Goal: Task Accomplishment & Management: Complete application form

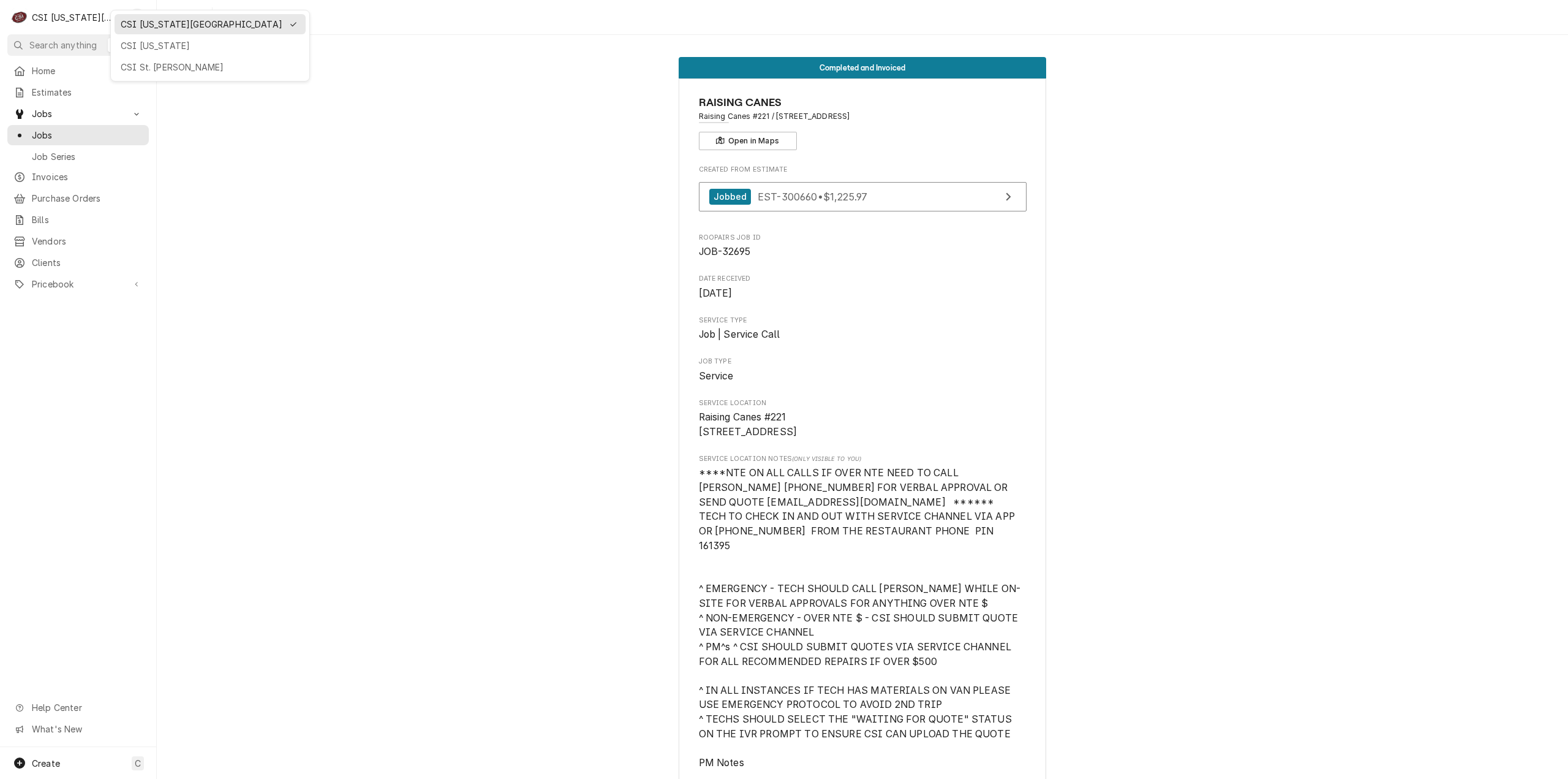
scroll to position [1042, 0]
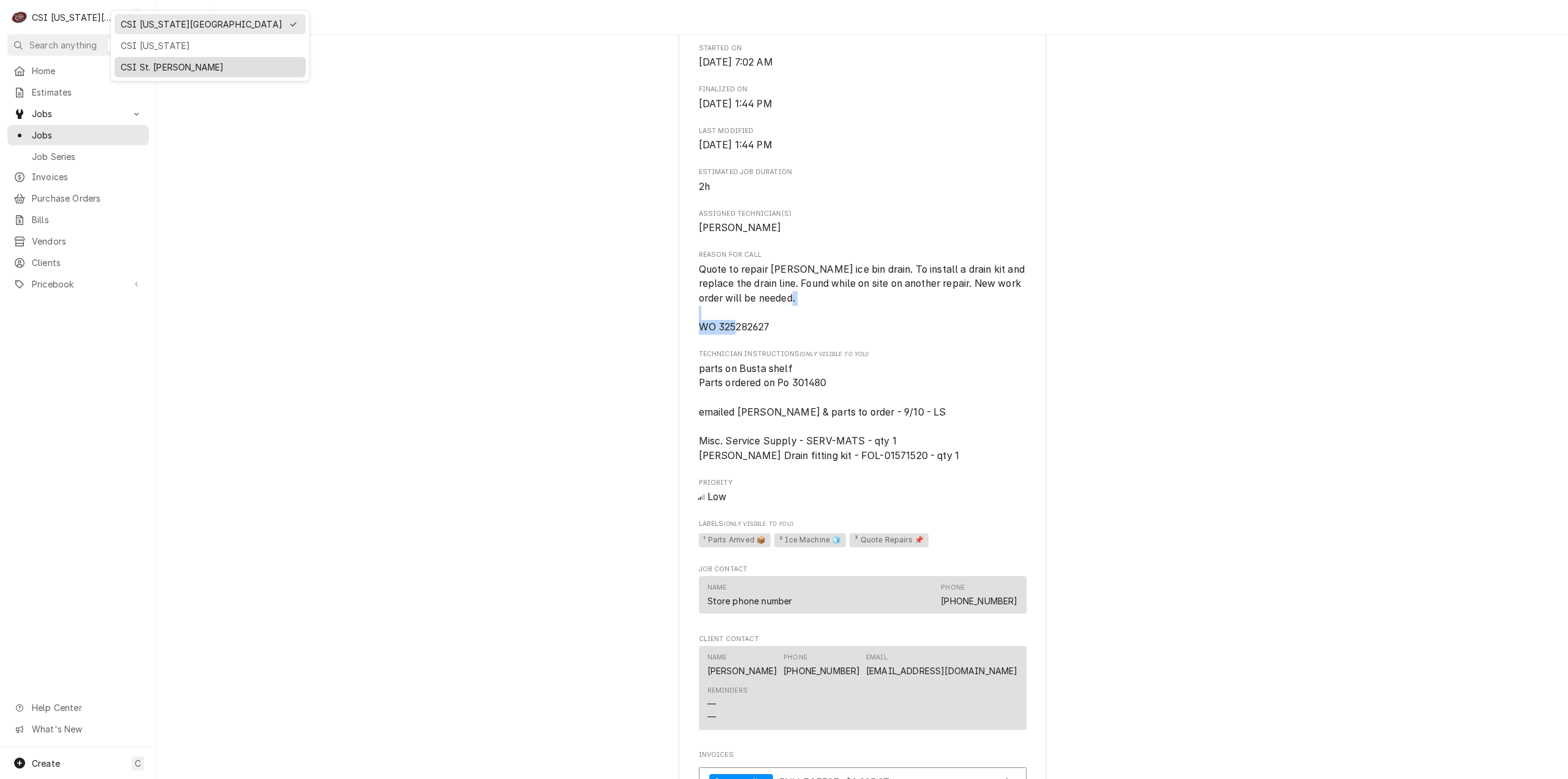
click at [157, 64] on div "CSI St. [PERSON_NAME]" at bounding box center [210, 67] width 179 height 13
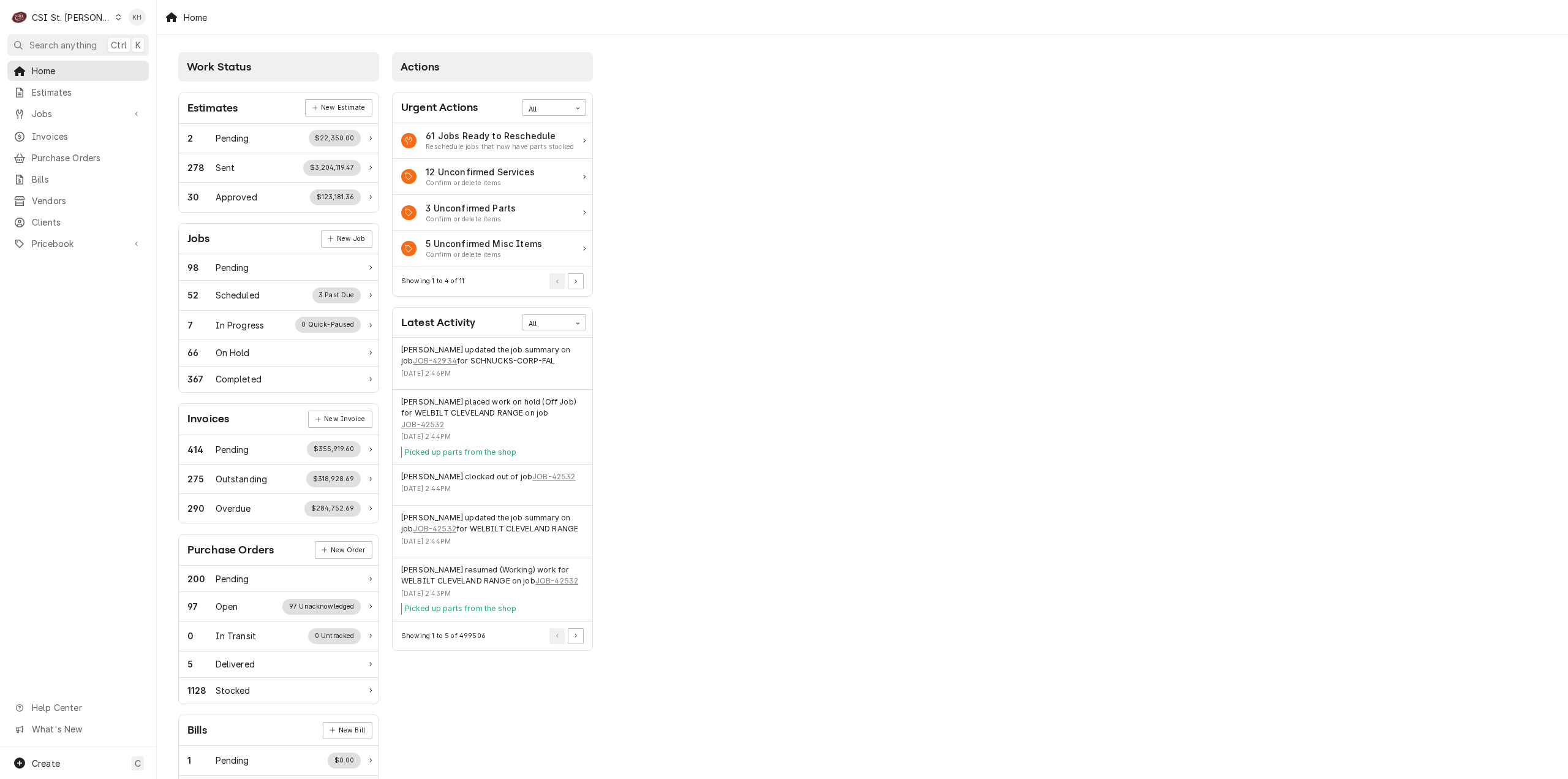
drag, startPoint x: 68, startPoint y: 10, endPoint x: 70, endPoint y: 20, distance: 10.2
click at [68, 10] on div "C CSI St. Louis" at bounding box center [66, 17] width 118 height 25
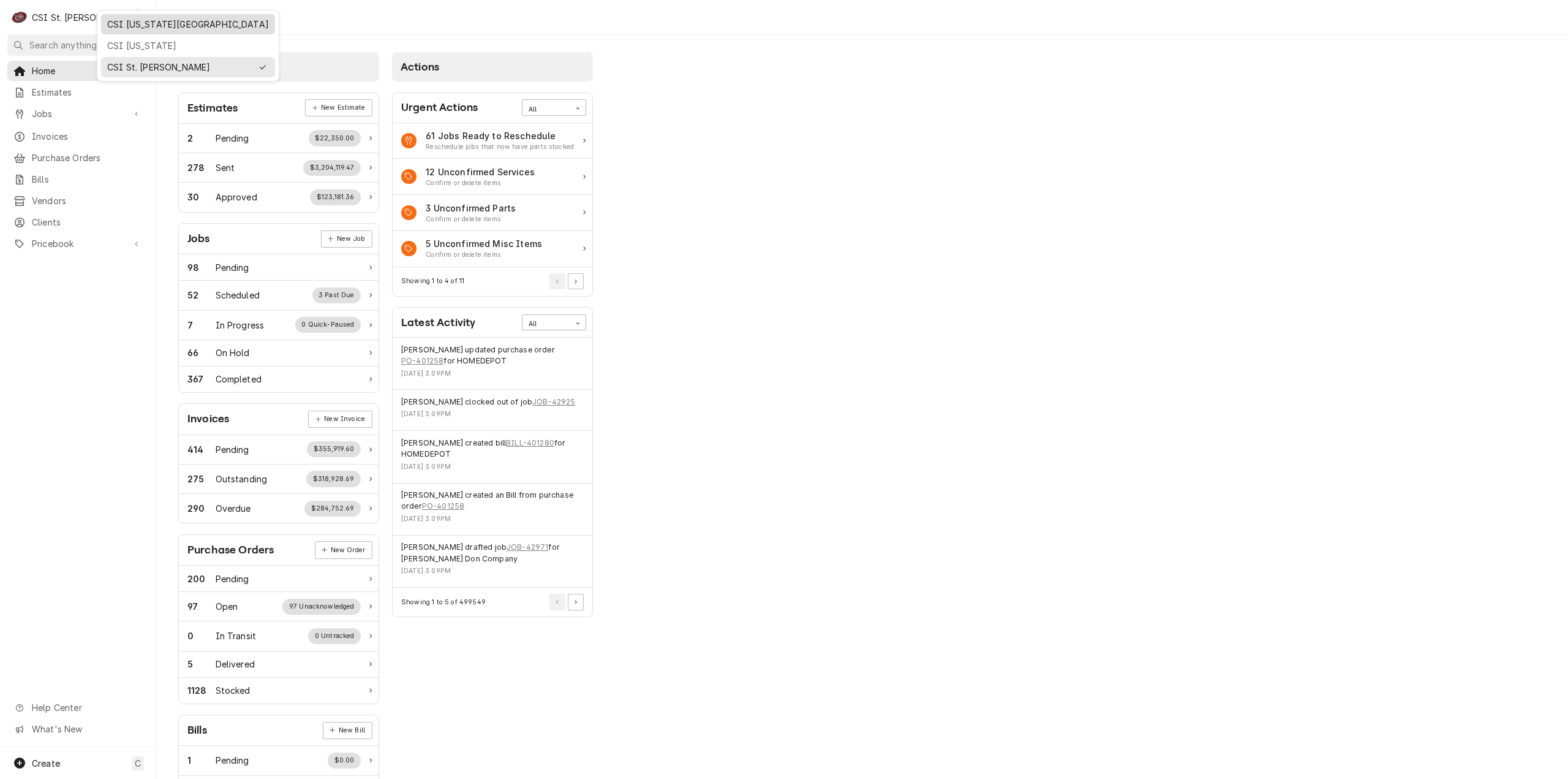
click at [122, 21] on div "CSI Kansas City" at bounding box center [188, 24] width 162 height 13
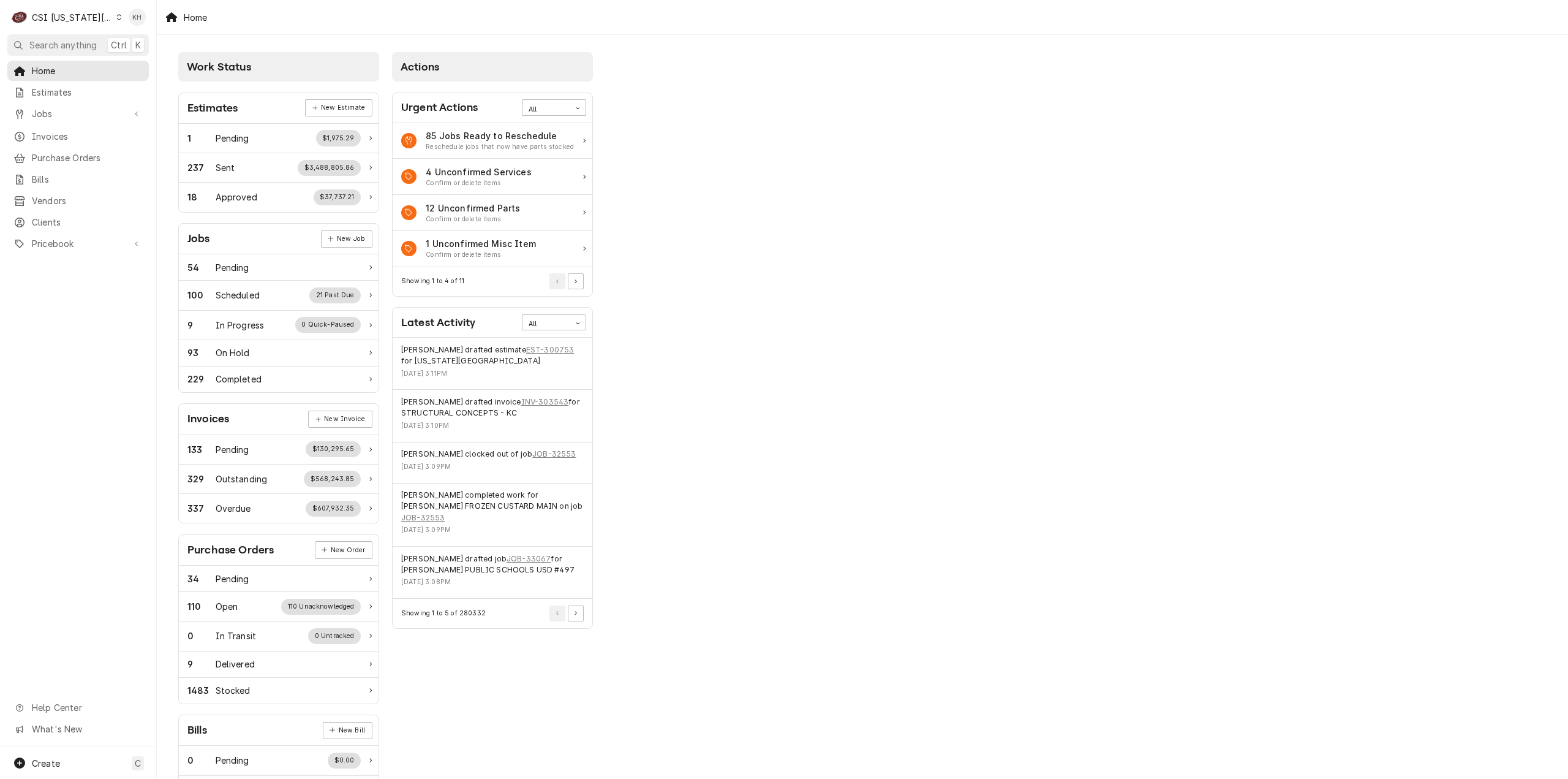
drag, startPoint x: 88, startPoint y: 39, endPoint x: 195, endPoint y: 99, distance: 122.7
click at [96, 48] on span "Search anything" at bounding box center [64, 45] width 68 height 13
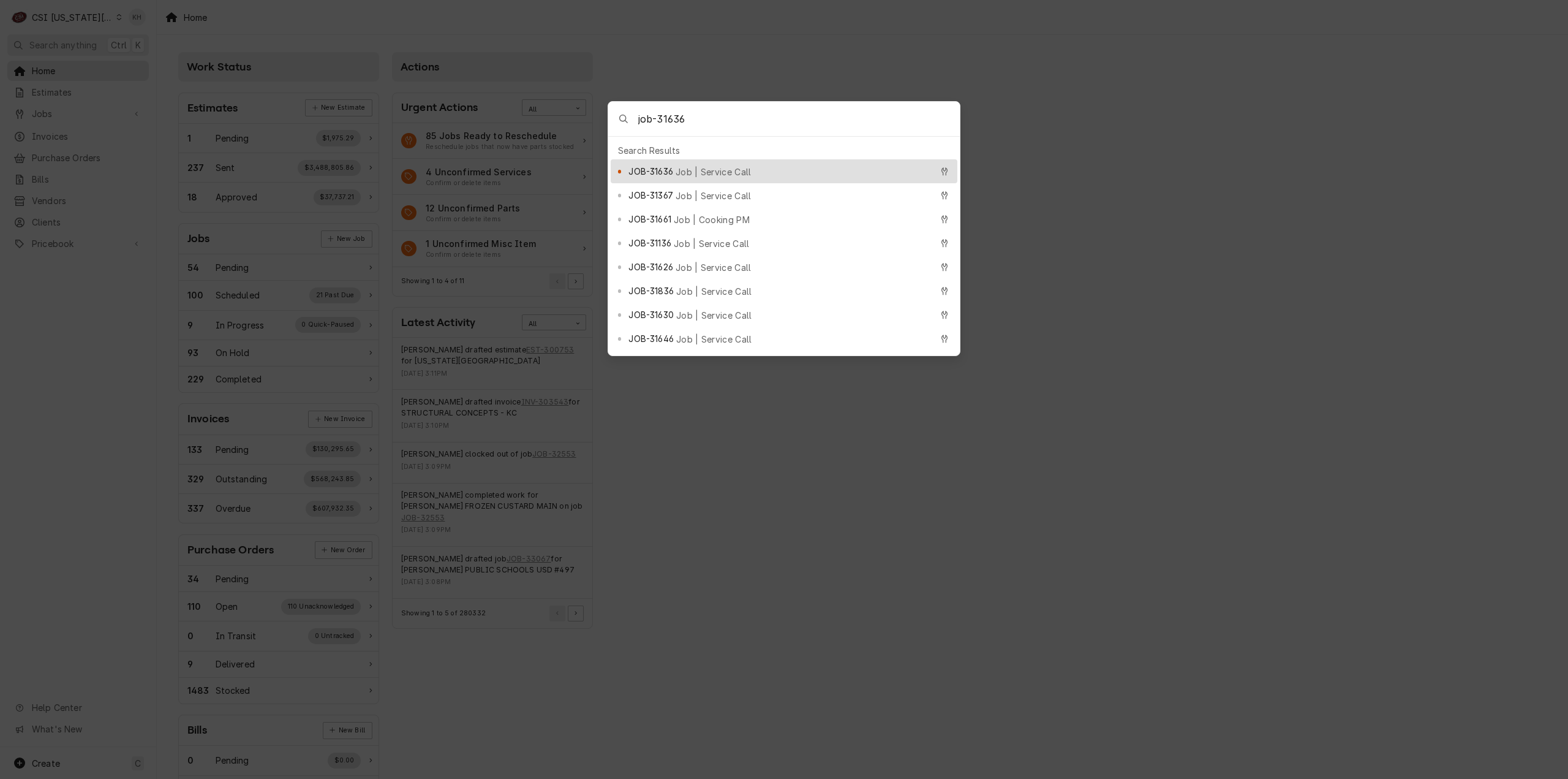
type input "job-31636"
click at [761, 171] on div "JOB-31636 Job | Service Call" at bounding box center [780, 171] width 302 height 14
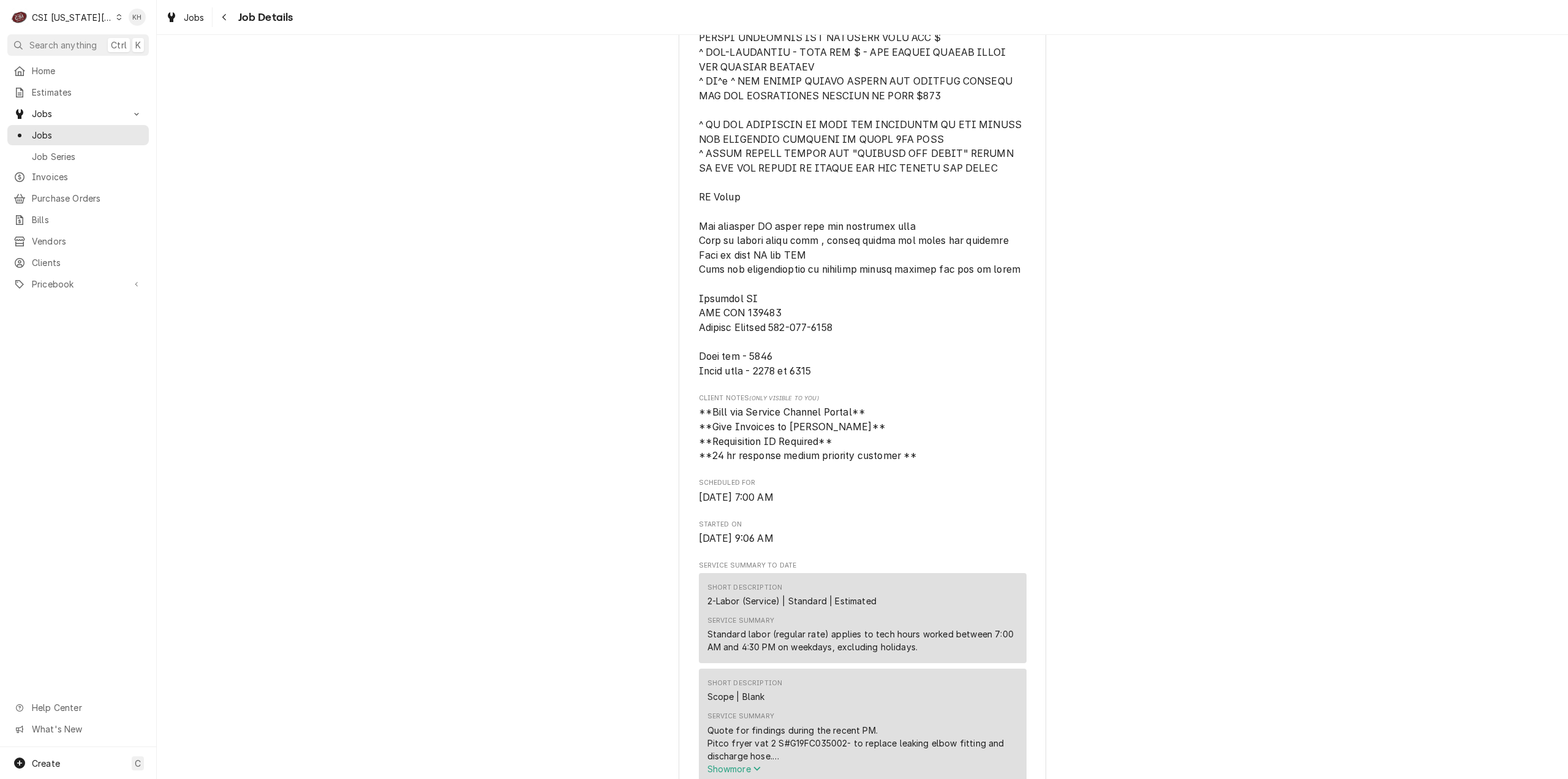
scroll to position [551, 0]
click at [60, 23] on div "C CSI [US_STATE] City" at bounding box center [66, 17] width 118 height 25
click at [163, 63] on div "CSI St. [PERSON_NAME]" at bounding box center [210, 67] width 179 height 13
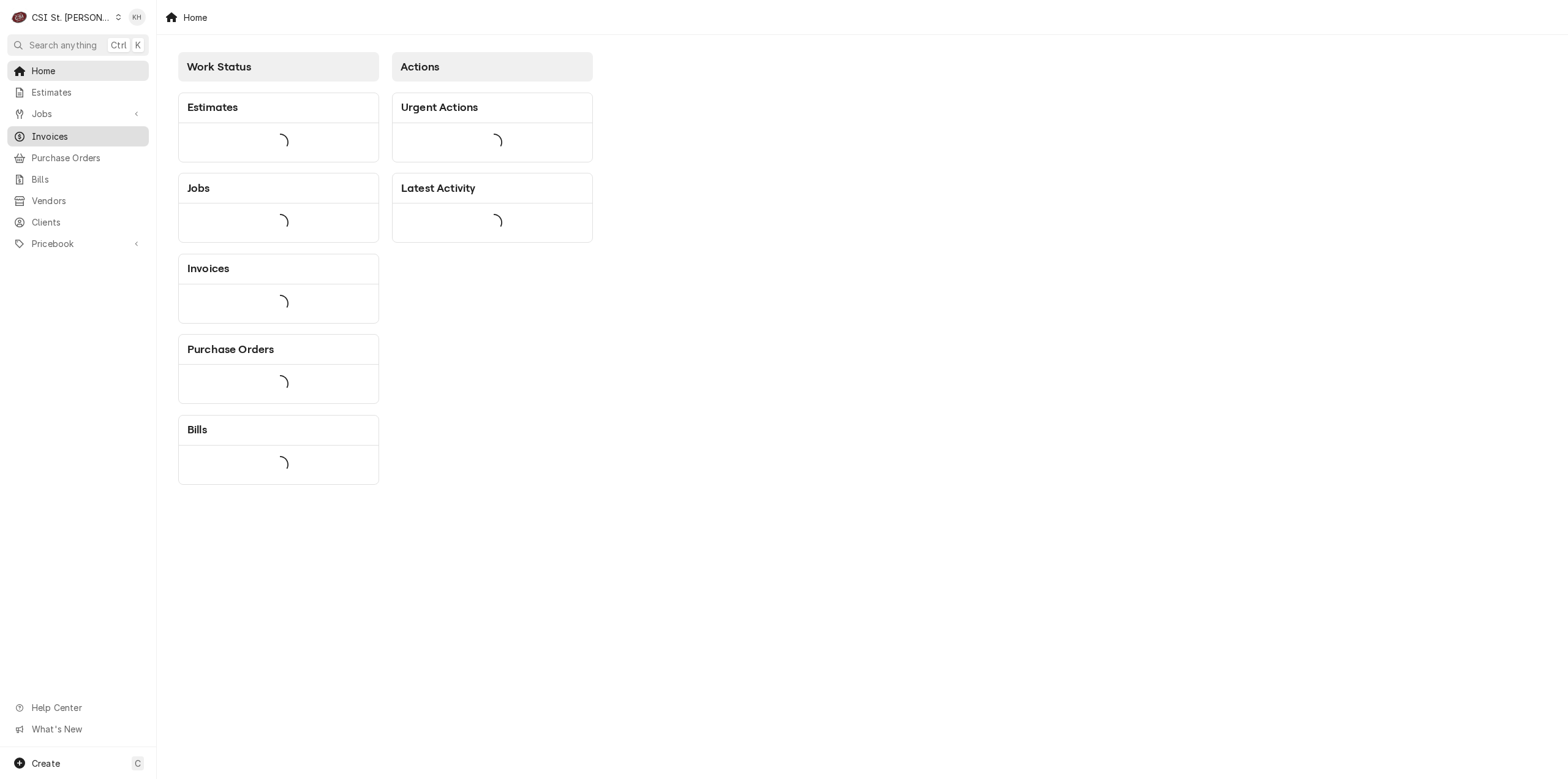
drag, startPoint x: 73, startPoint y: 114, endPoint x: 86, endPoint y: 128, distance: 19.1
click at [86, 130] on span "Invoices" at bounding box center [87, 136] width 111 height 13
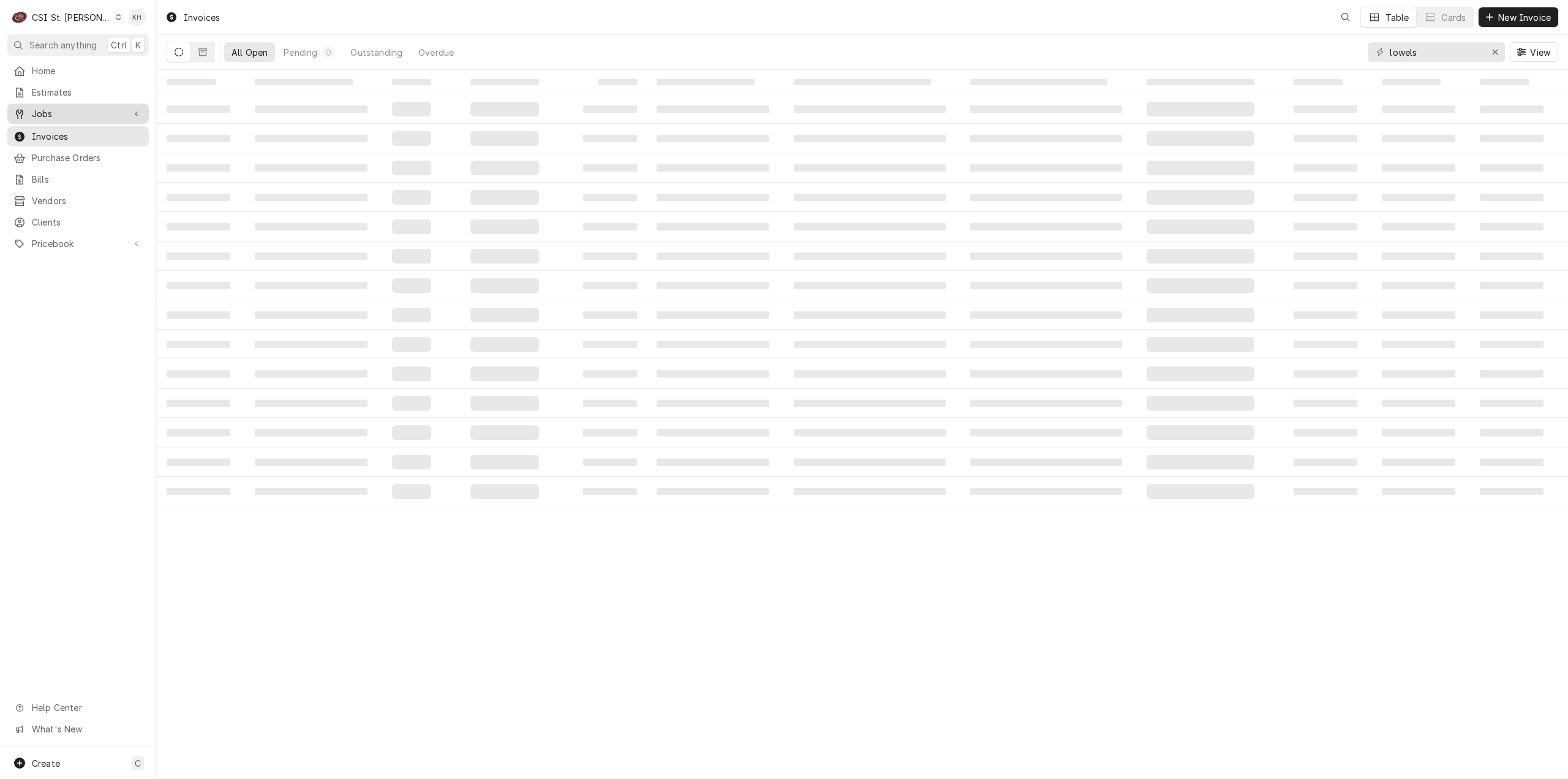
click at [128, 114] on div "Jobs" at bounding box center [78, 113] width 136 height 15
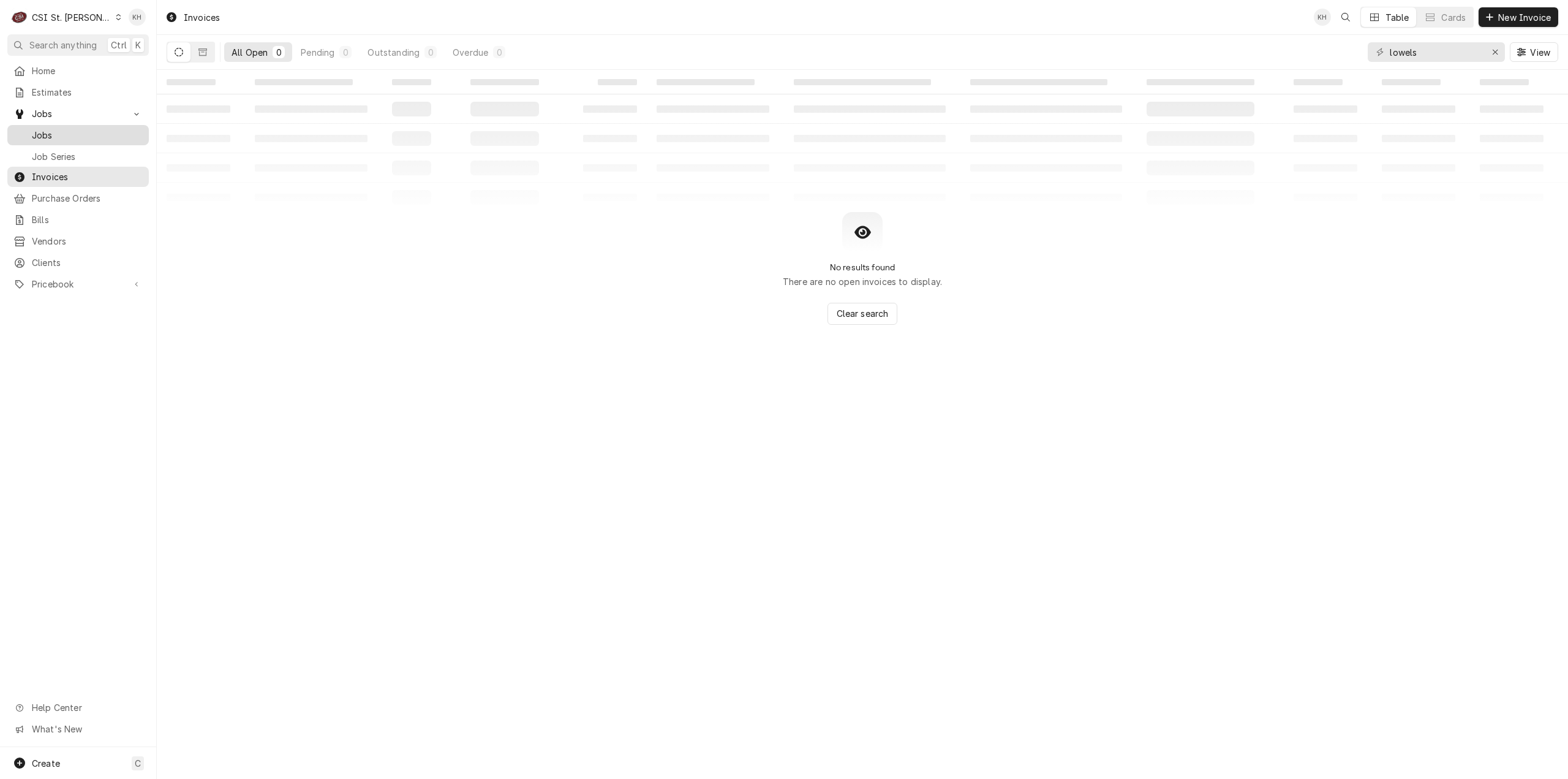
click at [104, 134] on span "Jobs" at bounding box center [87, 134] width 111 height 13
drag, startPoint x: 1476, startPoint y: 52, endPoint x: 1156, endPoint y: 29, distance: 320.8
click at [1156, 29] on div "Jobs KH KJ + 6 Table Cards Timeline New Job All Open 0 Pending 0 Scheduled 0 In…" at bounding box center [862, 35] width 1411 height 70
paste input "323939335"
type input "323939335"
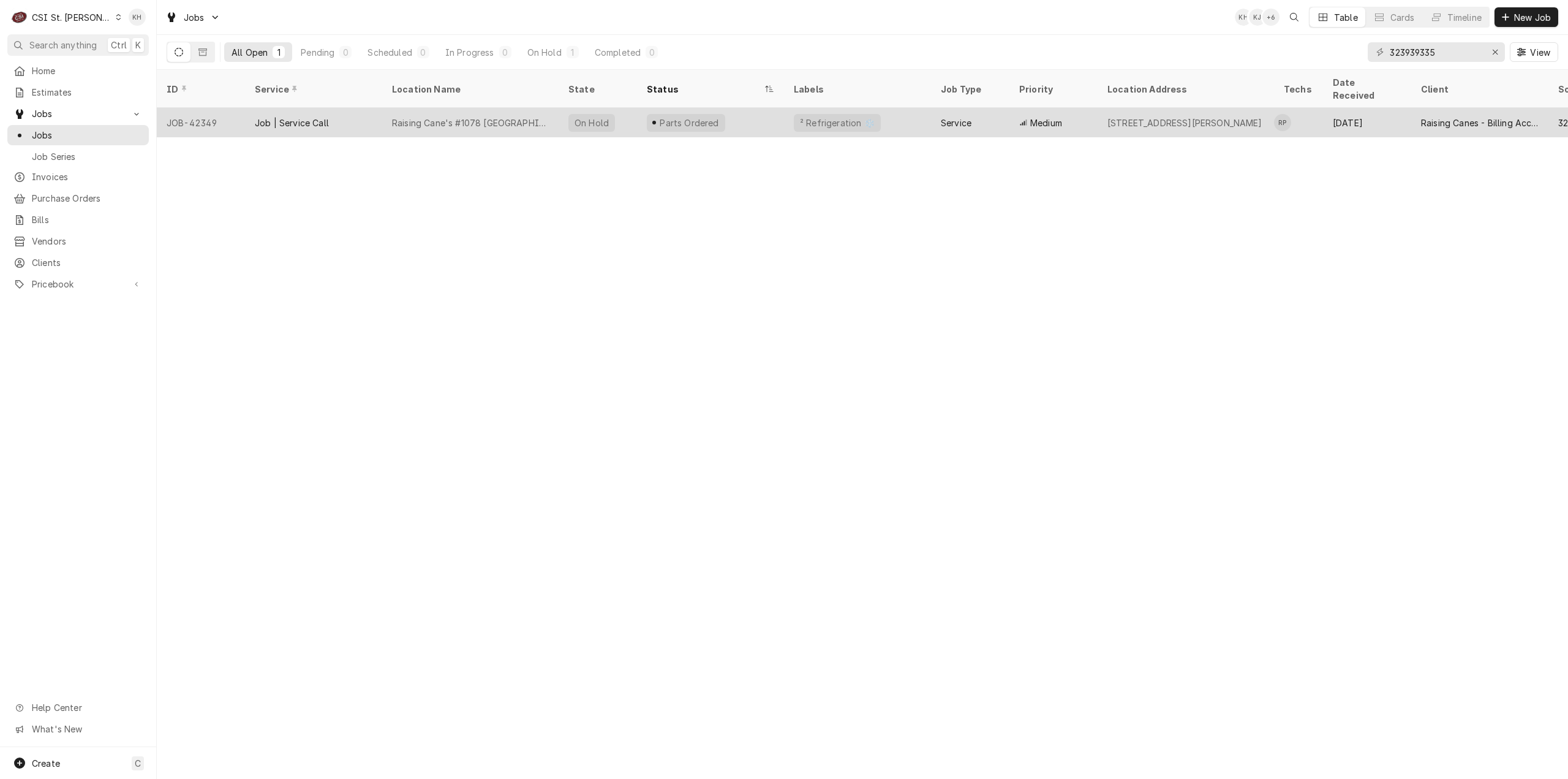
drag, startPoint x: 724, startPoint y: 102, endPoint x: 723, endPoint y: 120, distance: 18.0
click at [723, 107] on div "Parts Ordered" at bounding box center [711, 122] width 147 height 30
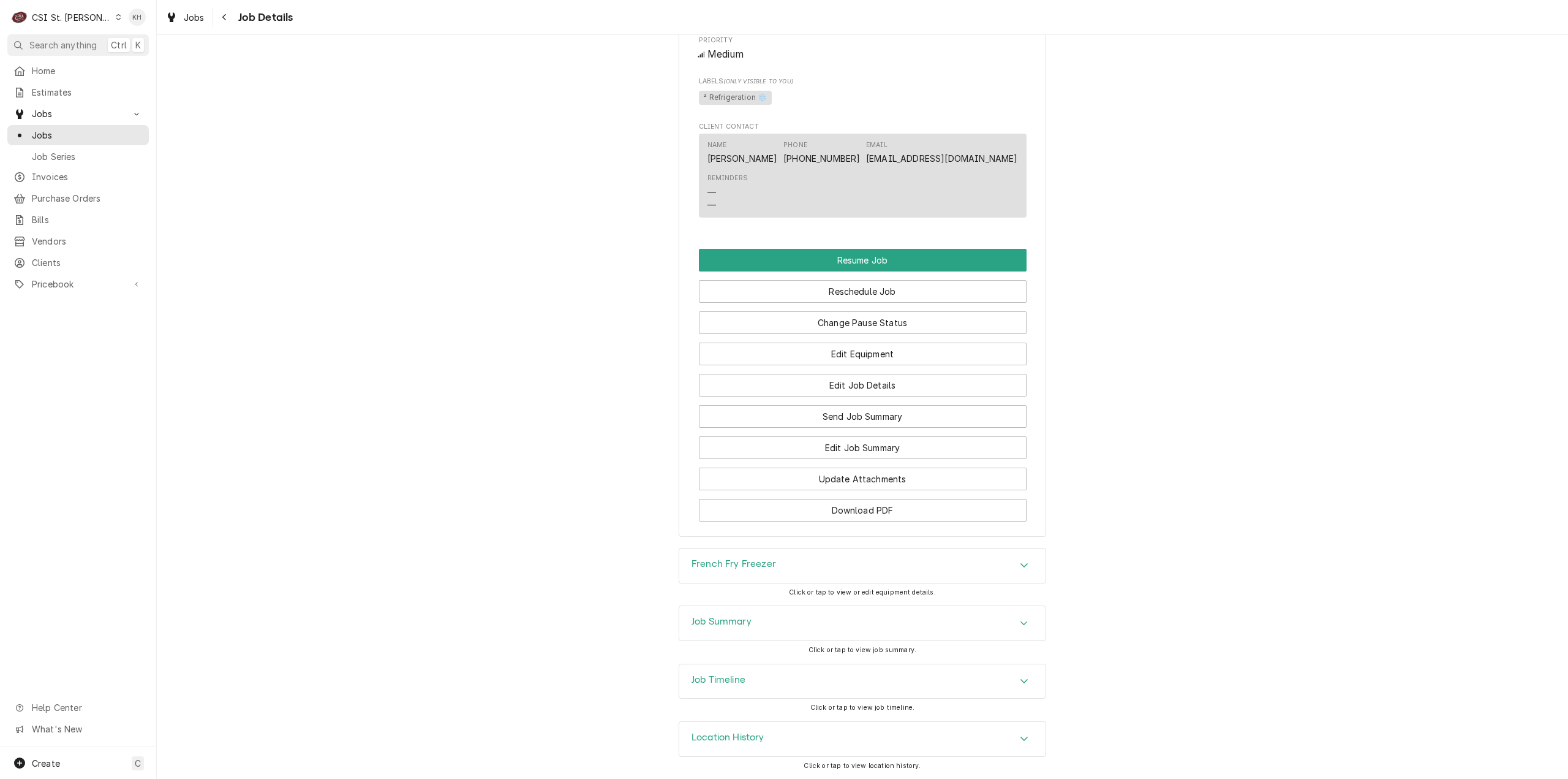
click at [745, 685] on div "Job Timeline" at bounding box center [862, 682] width 366 height 35
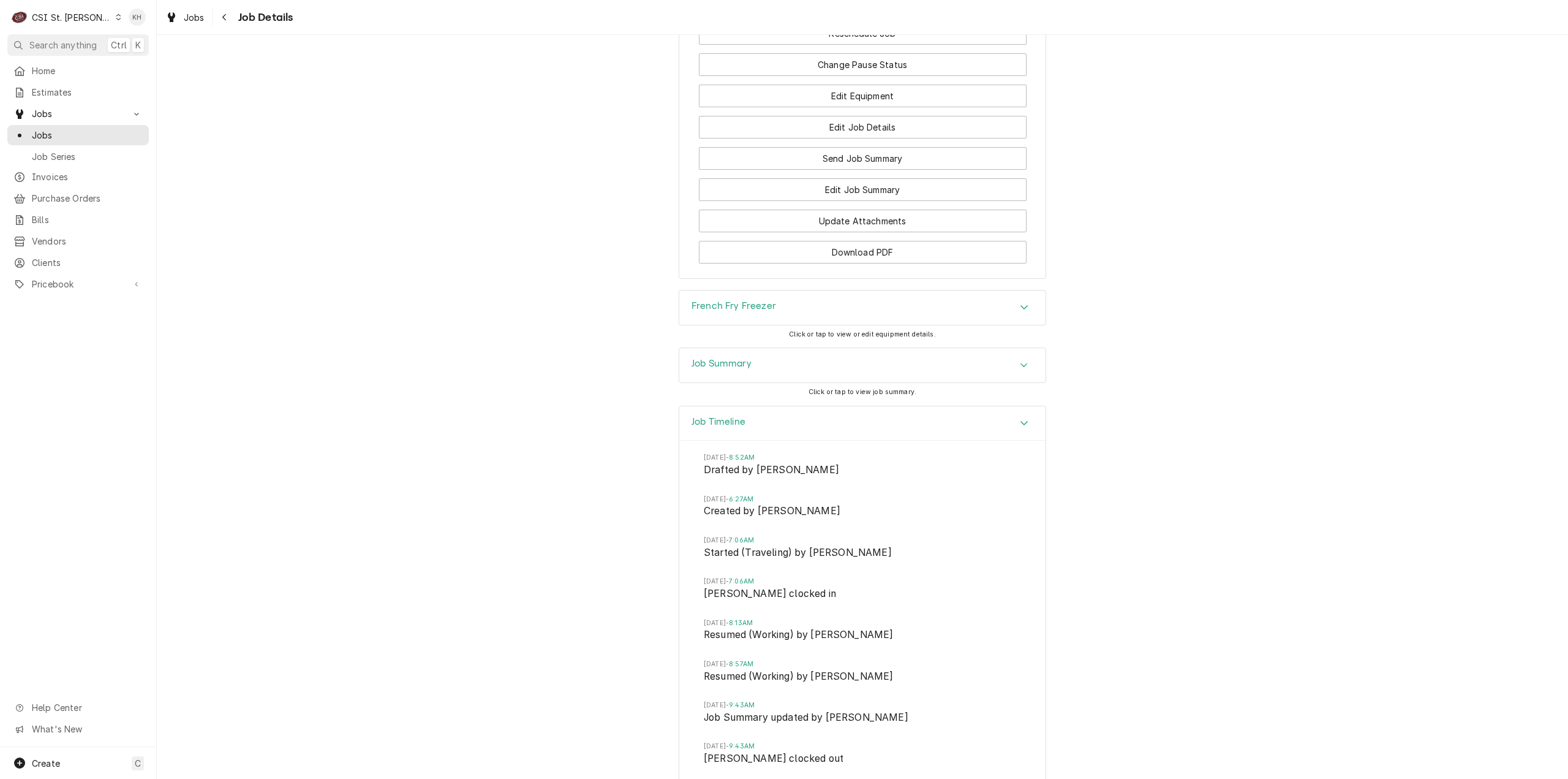
scroll to position [1902, 0]
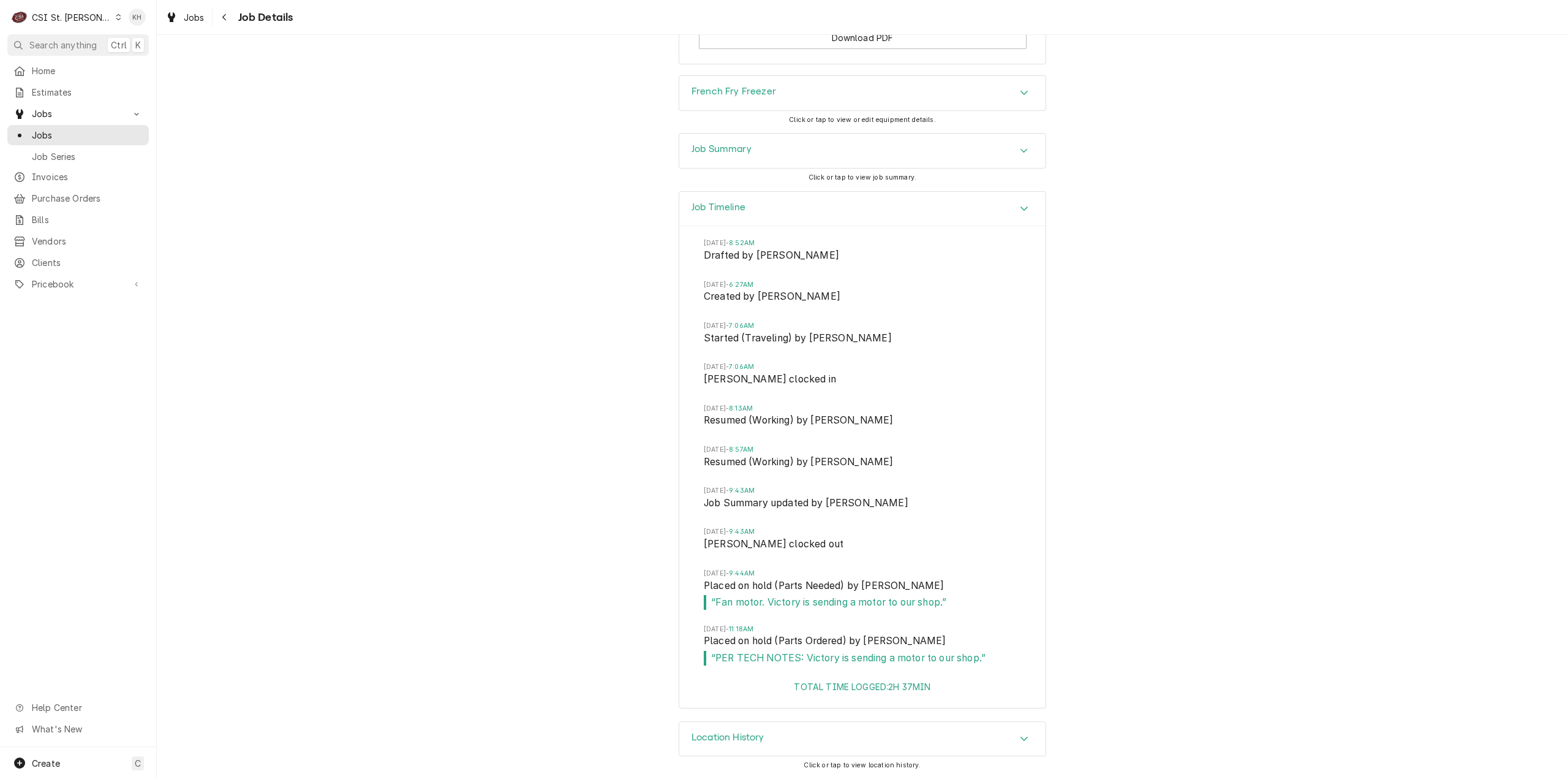
drag, startPoint x: 76, startPoint y: 18, endPoint x: 81, endPoint y: 22, distance: 6.4
click at [76, 18] on div "CSI St. Louis" at bounding box center [72, 17] width 80 height 13
click at [133, 31] on div "CSI [US_STATE][GEOGRAPHIC_DATA]" at bounding box center [188, 24] width 169 height 15
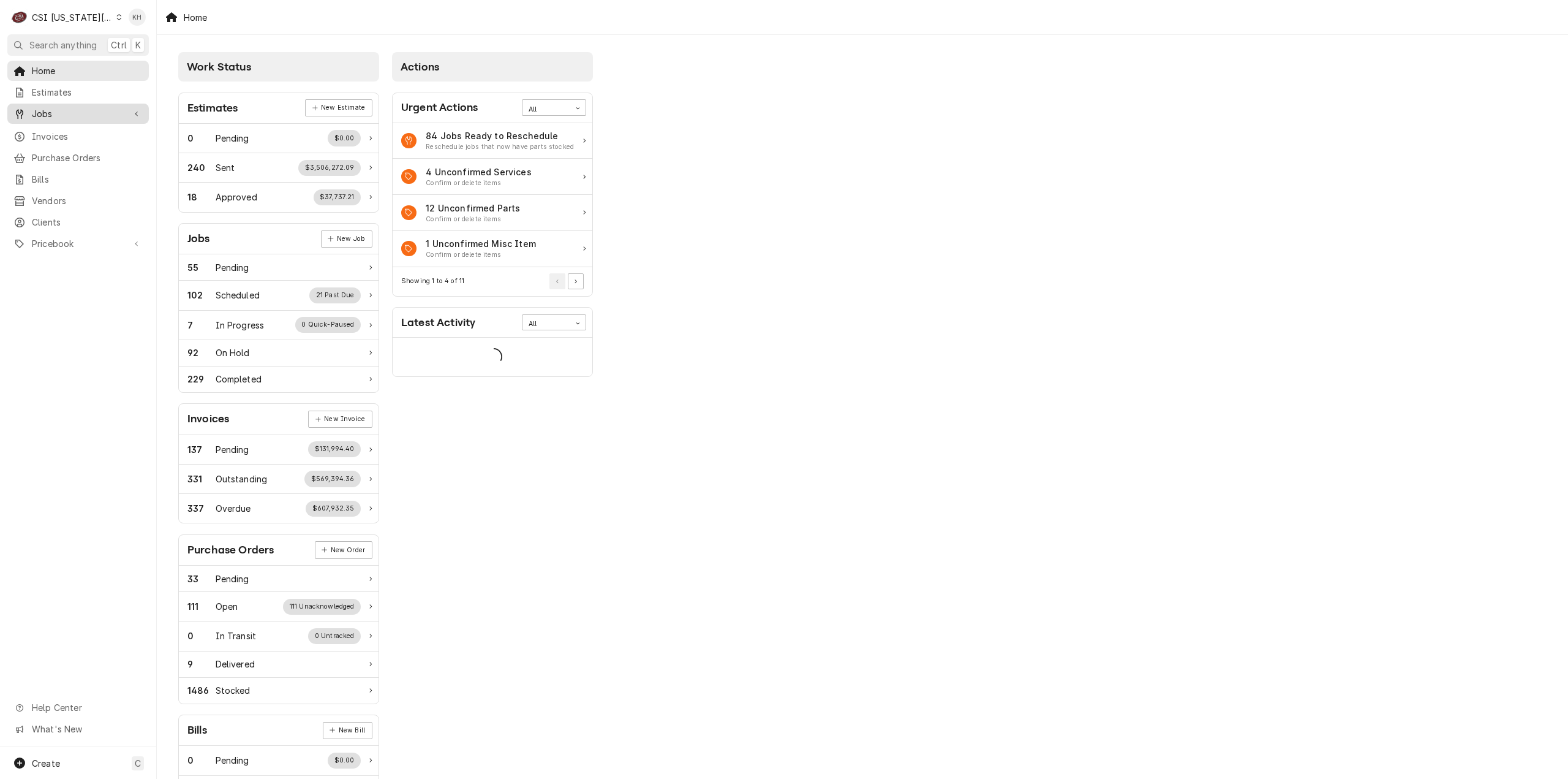
click at [78, 108] on span "Jobs" at bounding box center [78, 113] width 92 height 13
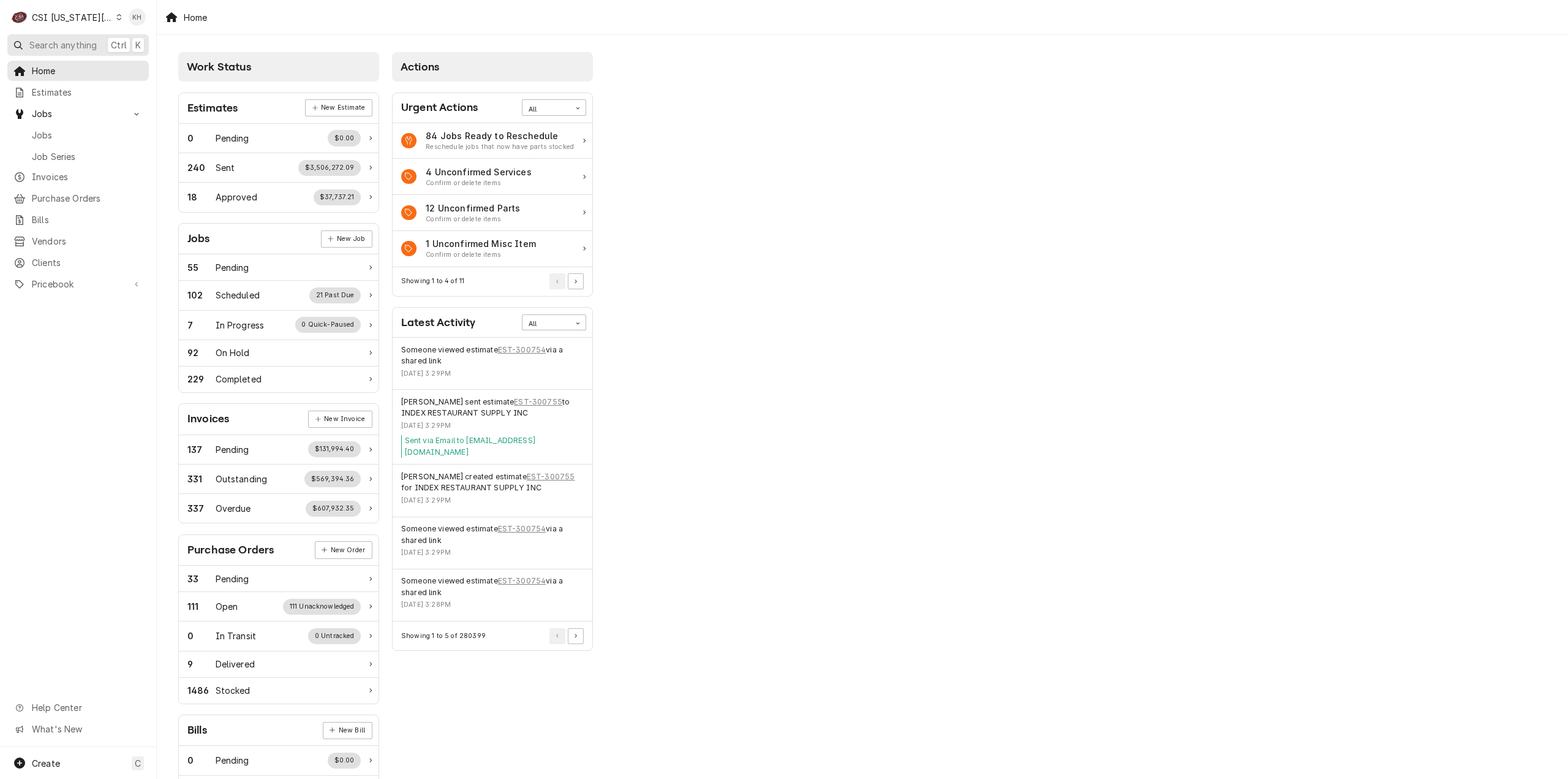
click at [74, 47] on span "Search anything" at bounding box center [64, 45] width 68 height 13
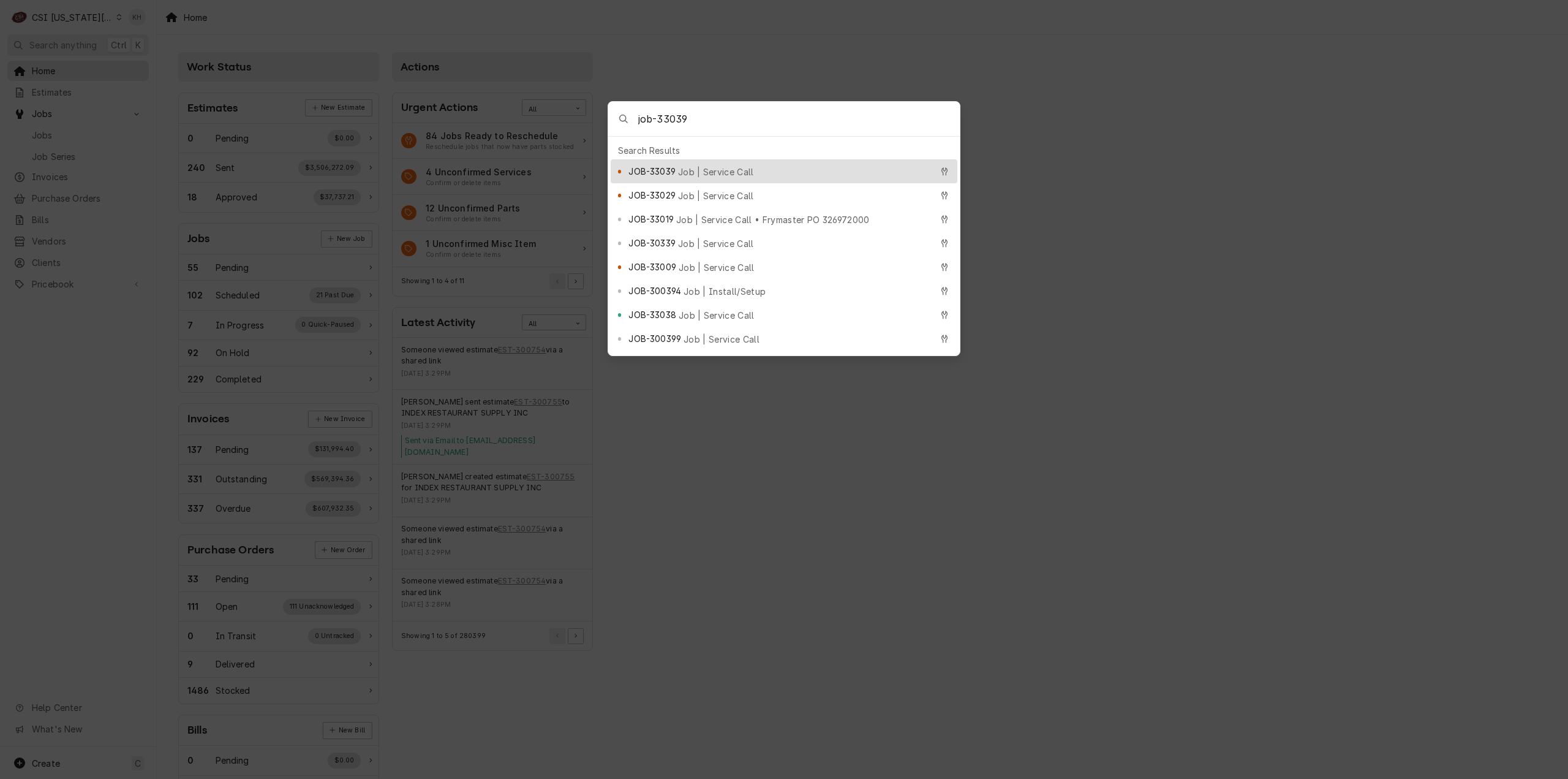
type input "job-33039"
click at [693, 167] on span "Job | Service Call" at bounding box center [716, 171] width 76 height 13
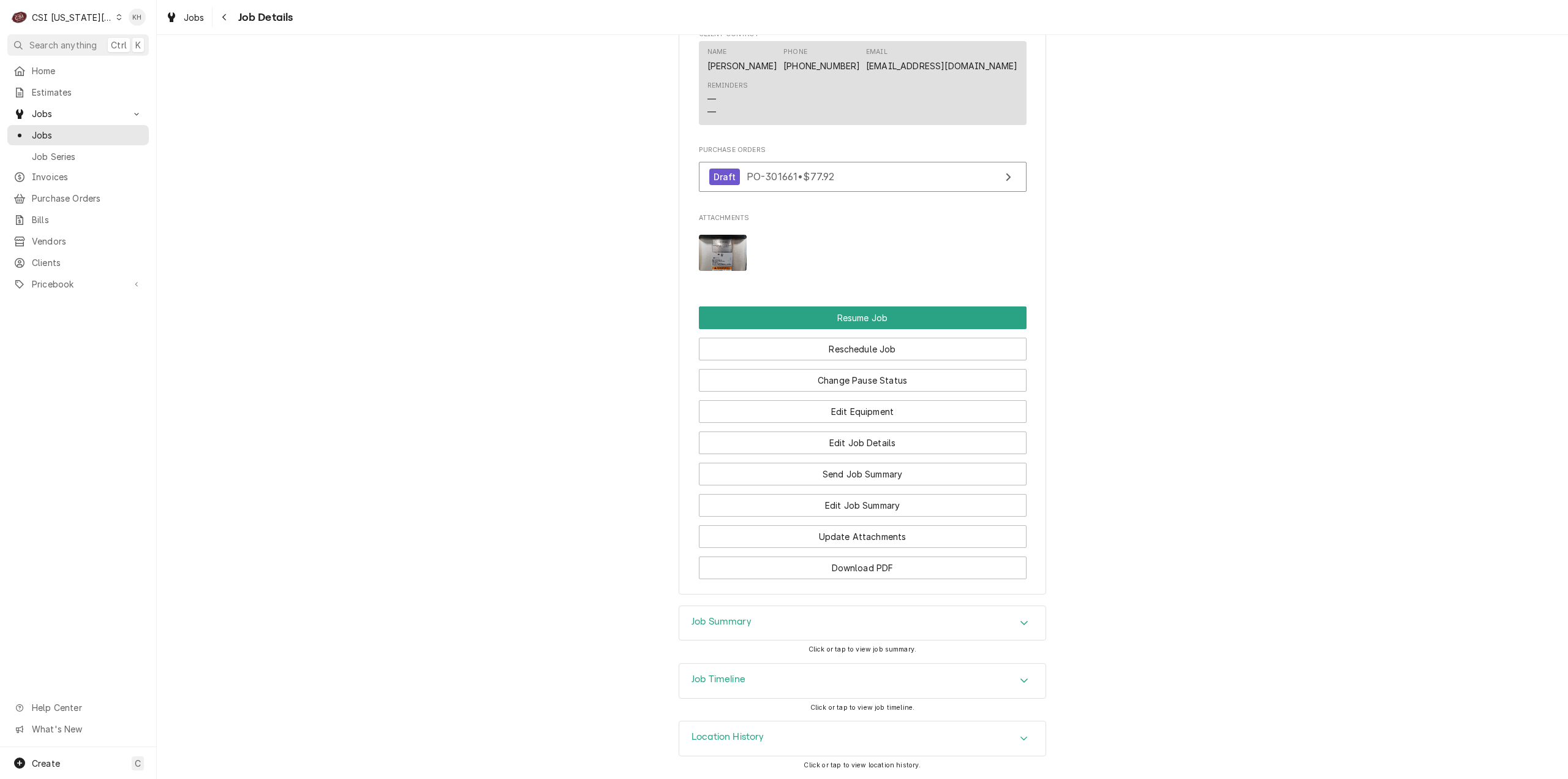
click at [767, 689] on div "Job Timeline" at bounding box center [862, 681] width 366 height 35
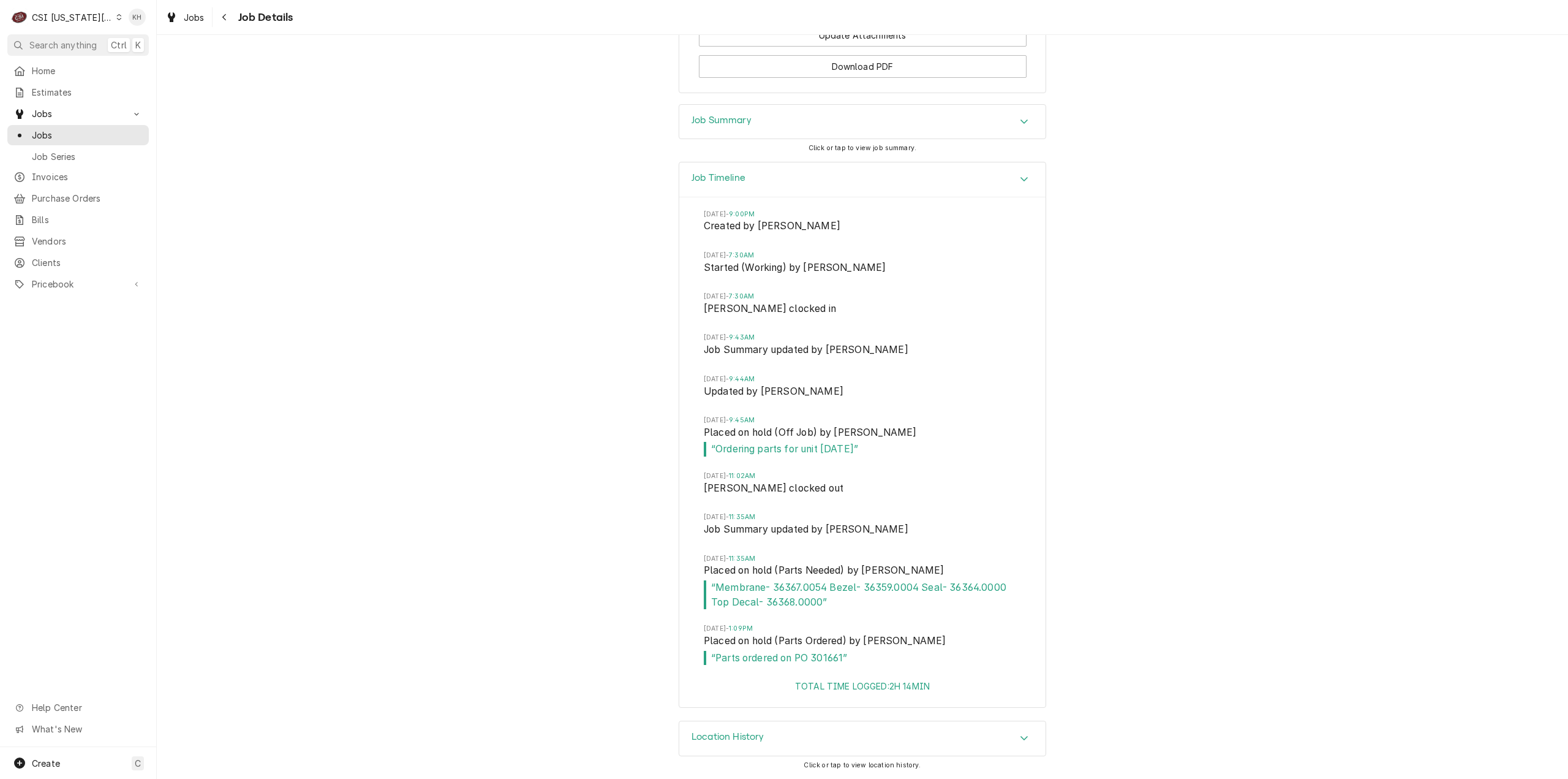
scroll to position [2142, 0]
click at [76, 12] on div "CSI Kansas City" at bounding box center [72, 17] width 81 height 13
click at [146, 65] on div "CSI St. [PERSON_NAME]" at bounding box center [210, 67] width 179 height 13
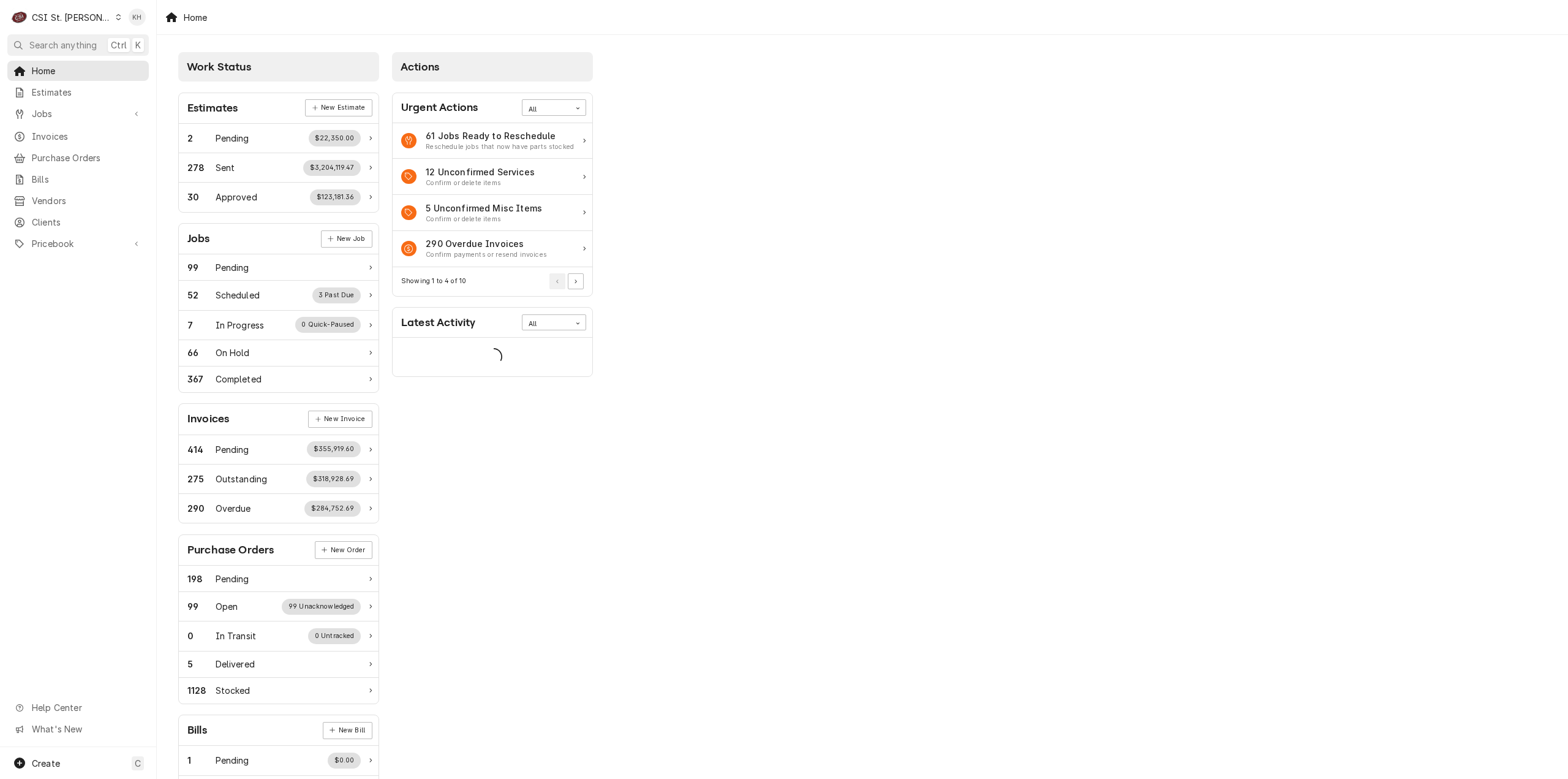
click at [69, 48] on span "Search anything" at bounding box center [64, 45] width 68 height 13
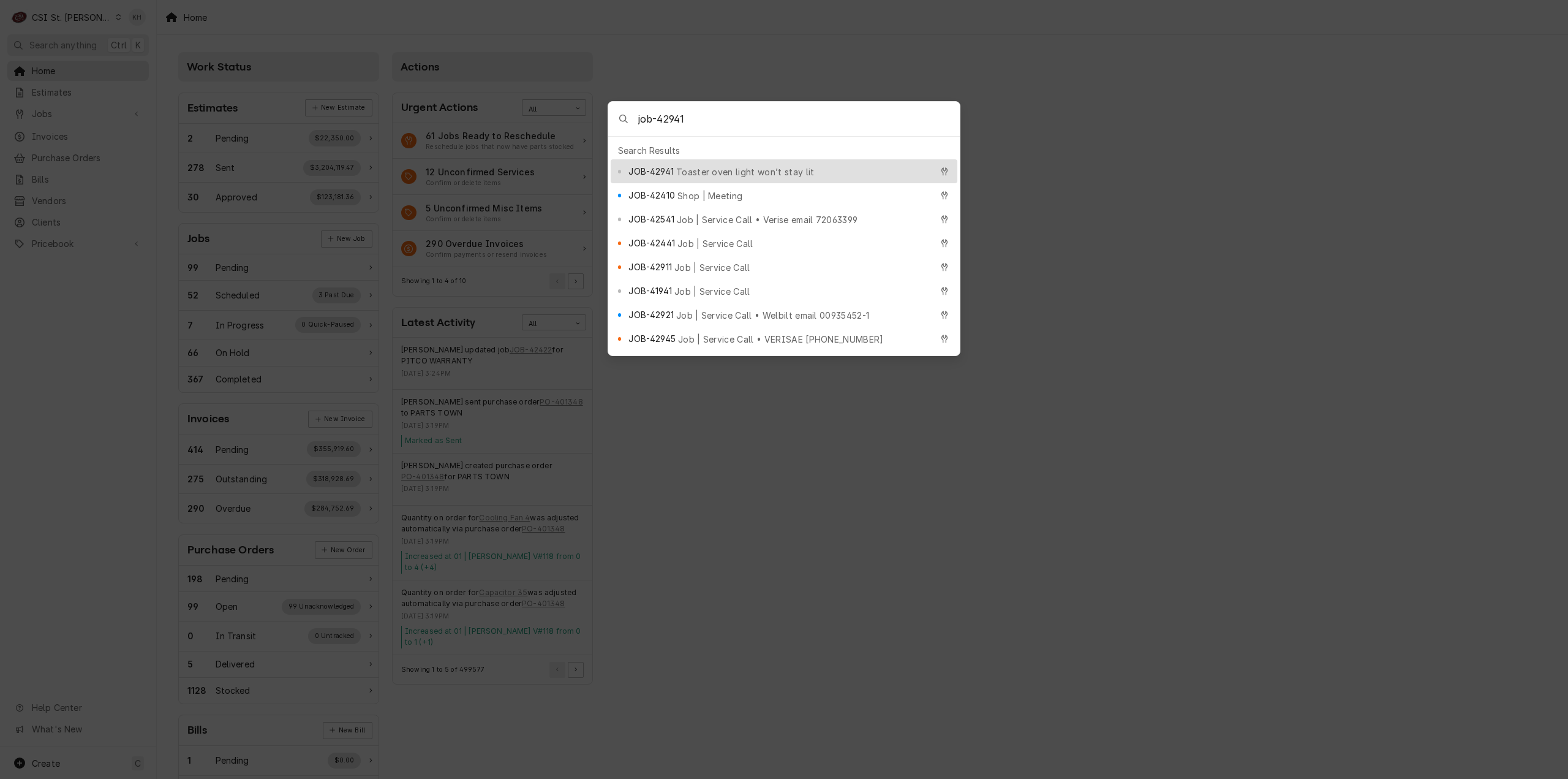
type input "job-42941"
click at [703, 170] on span "Toaster oven light won’t stay lit" at bounding box center [745, 171] width 138 height 13
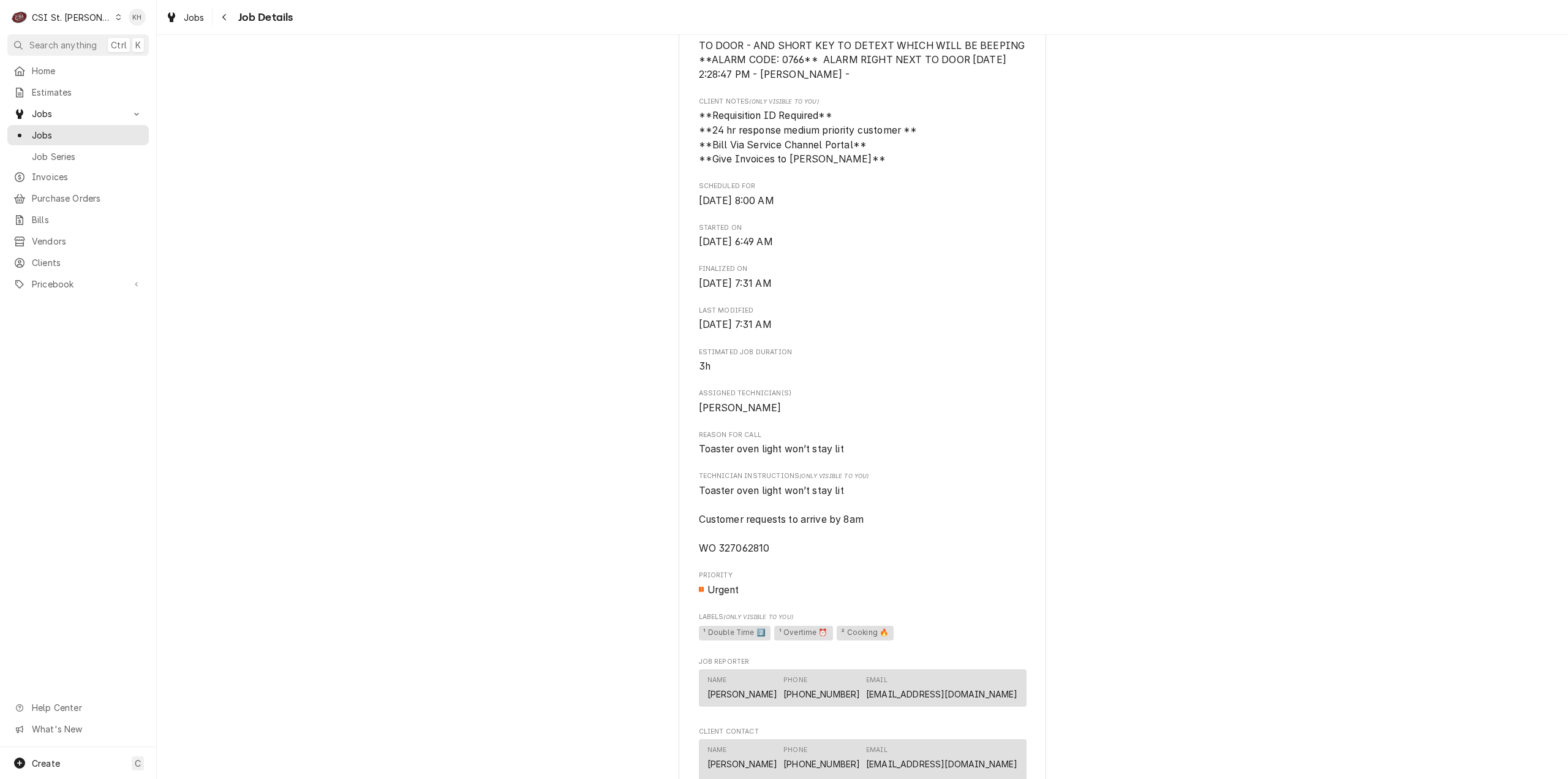
scroll to position [922, 0]
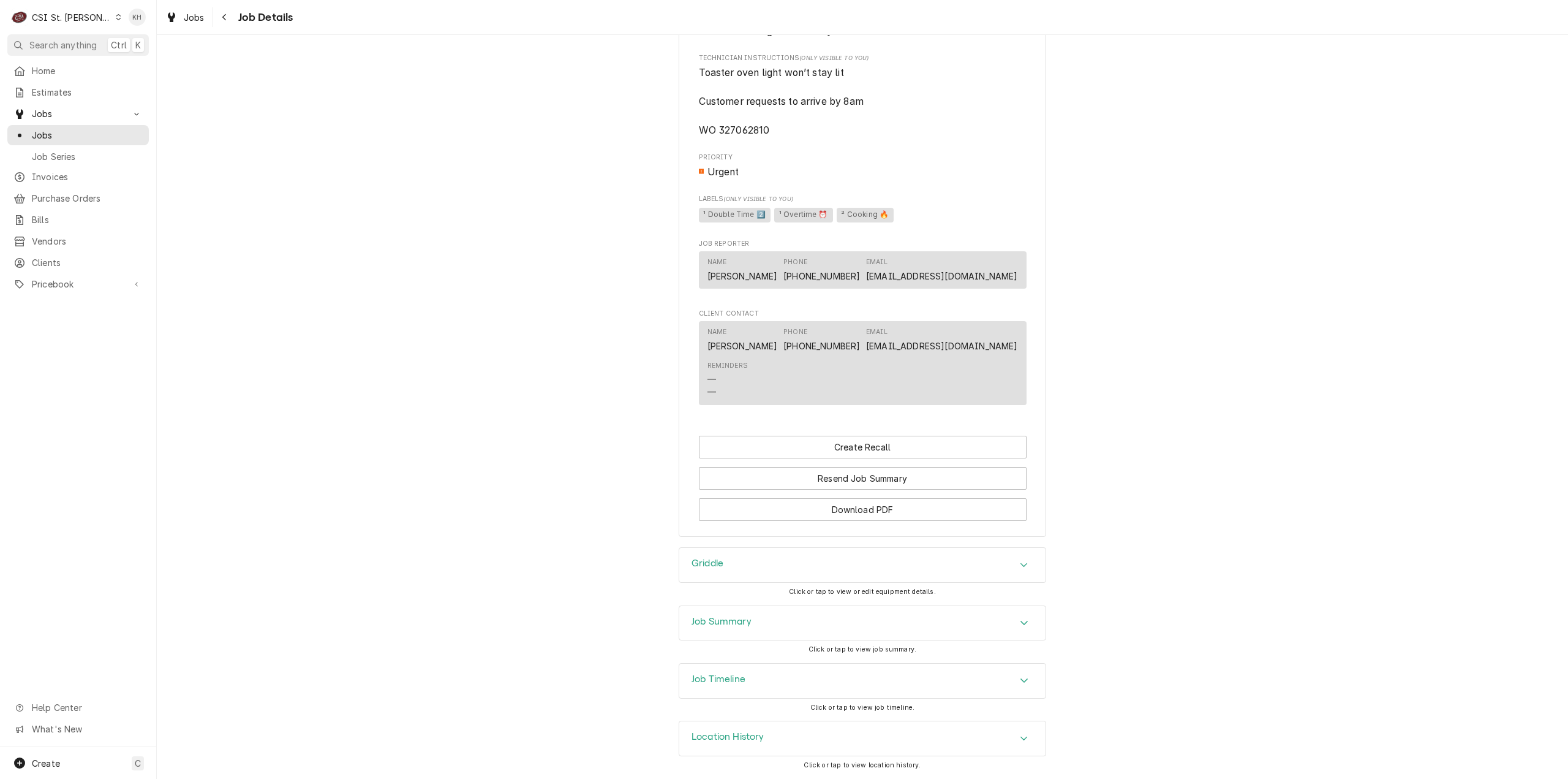
click at [788, 621] on div "Job Summary" at bounding box center [862, 623] width 366 height 35
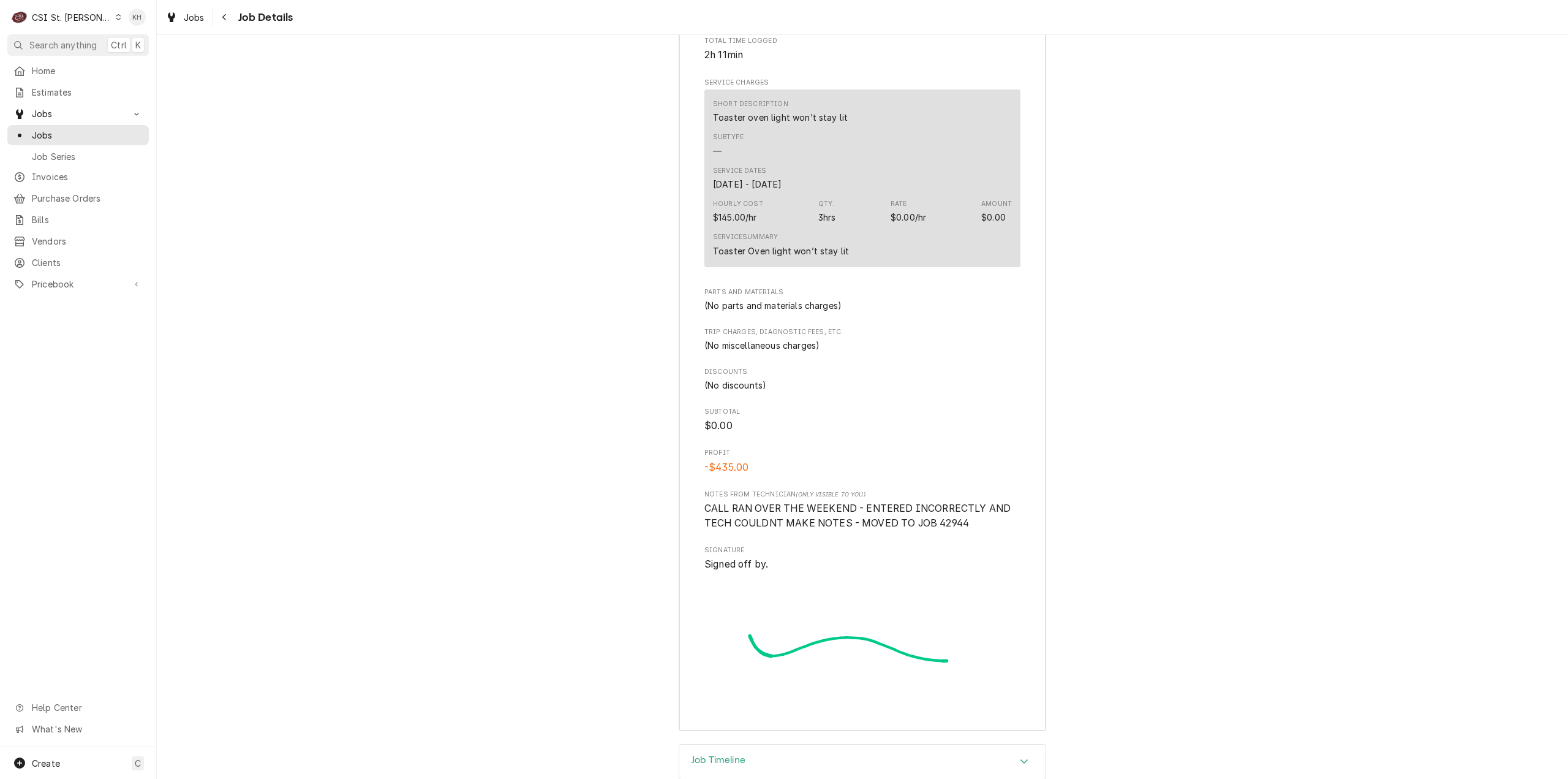
scroll to position [1744, 0]
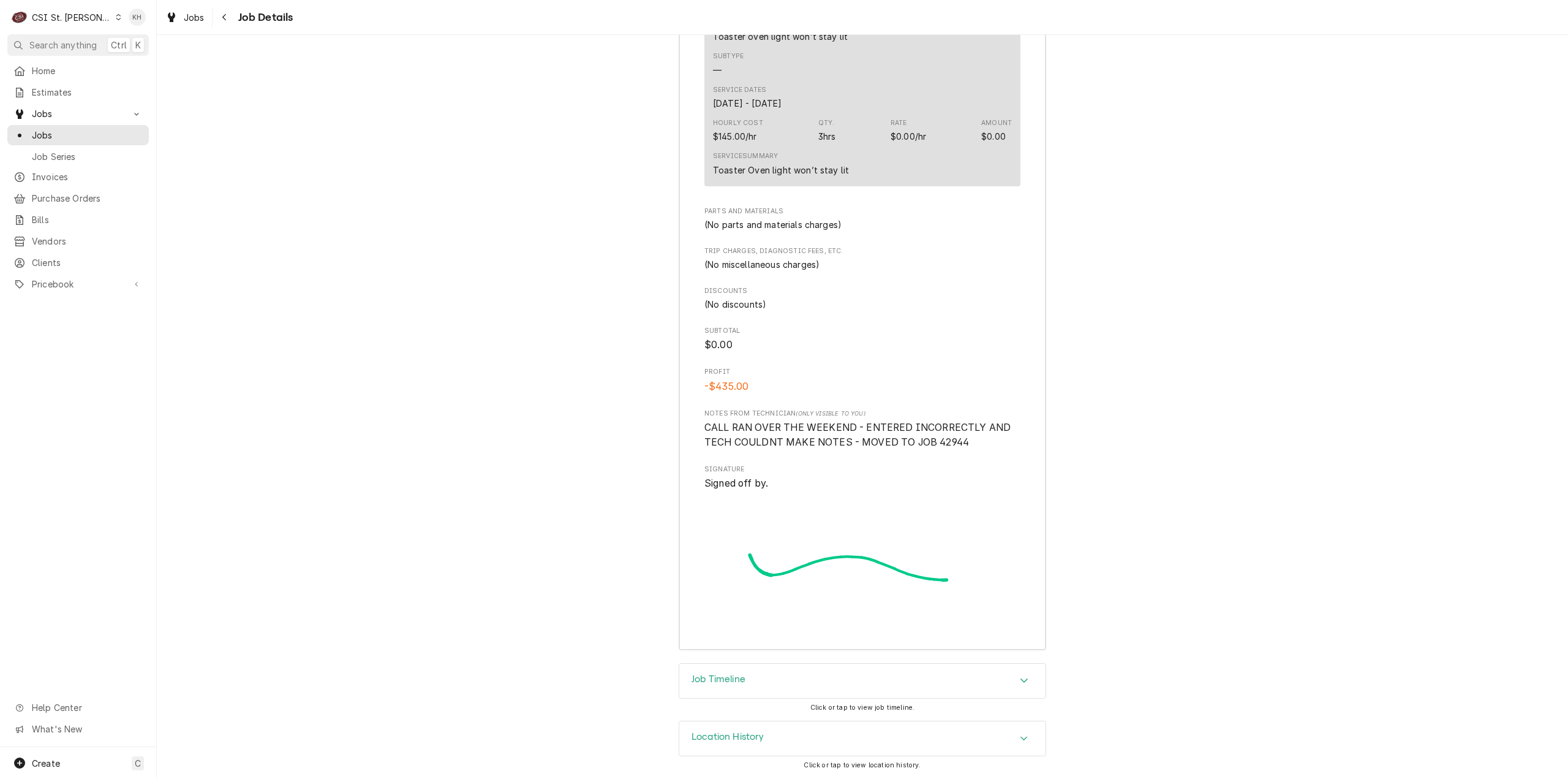
click at [952, 442] on span "CALL RAN OVER THE WEEKEND - ENTERED INCORRECTLY AND TECH COULDNT MAKE NOTES - M…" at bounding box center [859, 435] width 309 height 26
copy span "42944"
click at [64, 43] on span "Search anything" at bounding box center [64, 45] width 68 height 13
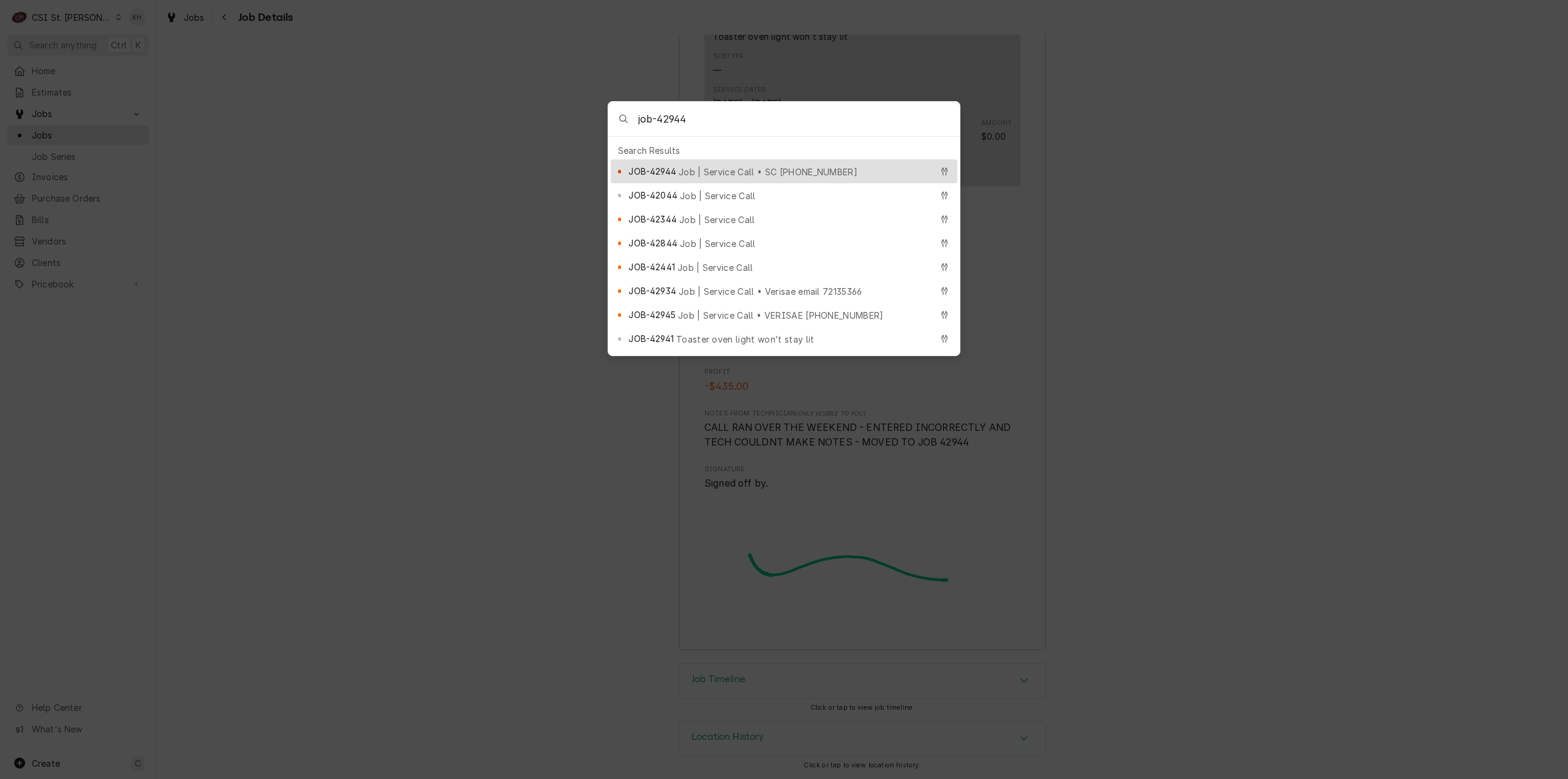
type input "job-42944"
drag, startPoint x: 700, startPoint y: 159, endPoint x: 690, endPoint y: 177, distance: 20.6
click at [699, 159] on div "JOB-42944 Job | Service Call • SC 327062810" at bounding box center [784, 171] width 347 height 24
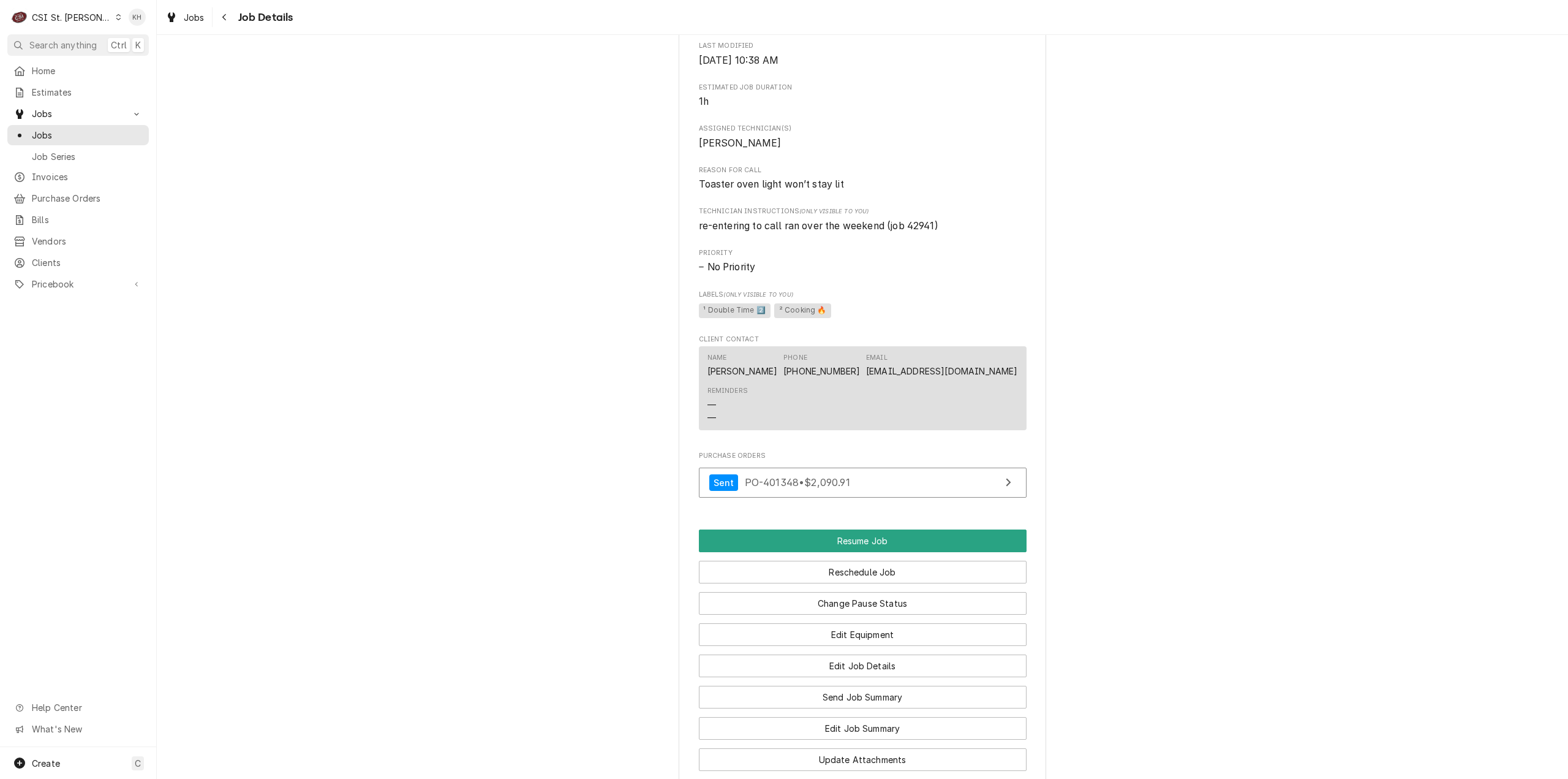
scroll to position [1339, 0]
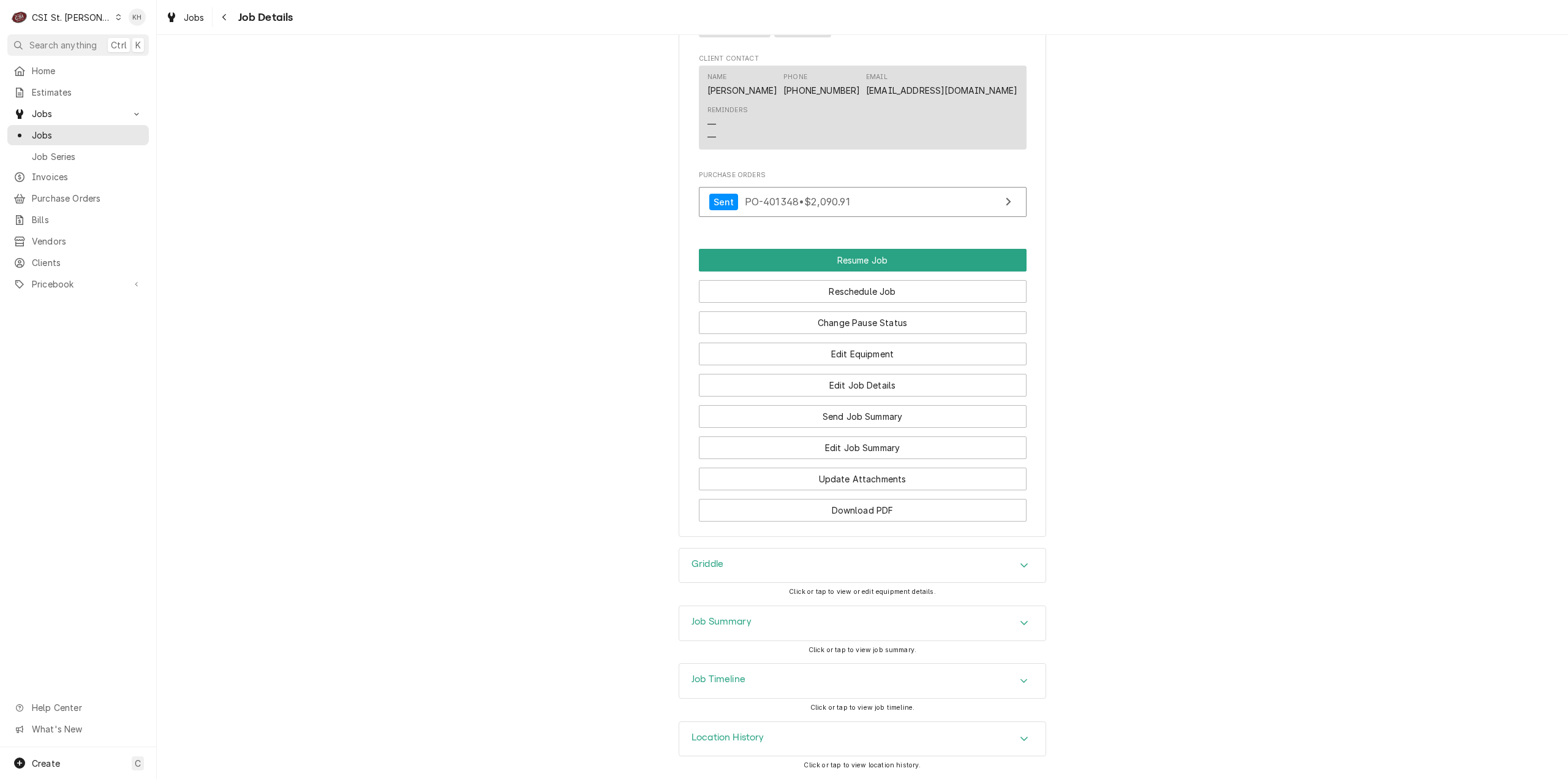
click at [777, 682] on div "Job Timeline" at bounding box center [862, 681] width 366 height 35
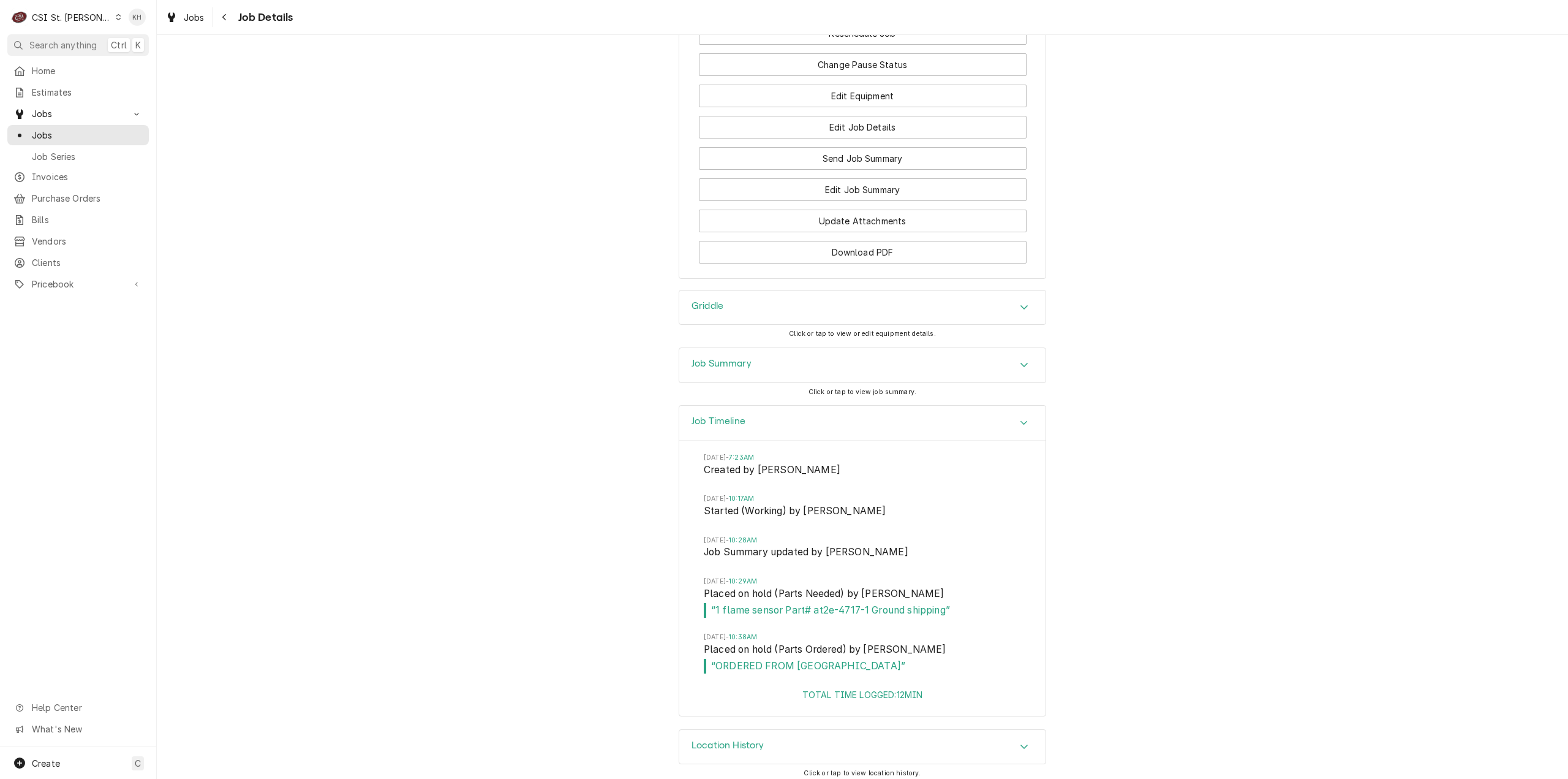
scroll to position [1605, 0]
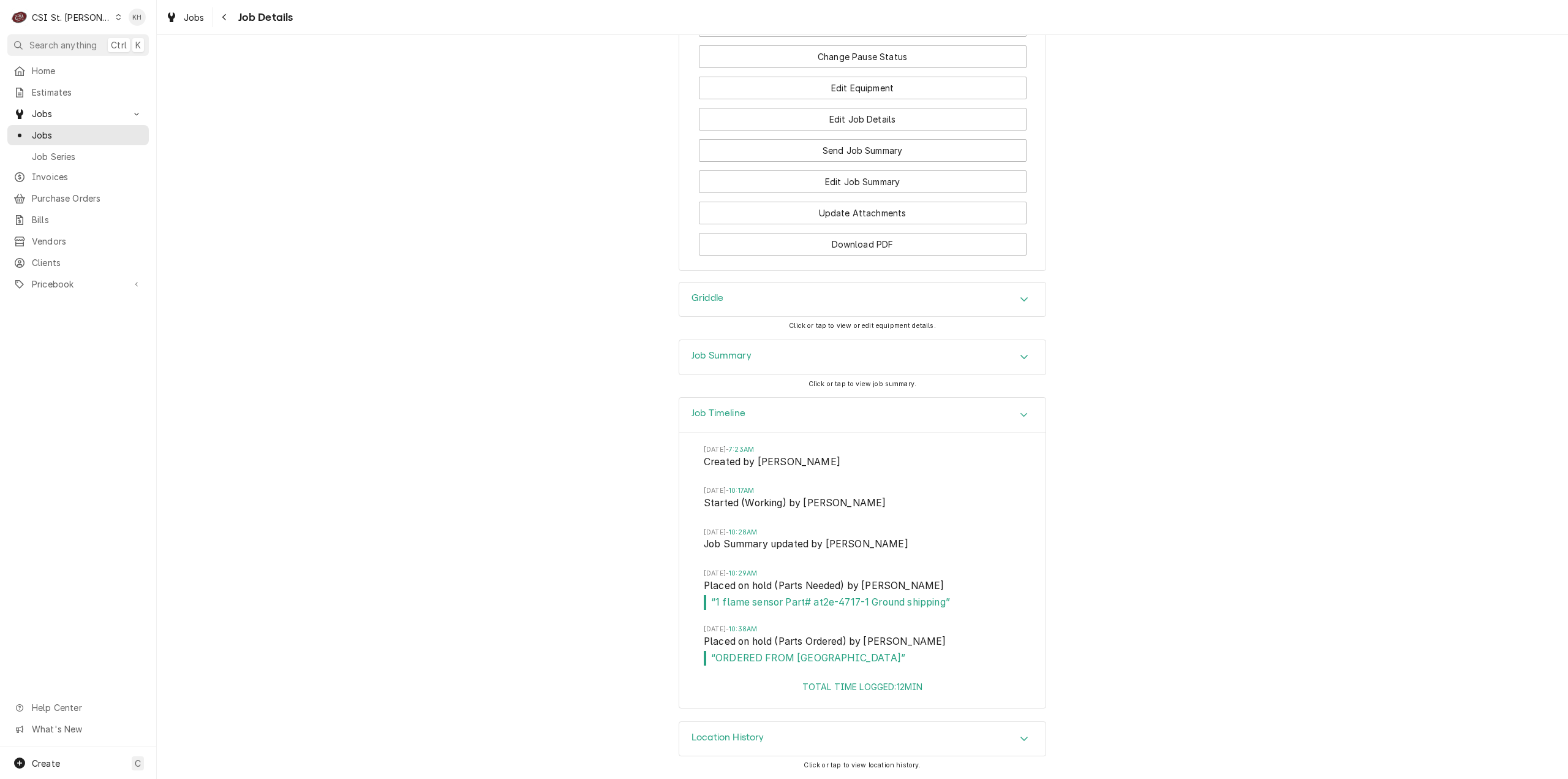
drag, startPoint x: 74, startPoint y: 13, endPoint x: 91, endPoint y: 25, distance: 20.8
click at [74, 14] on div "CSI St. [PERSON_NAME]" at bounding box center [72, 17] width 80 height 13
click at [151, 42] on div "CSI Kentucky" at bounding box center [188, 45] width 162 height 13
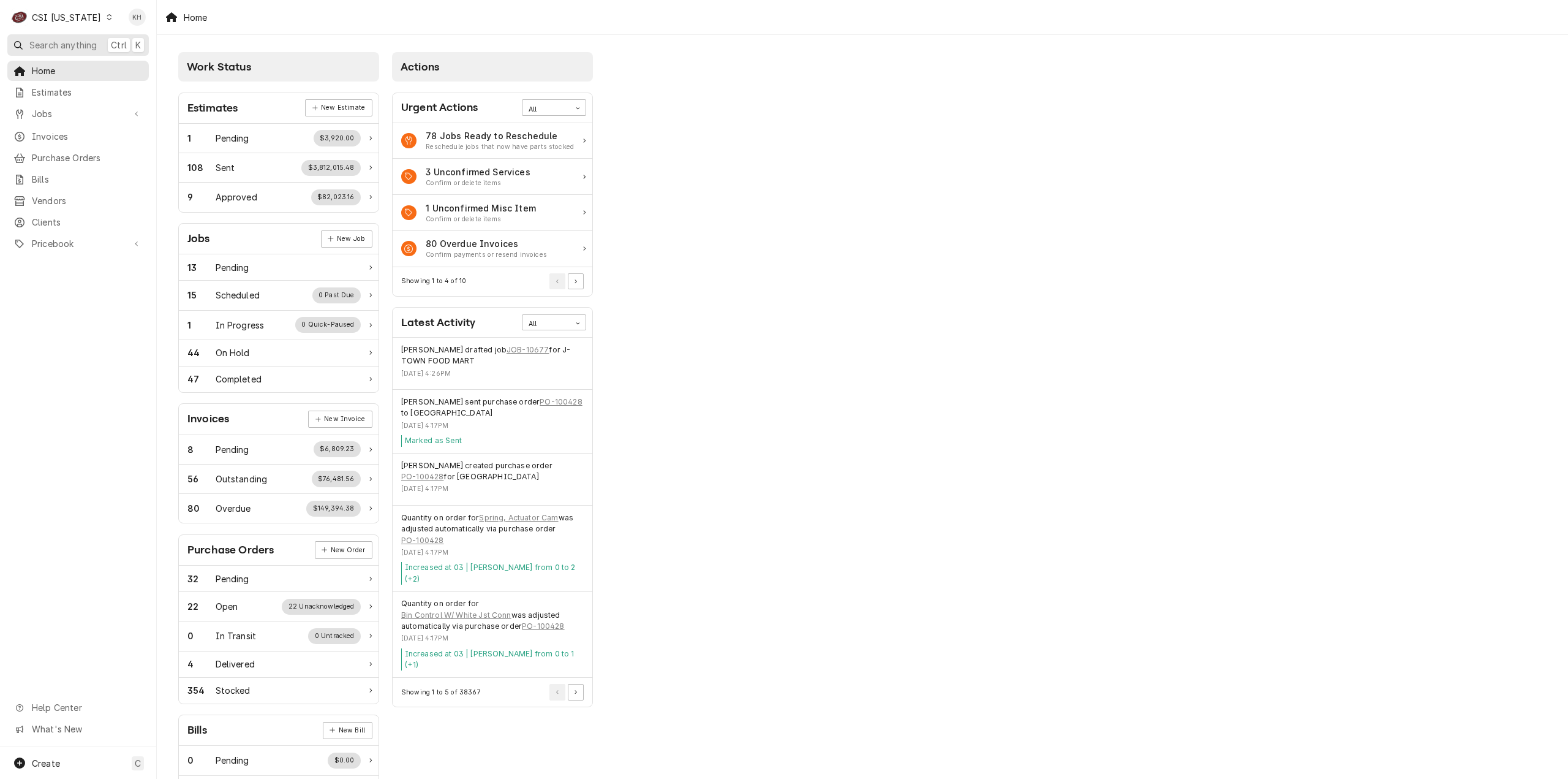
click at [75, 45] on span "Search anything" at bounding box center [64, 45] width 68 height 13
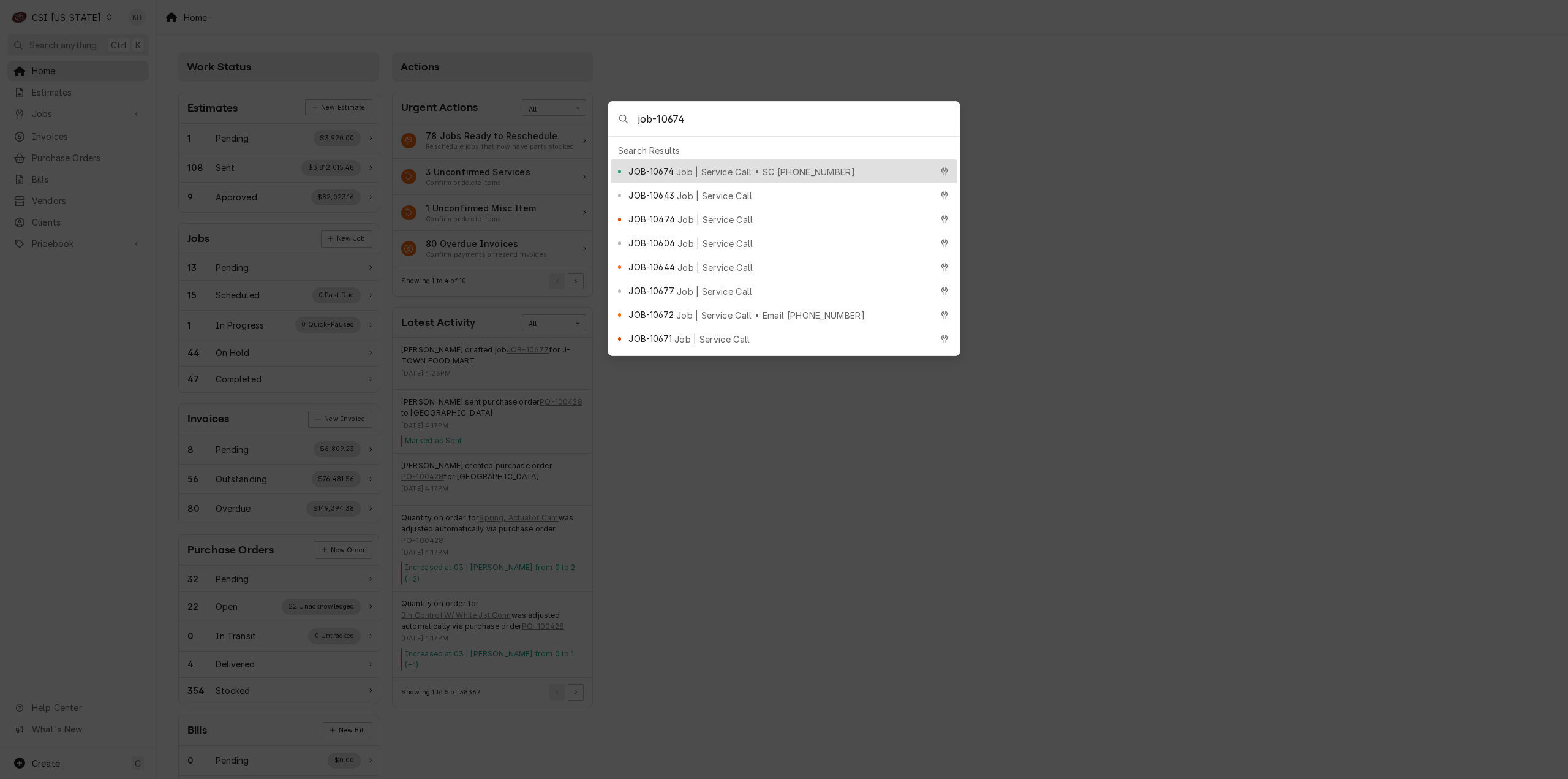
type input "job-10674"
click at [712, 165] on span "Job | Service Call • SC 327049045" at bounding box center [766, 171] width 179 height 13
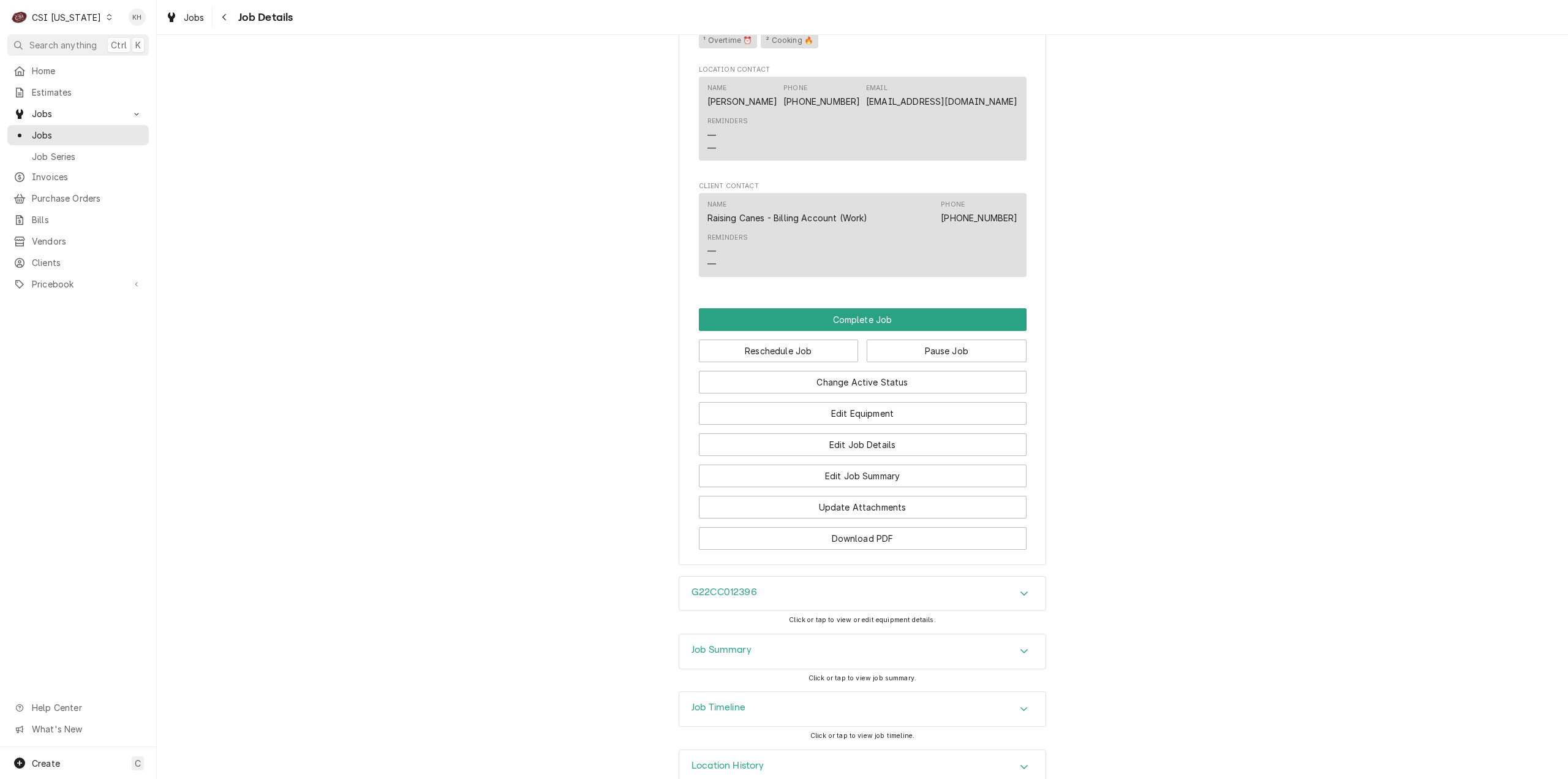
click at [743, 692] on div "Job Timeline" at bounding box center [862, 709] width 366 height 35
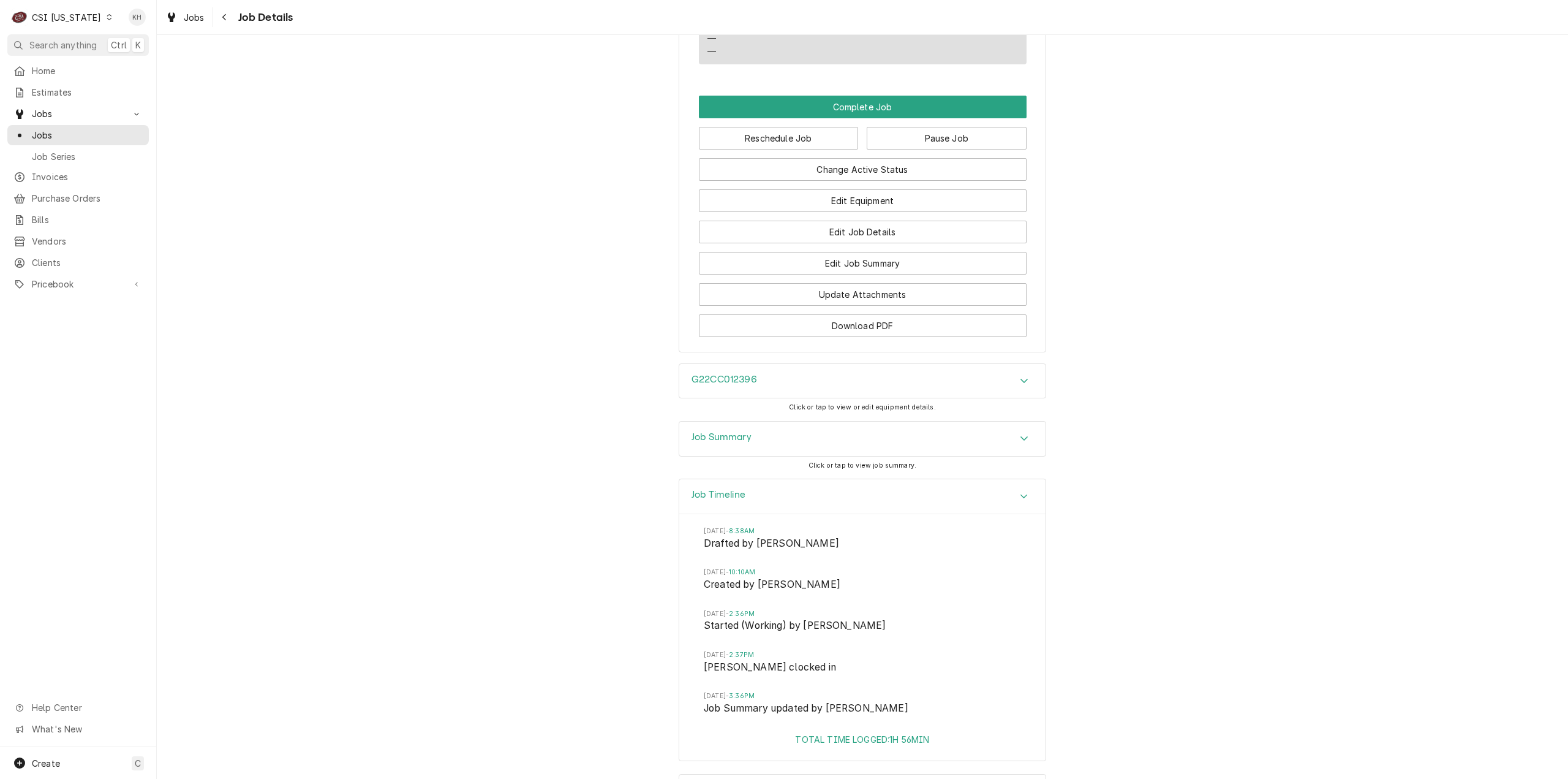
scroll to position [1918, 0]
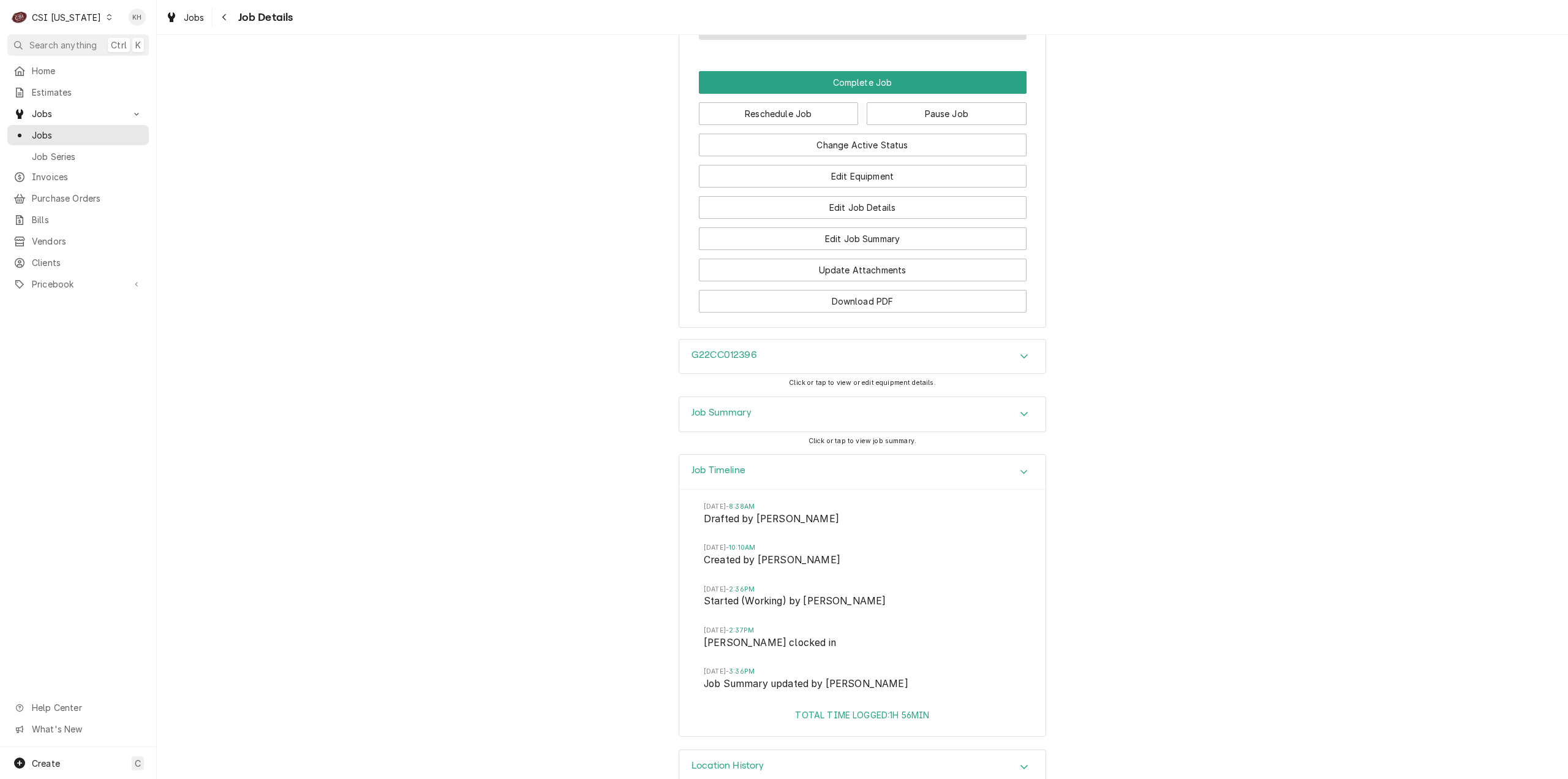
click at [66, 14] on div "CSI Kentucky" at bounding box center [67, 17] width 70 height 13
click at [169, 65] on div "CSI St. [PERSON_NAME]" at bounding box center [191, 67] width 162 height 13
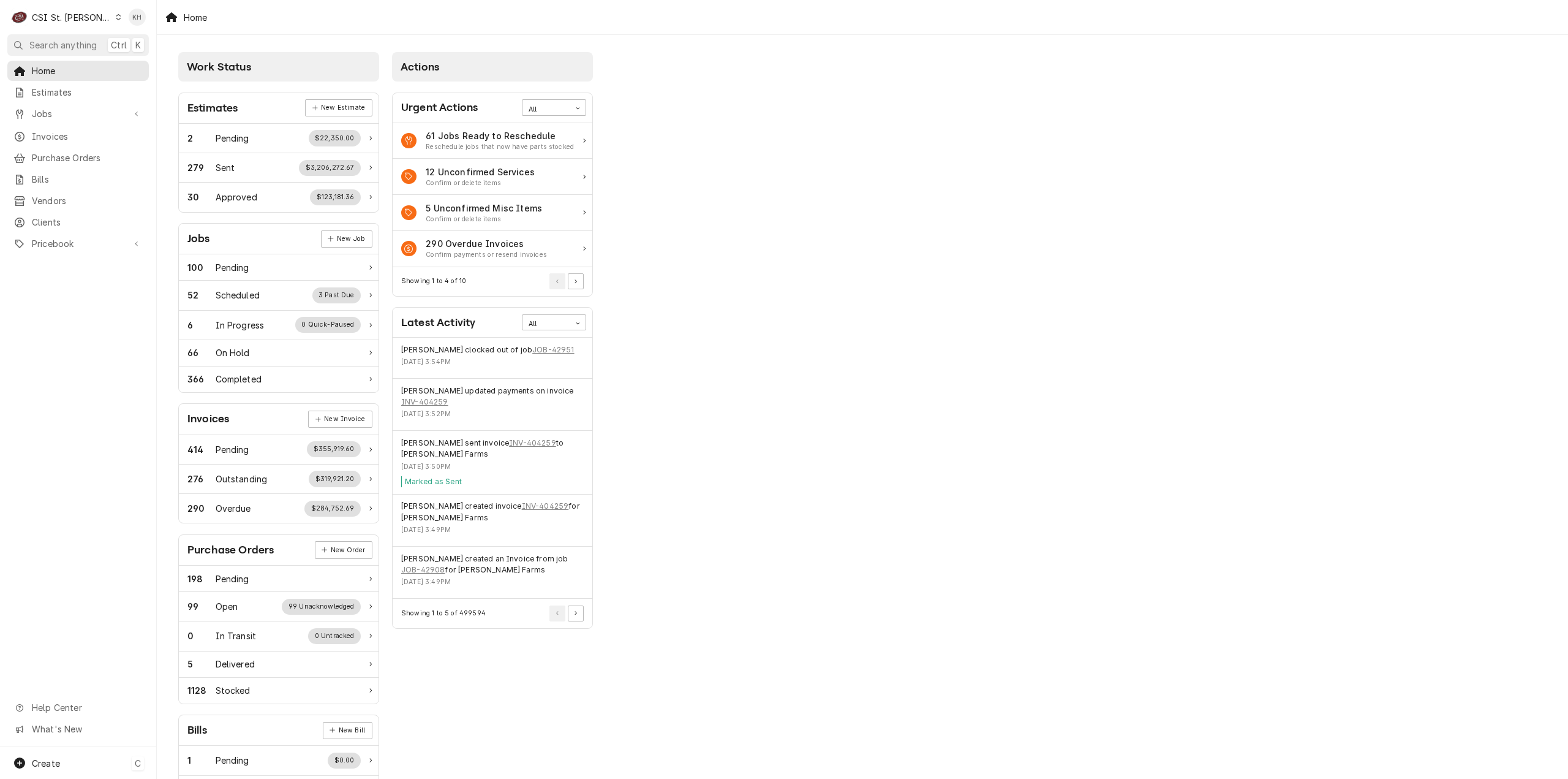
click at [86, 765] on div "Create C" at bounding box center [78, 763] width 156 height 32
click at [204, 662] on div "Job" at bounding box center [229, 657] width 83 height 13
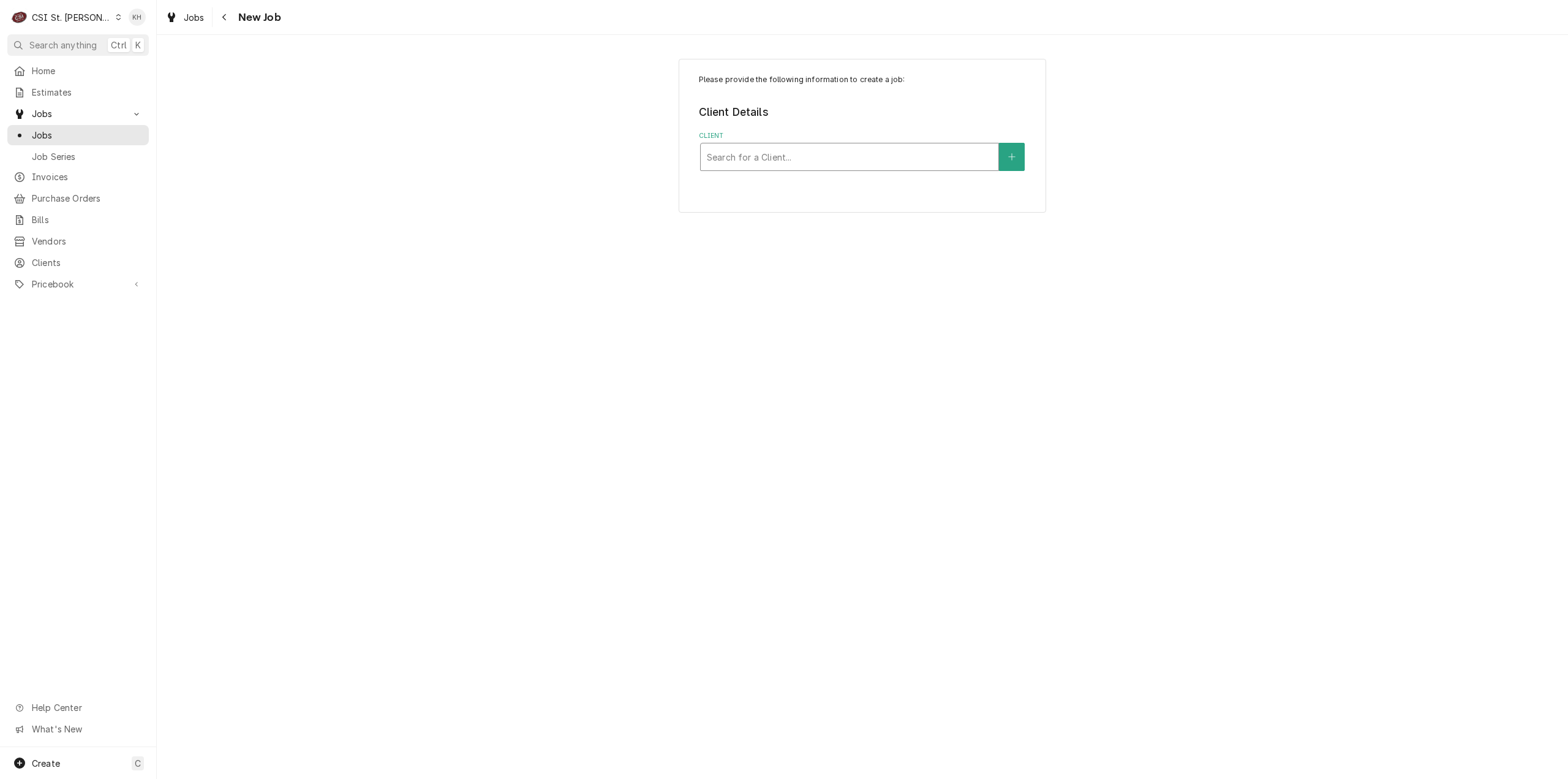
click at [871, 150] on div "Client" at bounding box center [849, 157] width 285 height 22
type input "17360"
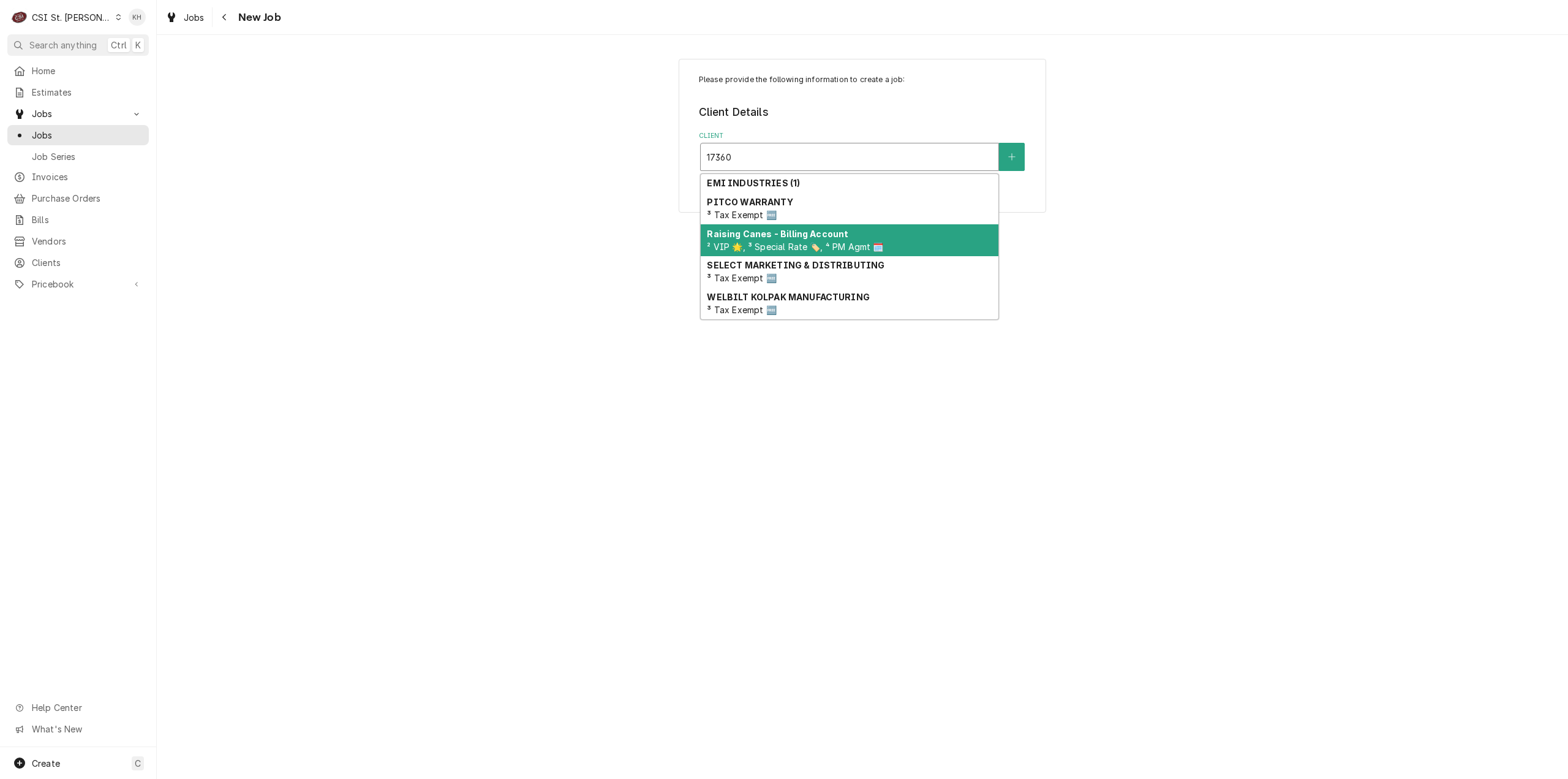
click at [828, 234] on strong "Raising Canes - Billing Account" at bounding box center [778, 234] width 141 height 10
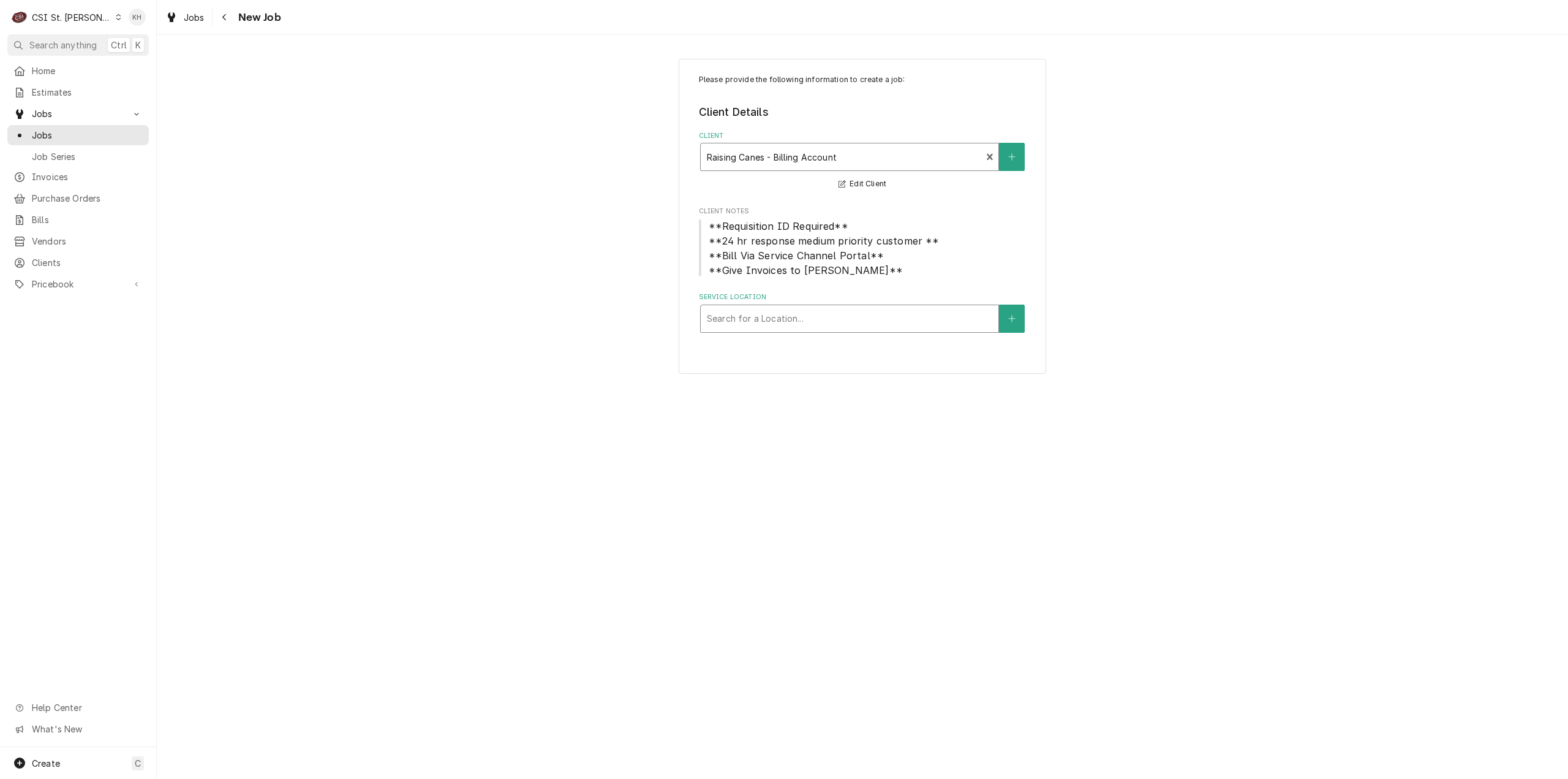
click at [801, 327] on div "Service Location" at bounding box center [849, 318] width 285 height 22
type input "17360"
drag, startPoint x: 793, startPoint y: 347, endPoint x: 800, endPoint y: 422, distance: 75.3
click at [793, 347] on div "Raising Cane's #247 Chesterfield / 17360 Chesterfield Airport Rd, Chesterfield,…" at bounding box center [849, 344] width 297 height 19
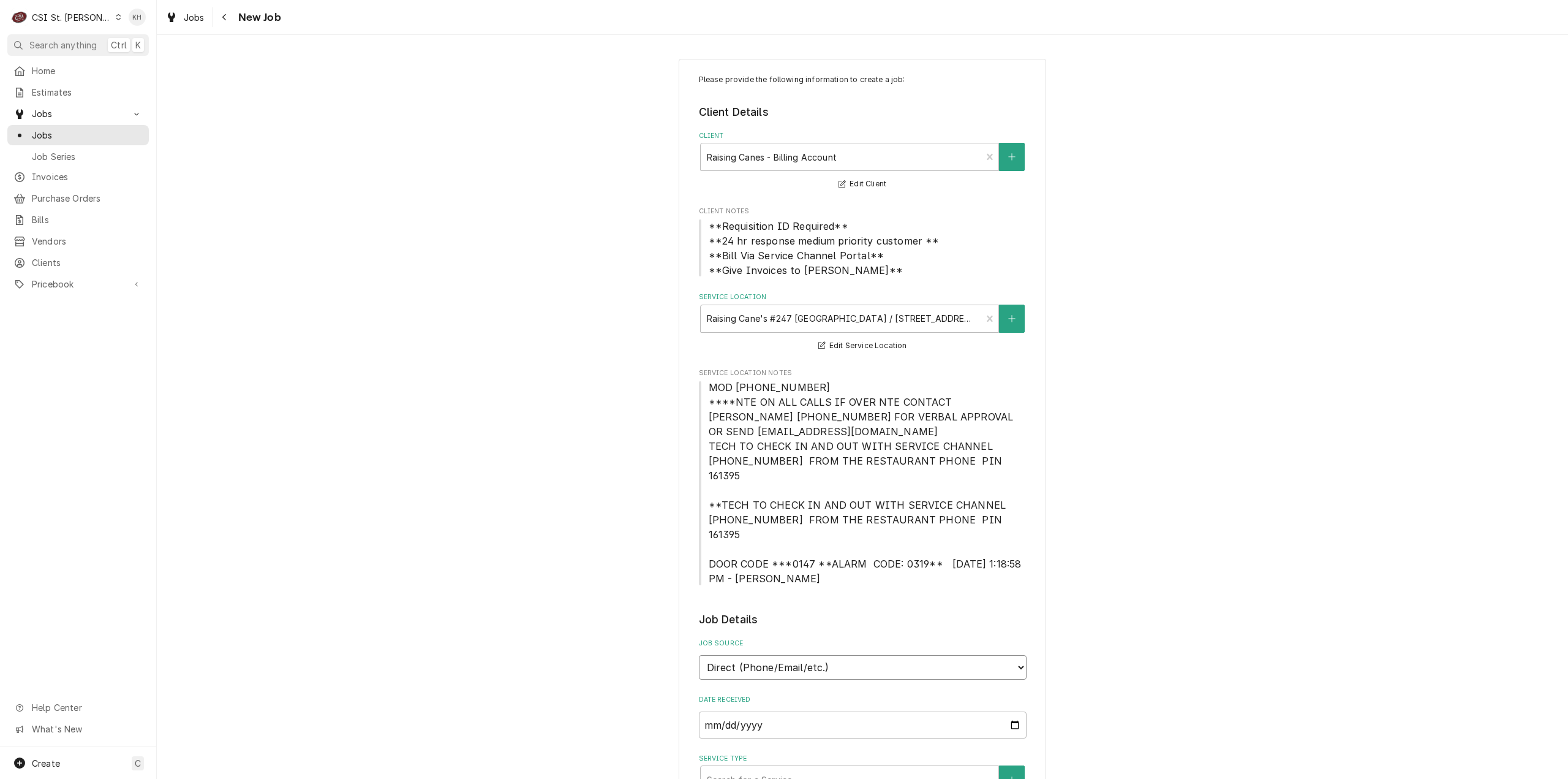
click at [816, 656] on select "Direct (Phone/Email/etc.) Service Channel Corrigo Ecotrak Other" at bounding box center [863, 668] width 328 height 25
select select "1"
click at [805, 711] on input "Service Channel ID" at bounding box center [863, 724] width 328 height 27
paste input "327212739"
type textarea "x"
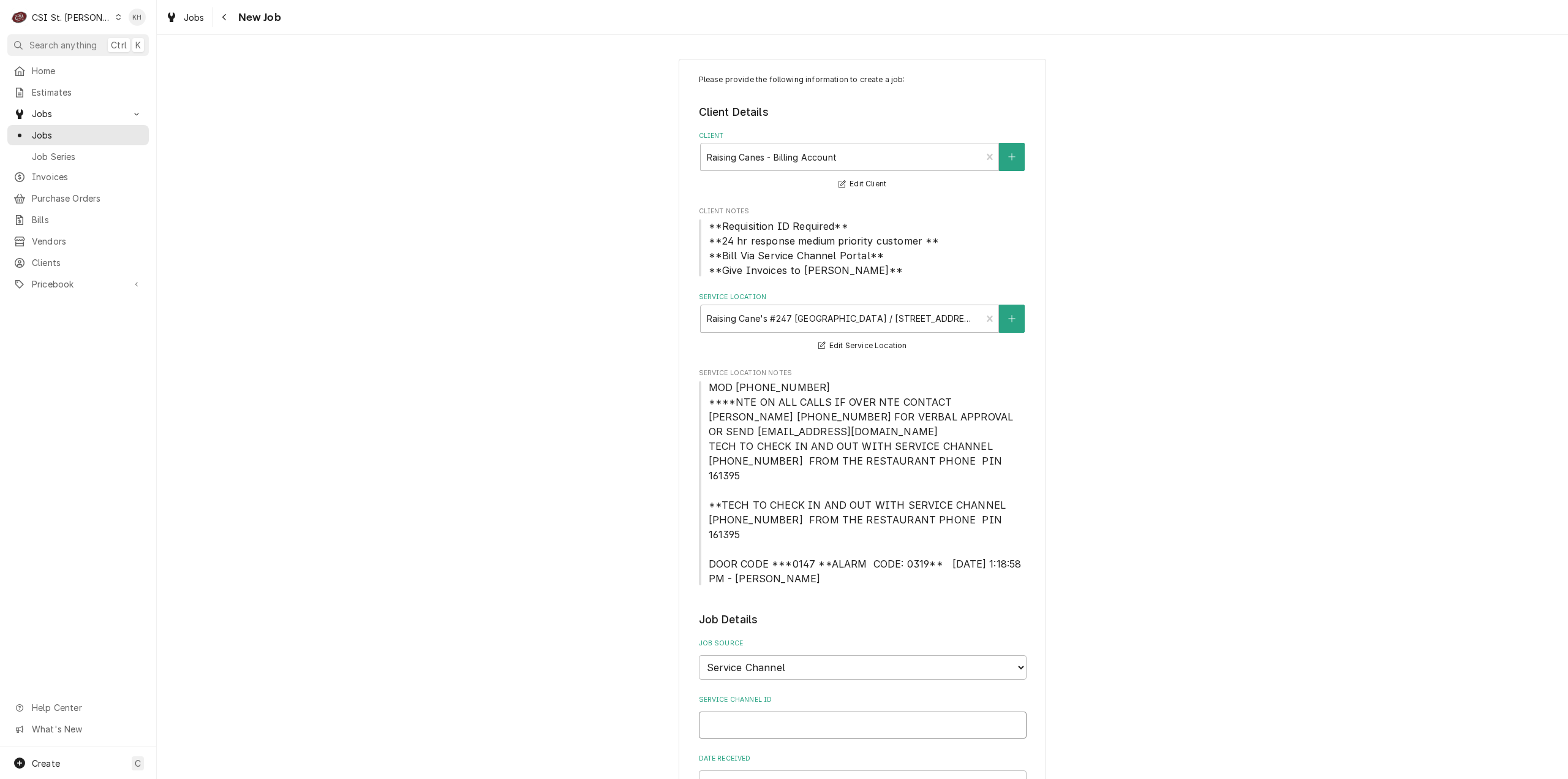
type input "327212739"
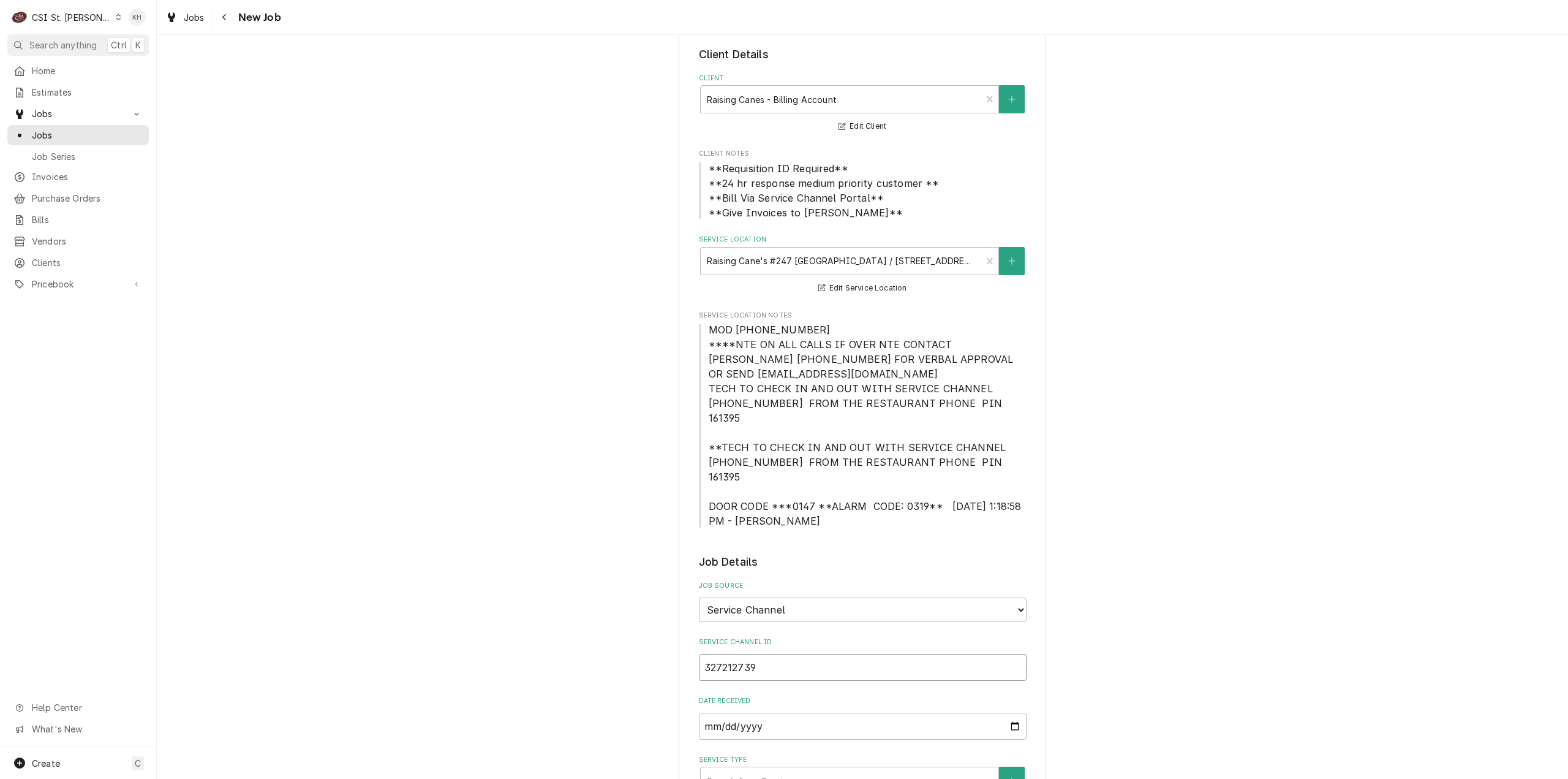
scroll to position [368, 0]
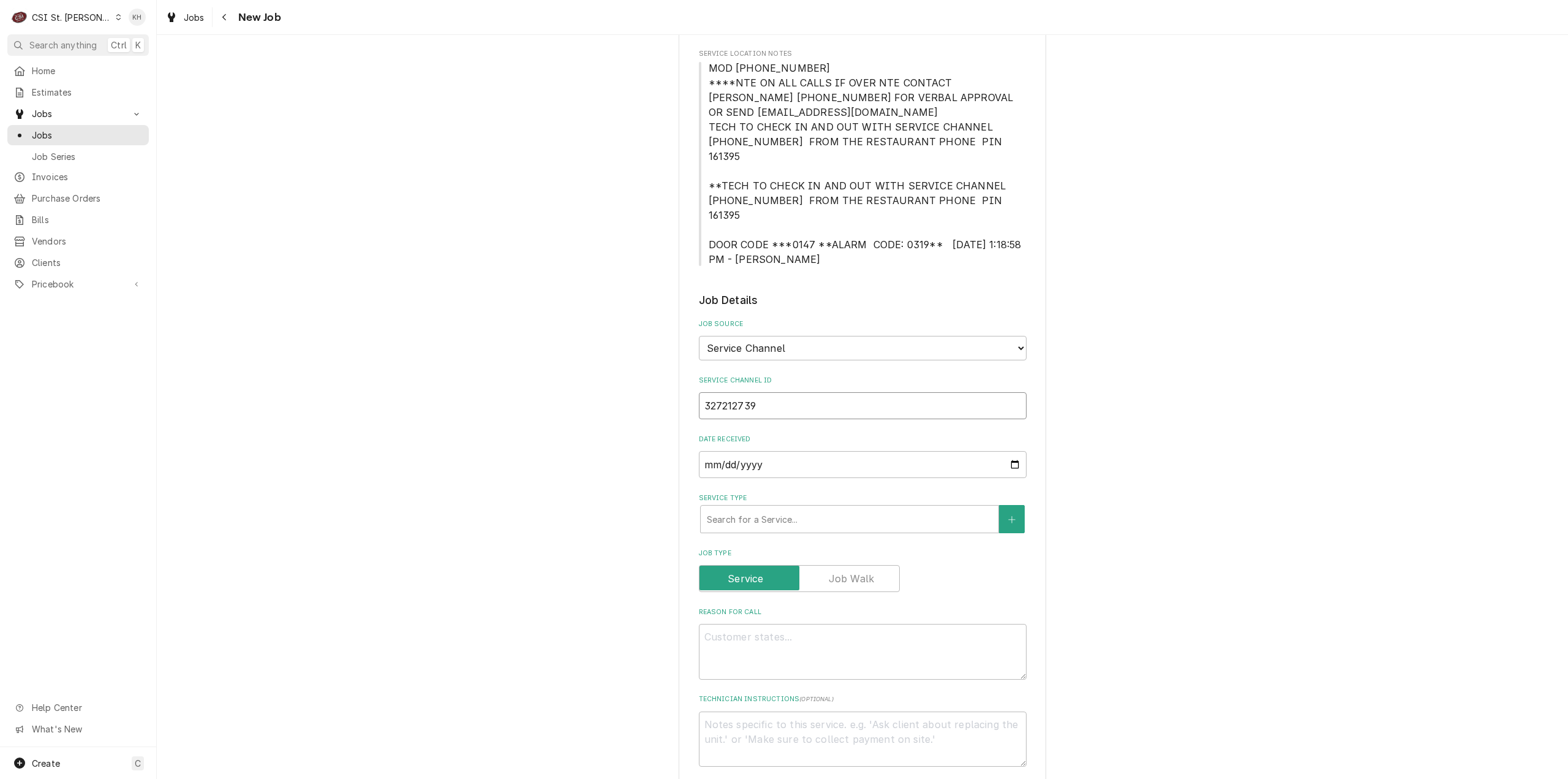
type textarea "x"
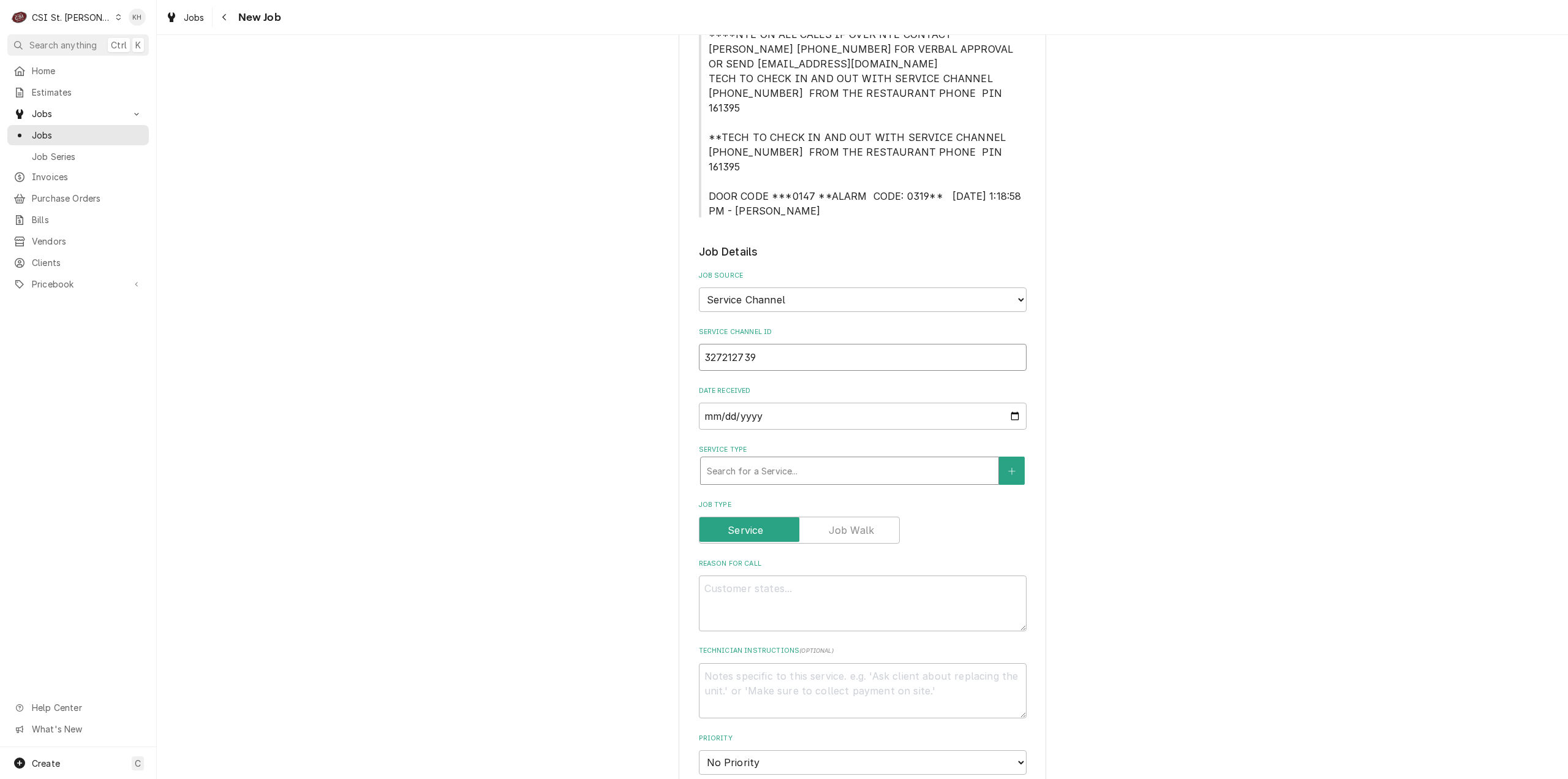
type input "327212739"
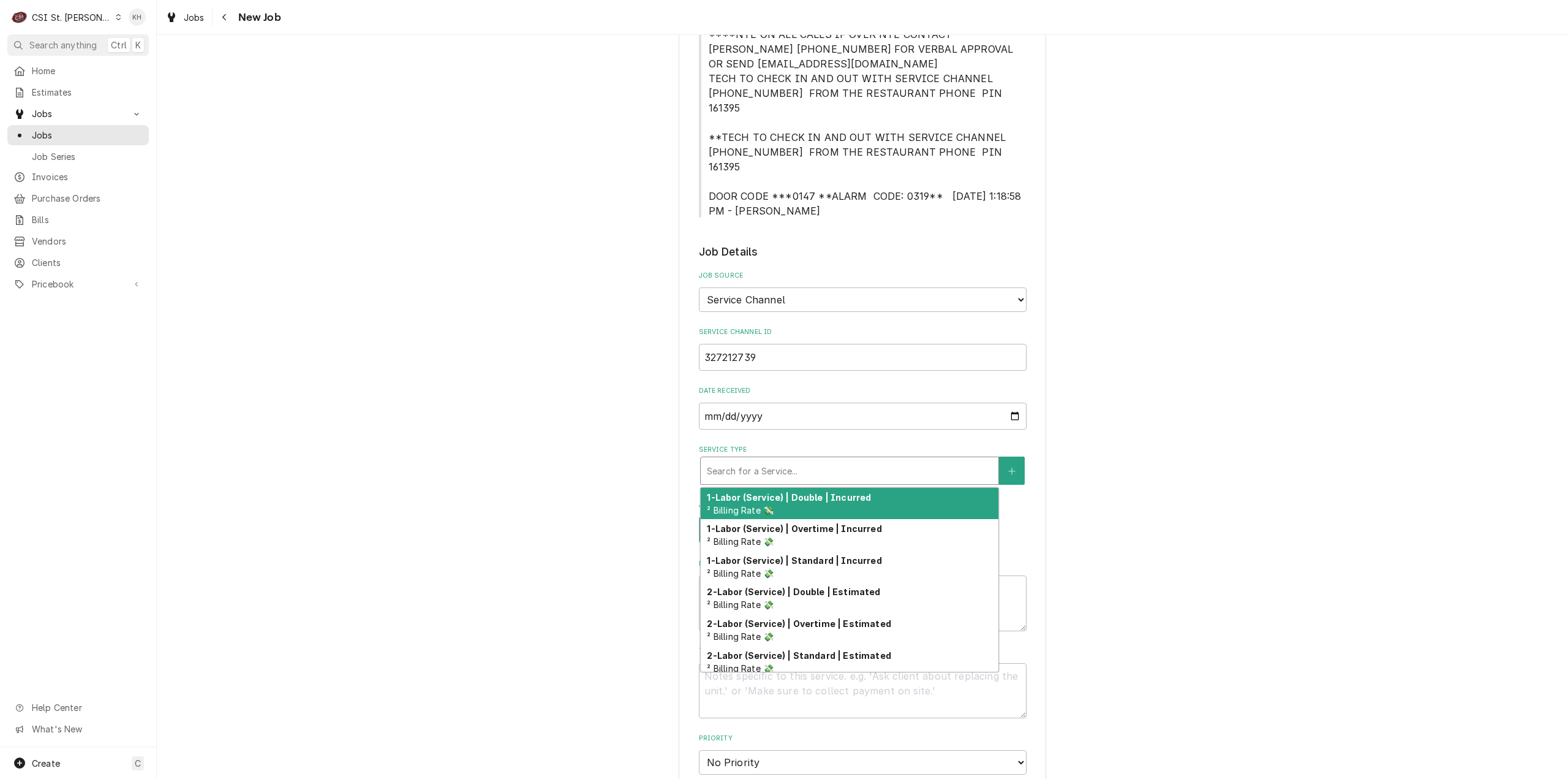
drag, startPoint x: 737, startPoint y: 442, endPoint x: 740, endPoint y: 429, distance: 13.3
click at [739, 460] on div "Service Type" at bounding box center [849, 471] width 285 height 22
type textarea "x"
type input "i"
type textarea "x"
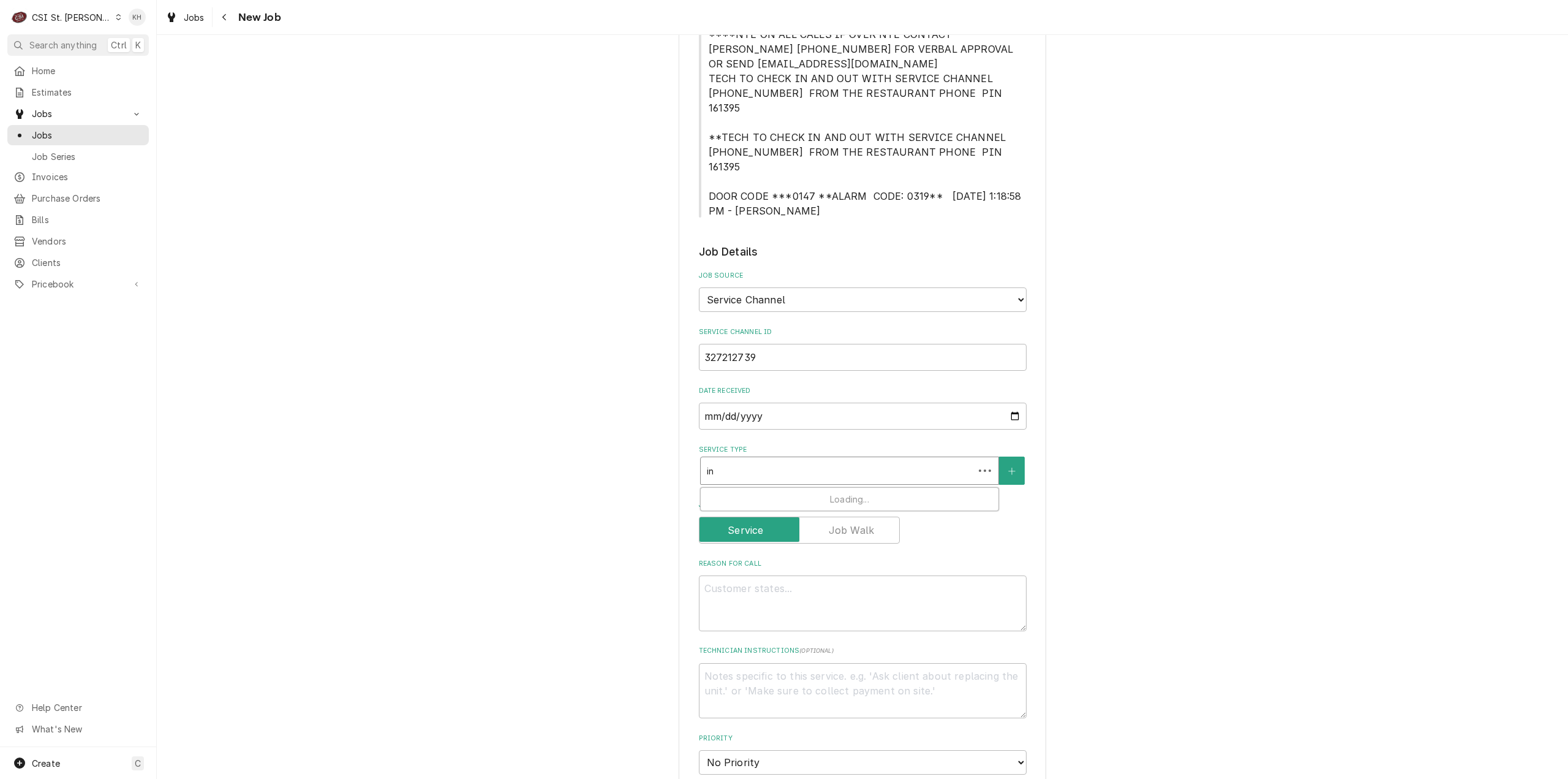
type input "ins"
type textarea "x"
type input "inst"
type textarea "x"
type input "insta"
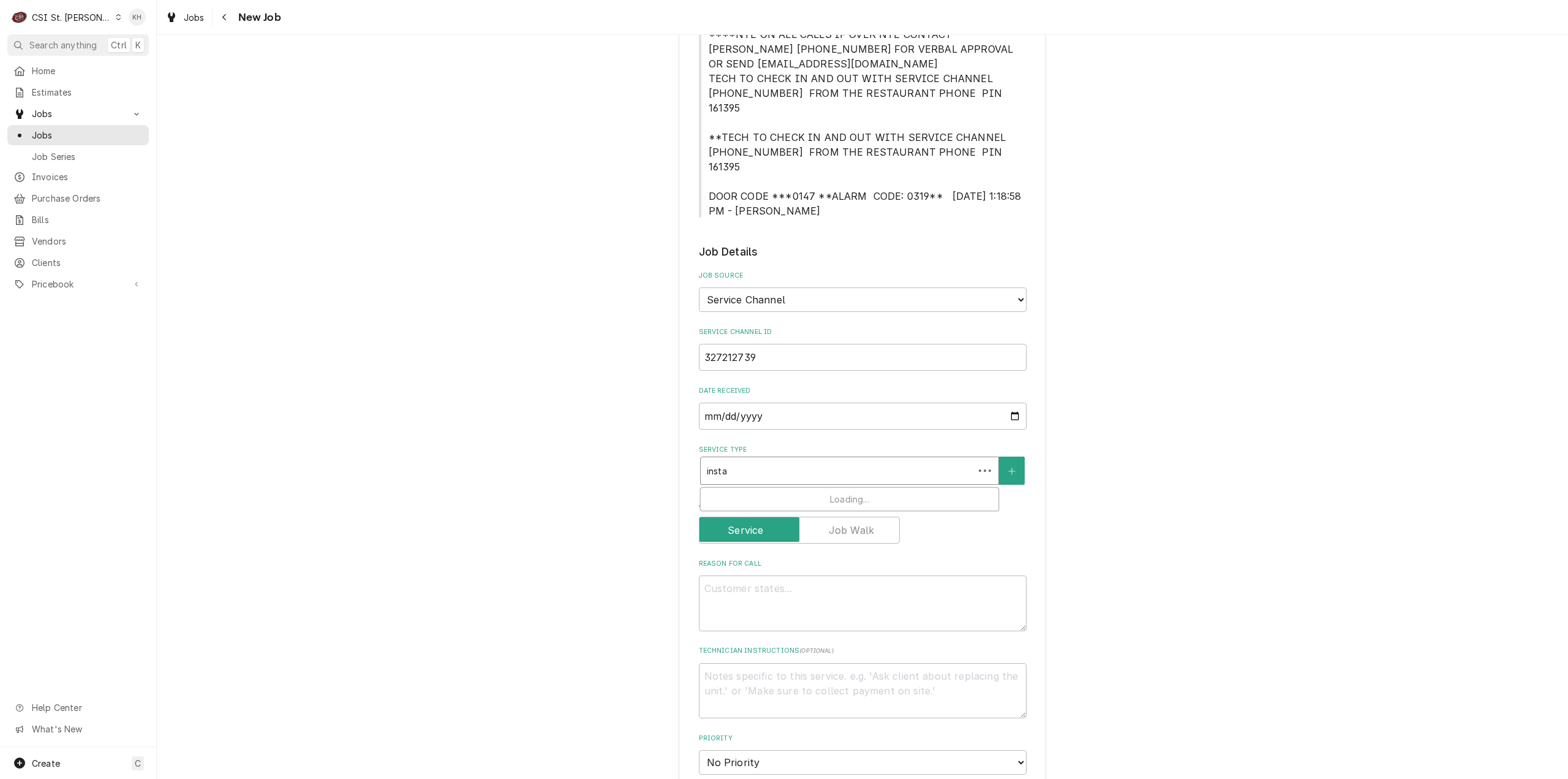
type textarea "x"
type input "instal"
type textarea "x"
type input "install"
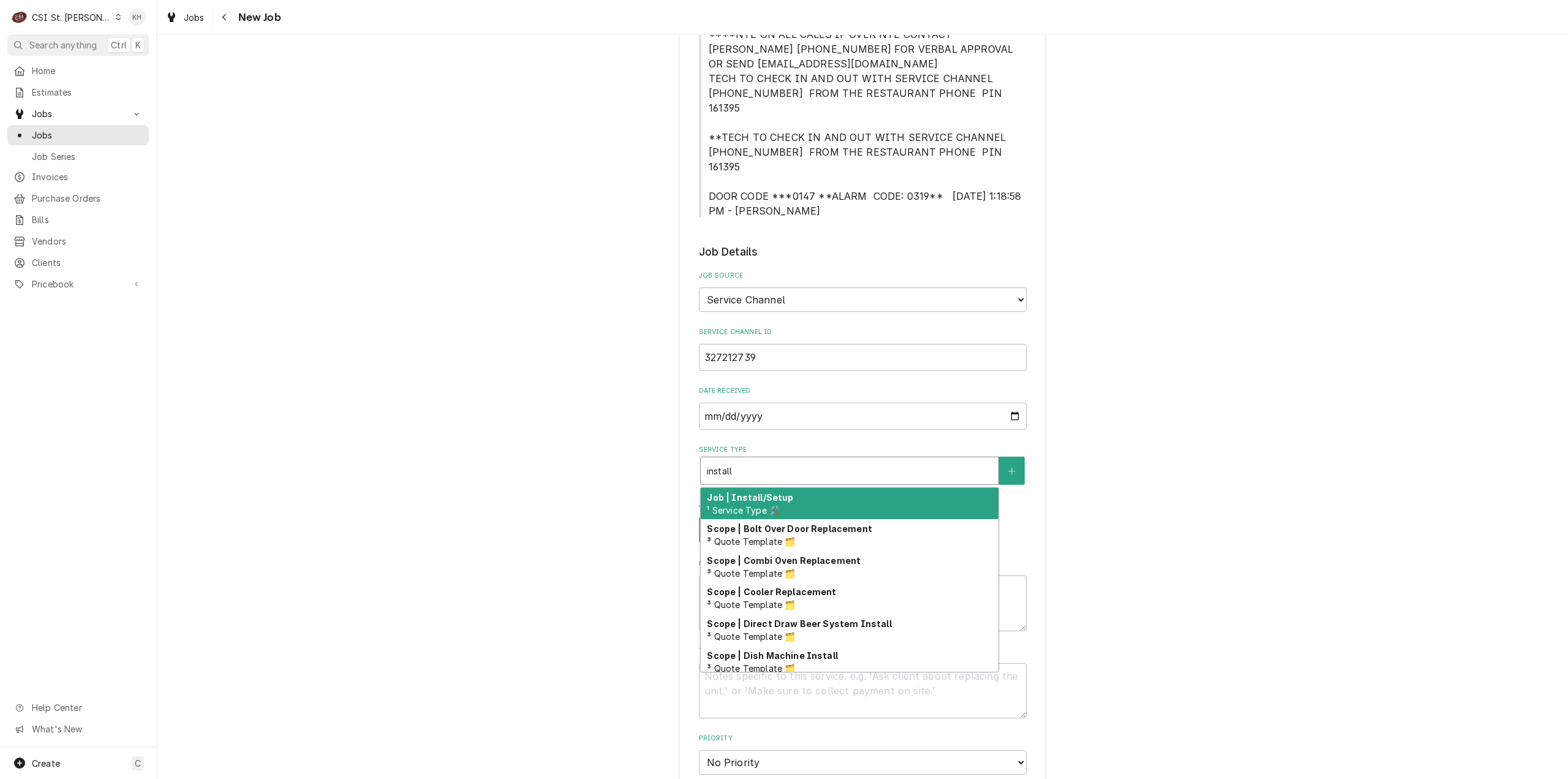
drag, startPoint x: 757, startPoint y: 471, endPoint x: 797, endPoint y: 549, distance: 87.7
click at [756, 492] on strong "Job | Install/Setup" at bounding box center [750, 497] width 87 height 10
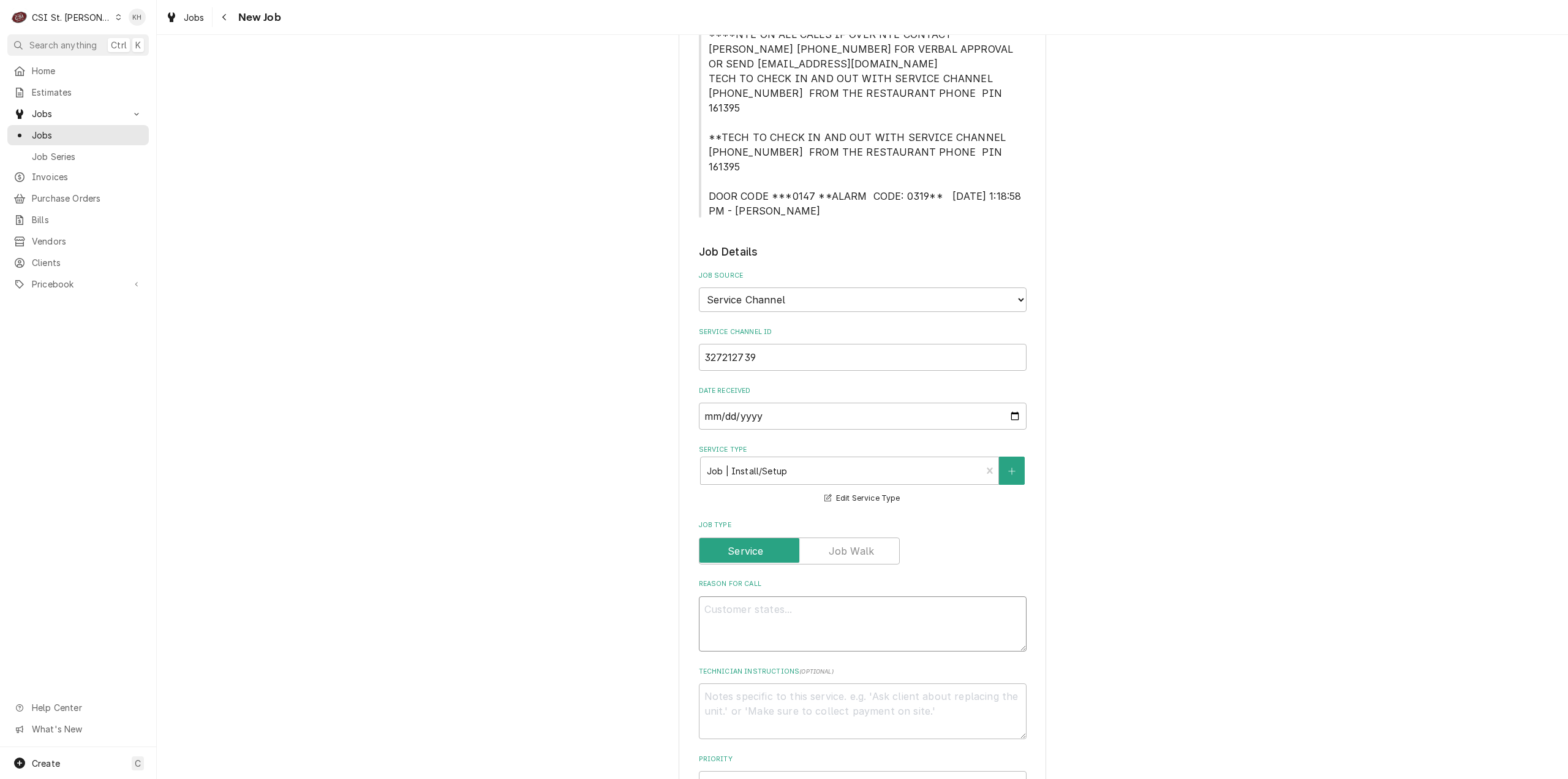
click at [741, 601] on textarea "Reason For Call" at bounding box center [863, 624] width 328 height 56
paste textarea "Problem Description "Install new bird house.""
type textarea "x"
type textarea "Problem Description "Install new bird house.""
type textarea "x"
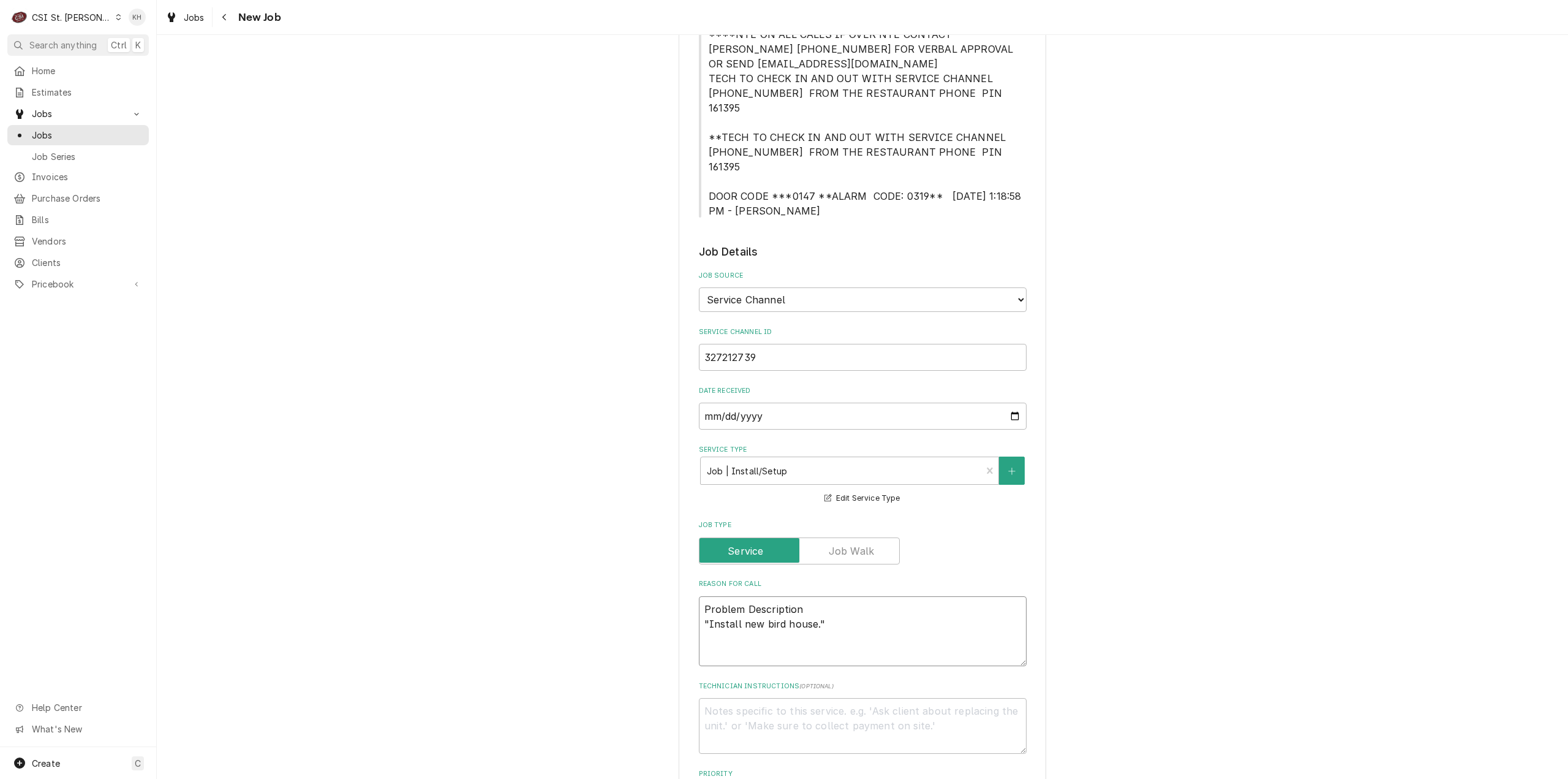
type textarea "Problem Description "Install new bird house.""
type textarea "x"
type textarea "Problem Description "Install new bird house.""
type textarea "x"
type textarea "Problem Description"Install new bird house.""
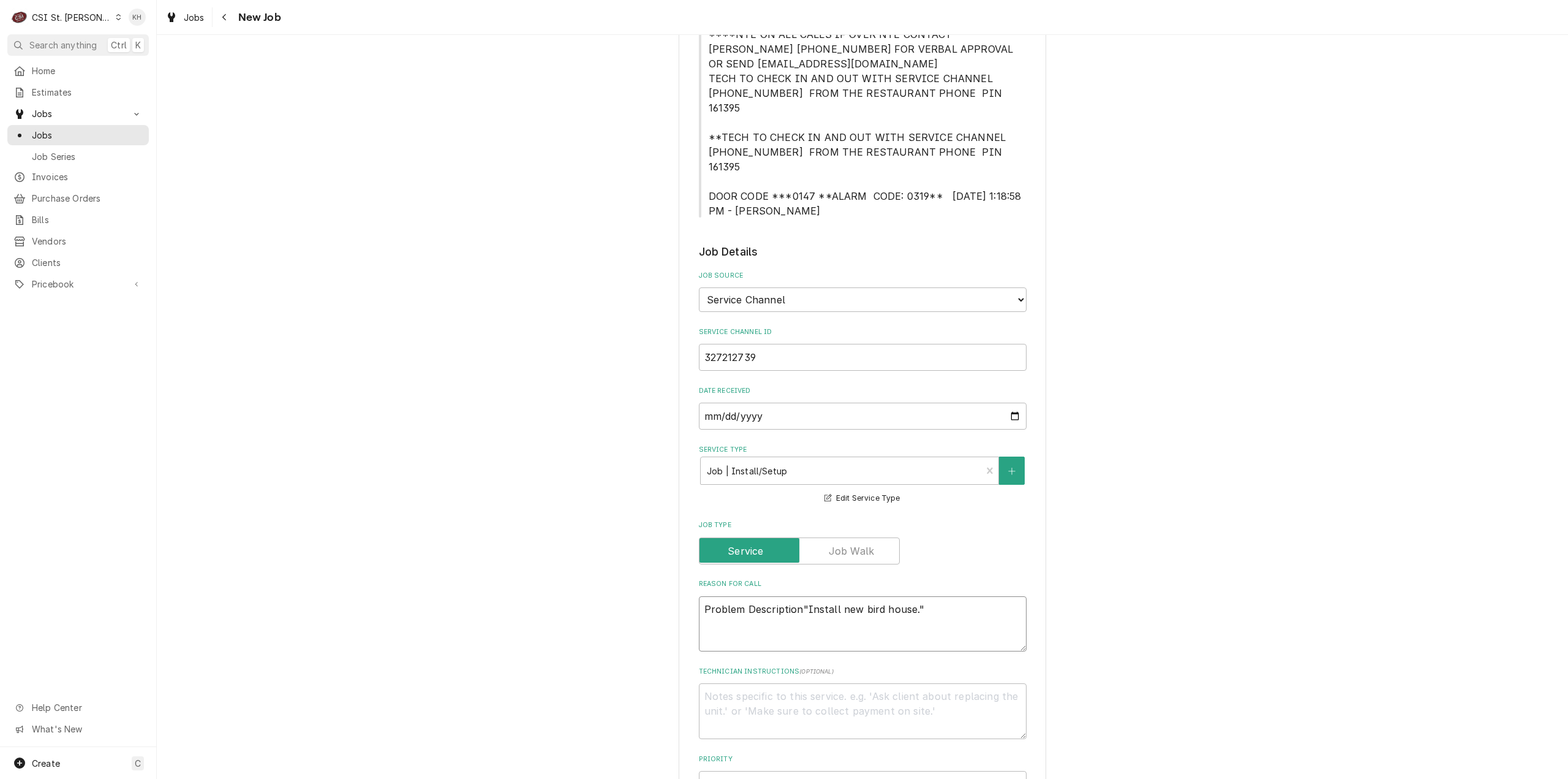
type textarea "x"
type textarea "Problem Descriptio"Install new bird house.""
drag, startPoint x: 792, startPoint y: 582, endPoint x: 670, endPoint y: 575, distance: 122.2
click at [670, 575] on div "Please provide the following information to create a job: Client Details Client…" at bounding box center [862, 510] width 1411 height 1661
type textarea "x"
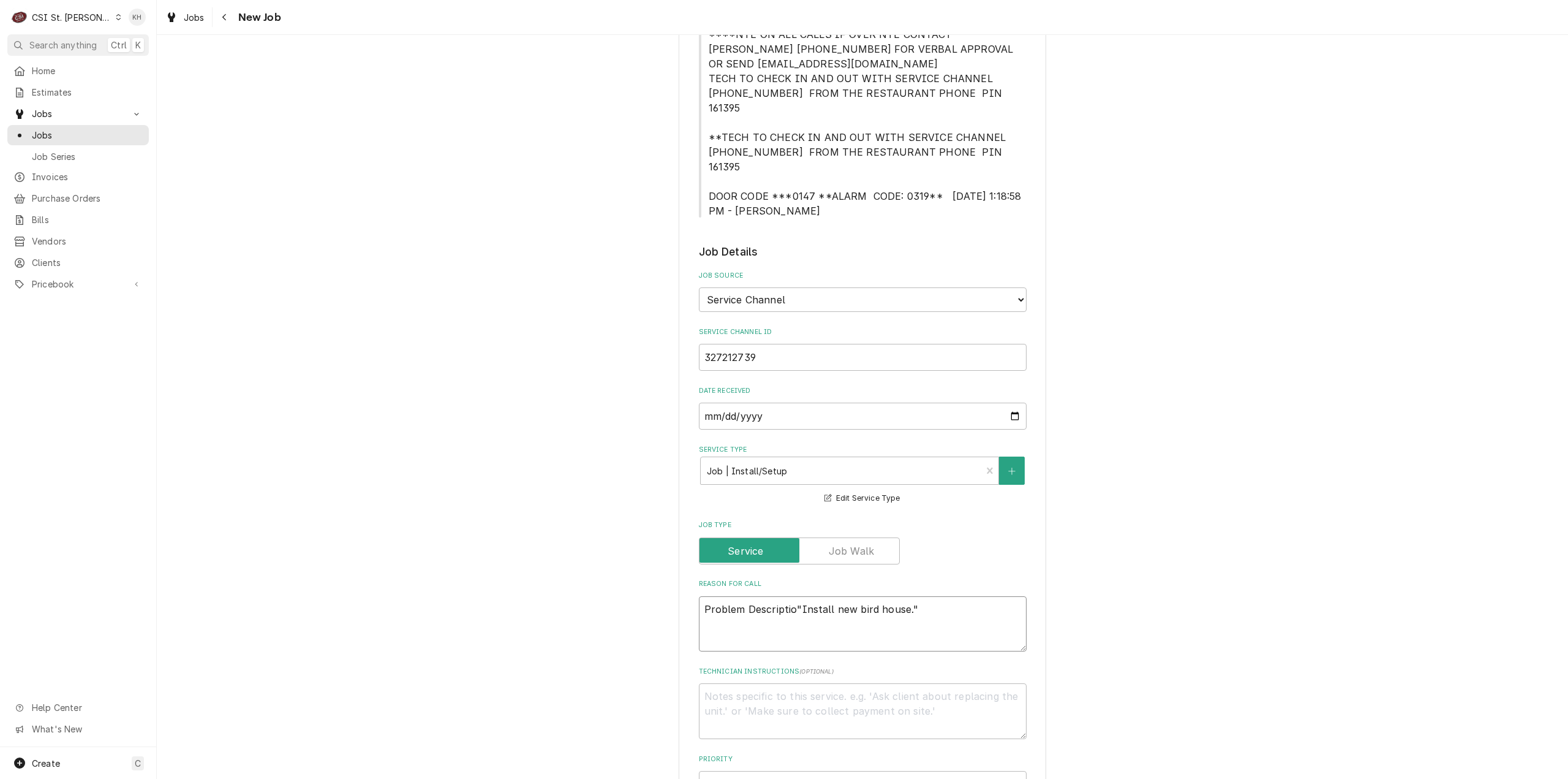
type textarea "Install new bird house.""
type textarea "x"
type textarea "Install new bird house."
type textarea "x"
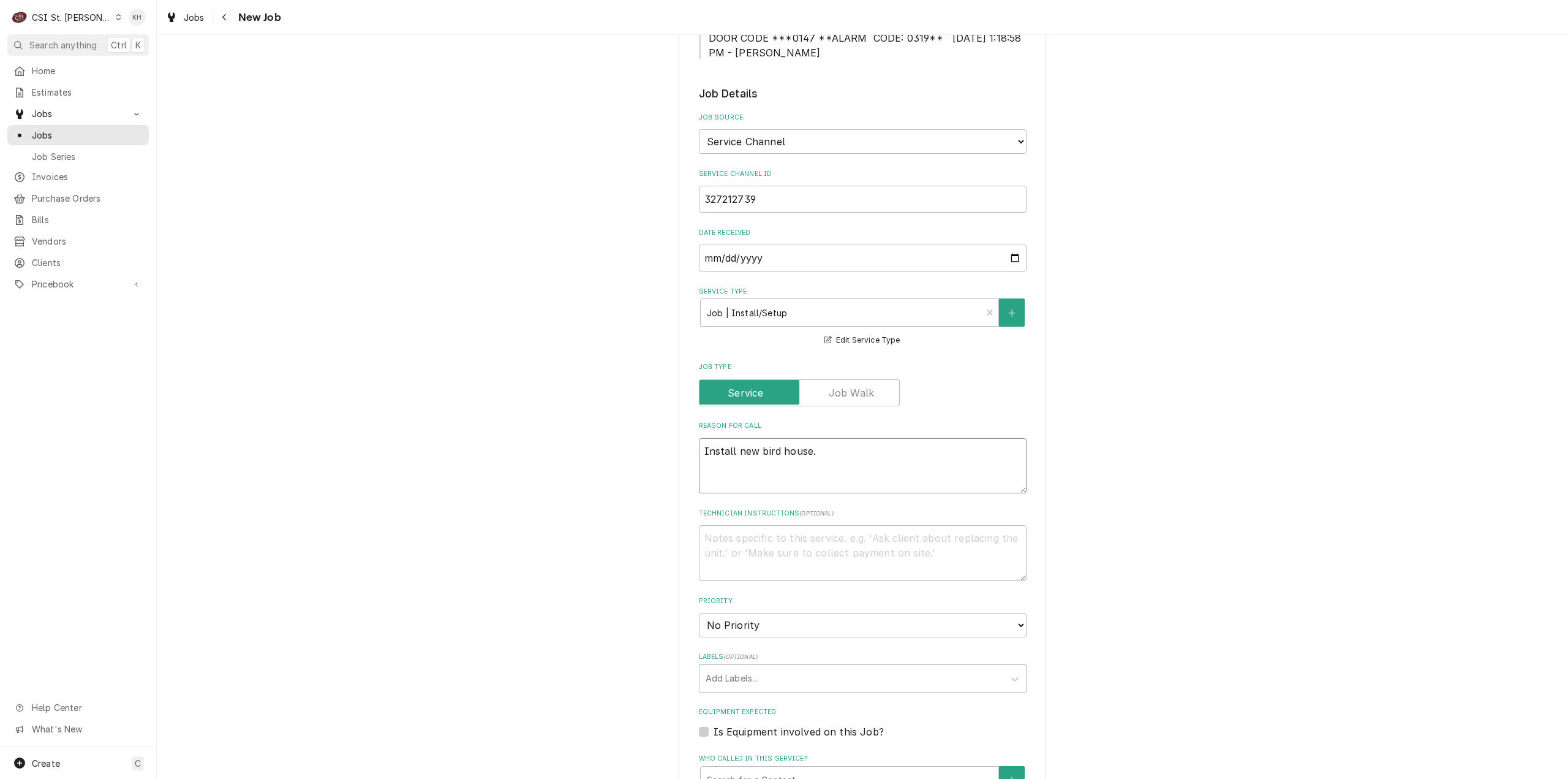
scroll to position [551, 0]
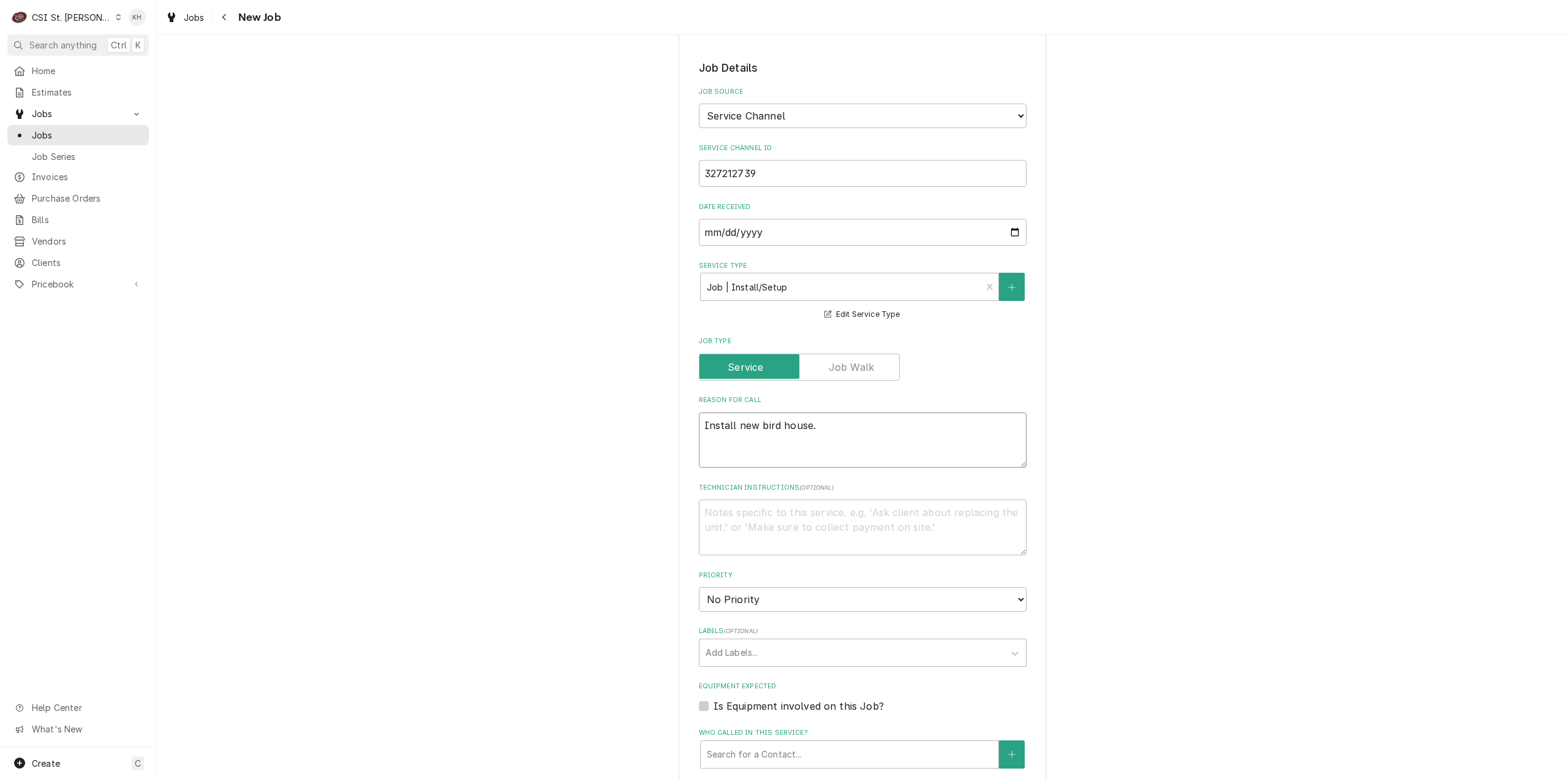
type textarea "Install new bird house."
click at [819, 499] on textarea "Technician Instructions ( optional )" at bounding box center [863, 527] width 328 height 56
type textarea "x"
type textarea "N"
type textarea "x"
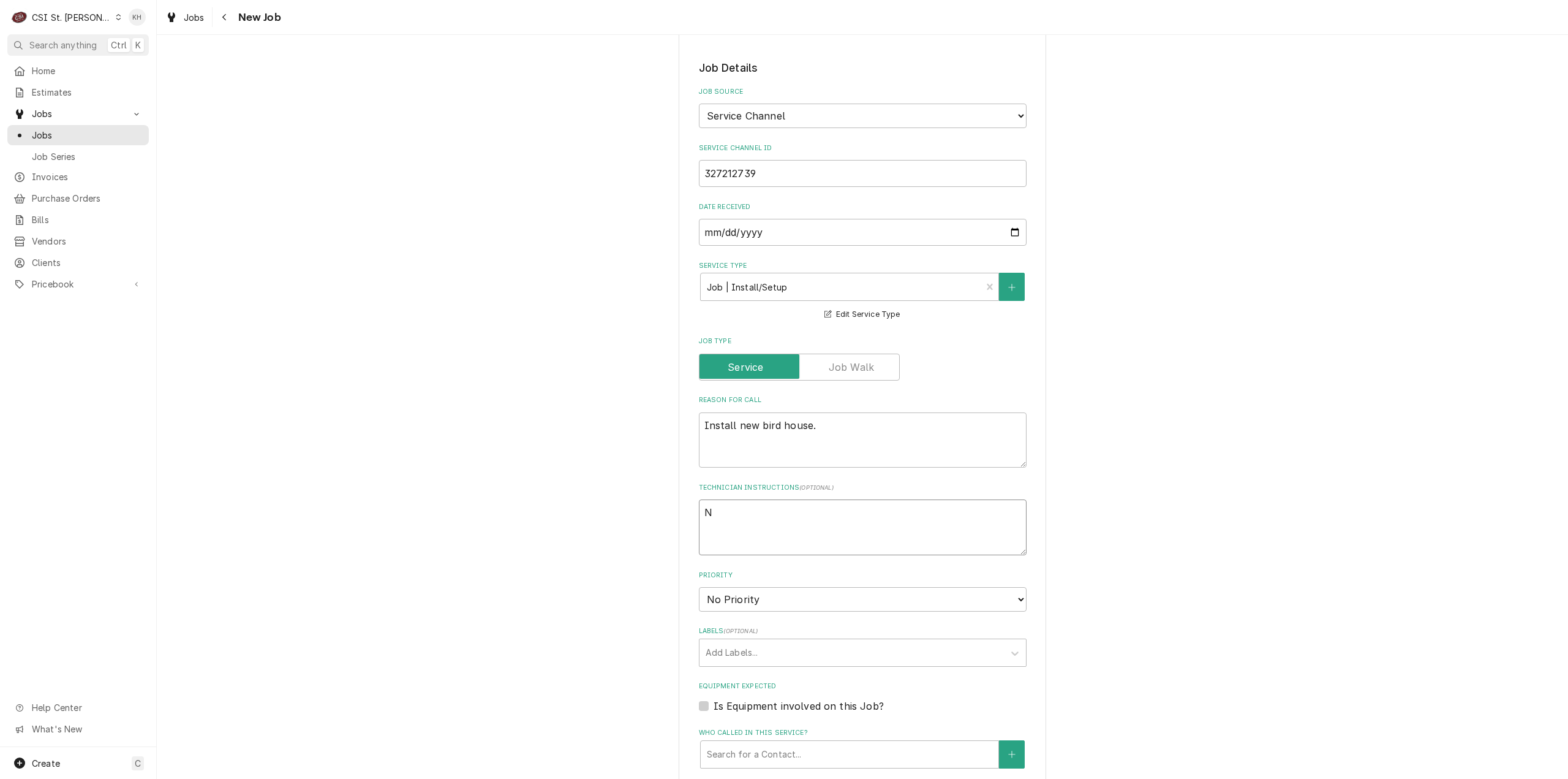
type textarea "NT"
type textarea "x"
type textarea "NTE"
type textarea "x"
type textarea "NTE"
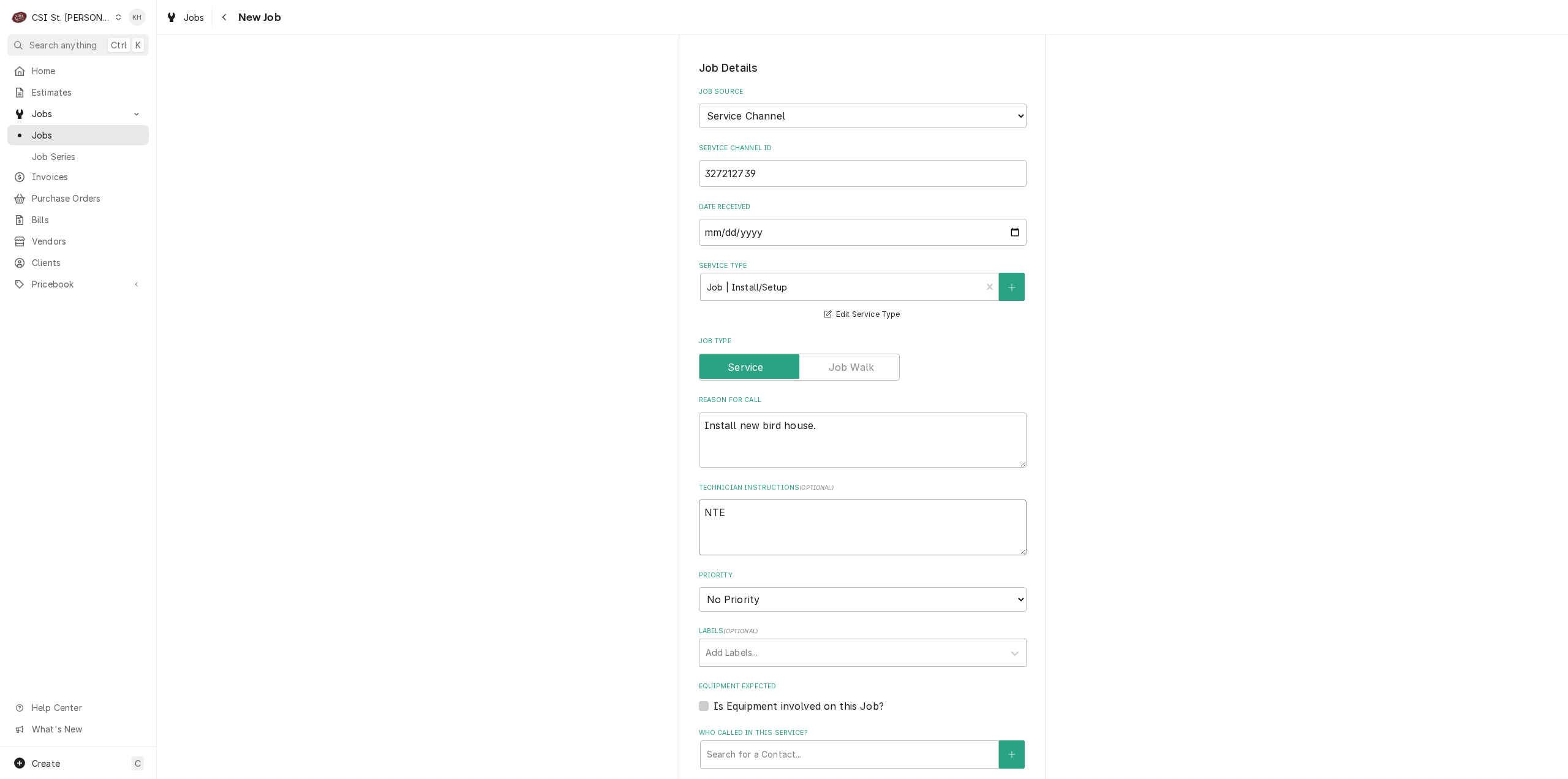
type textarea "x"
type textarea "NTE $"
type textarea "x"
type textarea "NTE $4"
type textarea "x"
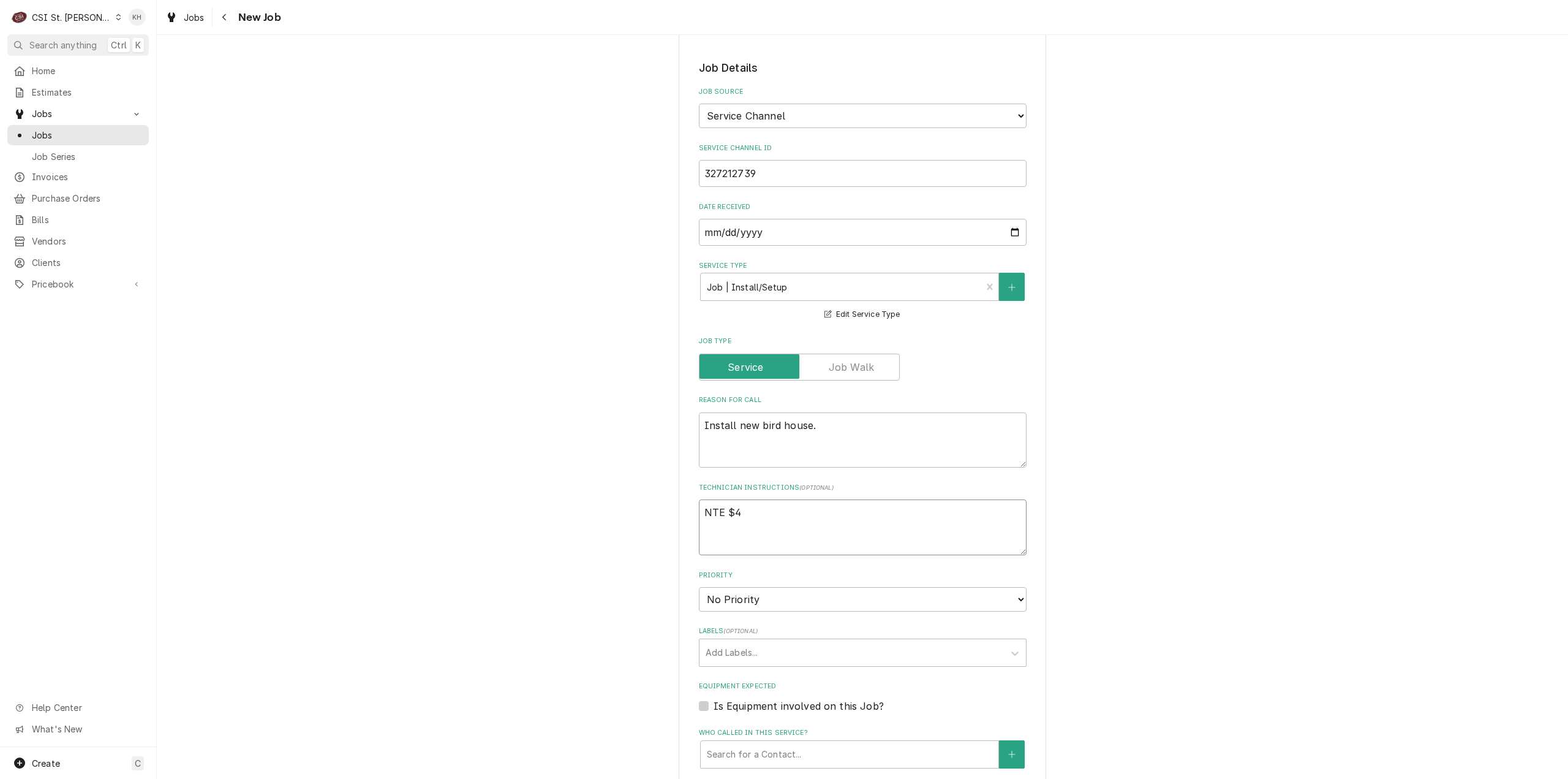
type textarea "NTE $45"
type textarea "x"
type textarea "NTE $450"
type textarea "x"
type textarea "NTE $450."
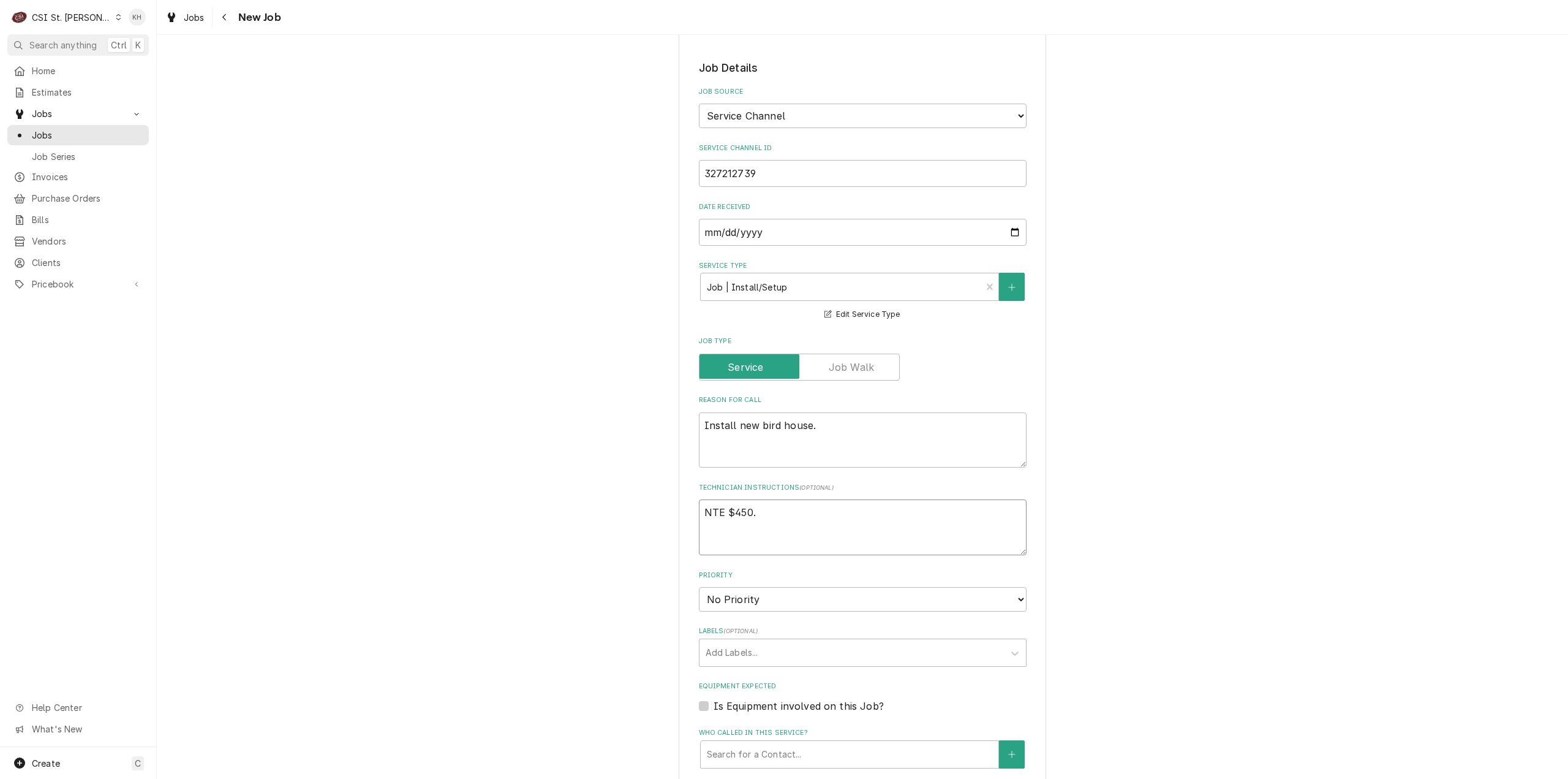
type textarea "x"
type textarea "NTE $450.0"
type textarea "x"
type textarea "NTE $450.00"
type textarea "x"
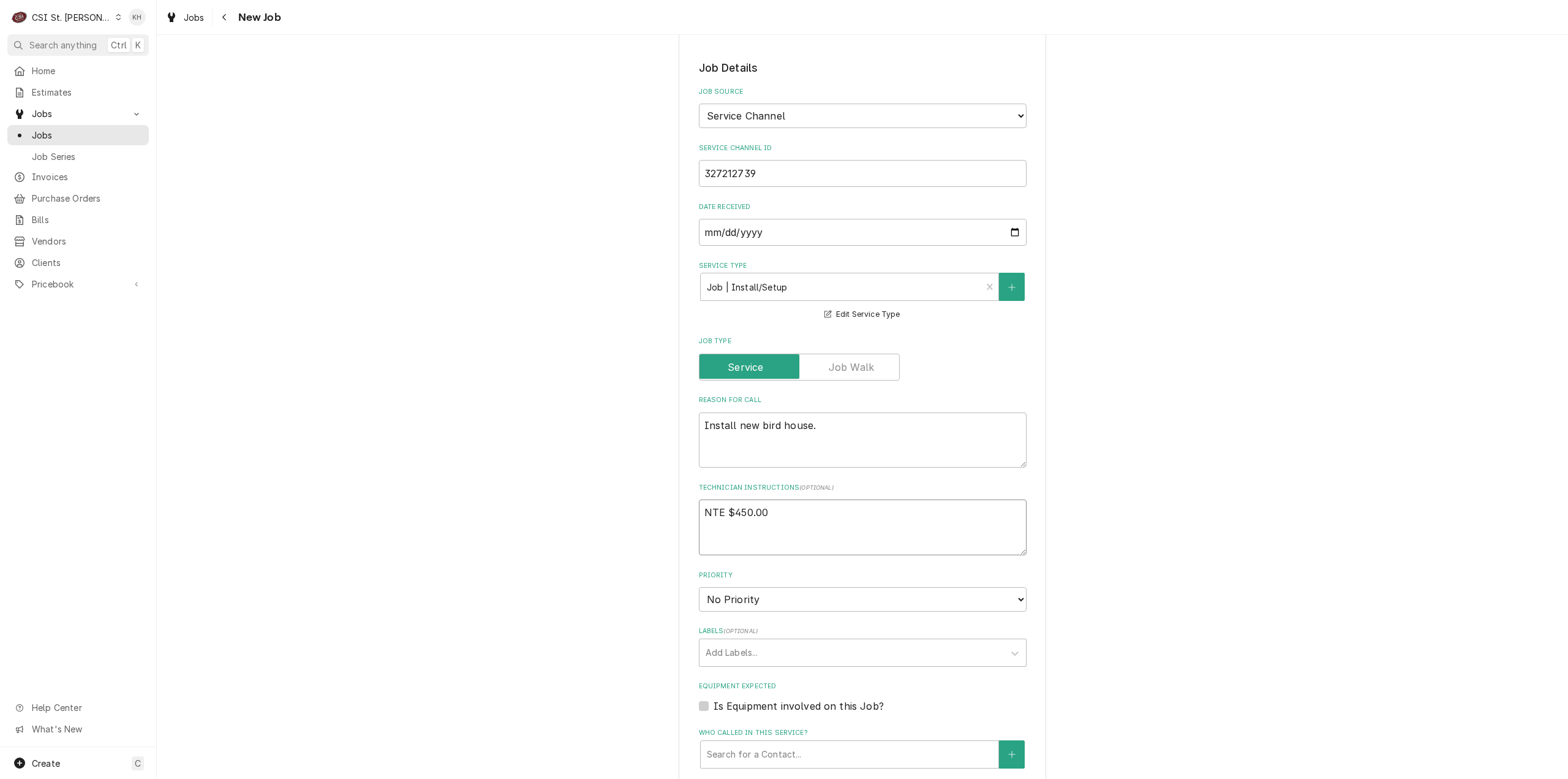
type textarea "NTE $450.00"
type textarea "x"
type textarea "NTE $450.00"
type textarea "x"
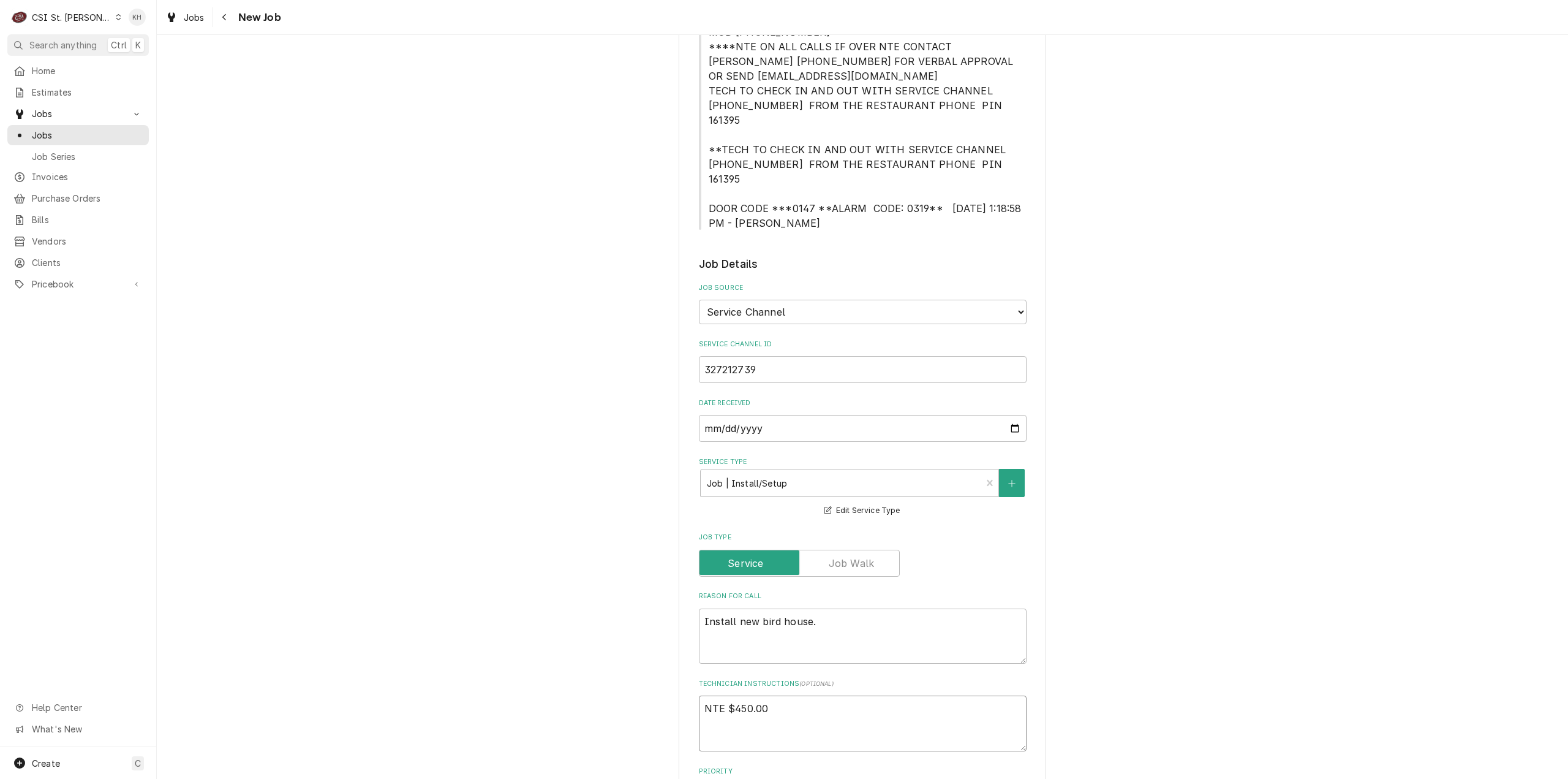
scroll to position [122, 0]
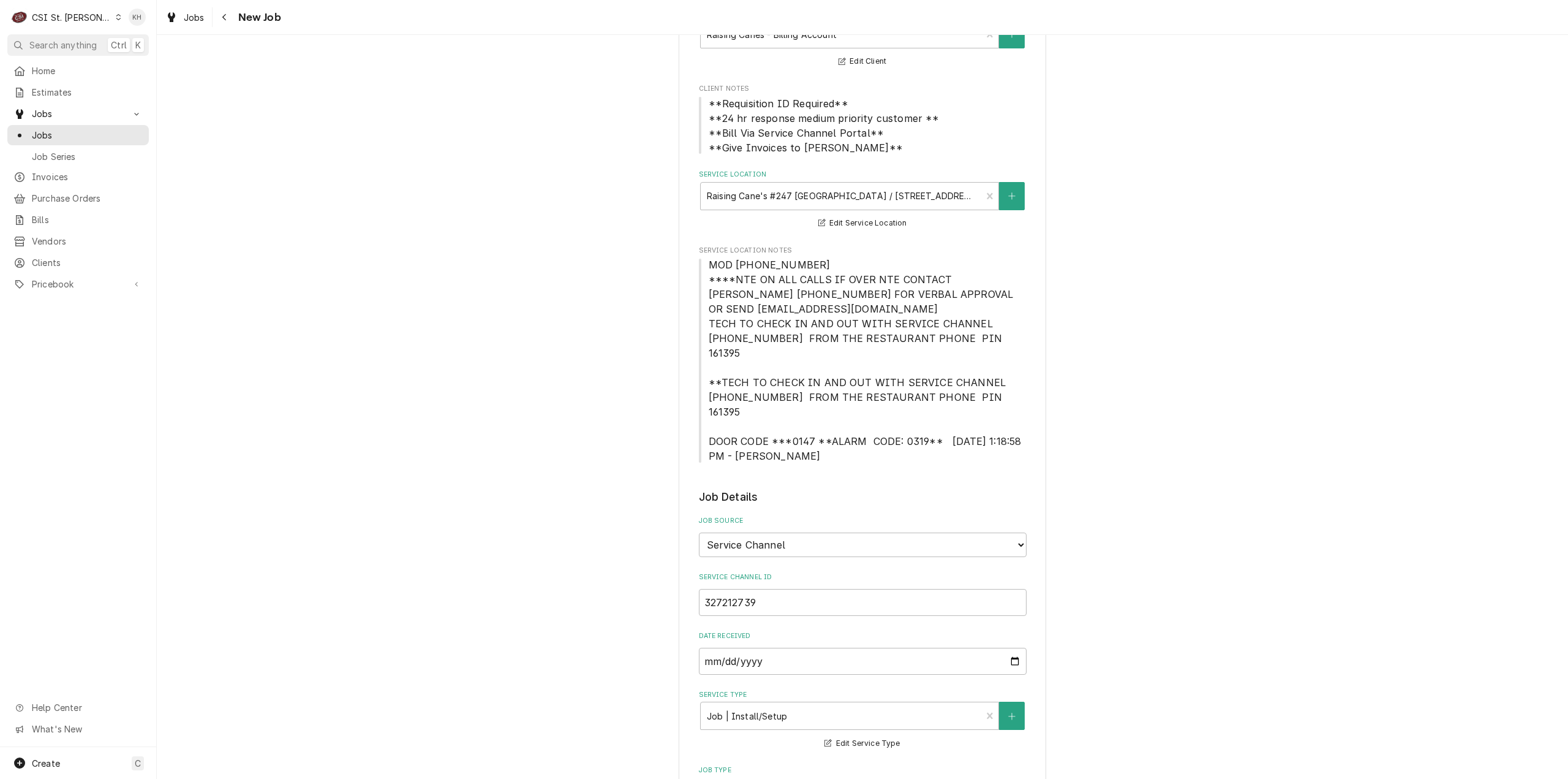
type textarea "NTE $450.00"
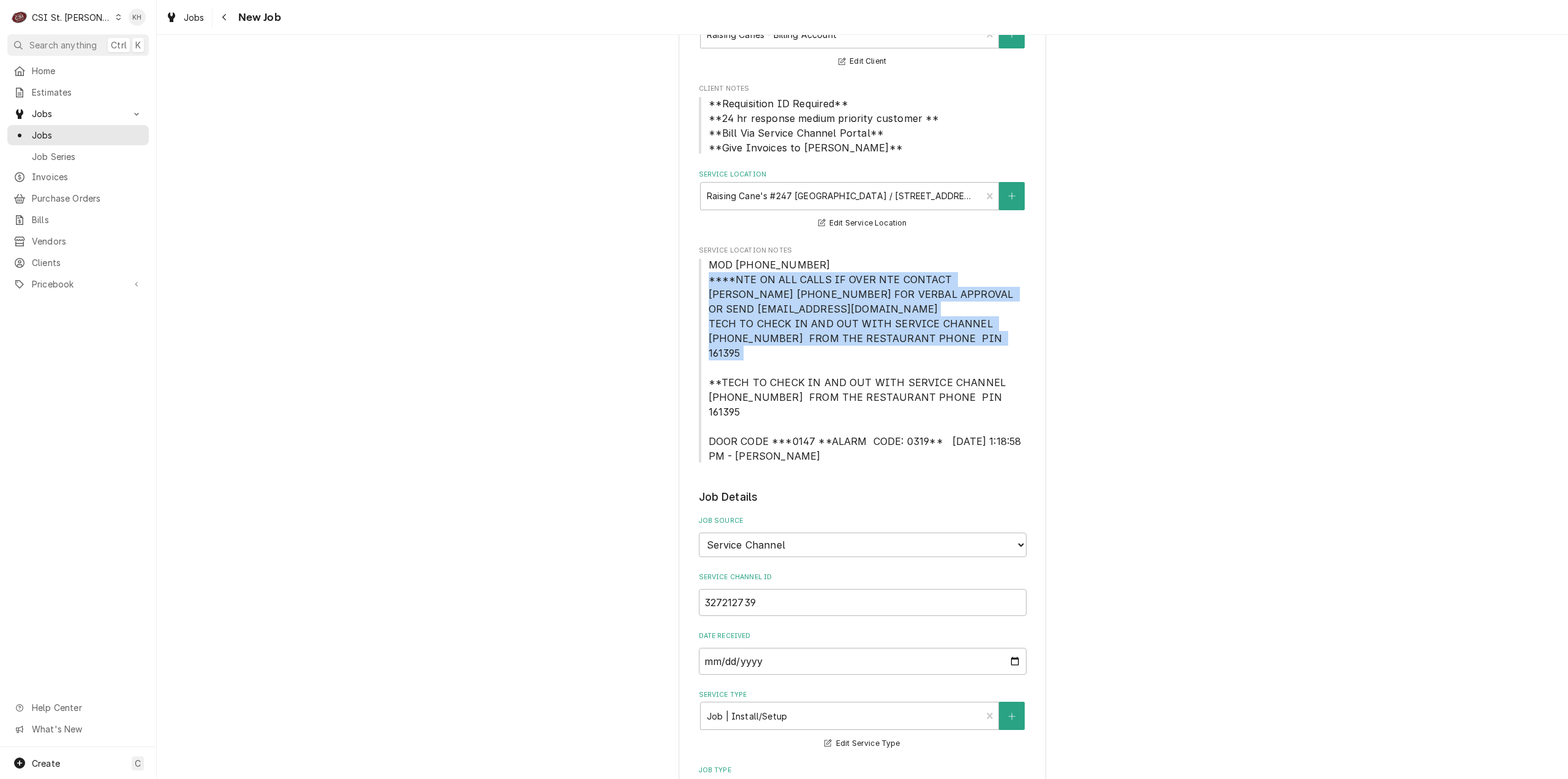
drag, startPoint x: 700, startPoint y: 280, endPoint x: 978, endPoint y: 339, distance: 284.2
click at [978, 339] on span "MOD (636) 536-9684 ****NTE ON ALL CALLS IF OVER NTE CONTACT JEFF COSTA 636-399-…" at bounding box center [863, 360] width 328 height 206
copy span "****NTE ON ALL CALLS IF OVER NTE CONTACT JEFF COSTA 636-399-1299 FOR VERBAL APP…"
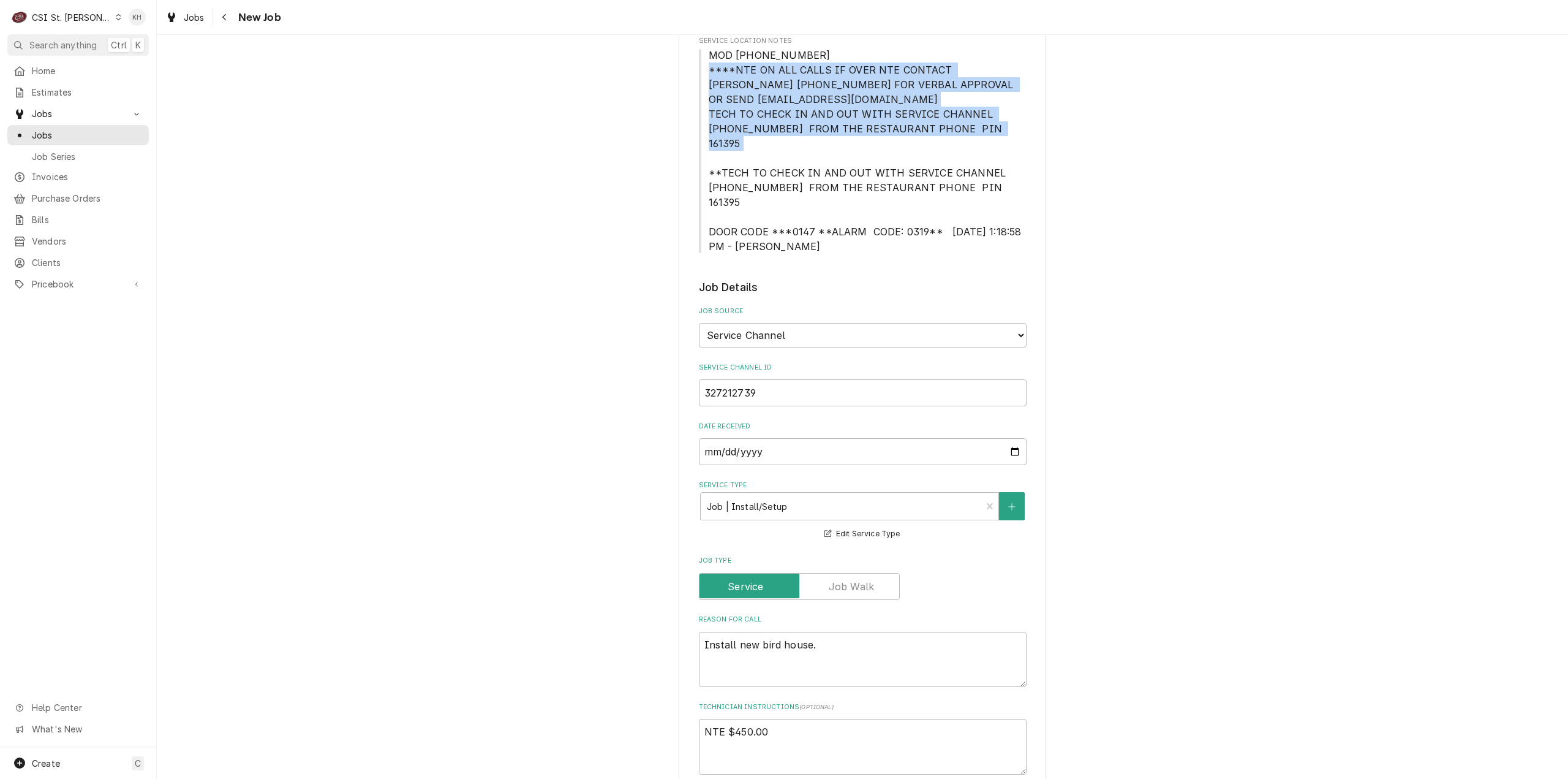
scroll to position [490, 0]
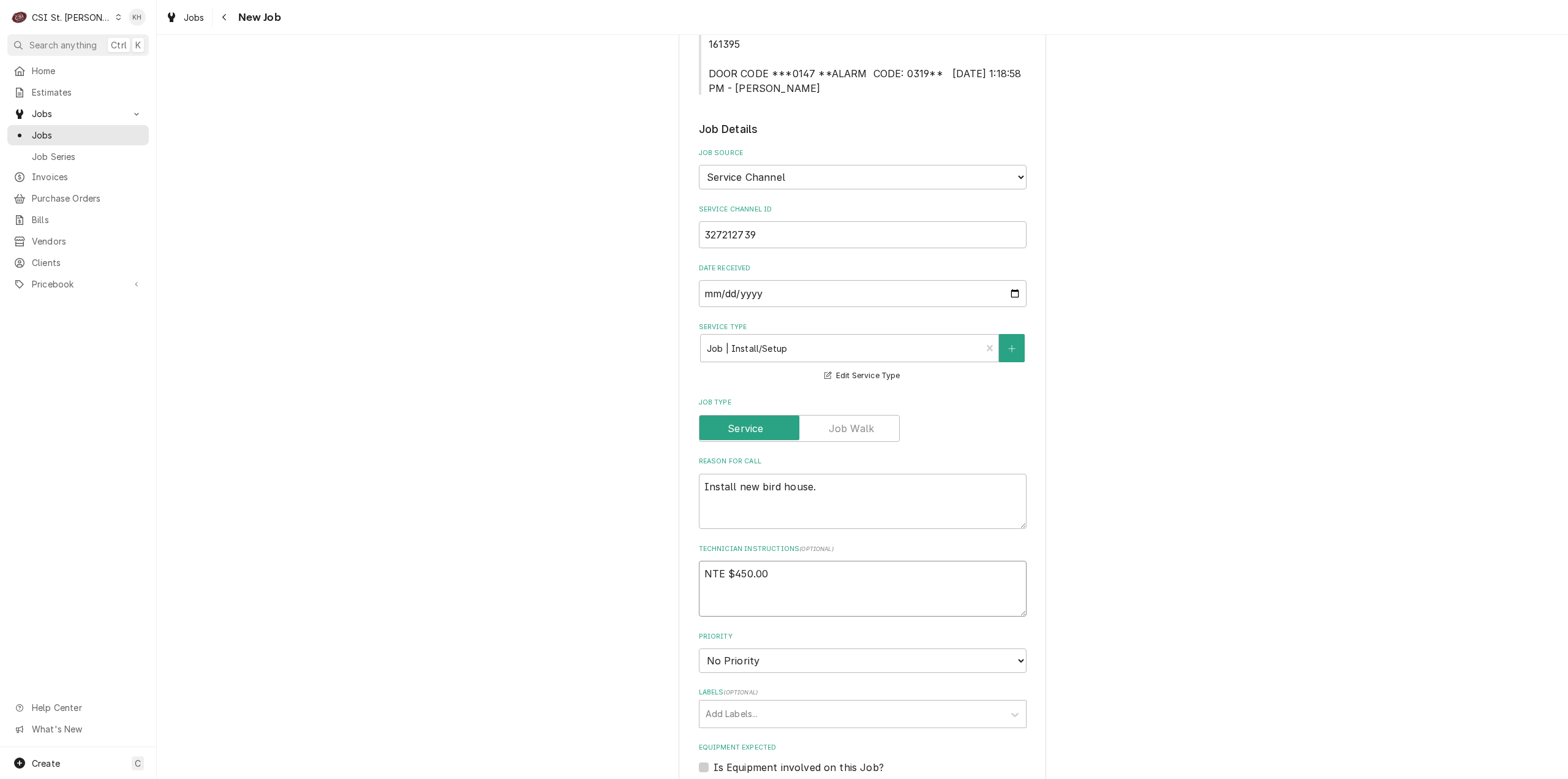
click at [732, 571] on textarea "NTE $450.00" at bounding box center [863, 589] width 328 height 56
paste textarea "****NTE ON ALL CALLS IF OVER NTE CONTACT JEFF COSTA 636-399-1299 FOR VERBAL APP…"
type textarea "x"
type textarea "NTE $450.00 ****NTE ON ALL CALLS IF OVER NTE CONTACT JEFF COSTA 636-399-1299 FO…"
type textarea "x"
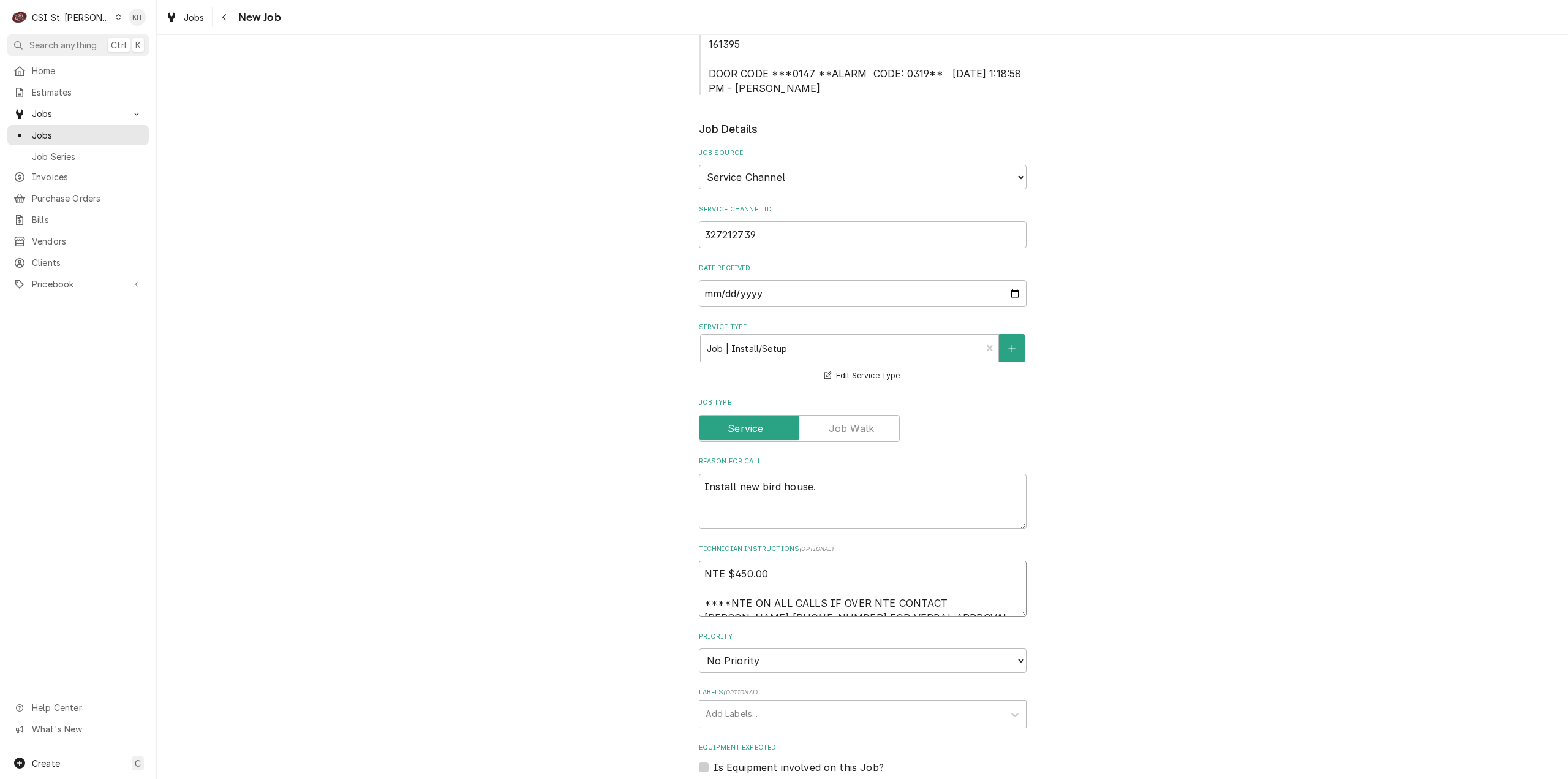
type textarea "NTE $450.00 ****NTE ON ALL CALLS IF OVER NTE CONTACT JEFF COSTA 636-399-1299 FO…"
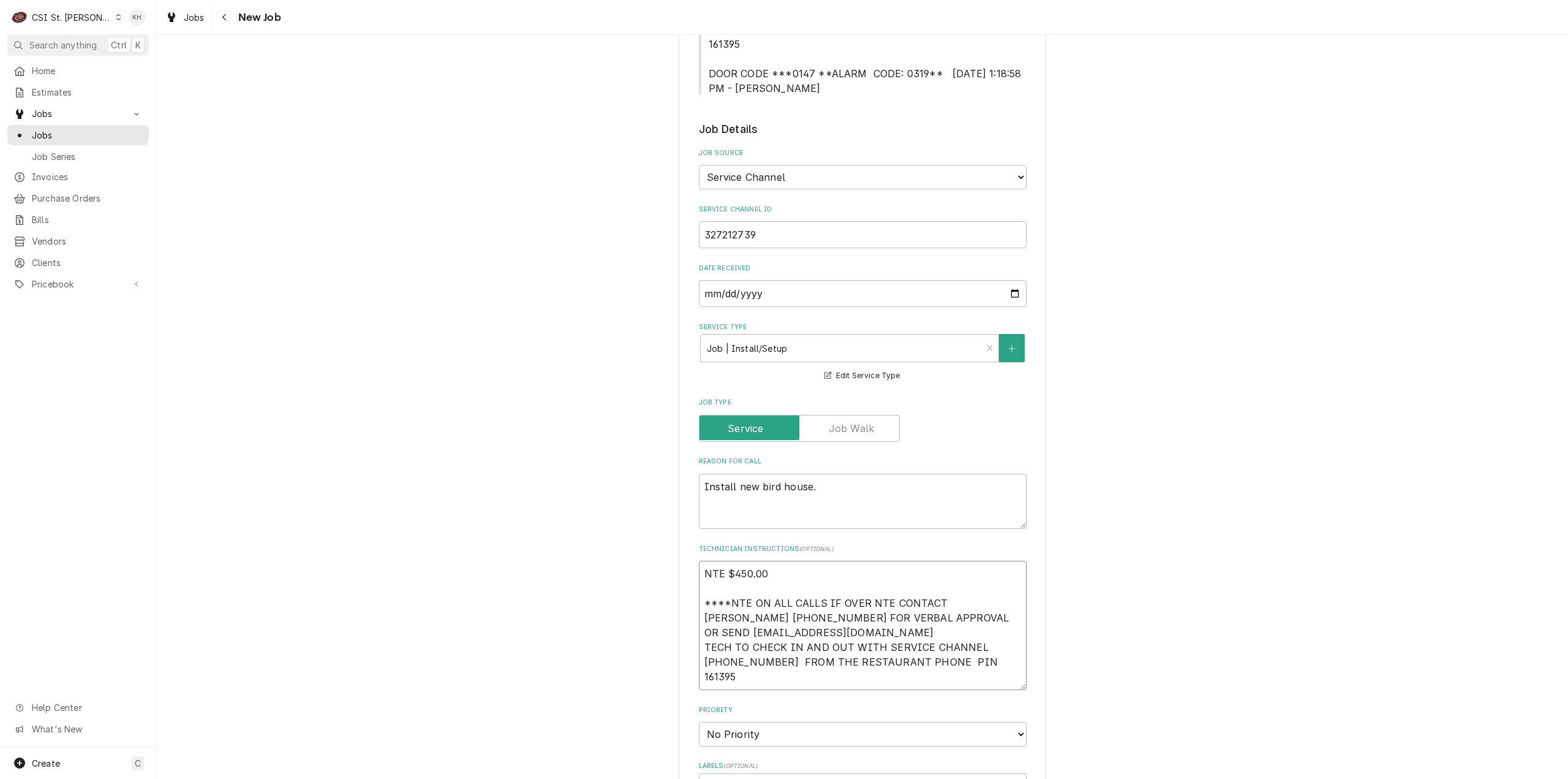
type textarea "x"
type textarea "NTE $450.00 ****NTE ON ALL CALLS IF OVER NTE CONTACT JEFF COSTA 636-399-1299 FO…"
type textarea "x"
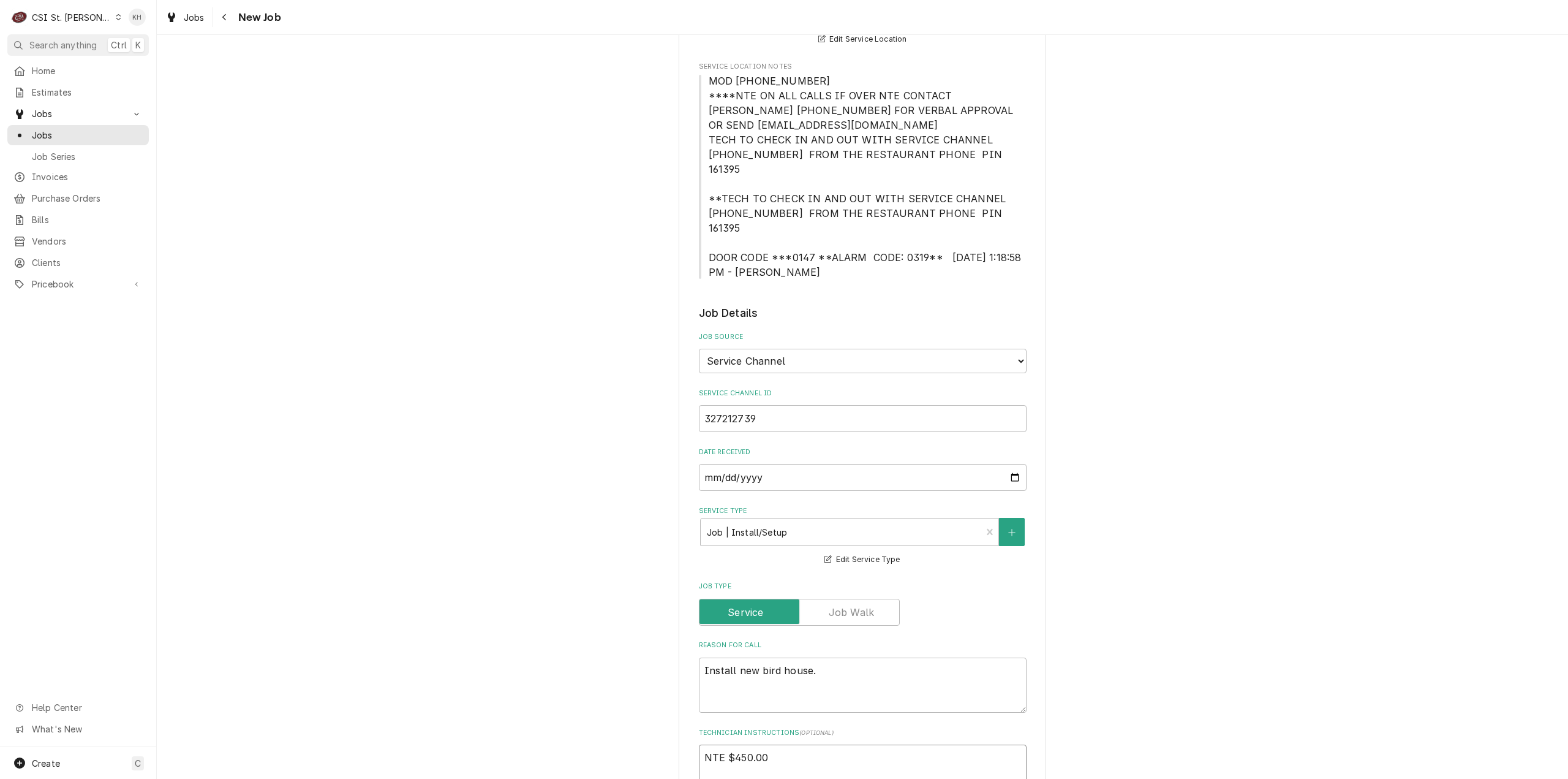
type textarea "NTE $450.00 ****NTE ON ALL CALLS IF OVER NTE CONTACT JEFF COSTA 636-399-1299 FO…"
drag, startPoint x: 708, startPoint y: 228, endPoint x: 930, endPoint y: 230, distance: 222.0
click at [930, 230] on span "MOD (636) 536-9684 ****NTE ON ALL CALLS IF OVER NTE CONTACT JEFF COSTA 636-399-…" at bounding box center [867, 176] width 316 height 204
copy span "OOR CODE ***0147 **ALARM CODE: 0319**"
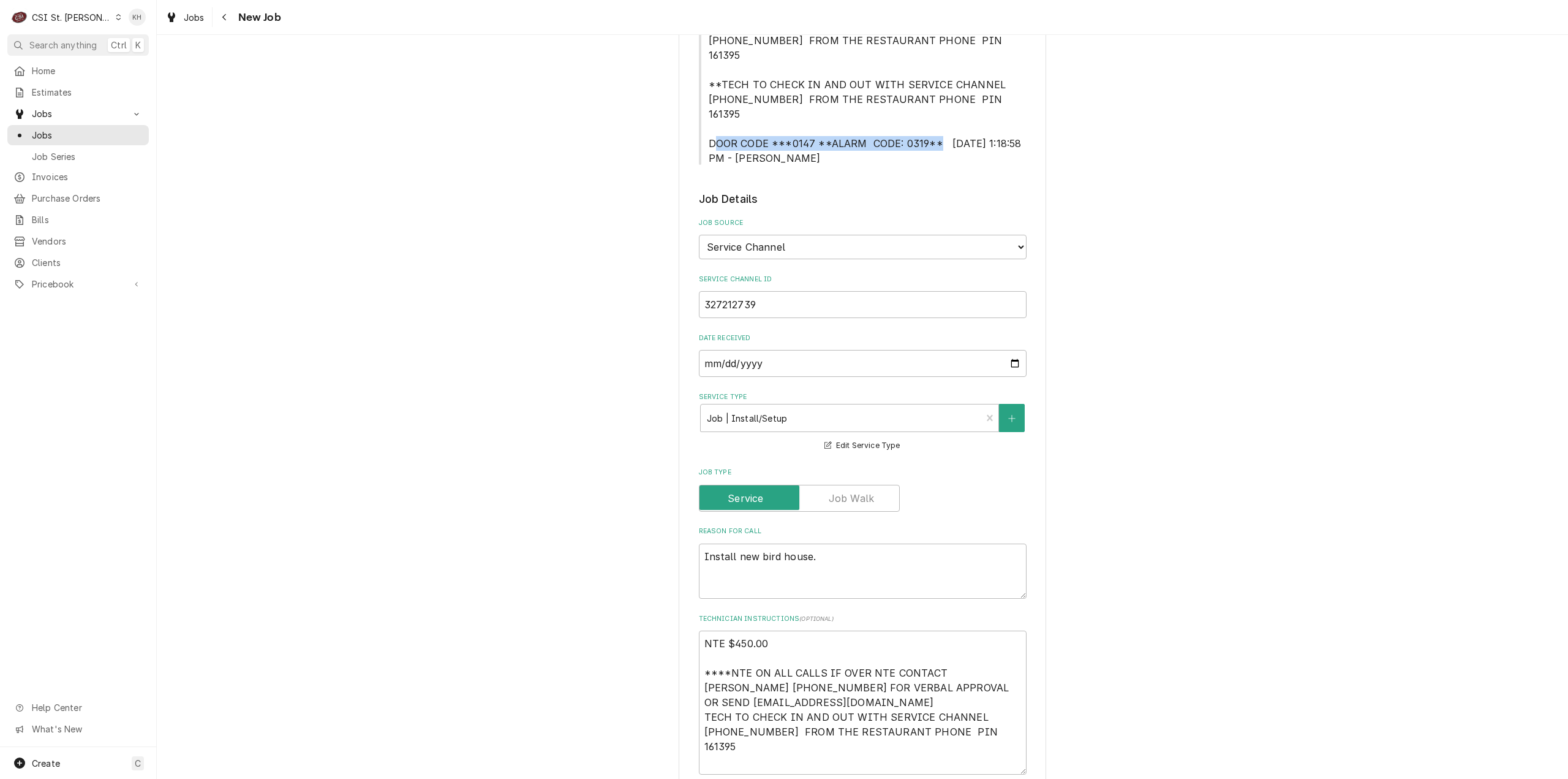
scroll to position [735, 0]
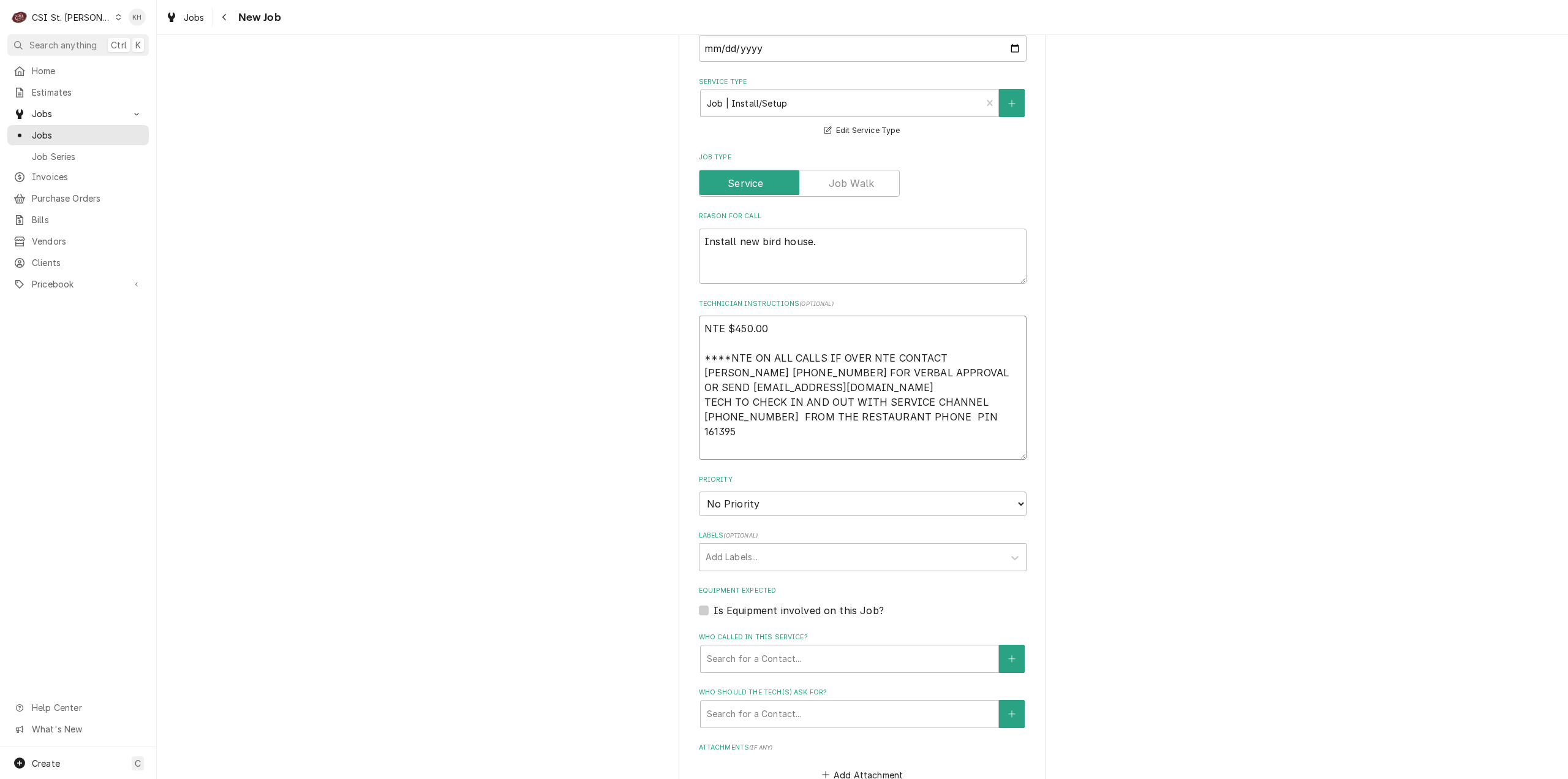
click at [748, 430] on textarea "NTE $450.00 ****NTE ON ALL CALLS IF OVER NTE CONTACT JEFF COSTA 636-399-1299 FO…" at bounding box center [863, 387] width 328 height 144
type textarea "x"
type textarea "NTE $450.00 ****NTE ON ALL CALLS IF OVER NTE CONTACT JEFF COSTA 636-399-1299 FO…"
paste textarea "OOR CODE ***0147 **ALARM CODE: 0319**"
type textarea "x"
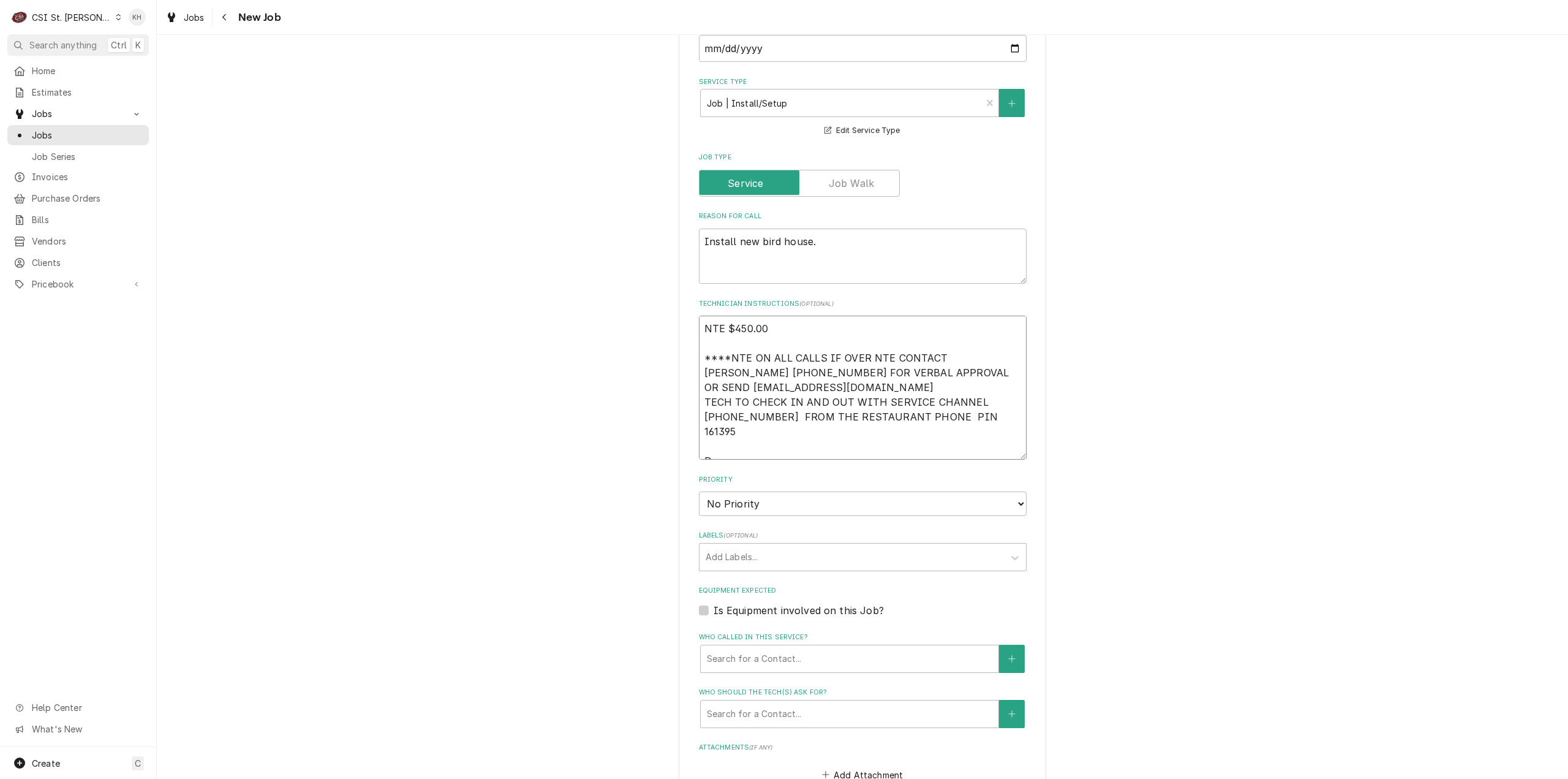
type textarea "NTE $450.00 ****NTE ON ALL CALLS IF OVER NTE CONTACT JEFF COSTA 636-399-1299 FO…"
type textarea "x"
type textarea "NTE $450.00 ****NTE ON ALL CALLS IF OVER NTE CONTACT JEFF COSTA 636-399-1299 FO…"
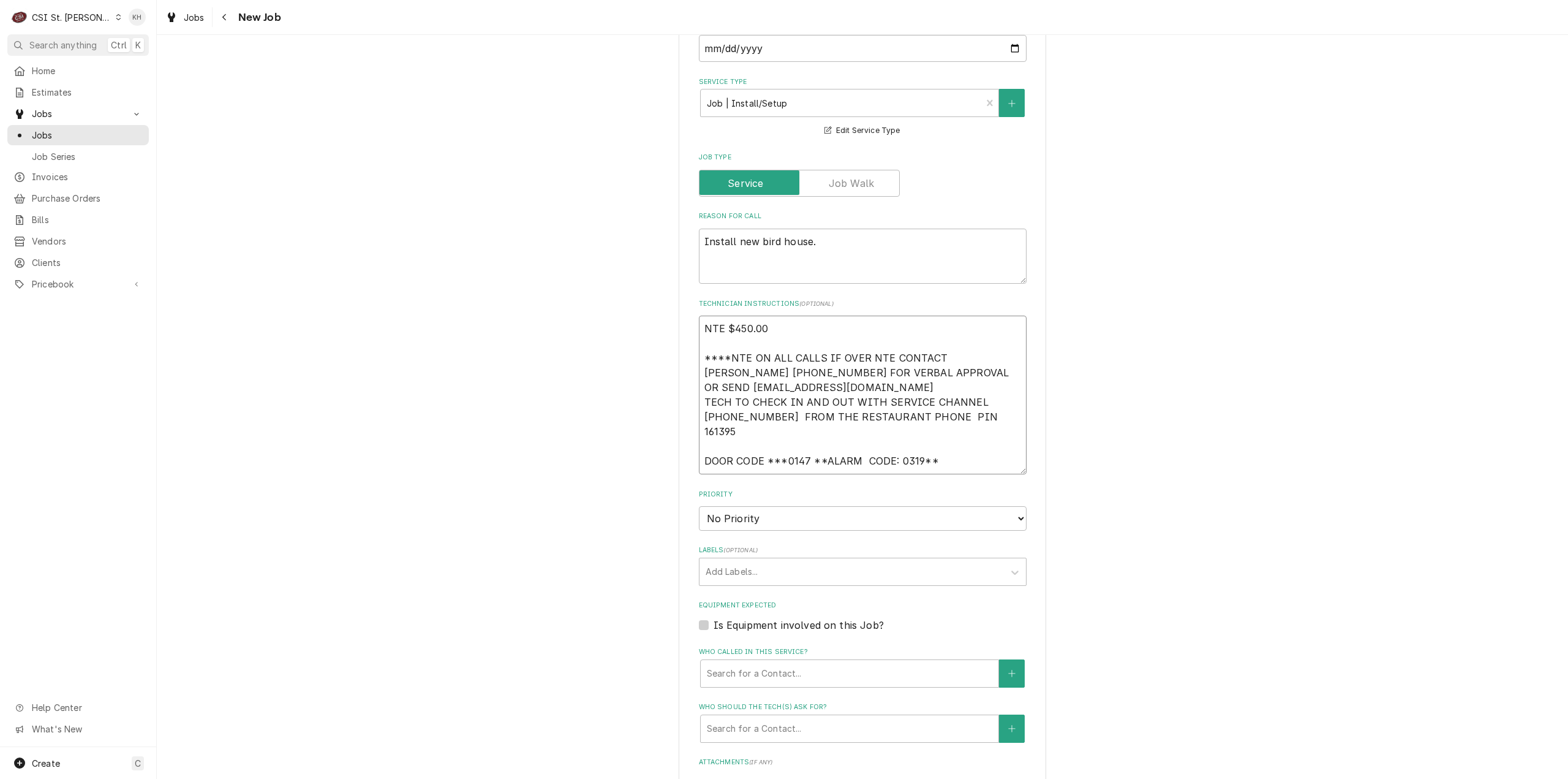
type textarea "x"
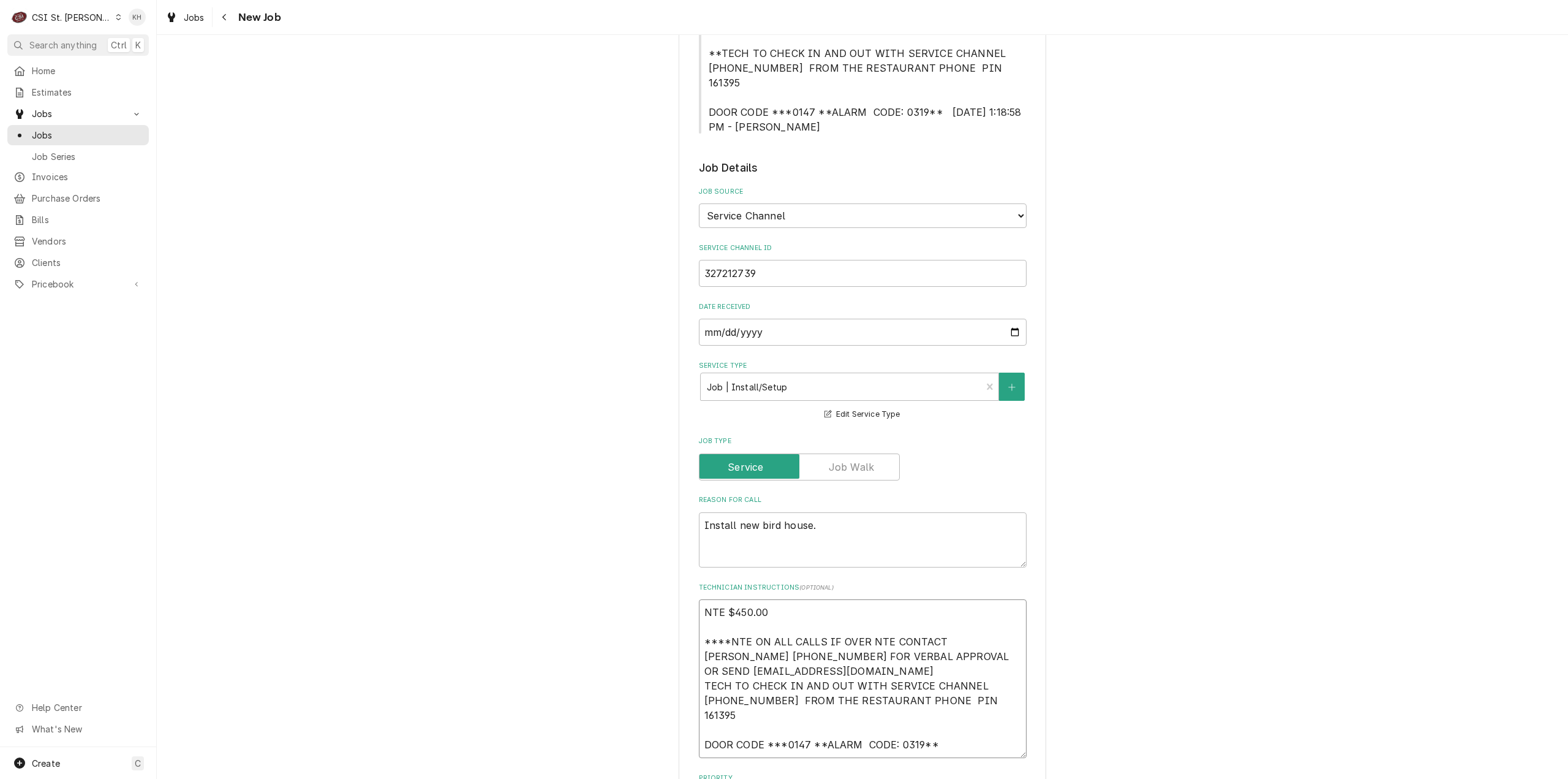
scroll to position [306, 0]
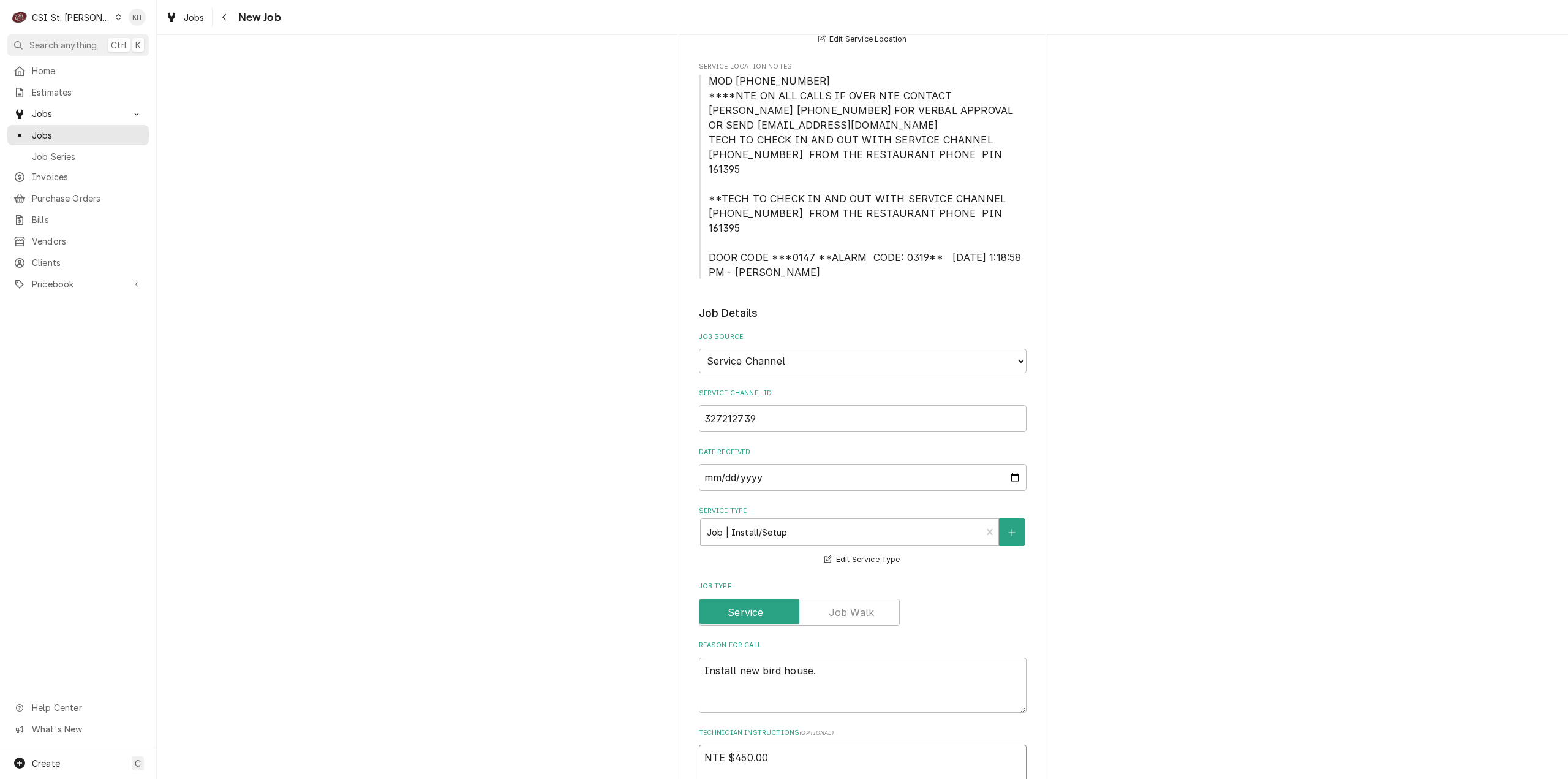
type textarea "NTE $450.00 ****NTE ON ALL CALLS IF OVER NTE CONTACT JEFF COSTA 636-399-1299 FO…"
drag, startPoint x: 812, startPoint y: 82, endPoint x: 701, endPoint y: 94, distance: 111.6
click at [690, 83] on div "Please provide the following information to create a job: Client Details Client…" at bounding box center [863, 624] width 368 height 1743
copy span "MOD (636) 536-9684"
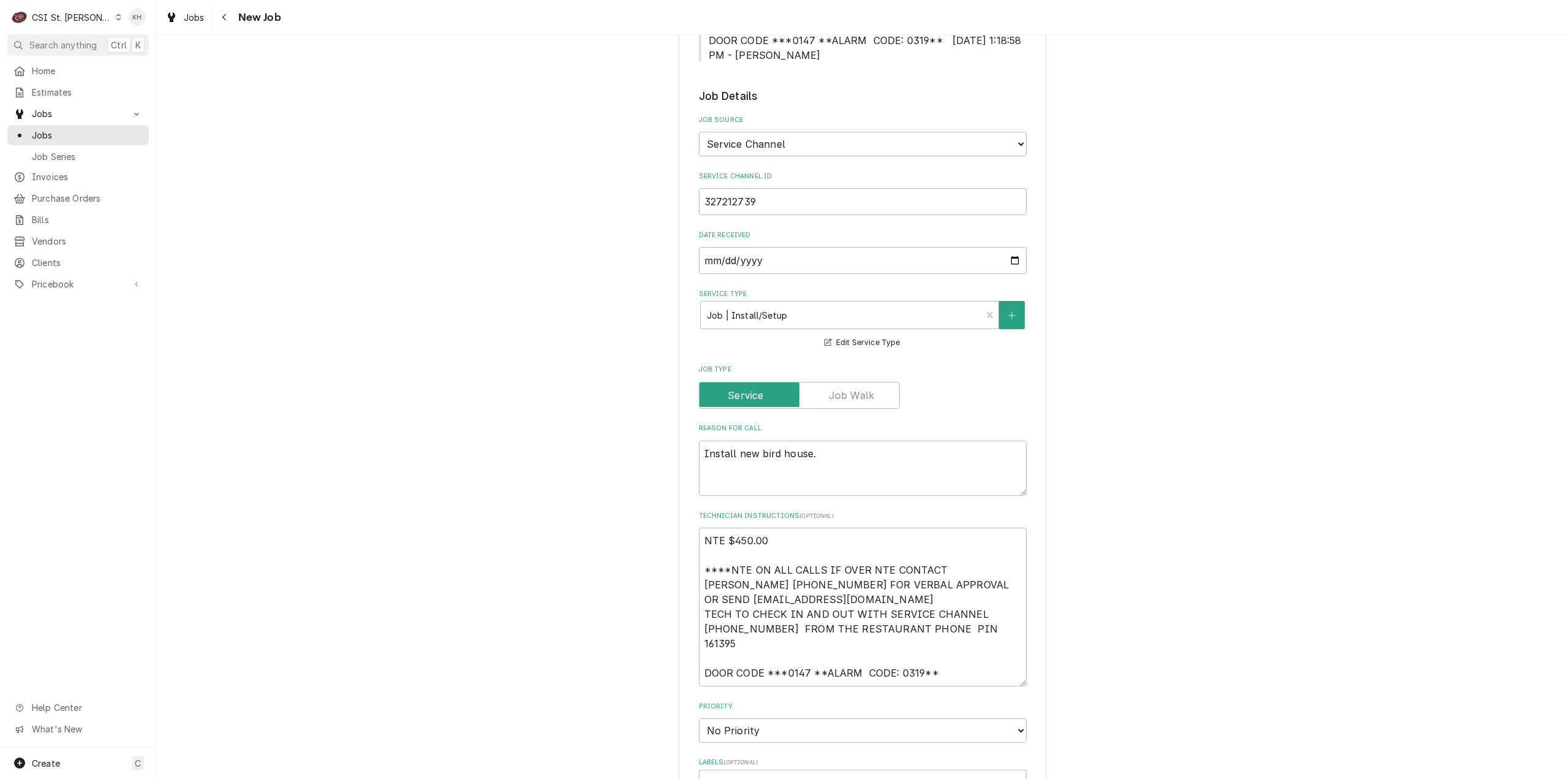
scroll to position [675, 0]
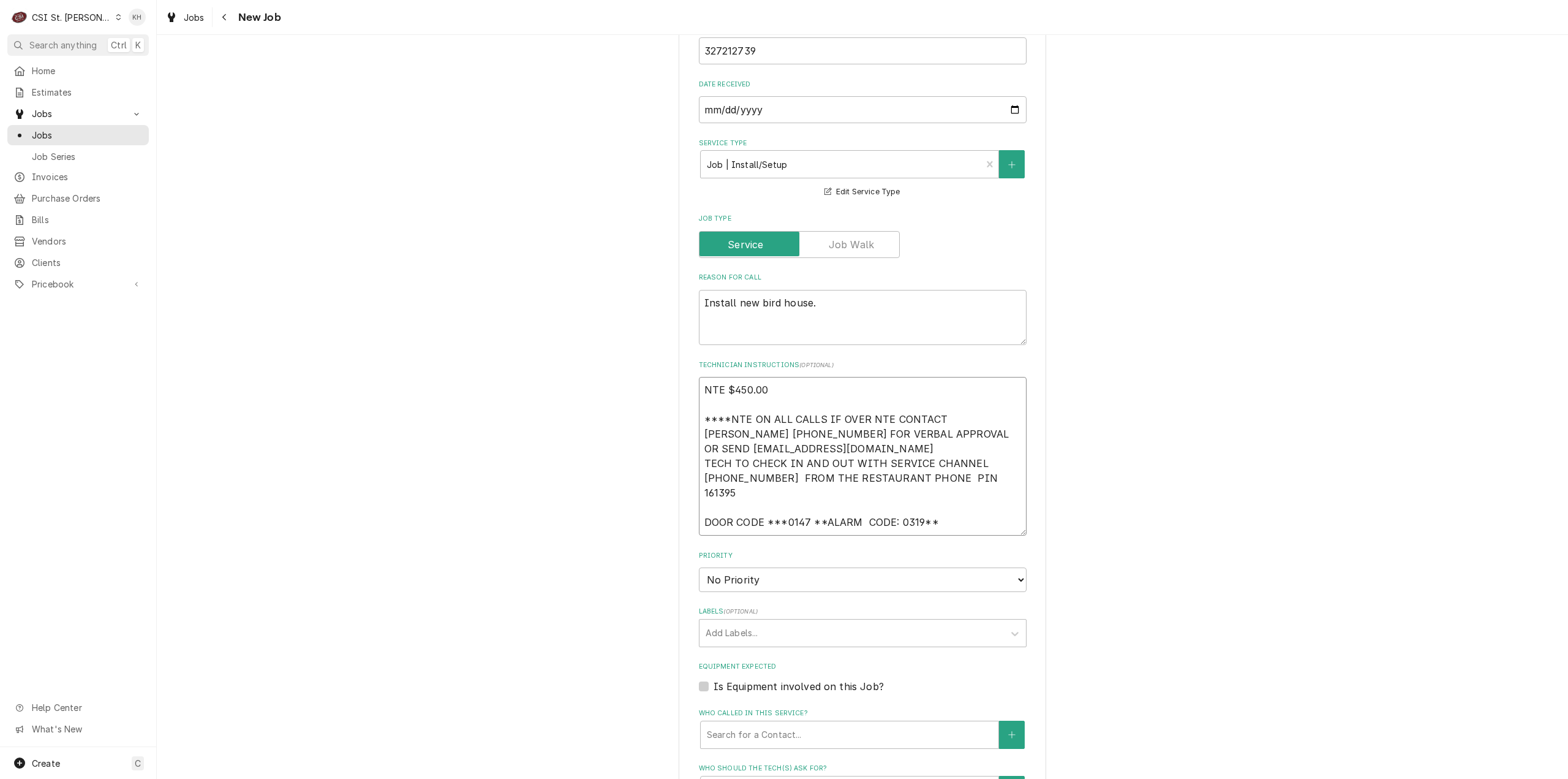
click at [742, 492] on textarea "NTE $450.00 ****NTE ON ALL CALLS IF OVER NTE CONTACT JEFF COSTA 636-399-1299 FO…" at bounding box center [863, 457] width 328 height 159
paste textarea "MOD (636) 536-9684"
type textarea "x"
type textarea "NTE $450.00 ****NTE ON ALL CALLS IF OVER NTE CONTACT JEFF COSTA 636-399-1299 FO…"
drag, startPoint x: 754, startPoint y: 555, endPoint x: 749, endPoint y: 564, distance: 10.3
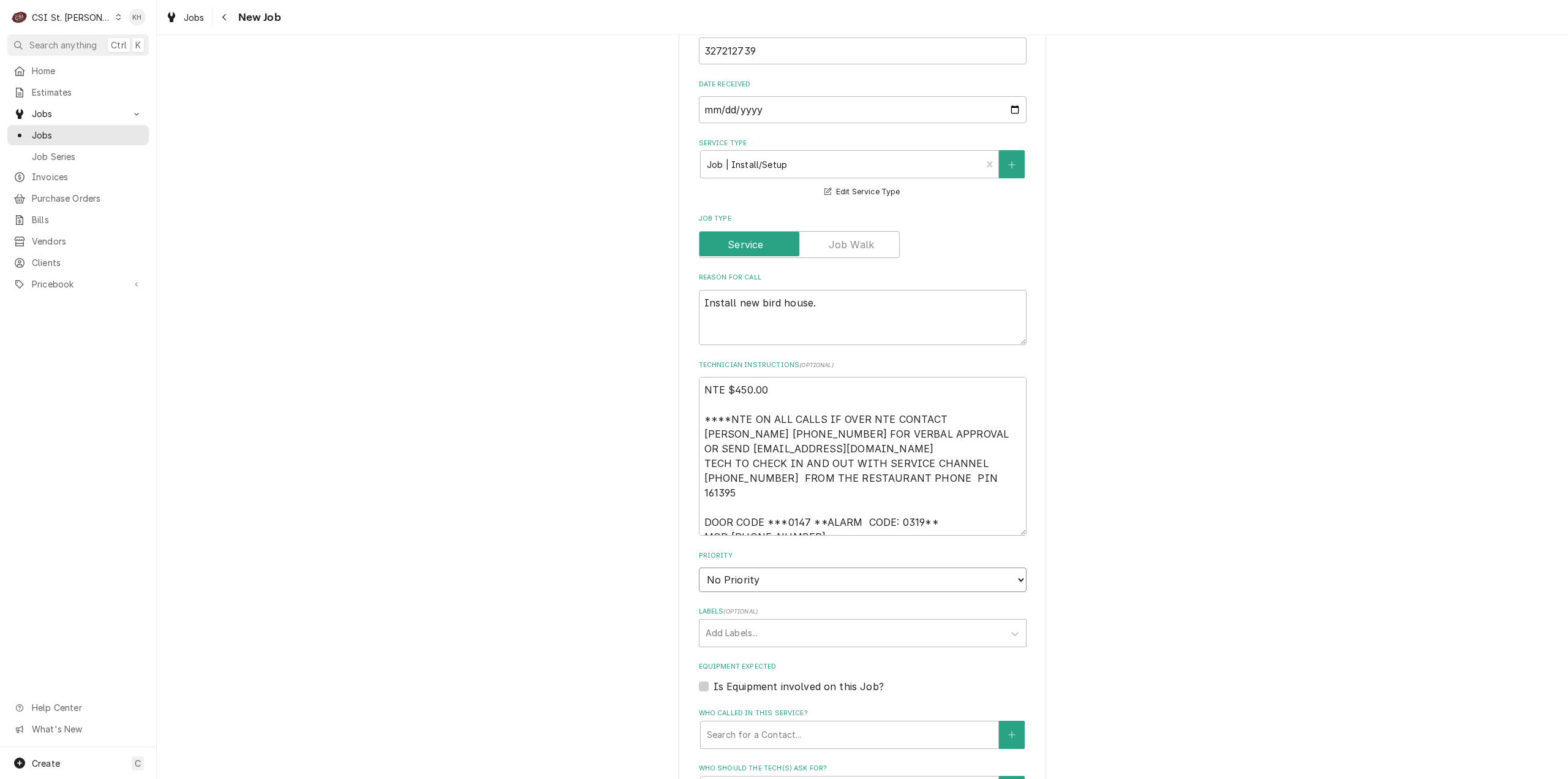
click at [749, 564] on fieldset "Job Details Job Source Direct (Phone/Email/etc.) Service Channel Corrigo Ecotra…" at bounding box center [863, 485] width 328 height 1094
type textarea "x"
select select "4"
click at [699, 568] on select "No Priority Urgent High Medium Low" at bounding box center [863, 580] width 328 height 25
type textarea "x"
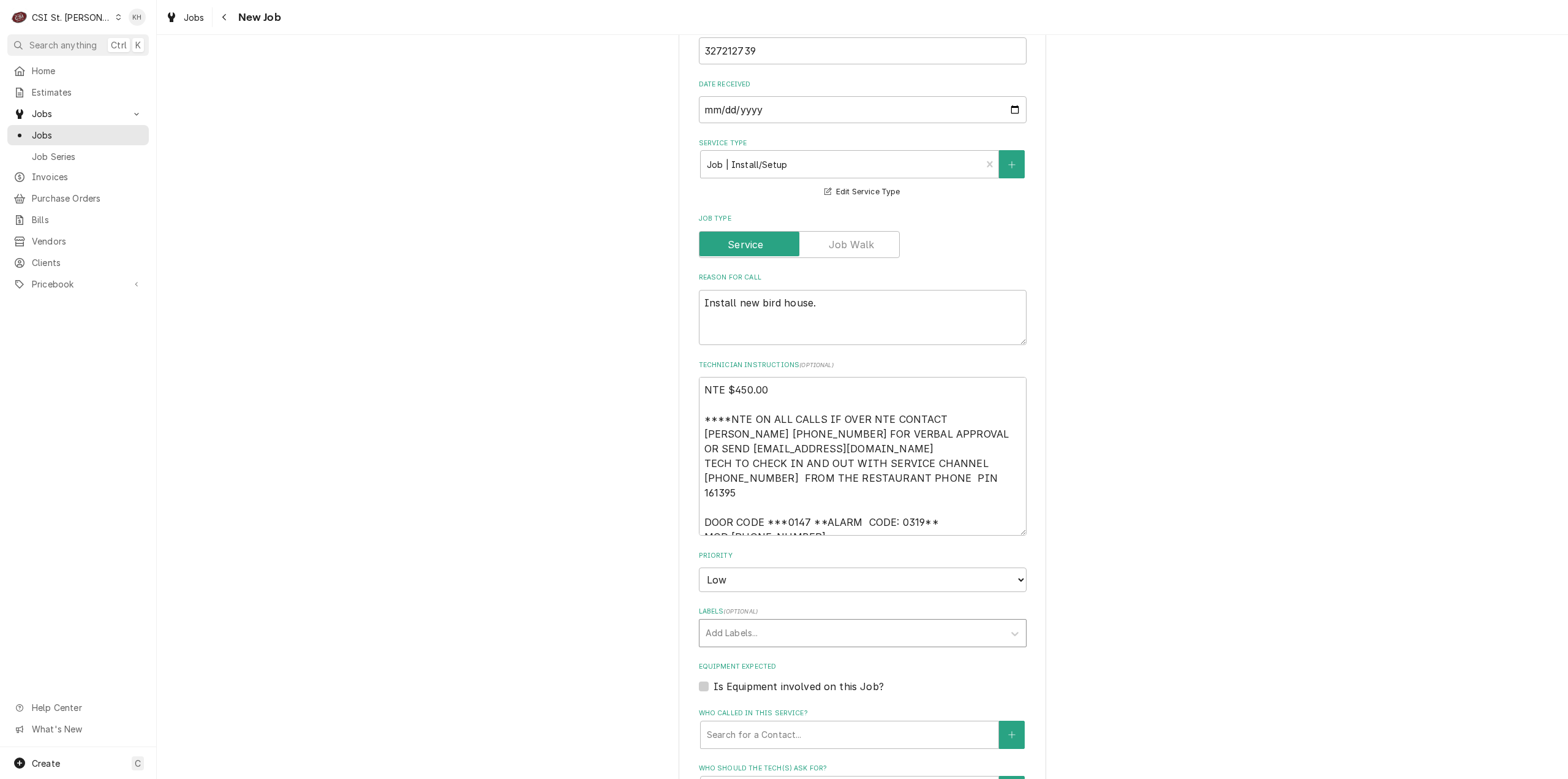
click at [751, 620] on div "Add Labels..." at bounding box center [852, 633] width 304 height 27
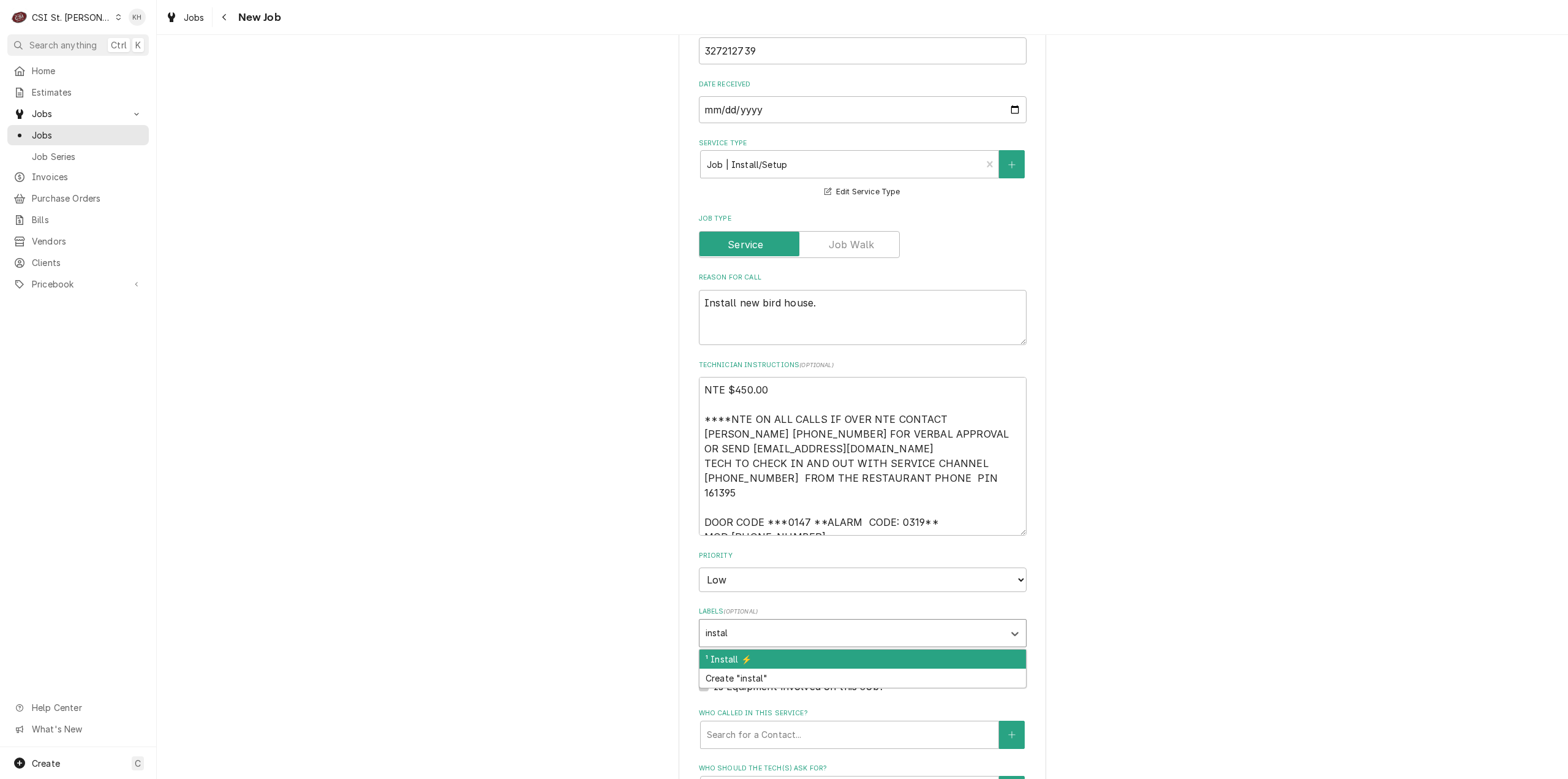
type input "install"
type textarea "x"
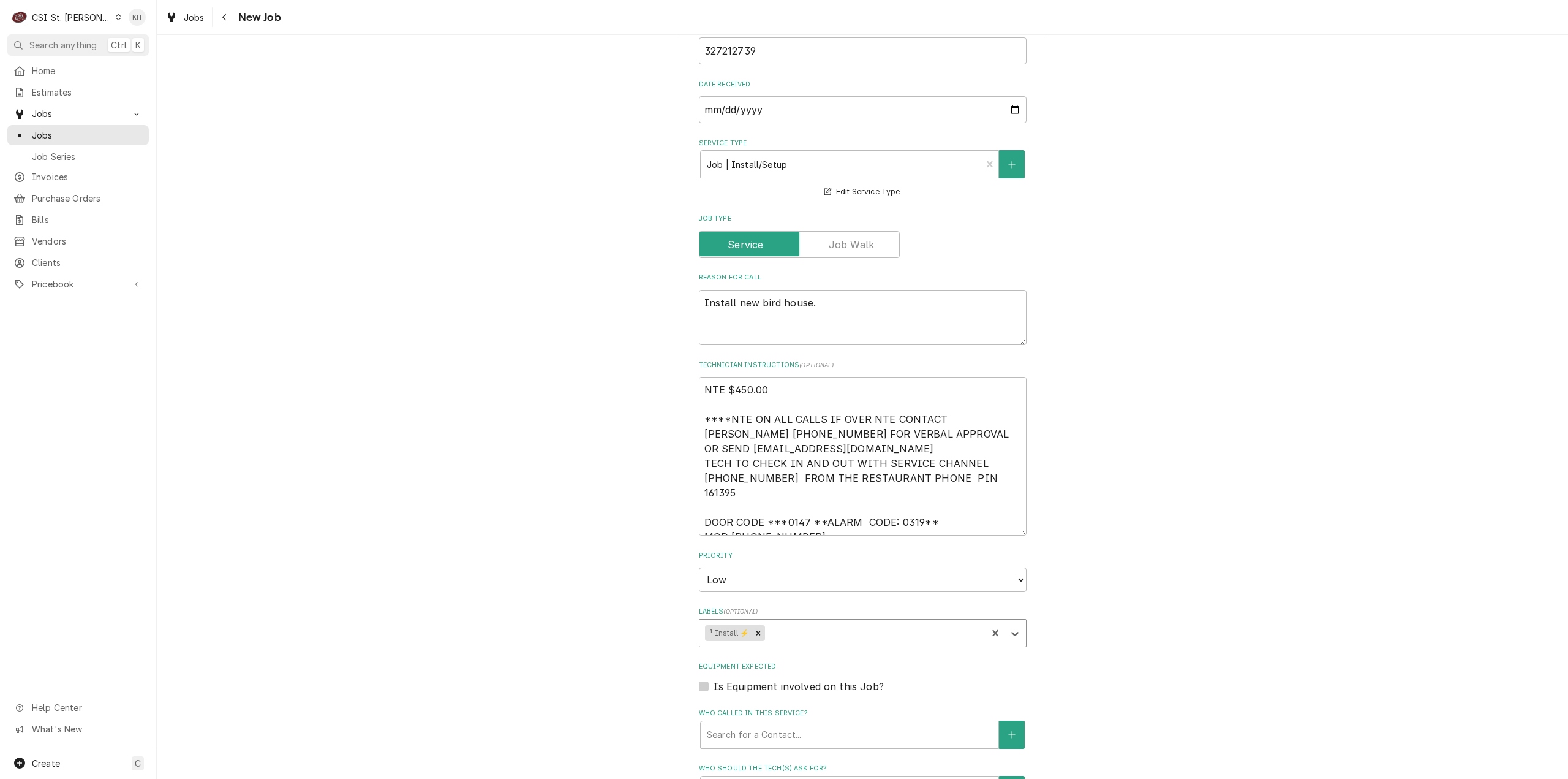
type textarea "x"
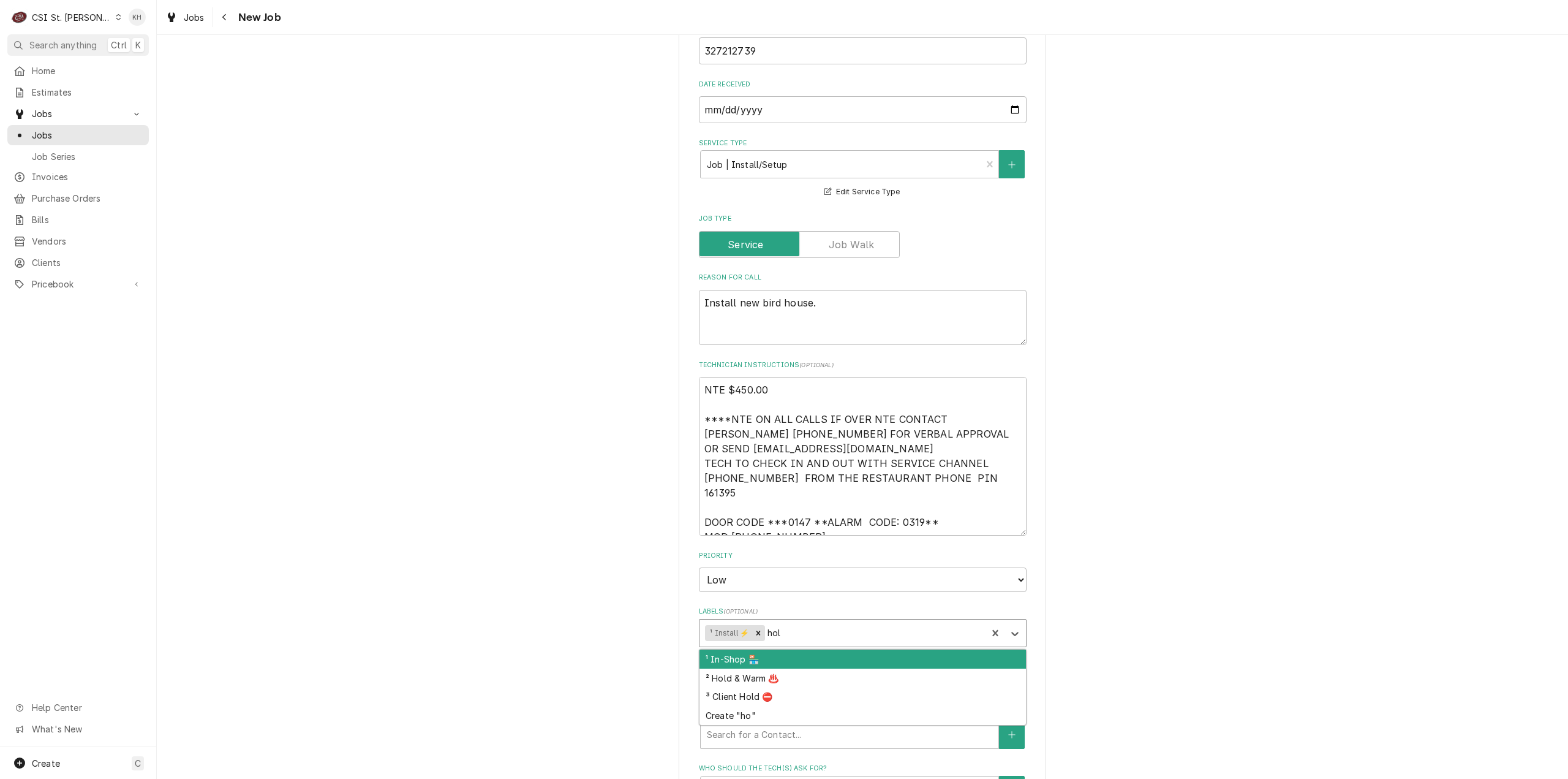
type input "hold"
click at [750, 650] on div "² Hold & Warm ♨️" at bounding box center [863, 659] width 326 height 19
type textarea "x"
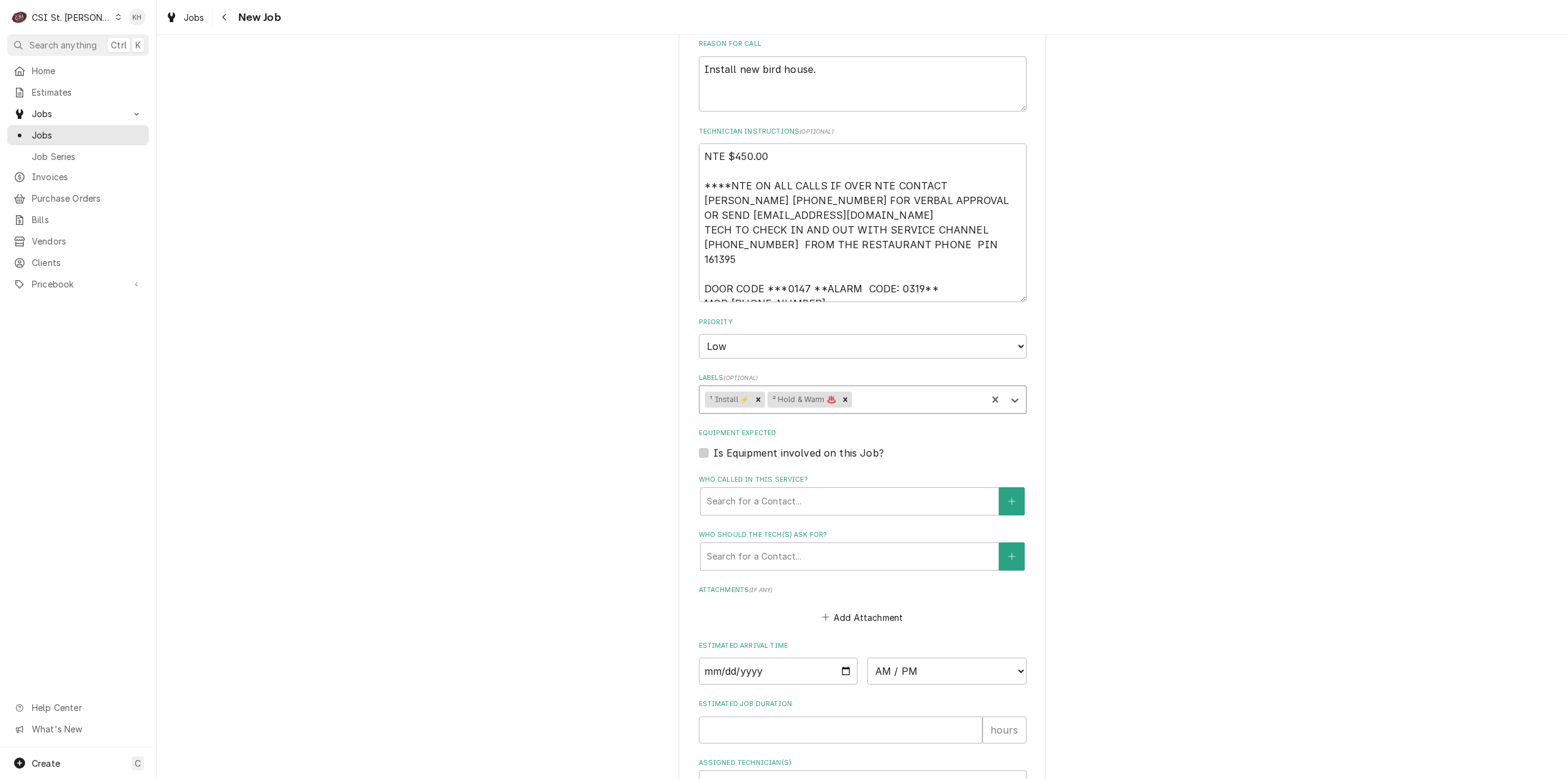
scroll to position [919, 0]
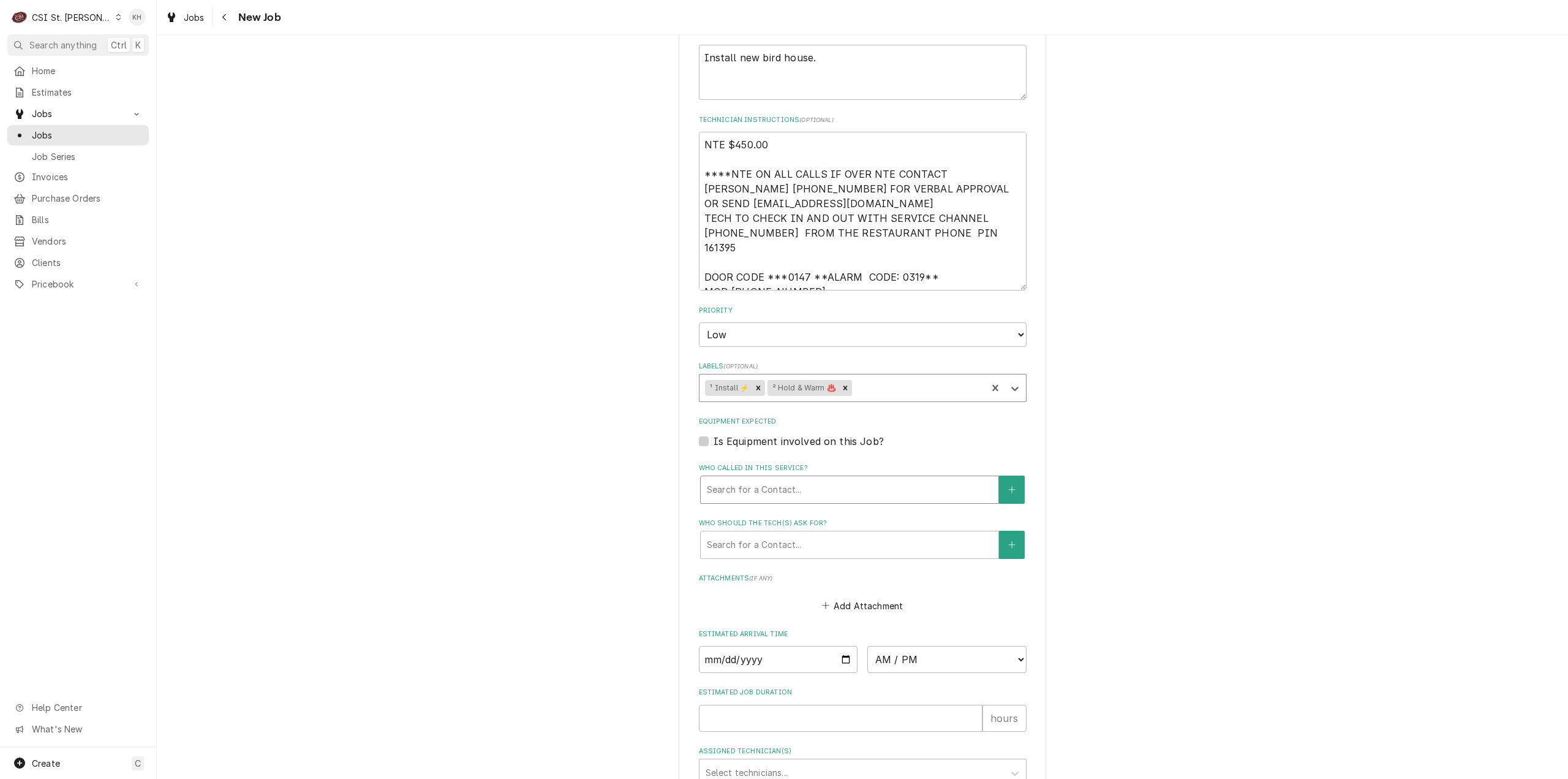
drag, startPoint x: 737, startPoint y: 448, endPoint x: 737, endPoint y: 456, distance: 8.0
click at [736, 477] on div "Search for a Contact..." at bounding box center [849, 489] width 297 height 27
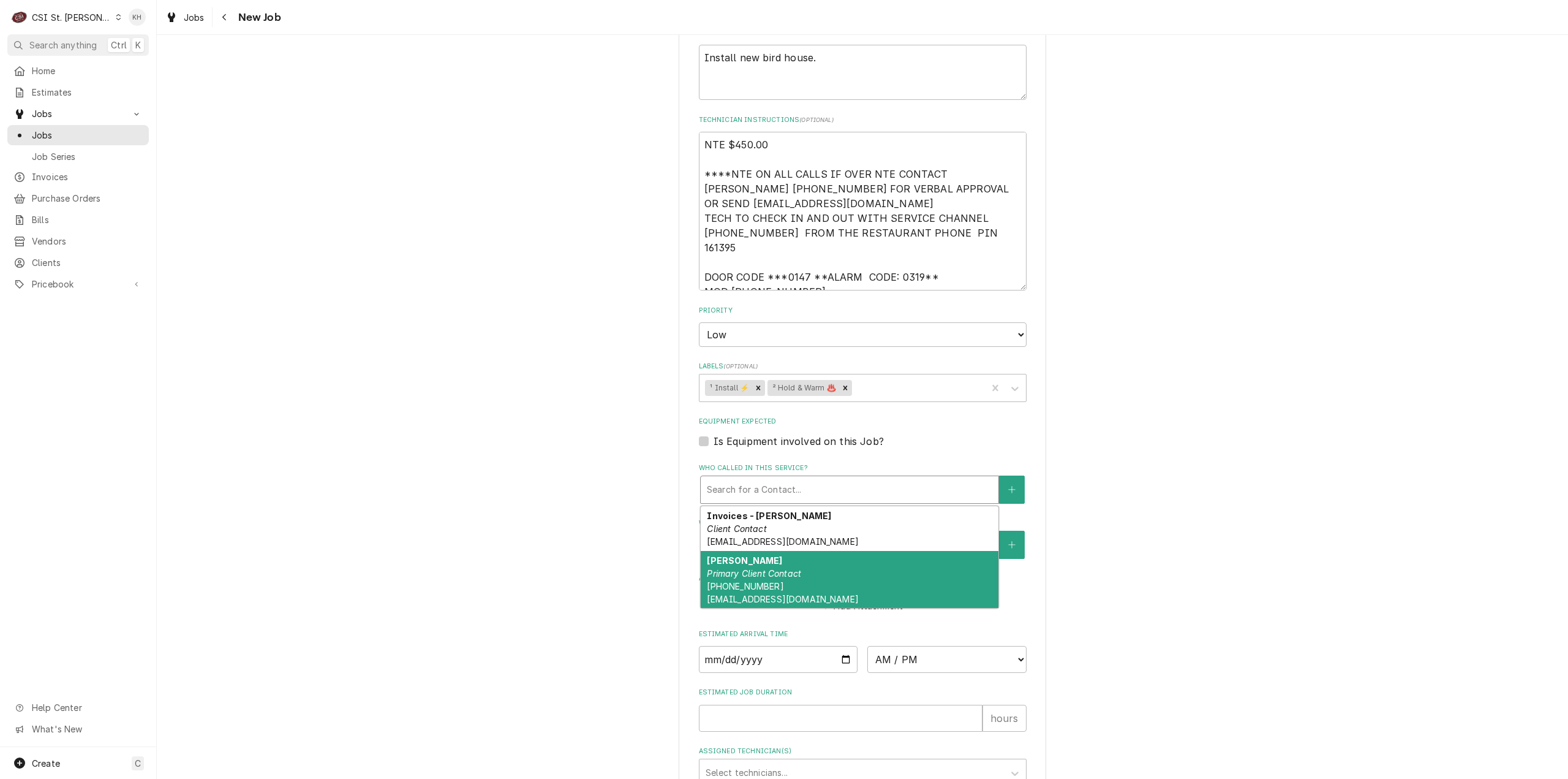
click at [752, 581] on span "(636) 399-1299 jcosta@raisingcanes.com" at bounding box center [783, 592] width 151 height 23
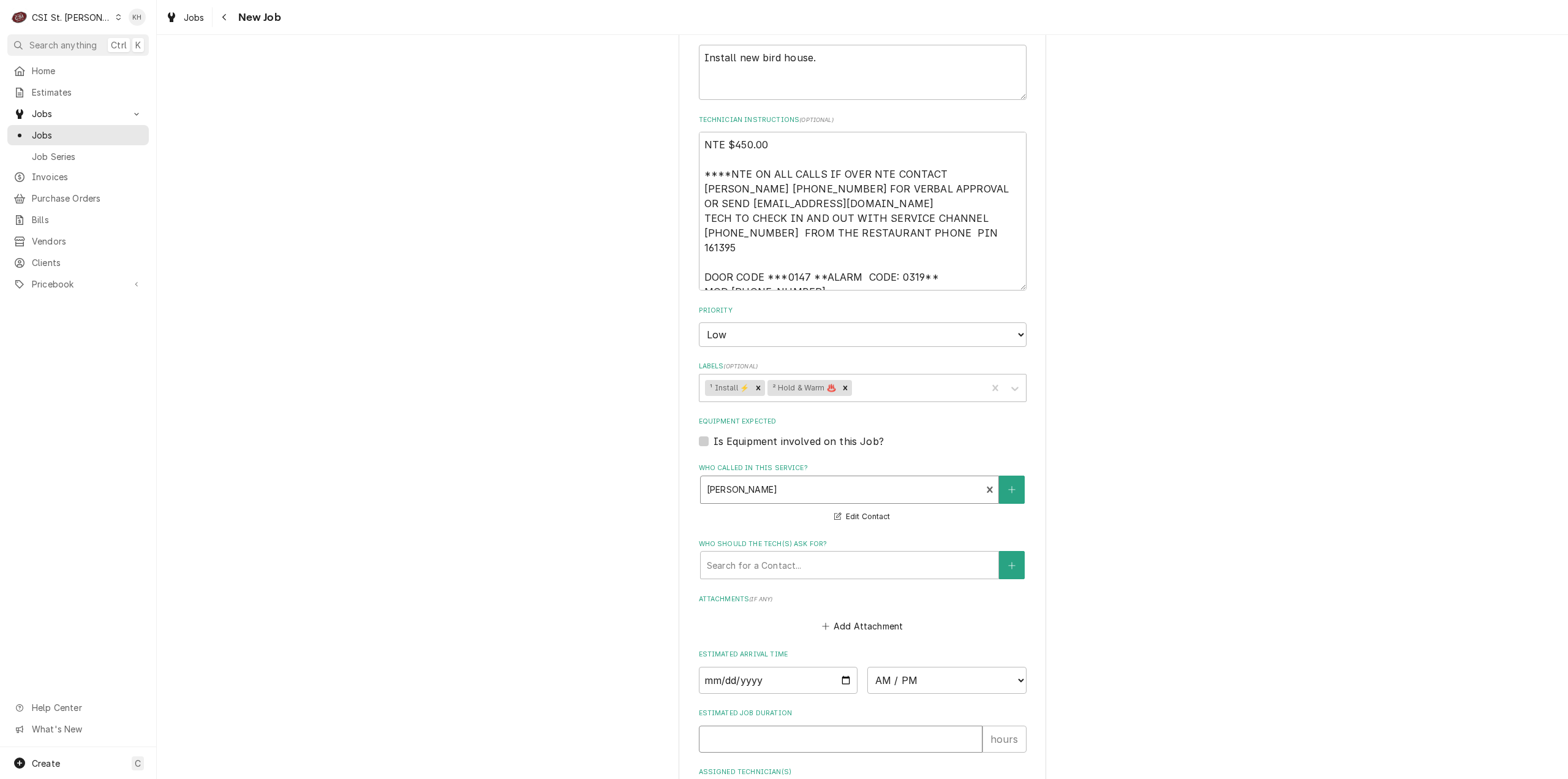
click at [761, 725] on input "Estimated Job Duration" at bounding box center [840, 738] width 283 height 27
type textarea "x"
type input "2"
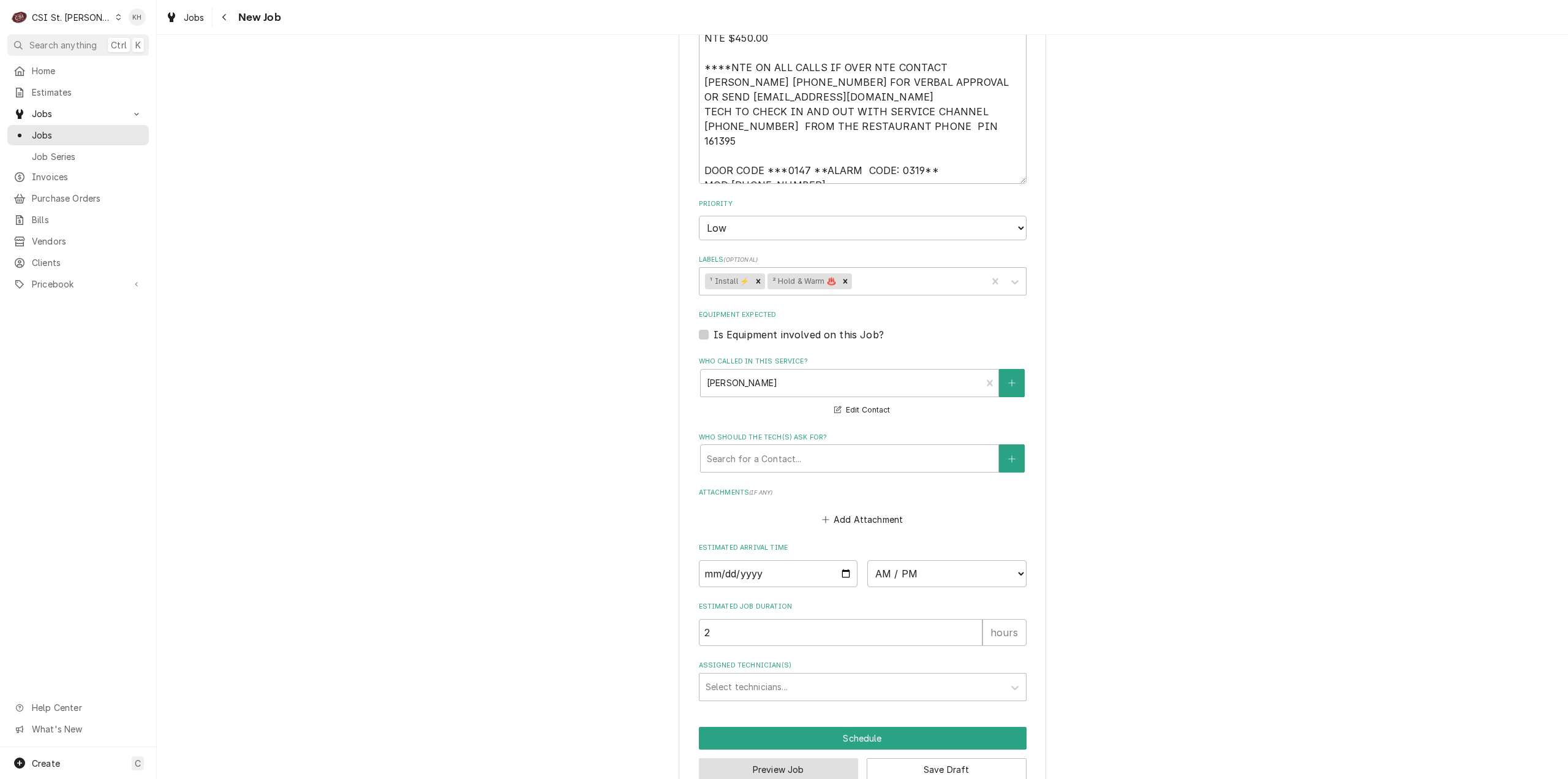
click at [772, 758] on button "Preview Job" at bounding box center [779, 769] width 160 height 23
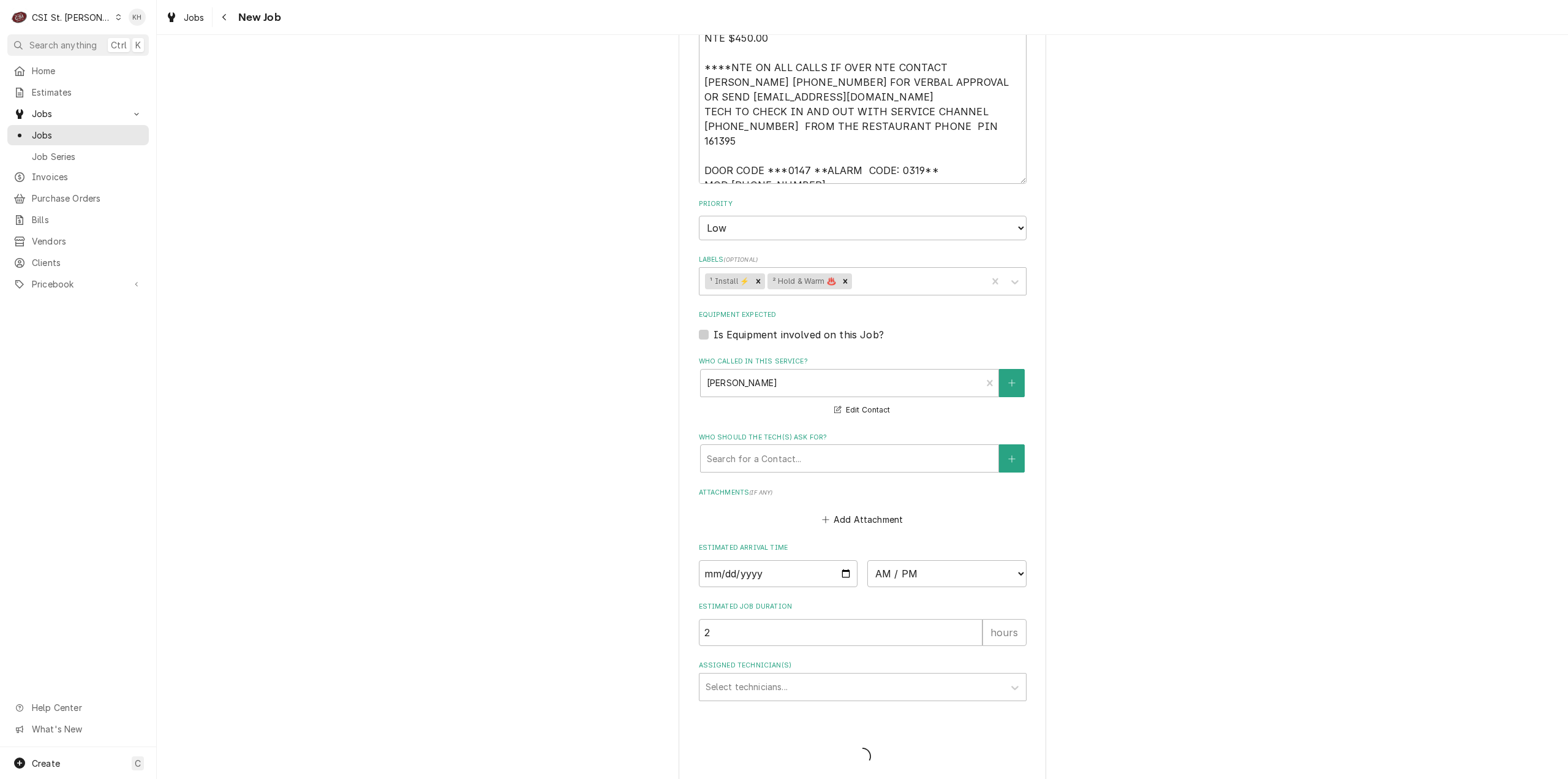
scroll to position [1015, 0]
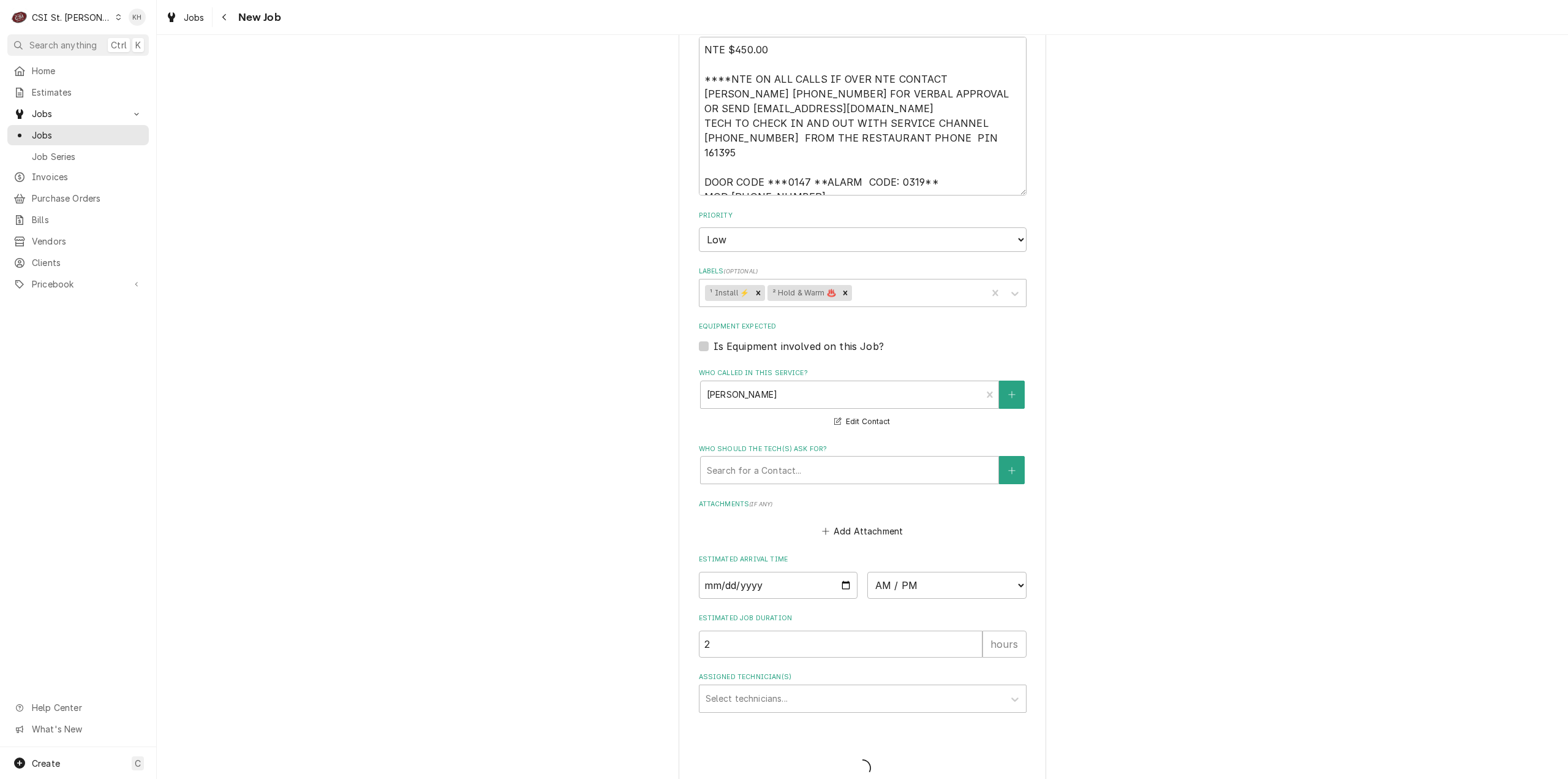
type textarea "x"
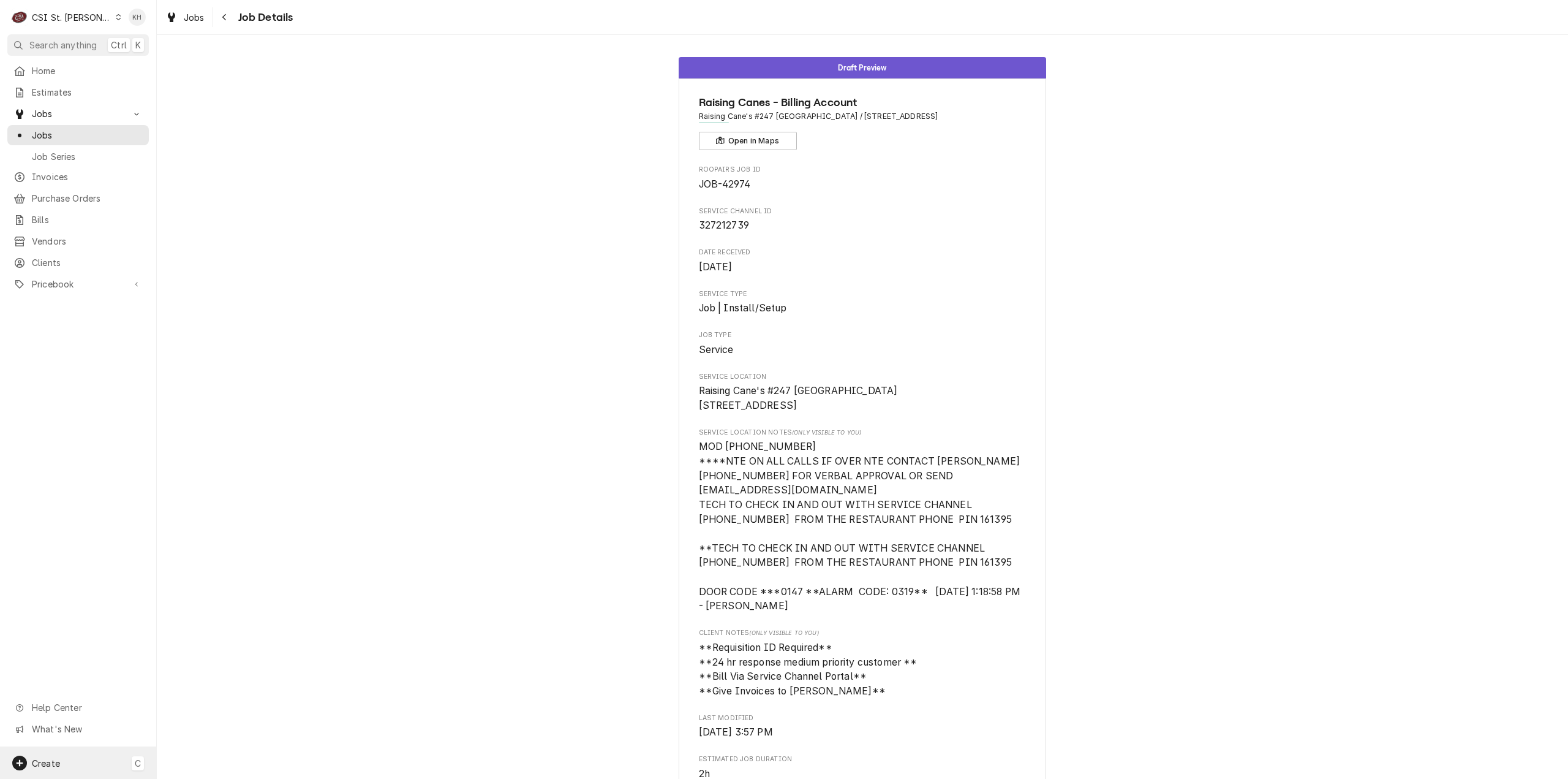
click at [70, 764] on div "Create C" at bounding box center [78, 763] width 156 height 32
drag, startPoint x: 201, startPoint y: 662, endPoint x: 194, endPoint y: 671, distance: 11.4
click at [201, 662] on div "Job" at bounding box center [229, 657] width 83 height 13
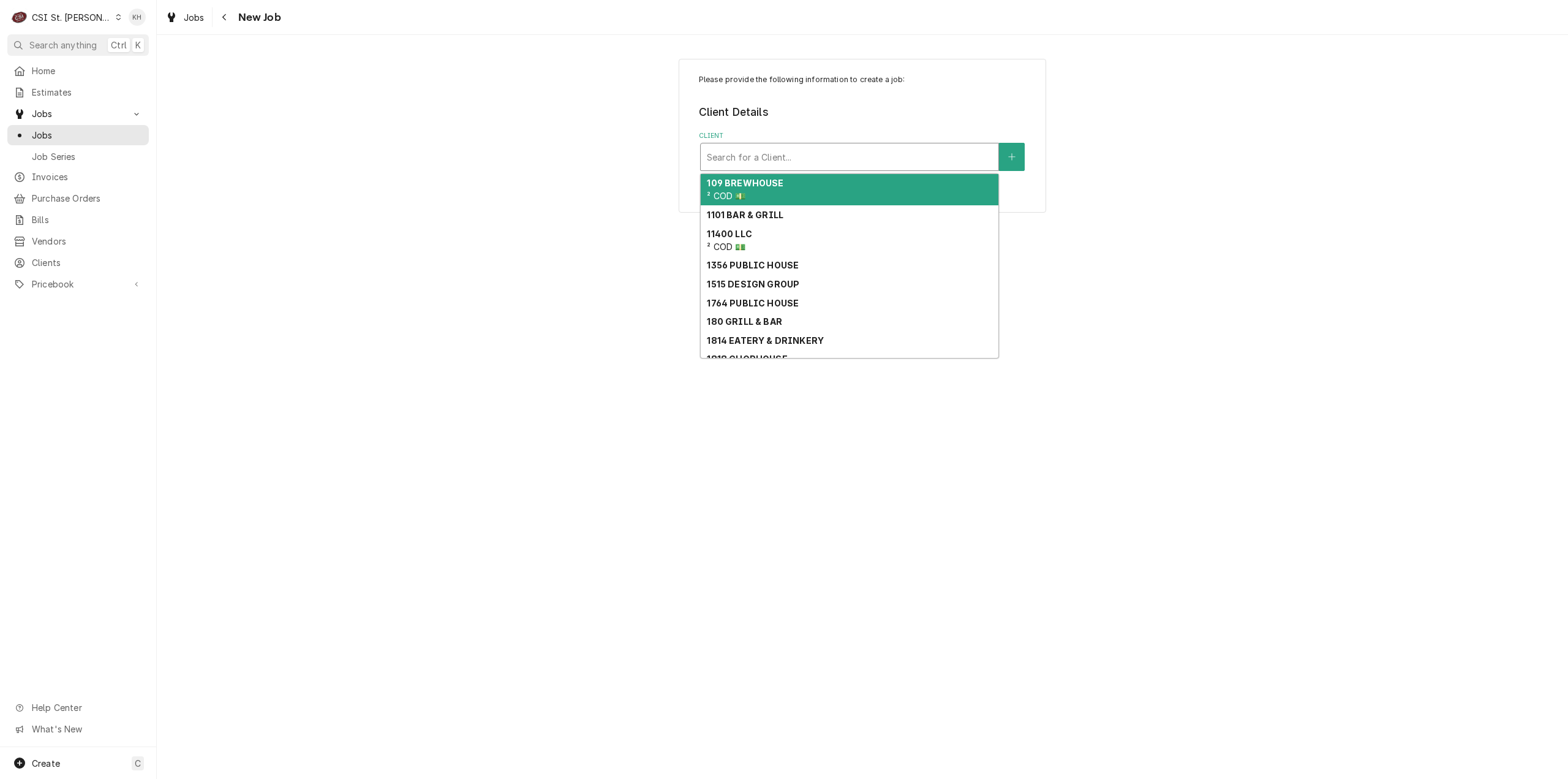
click at [828, 164] on div "Client" at bounding box center [849, 157] width 285 height 22
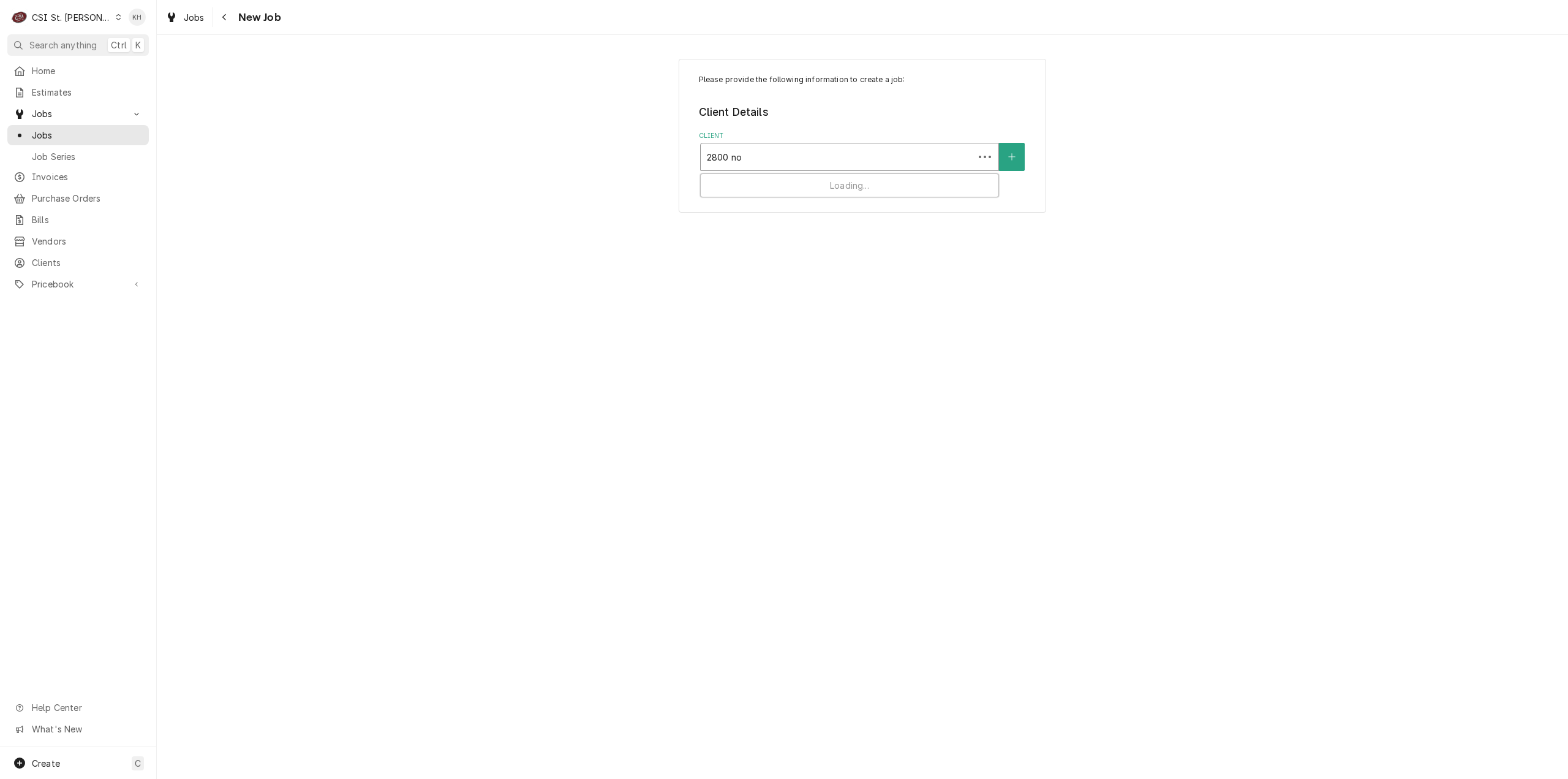
type input "2800 n"
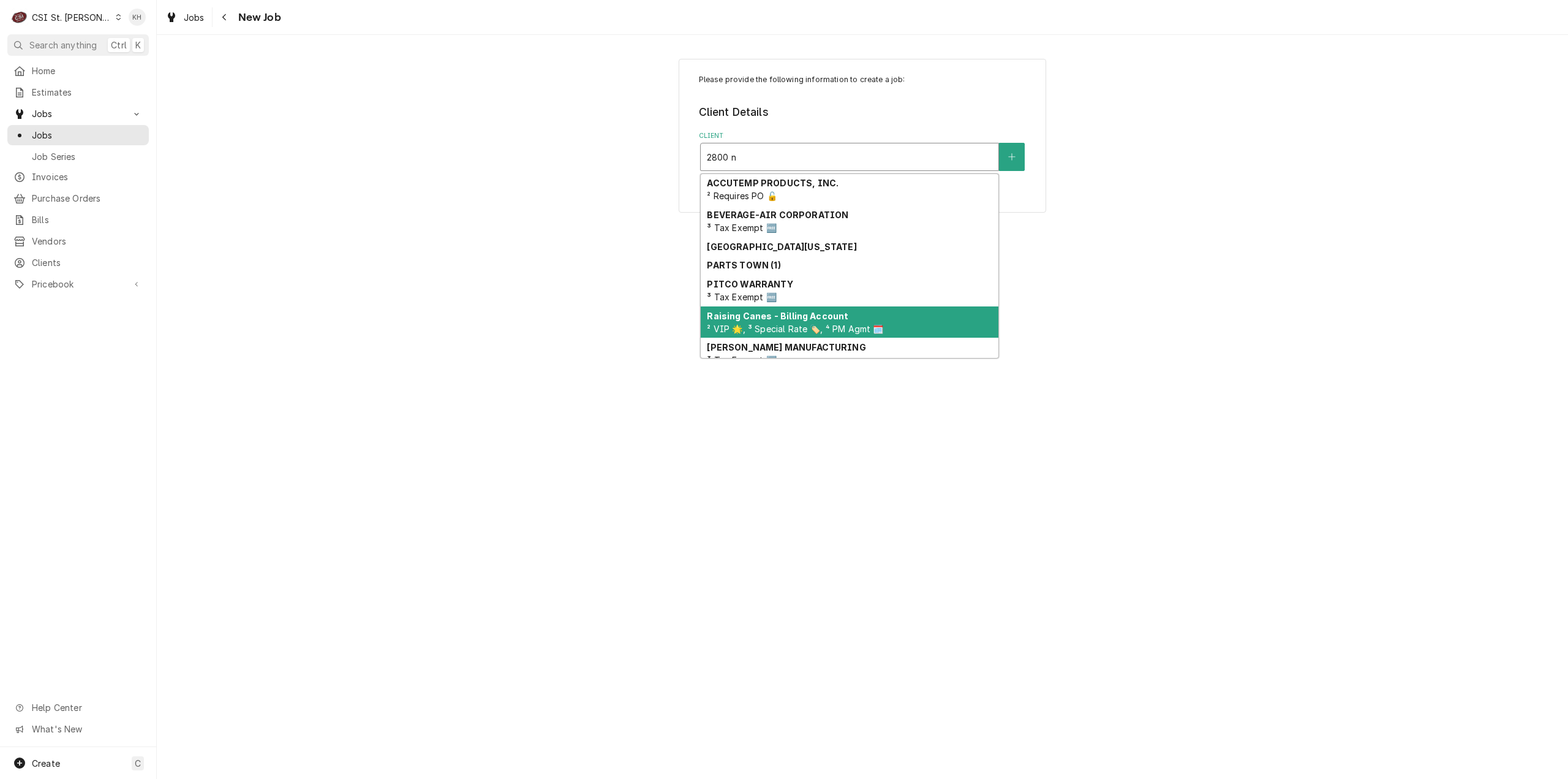
click at [783, 320] on div "Raising Canes - Billing Account ² VIP 🌟, ³ Special Rate 🏷️, ⁴ PM Agmt 🗓️" at bounding box center [849, 322] width 297 height 32
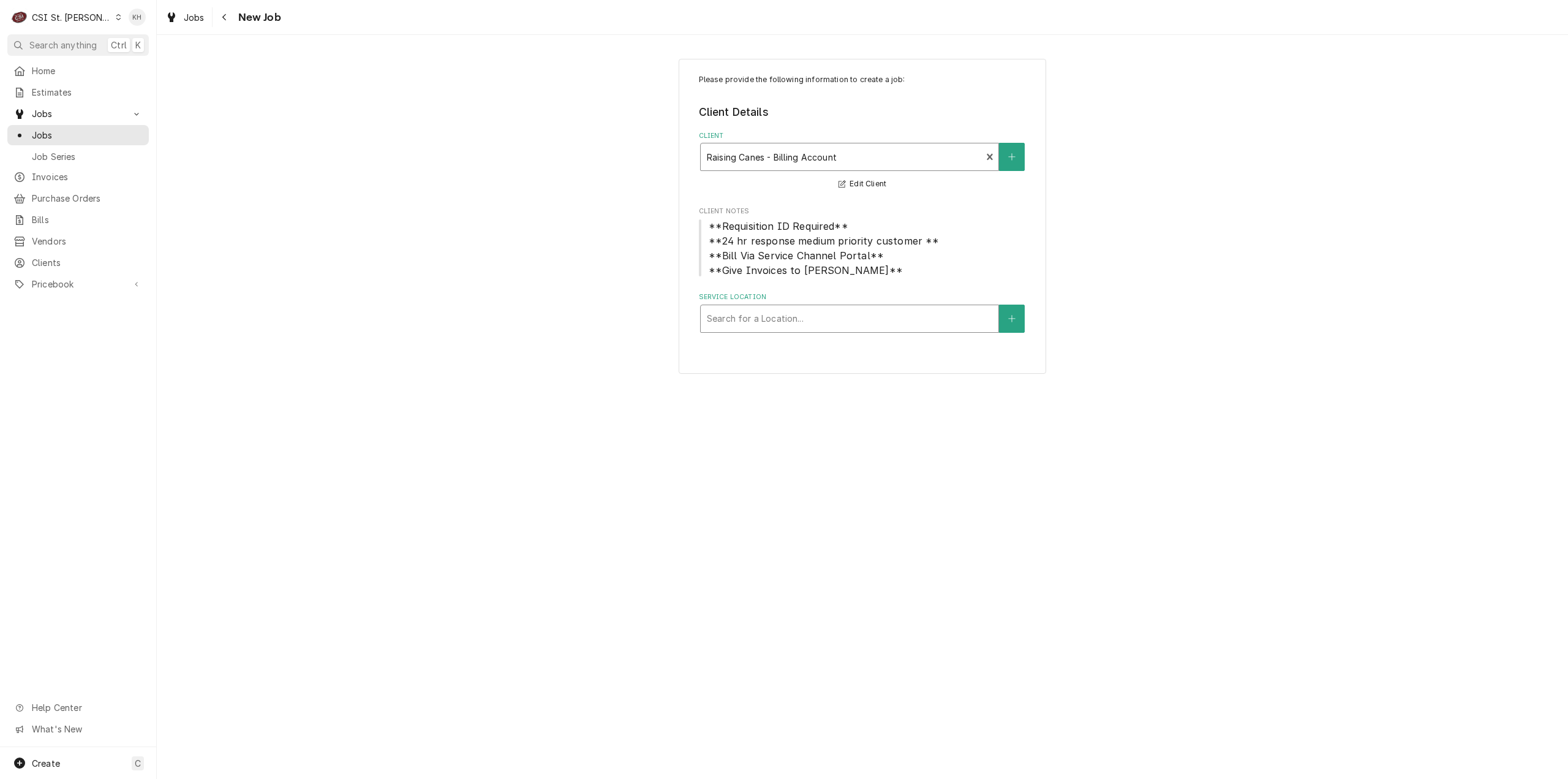
click at [825, 318] on div "Service Location" at bounding box center [849, 318] width 285 height 22
type input "2800"
click at [824, 347] on div "Raising Cane's #296 Florissant / [STREET_ADDRESS]" at bounding box center [849, 344] width 297 height 19
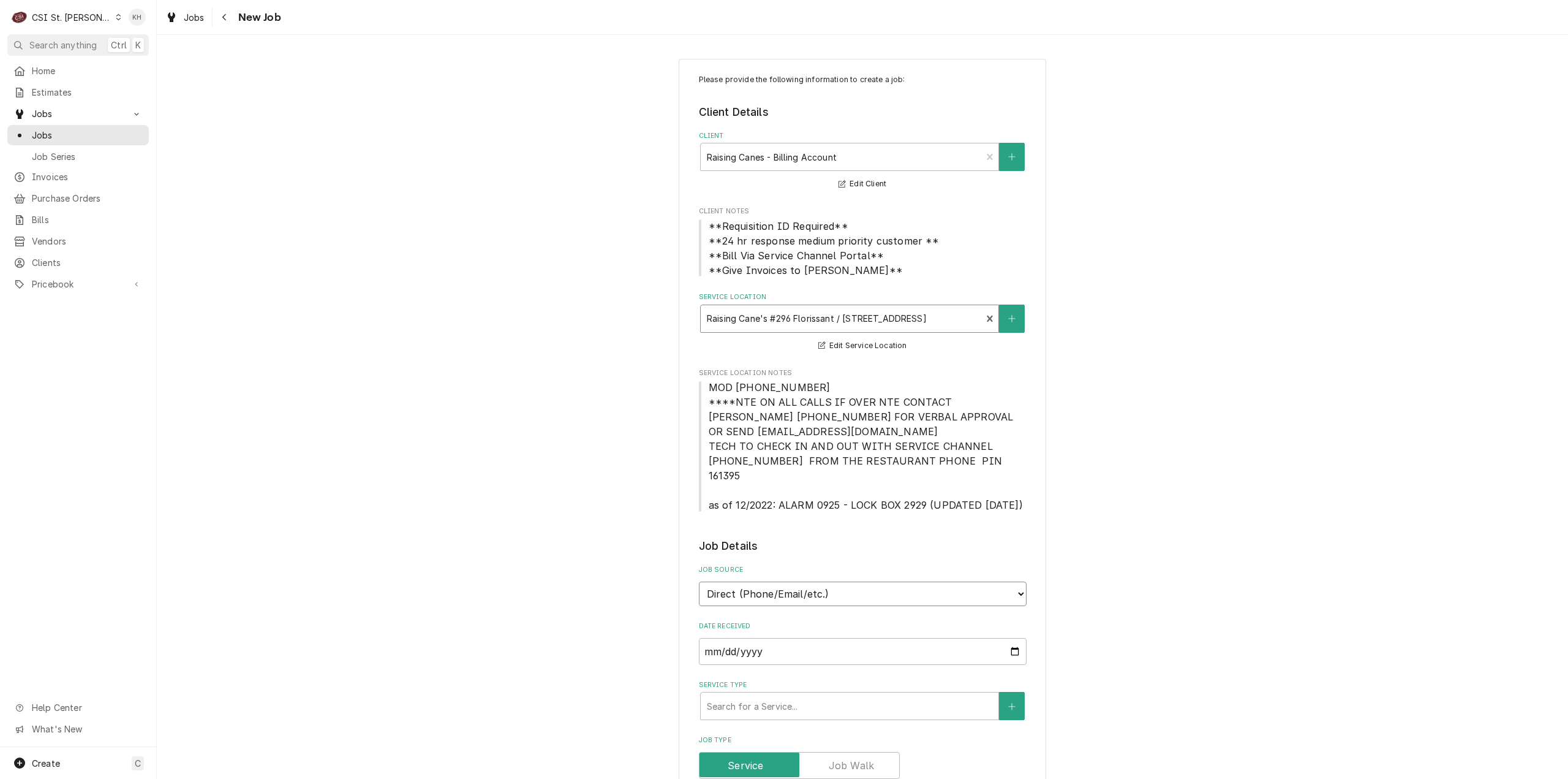
click at [782, 582] on select "Direct (Phone/Email/etc.) Service Channel Corrigo Ecotrak Other" at bounding box center [863, 594] width 328 height 25
select select "1"
click at [782, 638] on input "Service Channel ID" at bounding box center [863, 651] width 328 height 27
paste input "327212782"
type textarea "x"
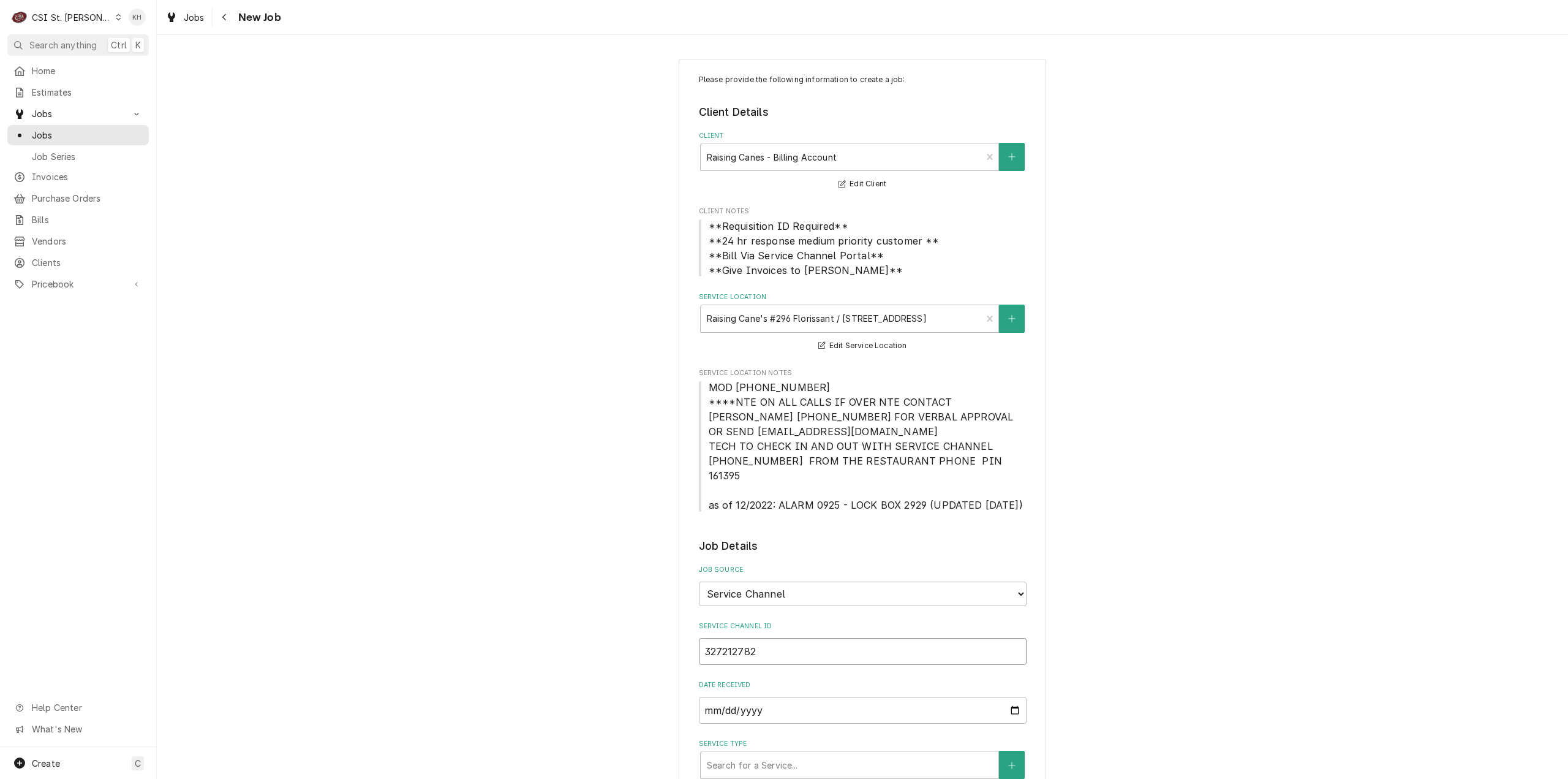
type input "327212782"
type textarea "x"
type input "327212782"
click at [754, 754] on div "Service Type" at bounding box center [849, 765] width 285 height 22
type textarea "x"
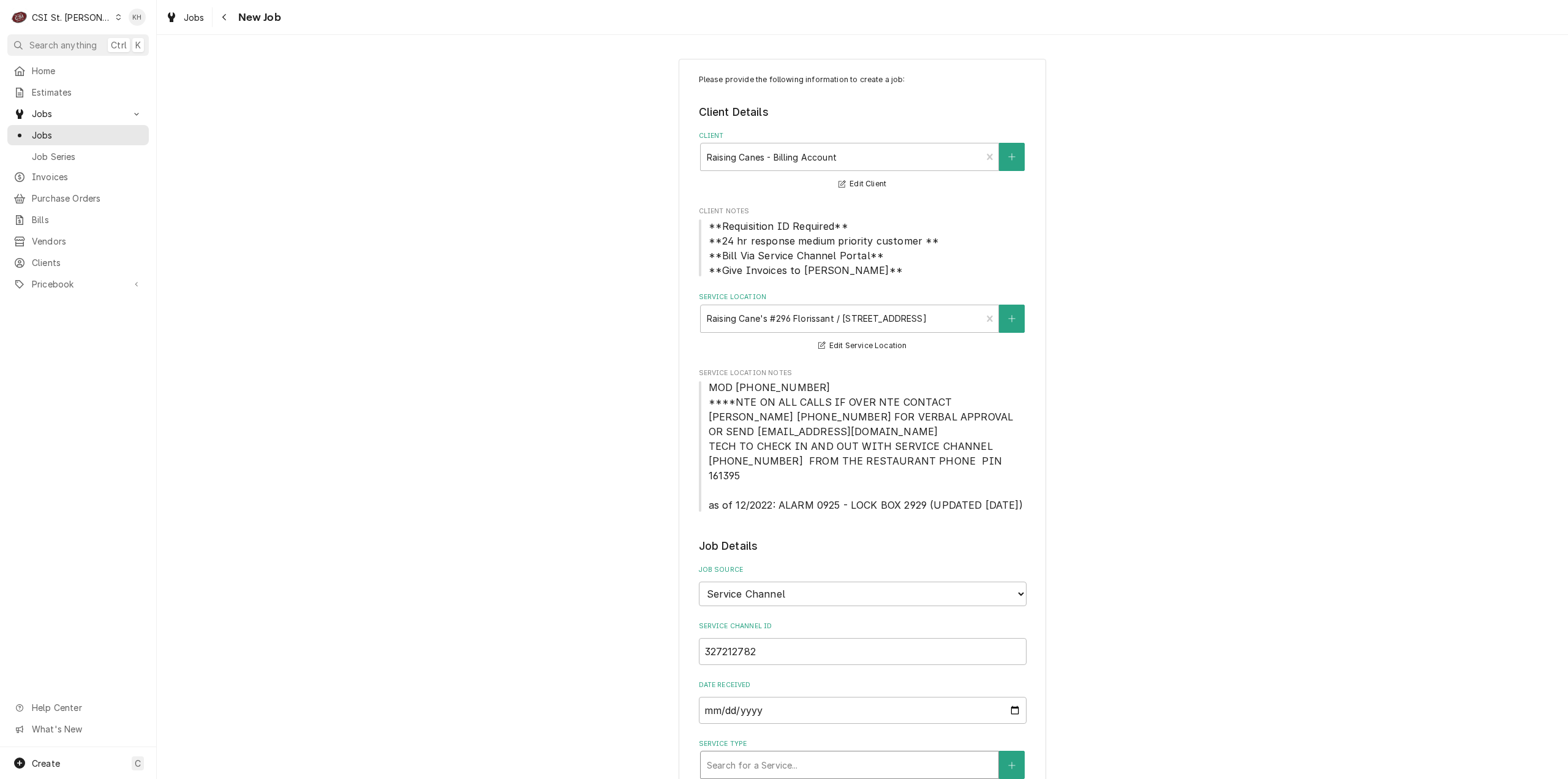
type input "i"
type textarea "x"
type input "in"
type textarea "x"
type input "inst"
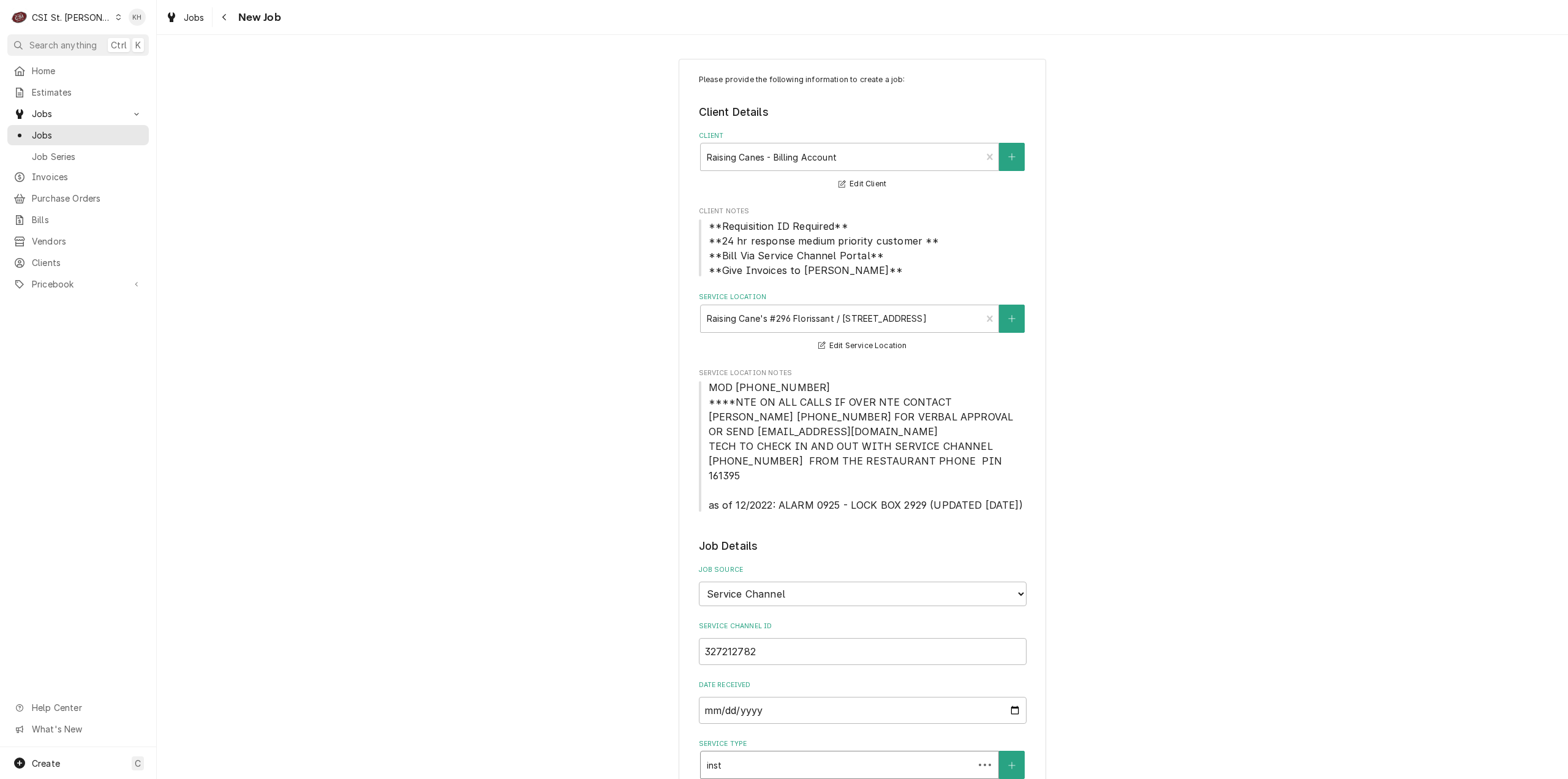
type textarea "x"
type input "insta"
type textarea "x"
type input "instal"
type textarea "x"
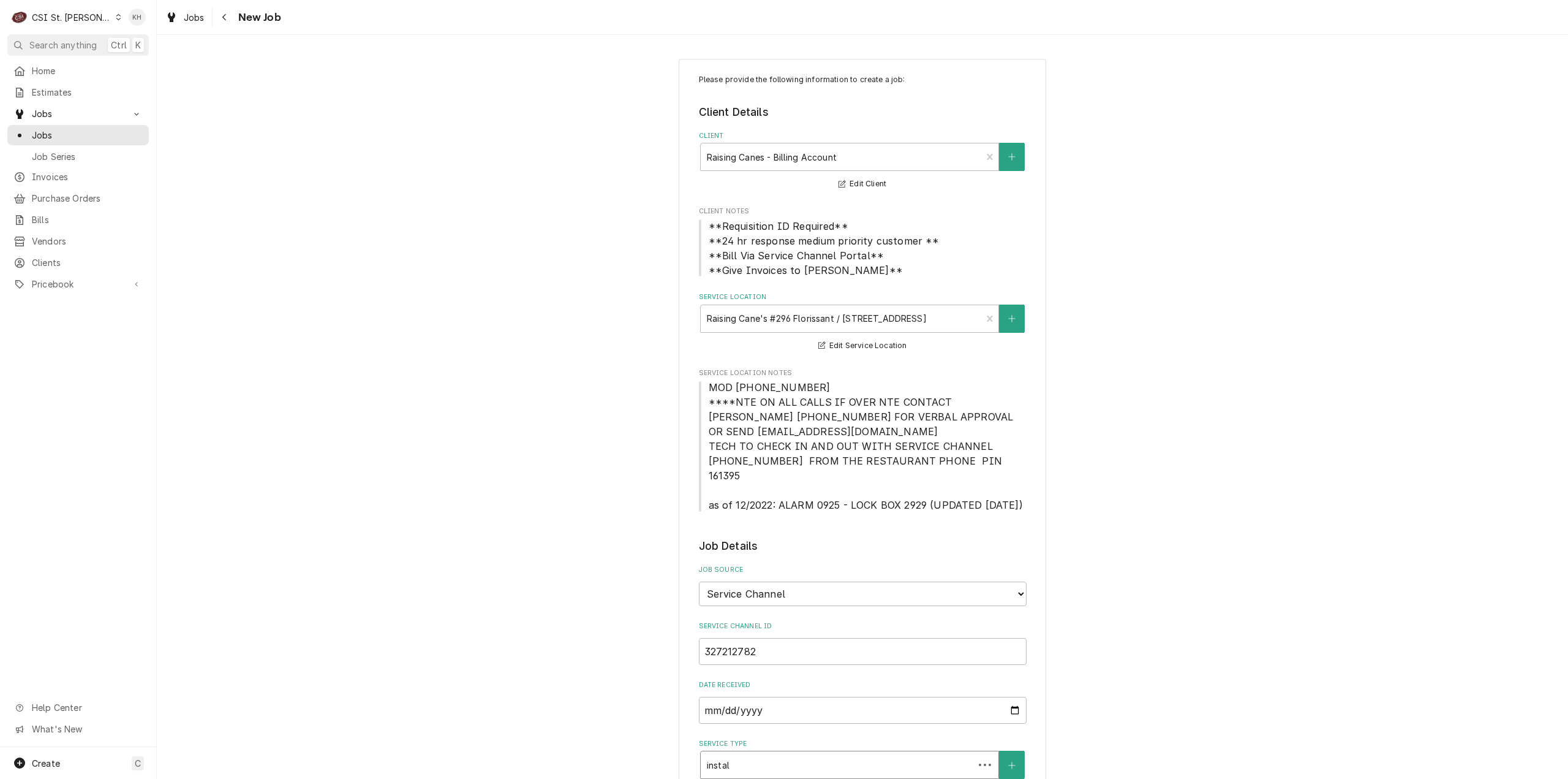
type input "install"
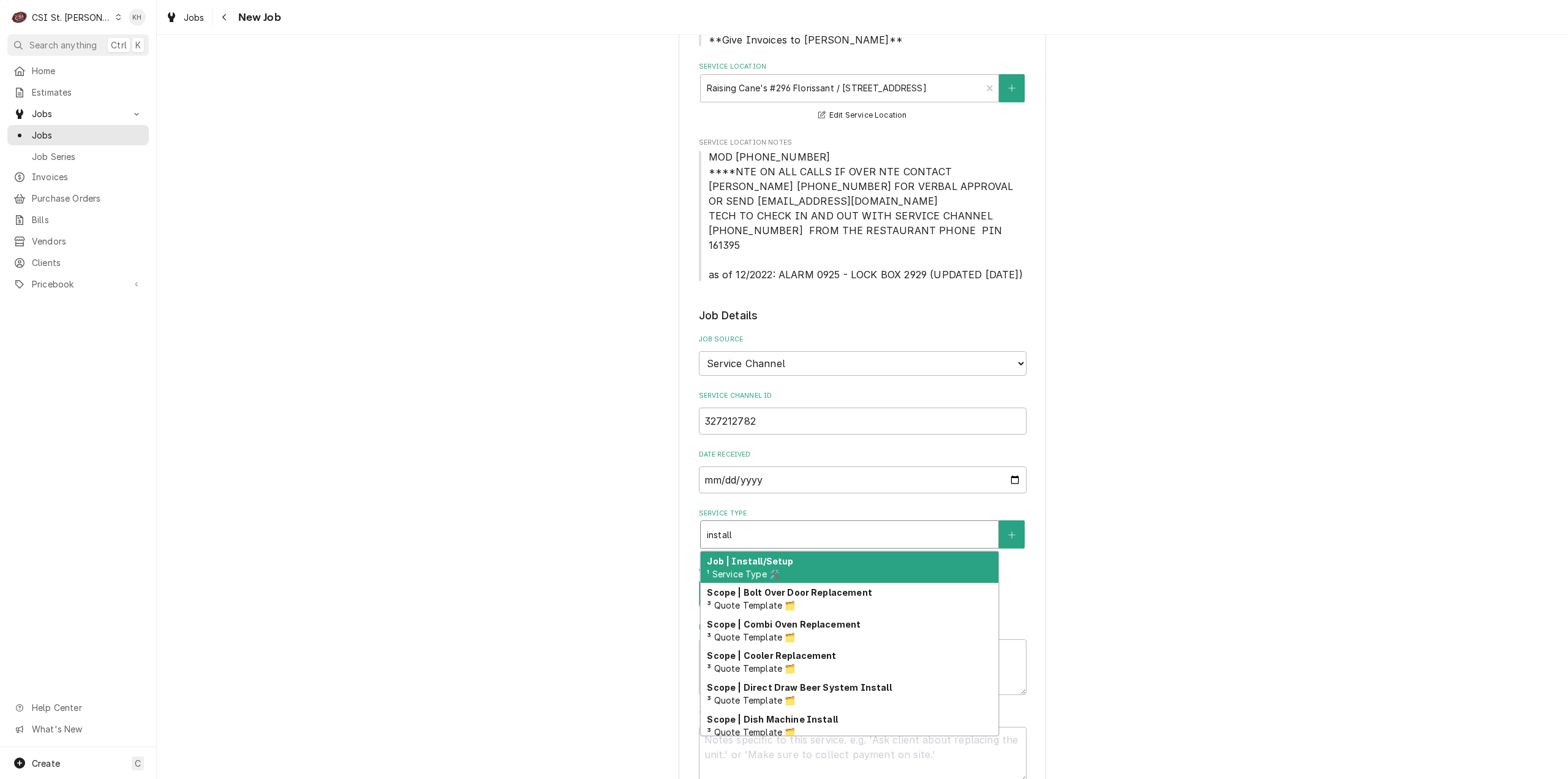
scroll to position [429, 0]
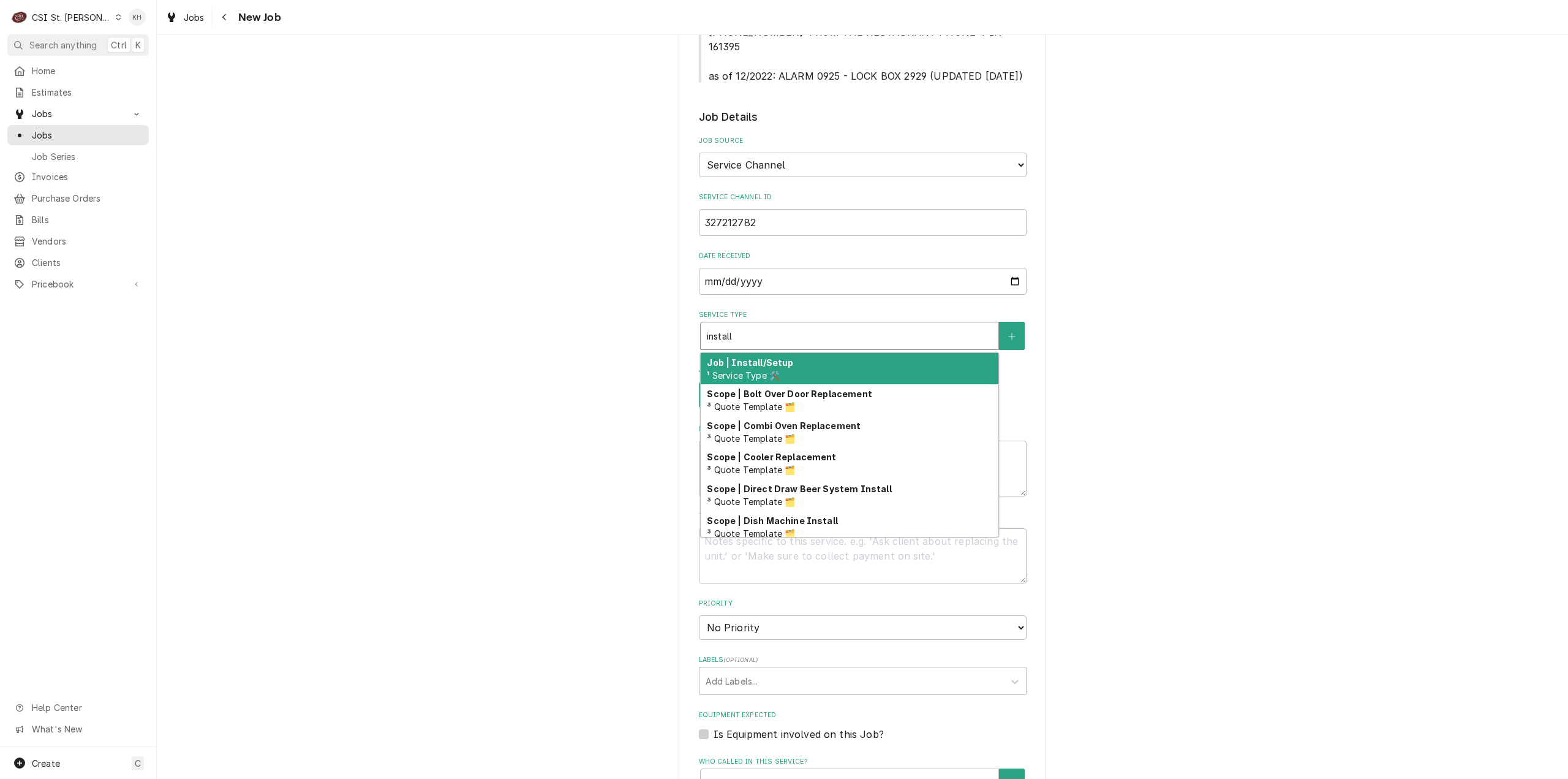
click at [751, 357] on strong "Job | Install/Setup" at bounding box center [750, 362] width 87 height 10
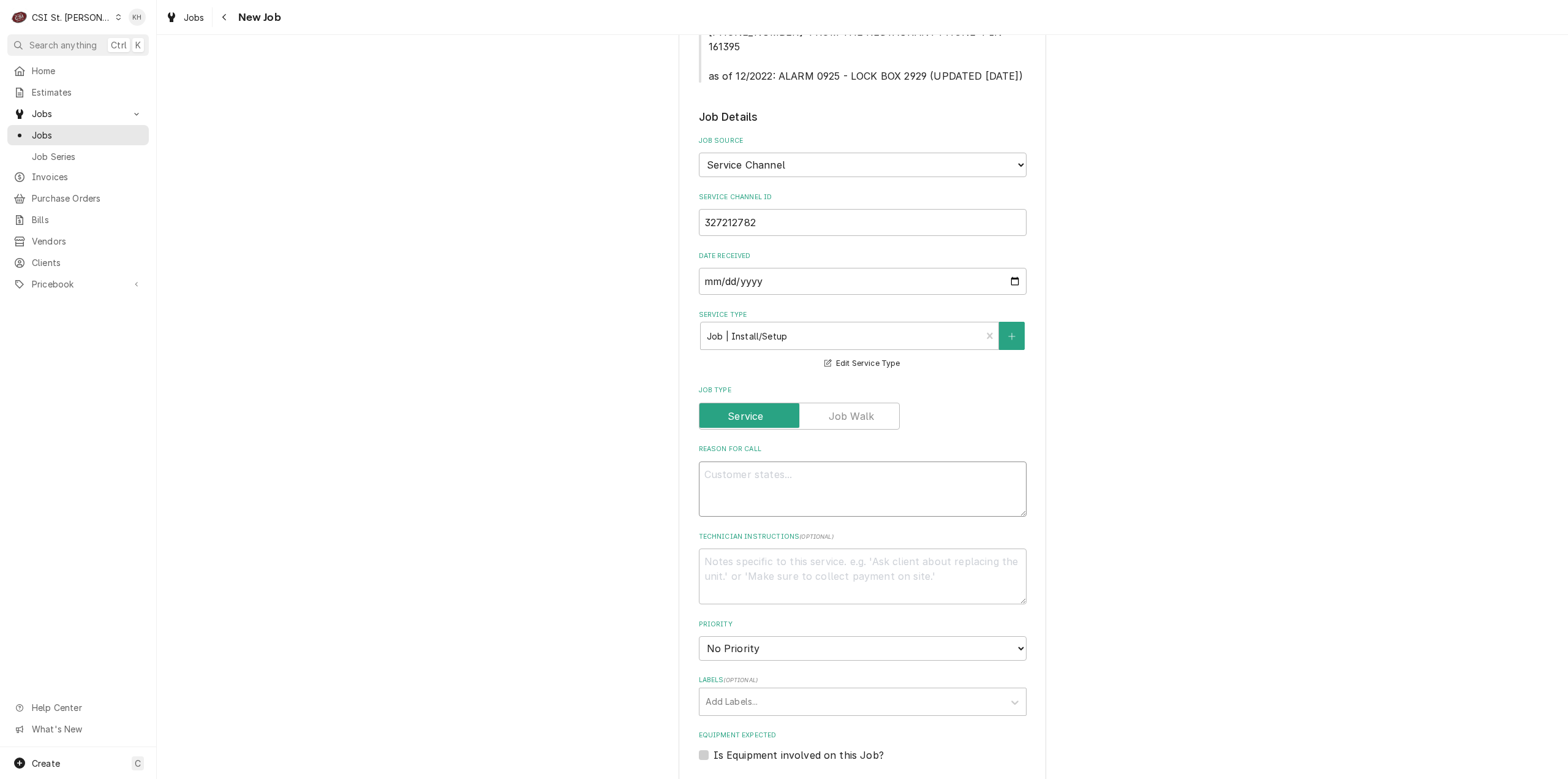
click at [861, 472] on textarea "Reason For Call" at bounding box center [863, 489] width 328 height 56
paste textarea "Install new bird house.""
type textarea "x"
type textarea "Install new bird house.""
type textarea "x"
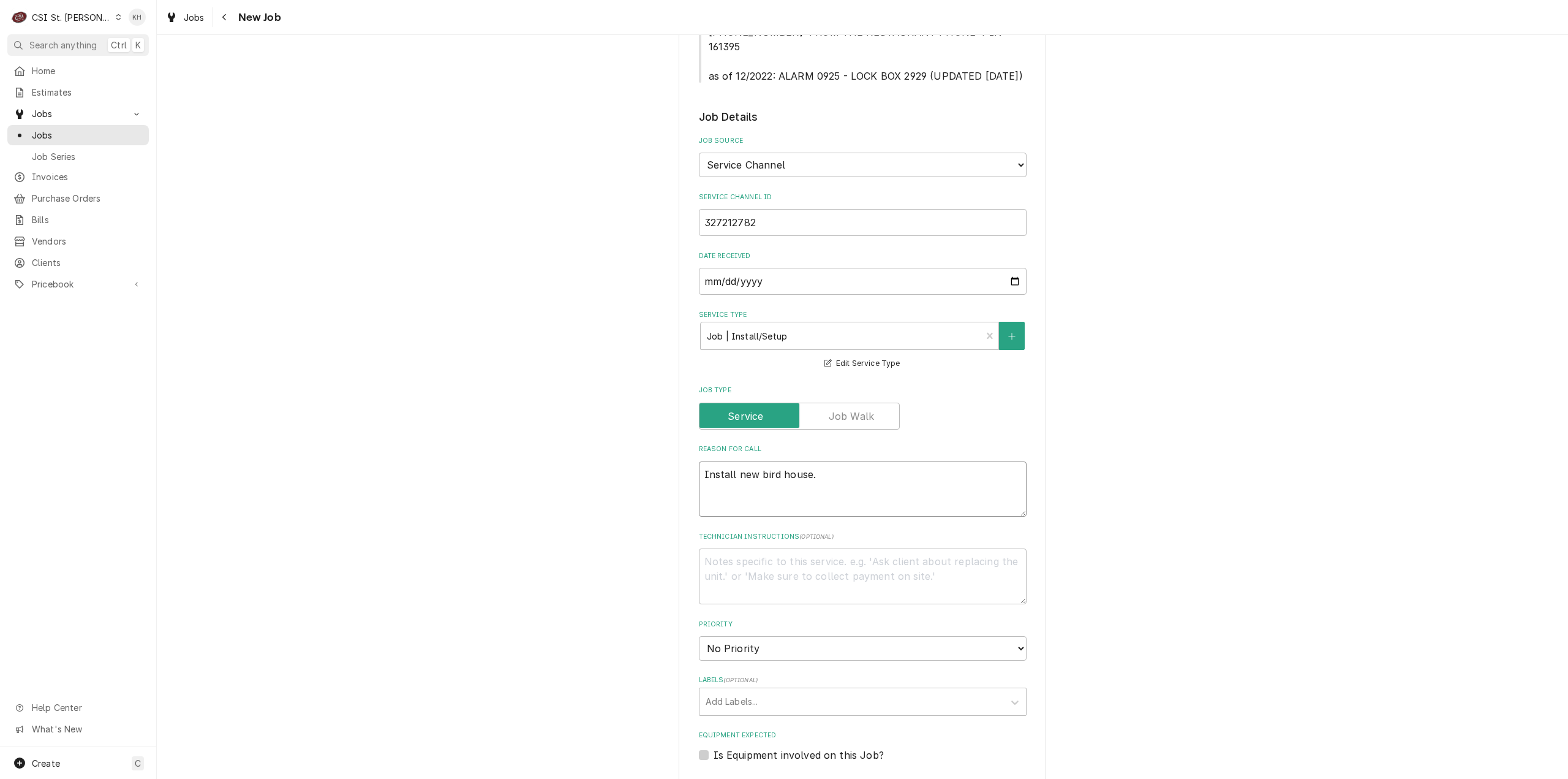
type textarea "Install new bird house."
click at [762, 548] on textarea "Technician Instructions ( optional )" at bounding box center [863, 576] width 328 height 56
type textarea "x"
type textarea "N"
type textarea "x"
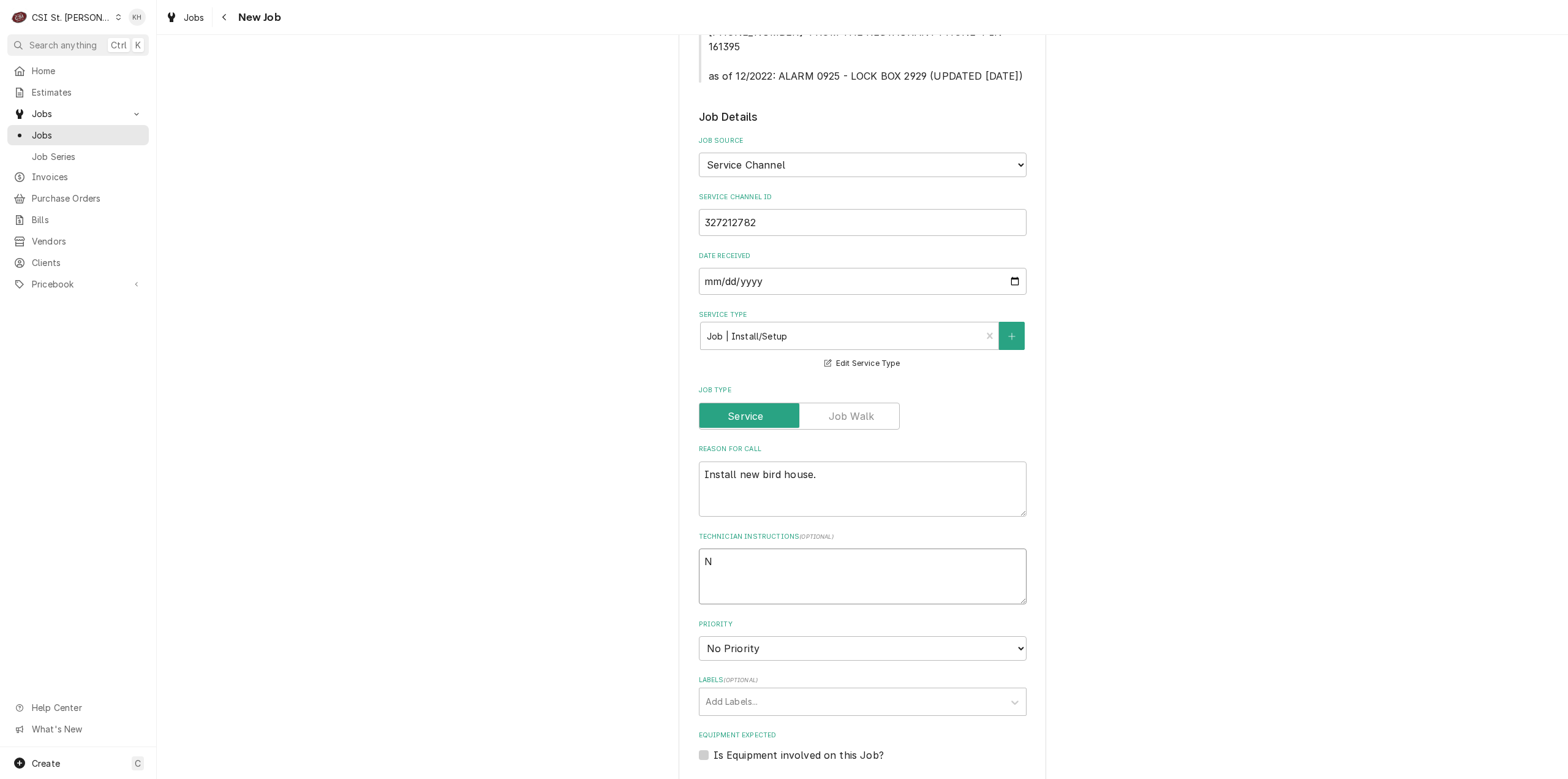
type textarea "NT"
type textarea "x"
type textarea "NTE"
type textarea "x"
type textarea "NTE"
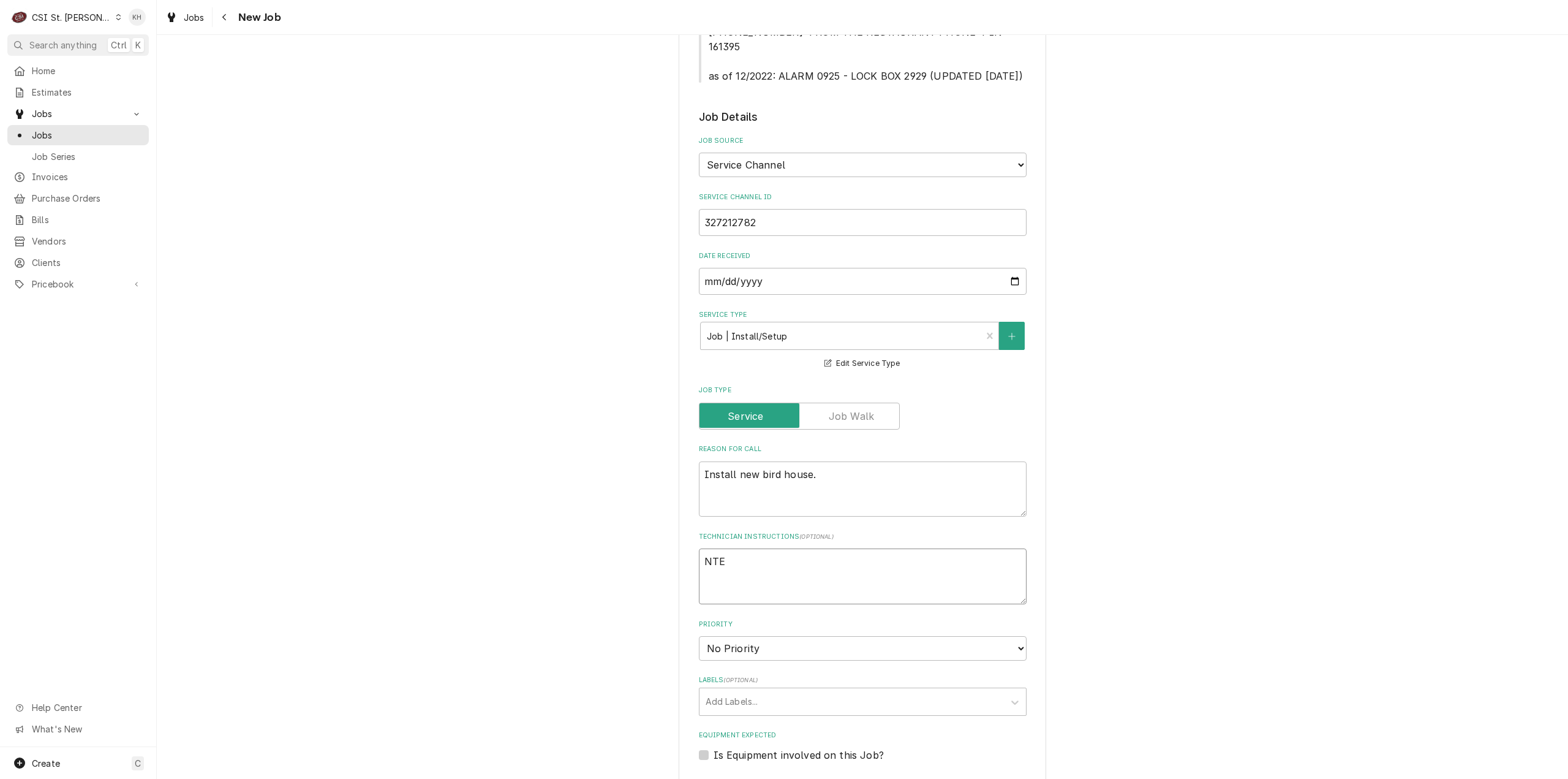
type textarea "x"
type textarea "NTE $"
type textarea "x"
type textarea "NTE $45"
type textarea "x"
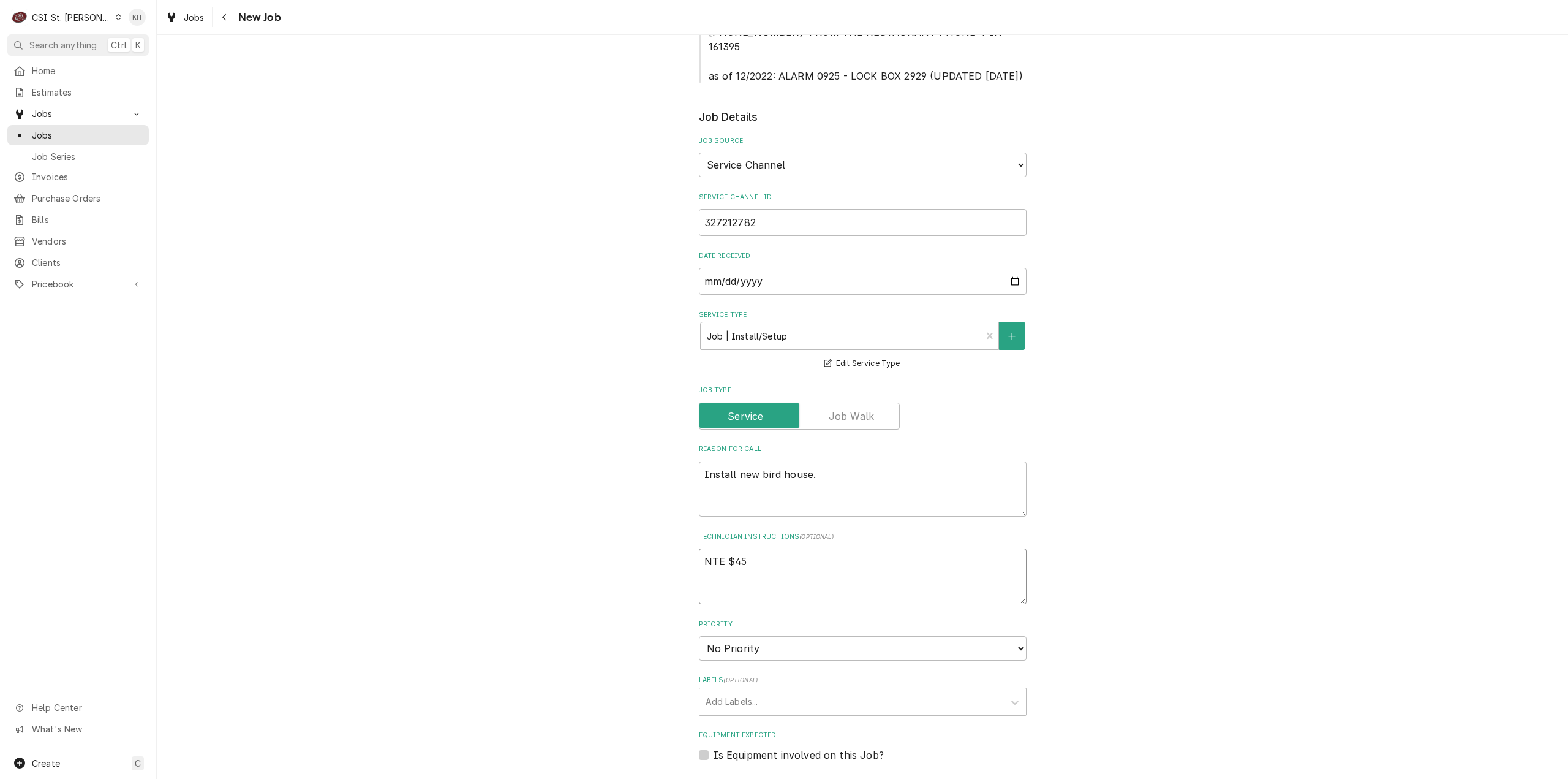
type textarea "NTE $450"
type textarea "x"
type textarea "NTE $450."
type textarea "x"
type textarea "NTE $450.0"
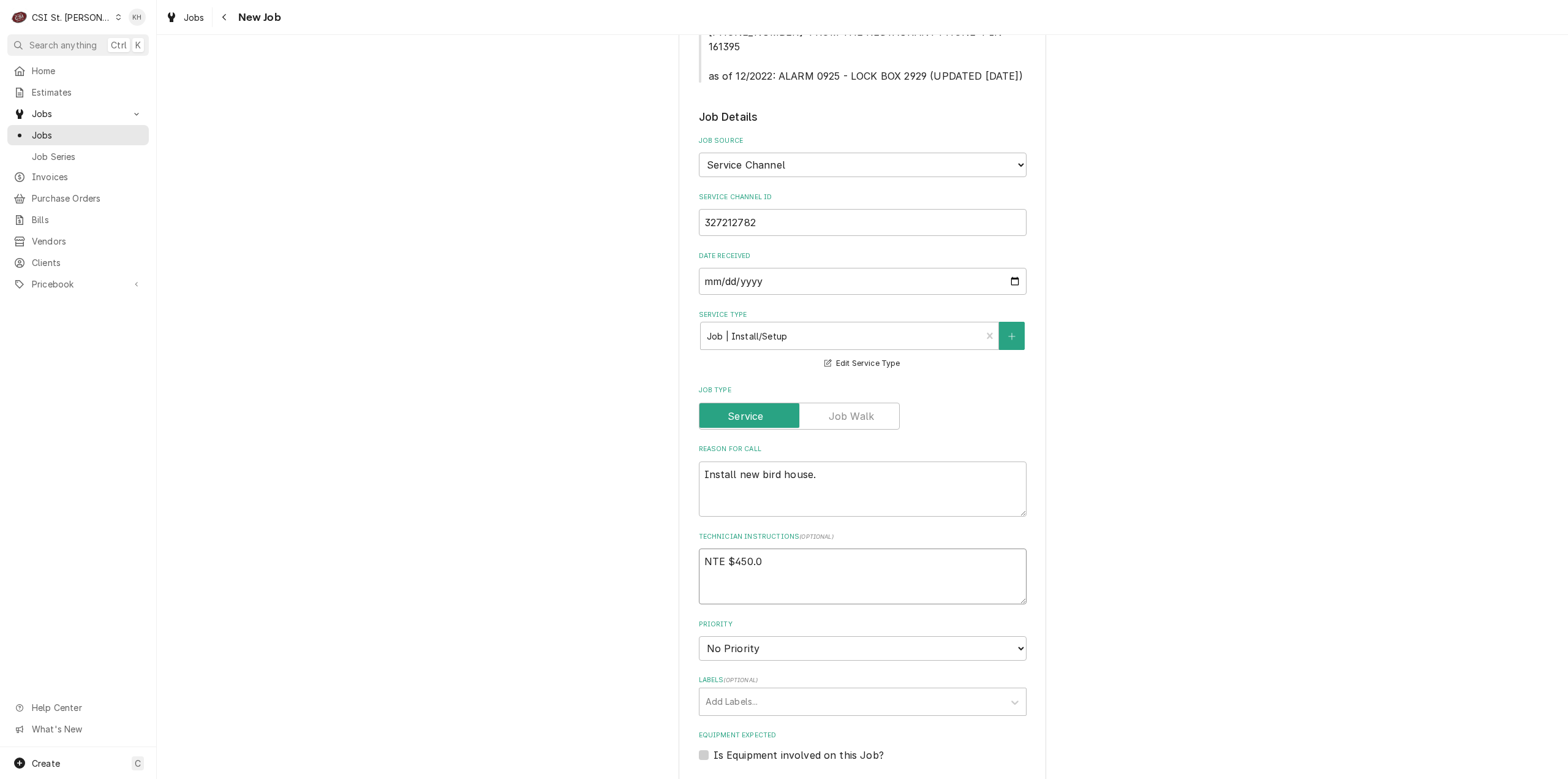
type textarea "x"
type textarea "NTE $450.00"
type textarea "x"
type textarea "NTE $450.00"
type textarea "x"
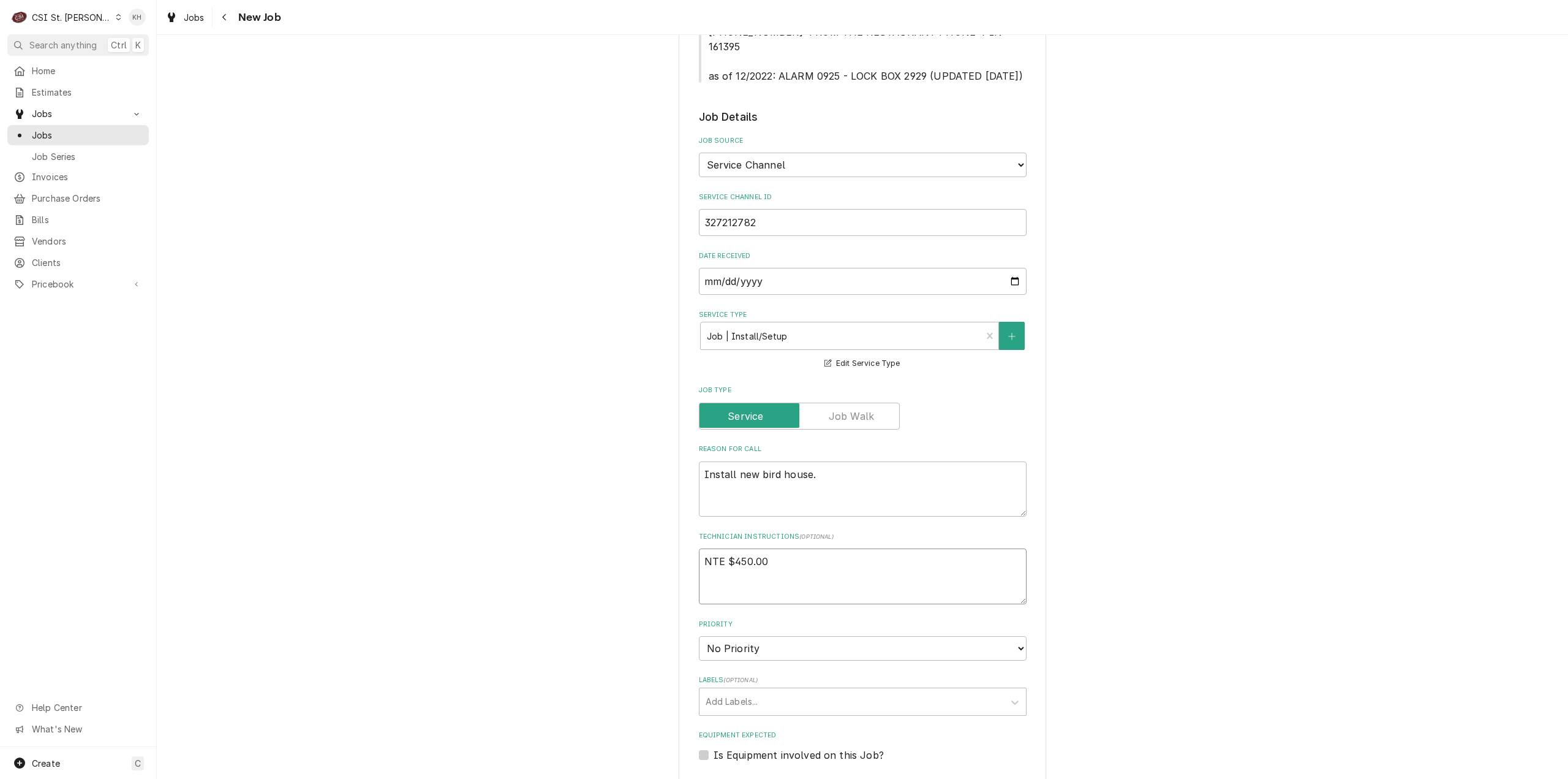
type textarea "NTE $450.00"
type textarea "x"
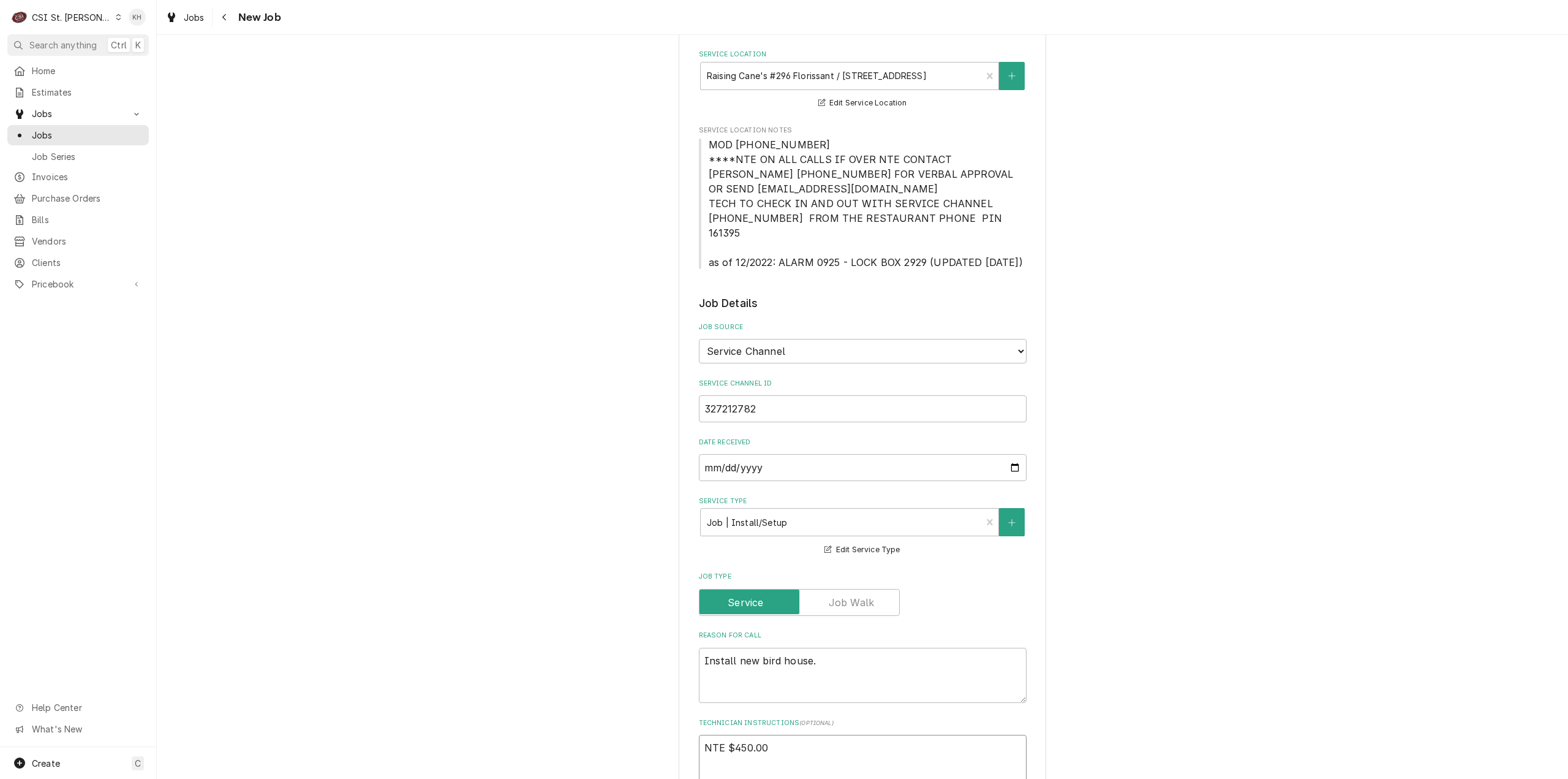
scroll to position [122, 0]
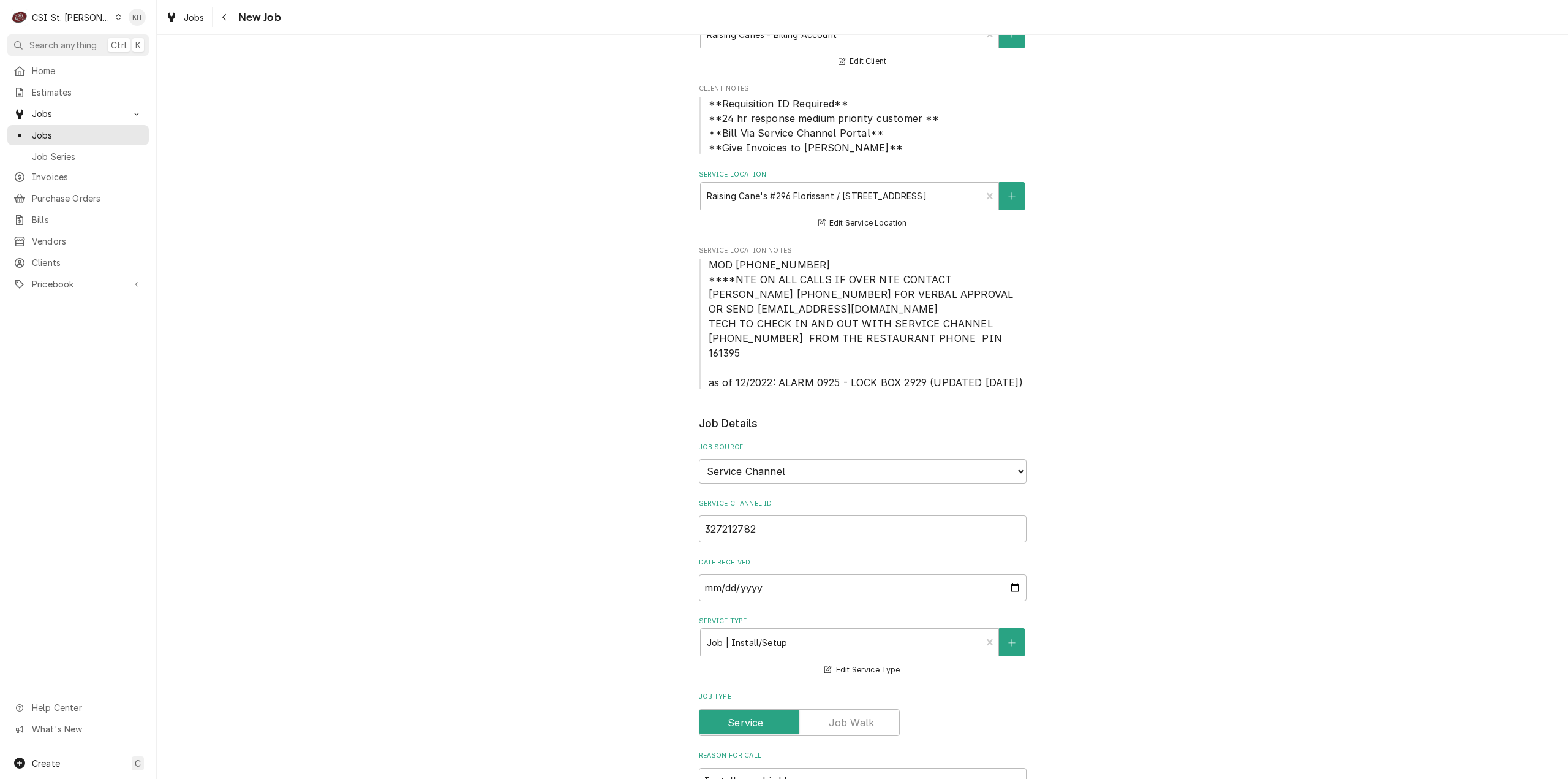
type textarea "NTE $450.00"
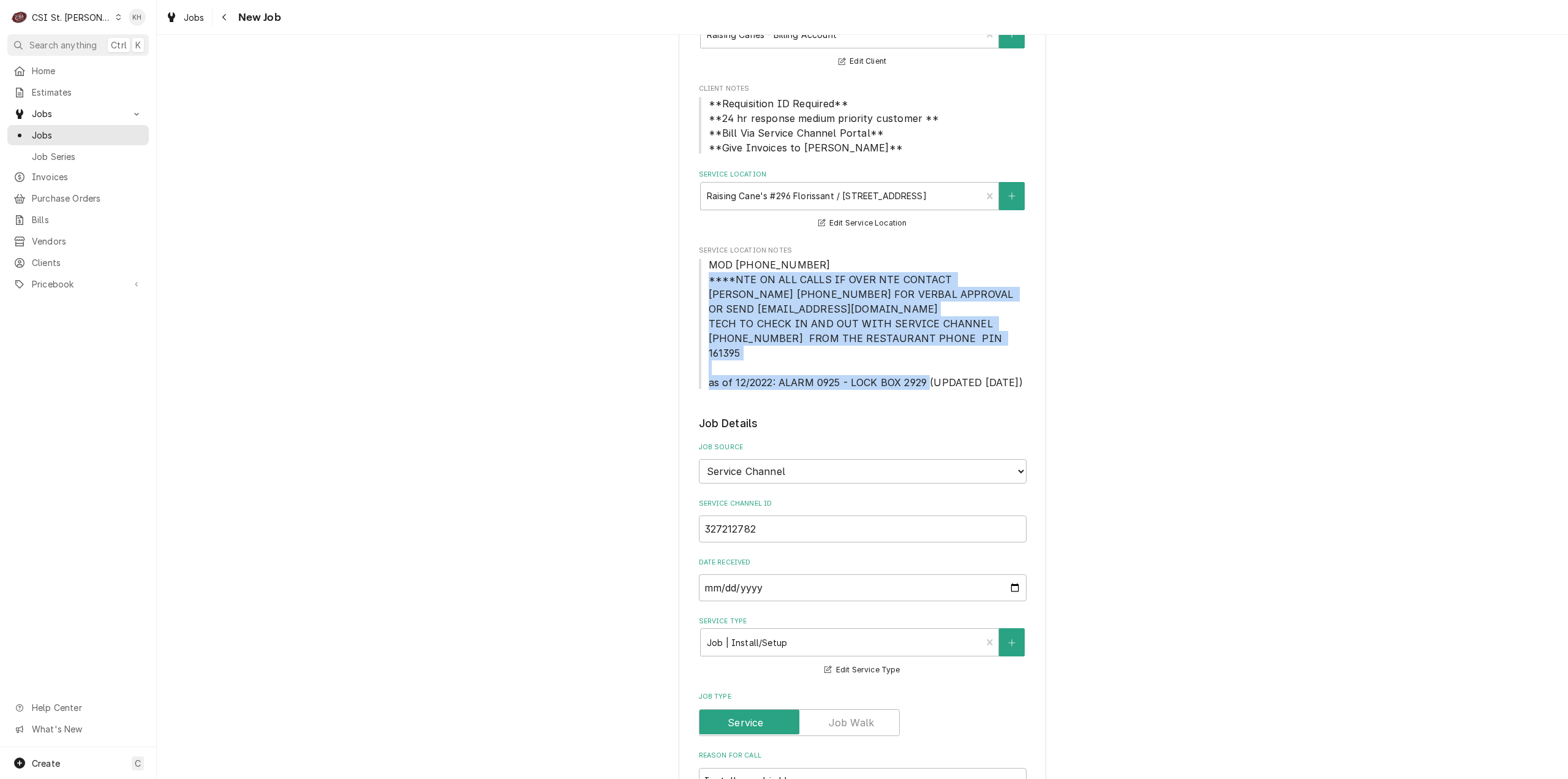
drag, startPoint x: 698, startPoint y: 277, endPoint x: 920, endPoint y: 366, distance: 239.2
click at [920, 366] on span "MOD (314) 839-7743 ****NTE ON ALL CALLS IF OVER NTE CONTACT JEFF COSTA 636-399-…" at bounding box center [863, 323] width 328 height 132
copy span "****NTE ON ALL CALLS IF OVER NTE CONTACT JEFF COSTA 636-399-1299 FOR VERBAL APP…"
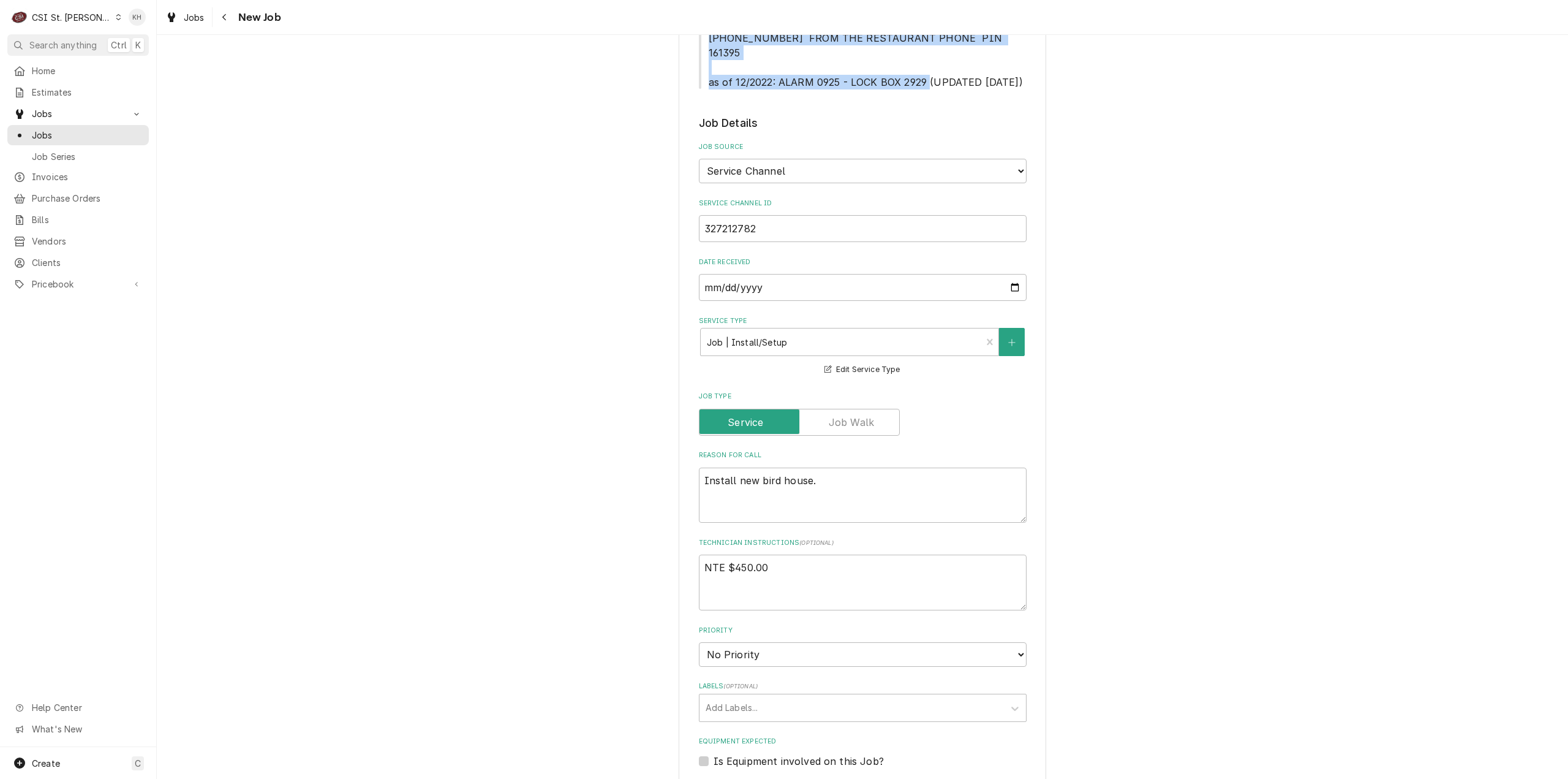
scroll to position [613, 0]
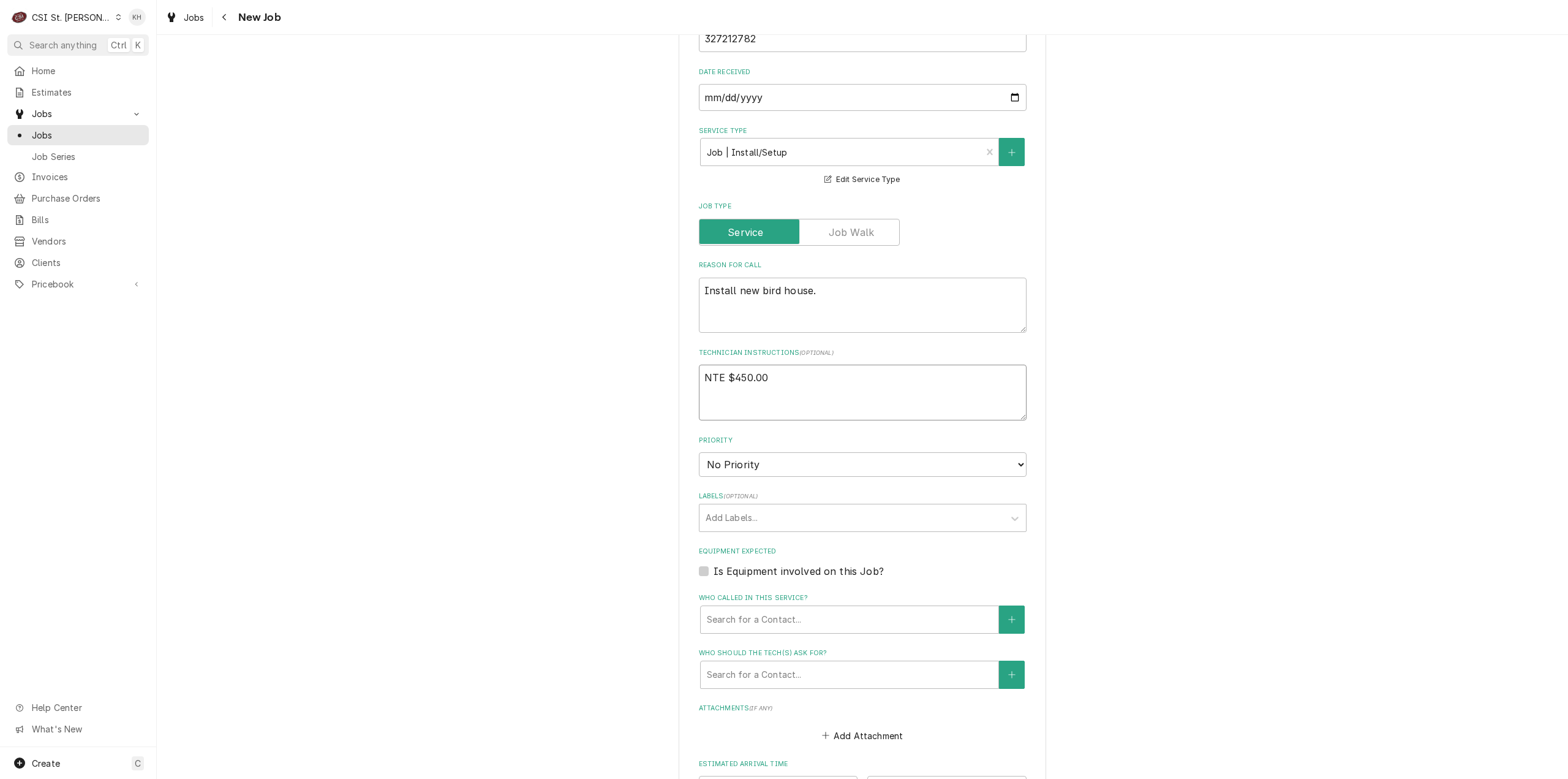
drag, startPoint x: 724, startPoint y: 389, endPoint x: 725, endPoint y: 406, distance: 17.0
click at [724, 390] on textarea "NTE $450.00" at bounding box center [863, 393] width 328 height 56
paste textarea "****NTE ON ALL CALLS IF OVER NTE CONTACT JEFF COSTA 636-399-1299 FOR VERBAL APP…"
type textarea "x"
type textarea "NTE $450.00 ****NTE ON ALL CALLS IF OVER NTE CONTACT JEFF COSTA 636-399-1299 FO…"
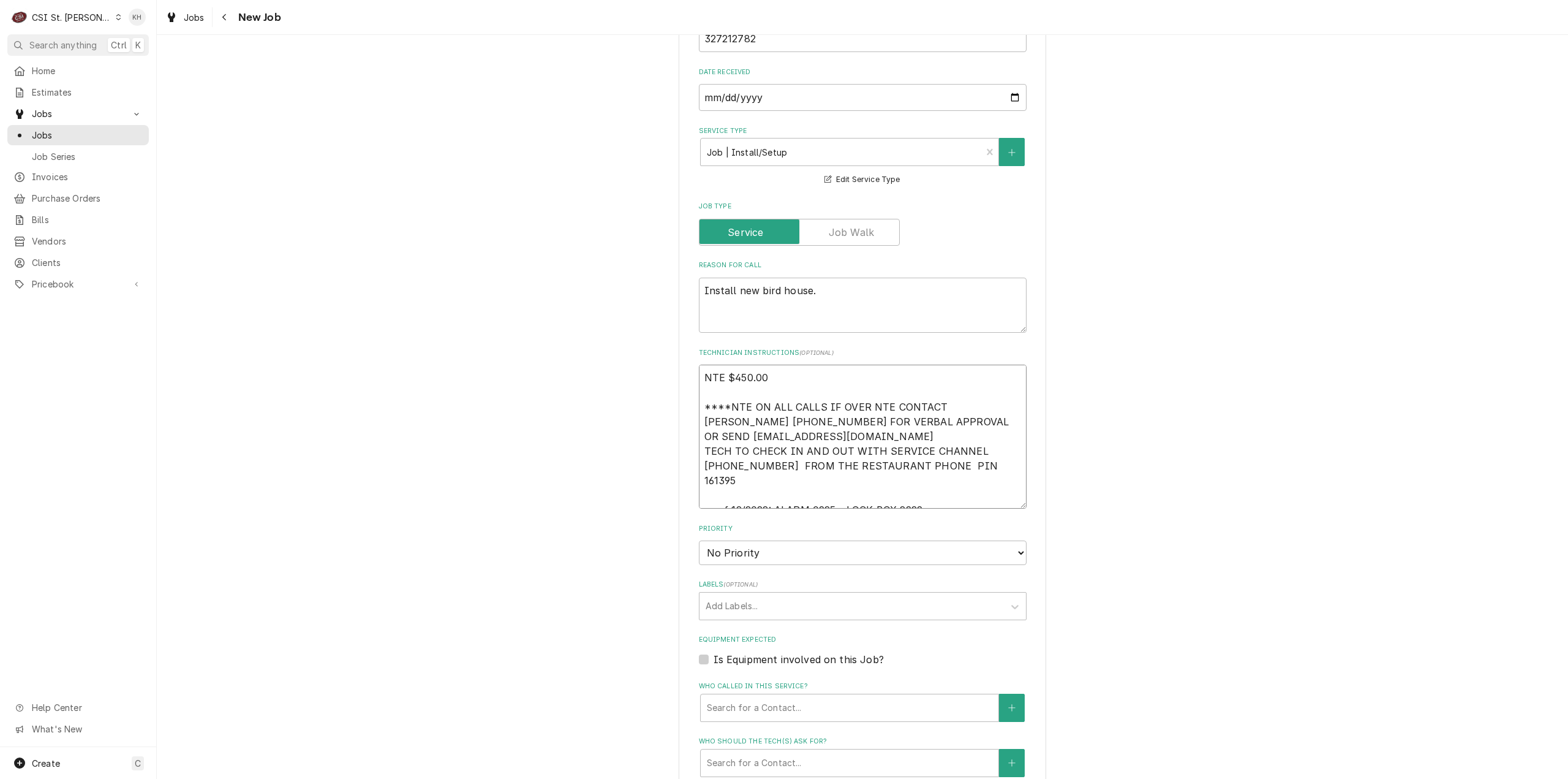
drag, startPoint x: 769, startPoint y: 483, endPoint x: 734, endPoint y: 490, distance: 35.7
click at [699, 480] on textarea "NTE $450.00 ****NTE ON ALL CALLS IF OVER NTE CONTACT JEFF COSTA 636-399-1299 FO…" at bounding box center [863, 437] width 328 height 144
type textarea "x"
type textarea "NTE $450.00 ****NTE ON ALL CALLS IF OVER NTE CONTACT JEFF COSTA 636-399-1299 FO…"
type textarea "x"
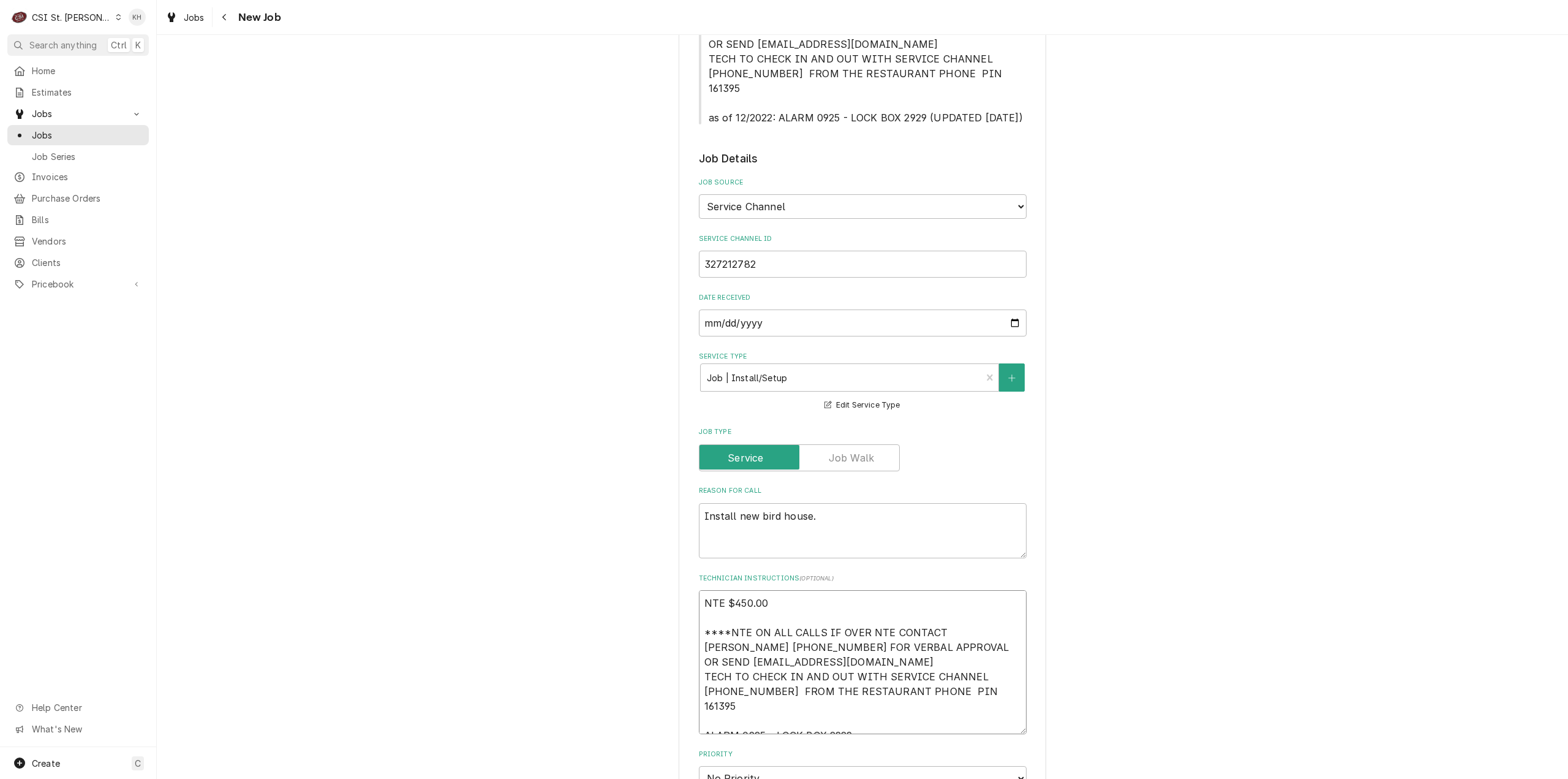
scroll to position [245, 0]
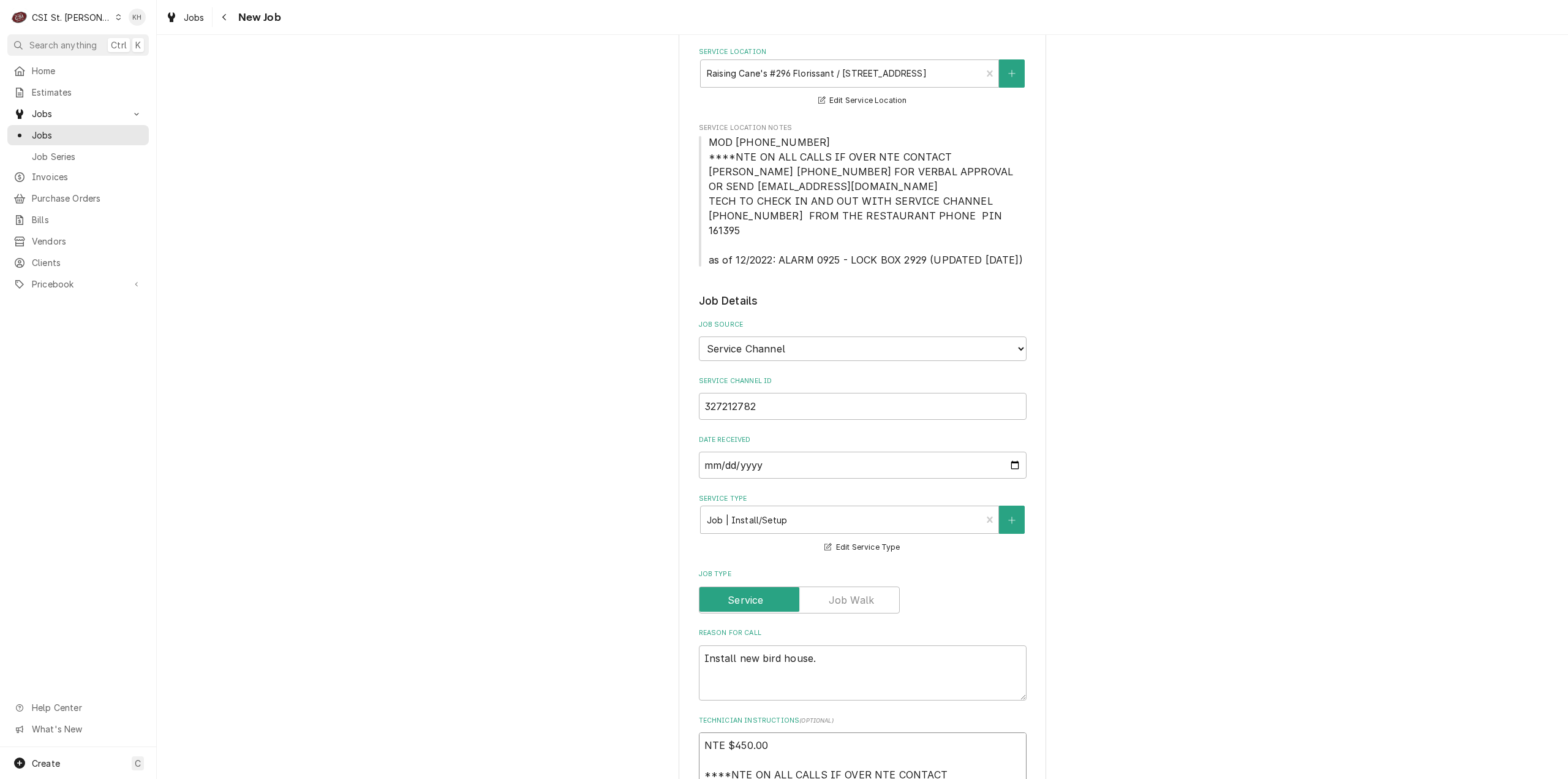
type textarea "NTE $450.00 ****NTE ON ALL CALLS IF OVER NTE CONTACT JEFF COSTA 636-399-1299 FO…"
drag, startPoint x: 705, startPoint y: 144, endPoint x: 809, endPoint y: 138, distance: 104.2
click at [809, 138] on span "MOD (314) 839-7743 ****NTE ON ALL CALLS IF OVER NTE CONTACT JEFF COSTA 636-399-…" at bounding box center [863, 201] width 328 height 132
copy span "MOD (314) 839-7743"
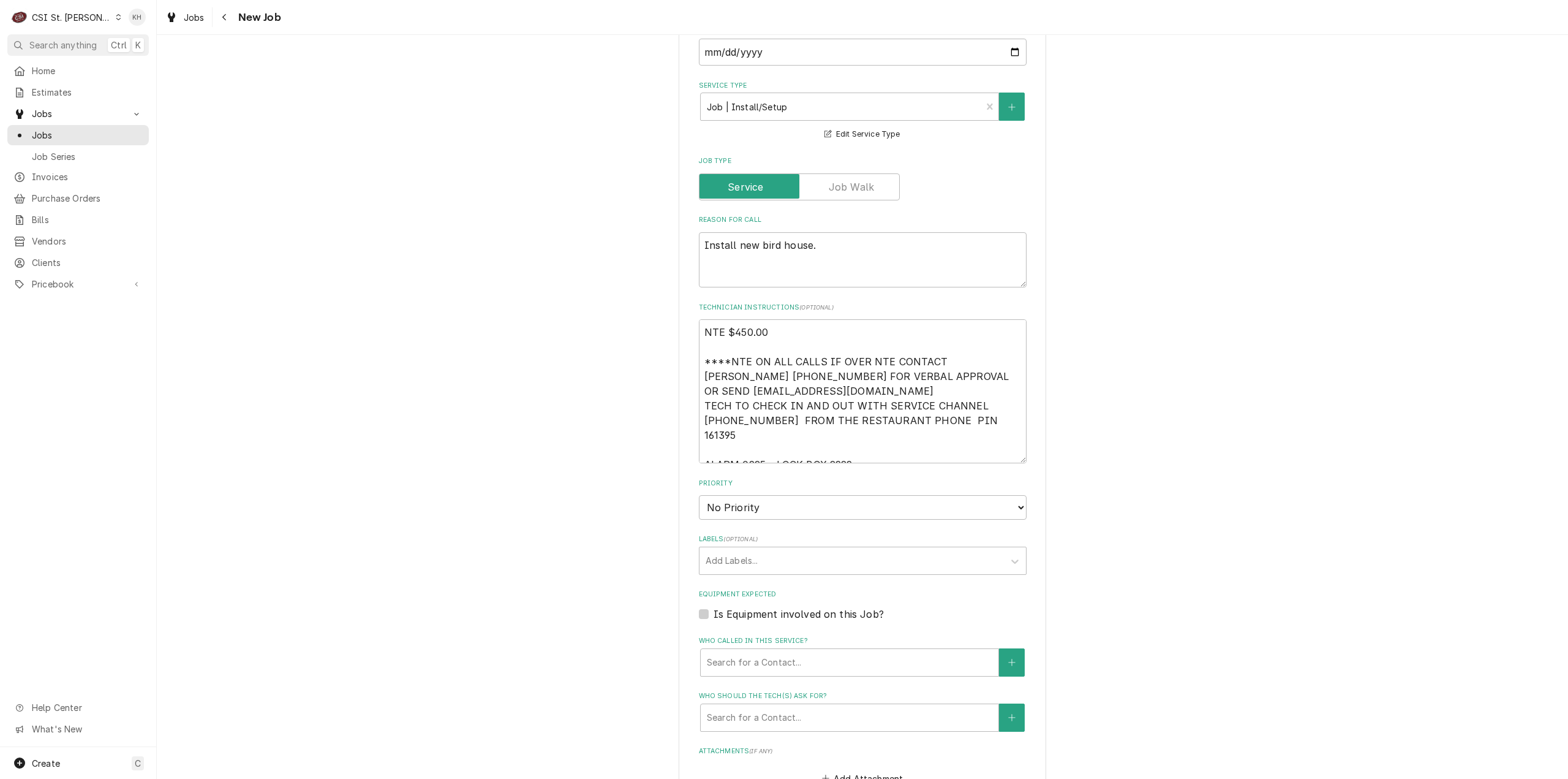
scroll to position [675, 0]
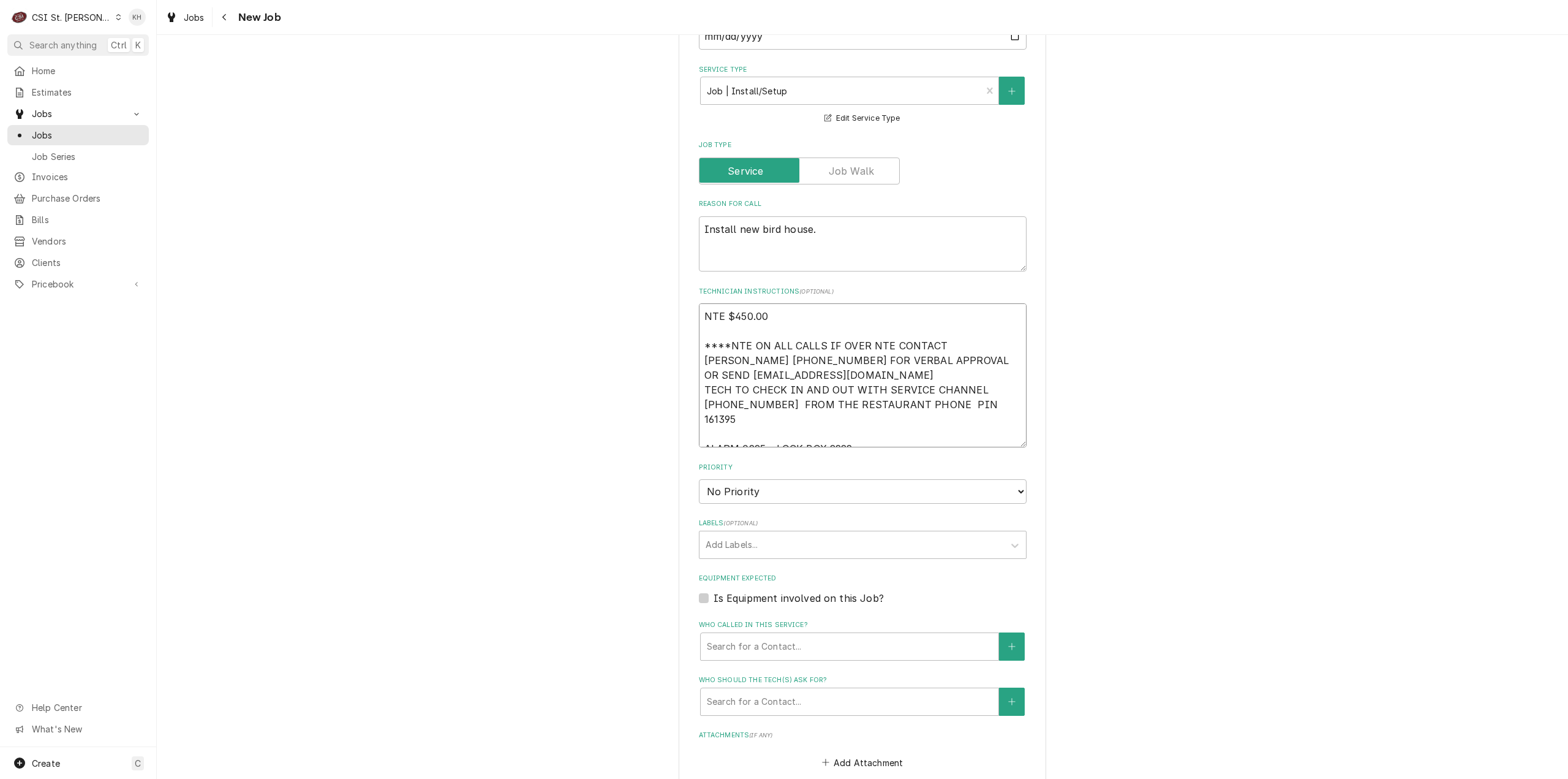
click at [877, 418] on textarea "NTE $450.00 ****NTE ON ALL CALLS IF OVER NTE CONTACT JEFF COSTA 636-399-1299 FO…" at bounding box center [863, 375] width 328 height 144
type textarea "x"
type textarea "NTE $450.00 ****NTE ON ALL CALLS IF OVER NTE CONTACT JEFF COSTA 636-399-1299 FO…"
paste textarea "MOD (314) 839-7743"
type textarea "x"
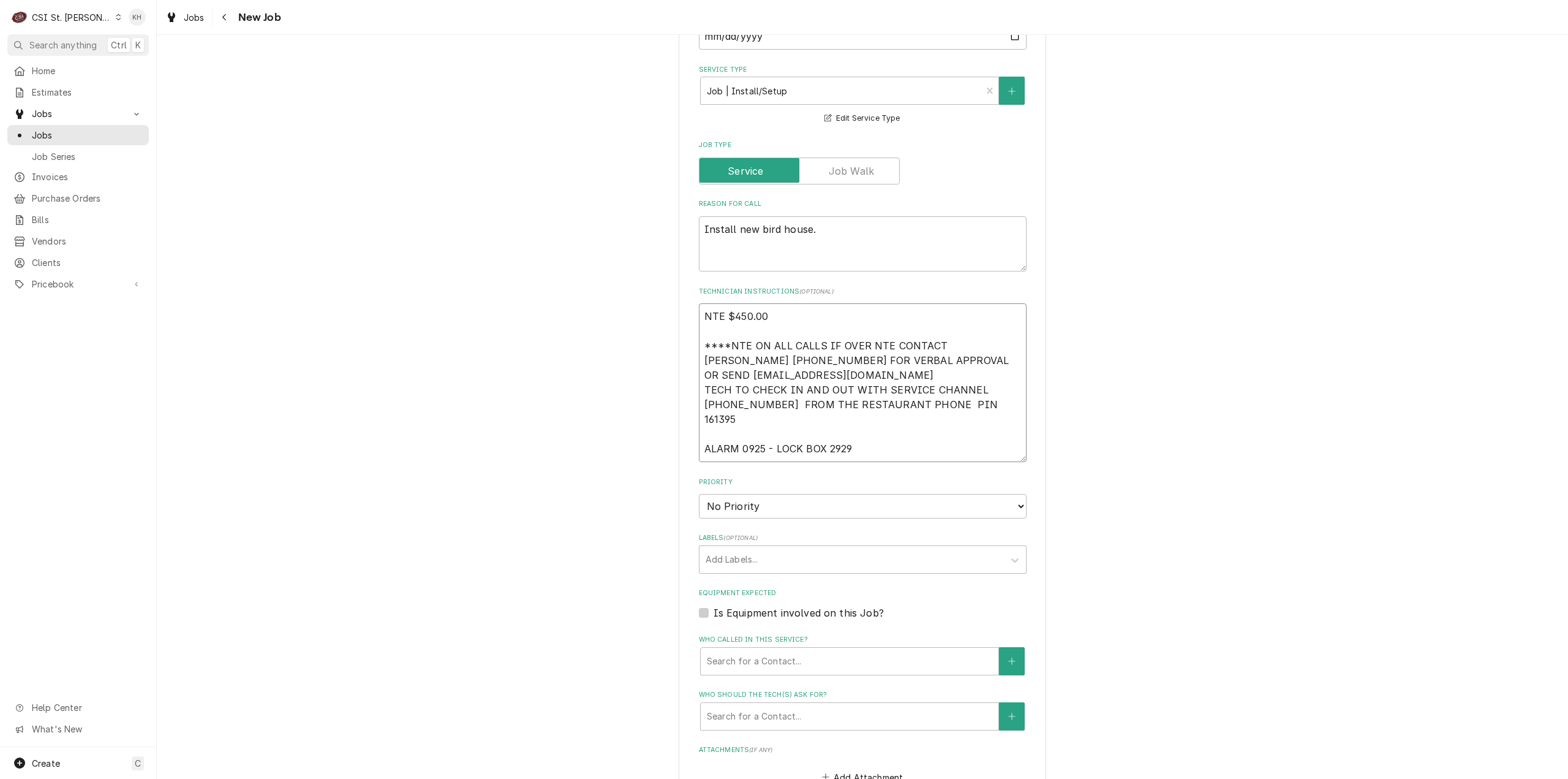
type textarea "NTE $450.00 ****NTE ON ALL CALLS IF OVER NTE CONTACT JEFF COSTA 636-399-1299 FO…"
type textarea "x"
type textarea "NTE $450.00 ****NTE ON ALL CALLS IF OVER NTE CONTACT JEFF COSTA 636-399-1299 FO…"
click at [740, 497] on select "No Priority Urgent High Medium Low" at bounding box center [863, 506] width 328 height 25
select select "4"
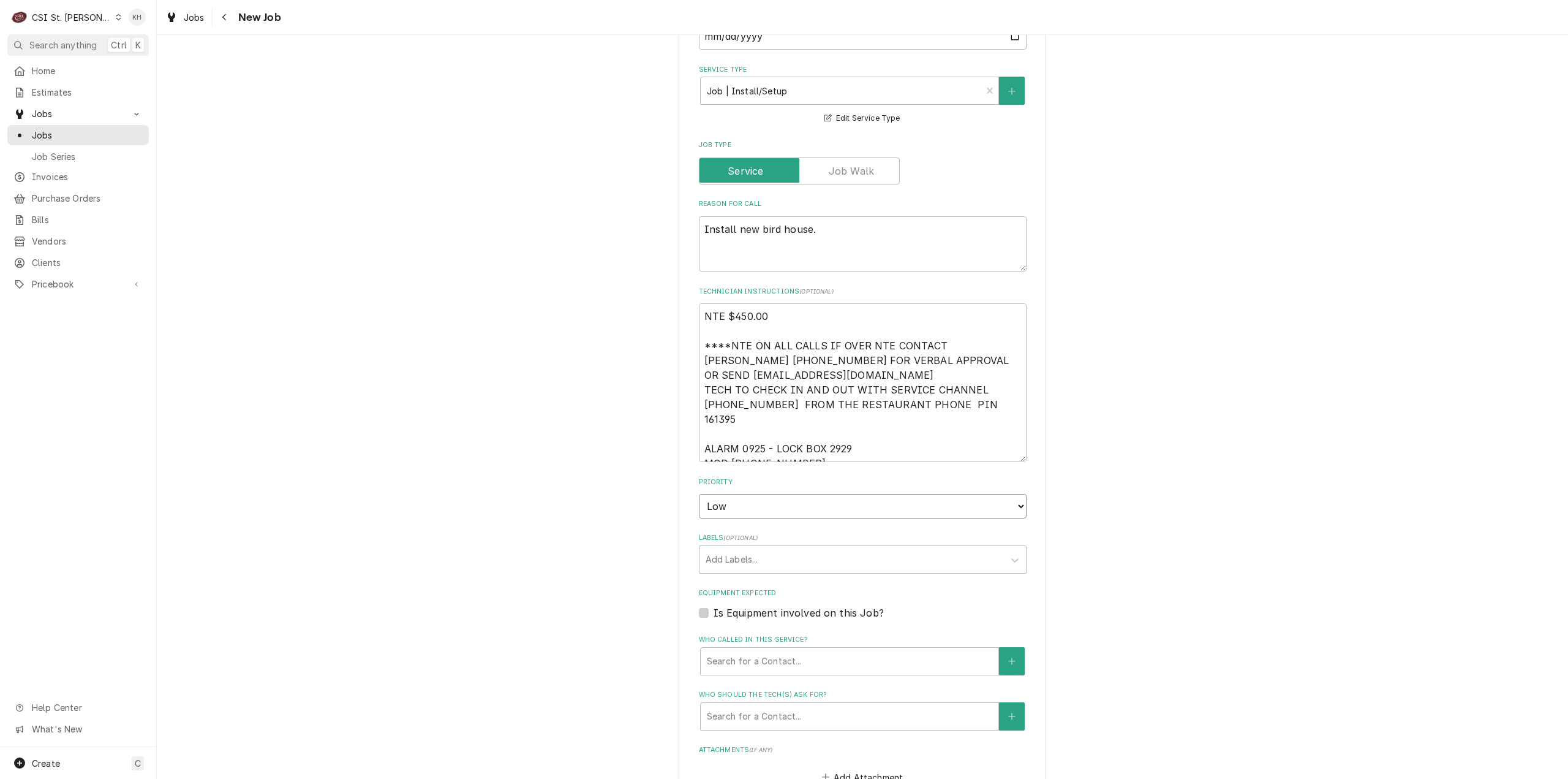
click at [699, 494] on select "No Priority Urgent High Medium Low" at bounding box center [863, 506] width 328 height 25
click at [734, 549] on div "Labels" at bounding box center [852, 559] width 292 height 22
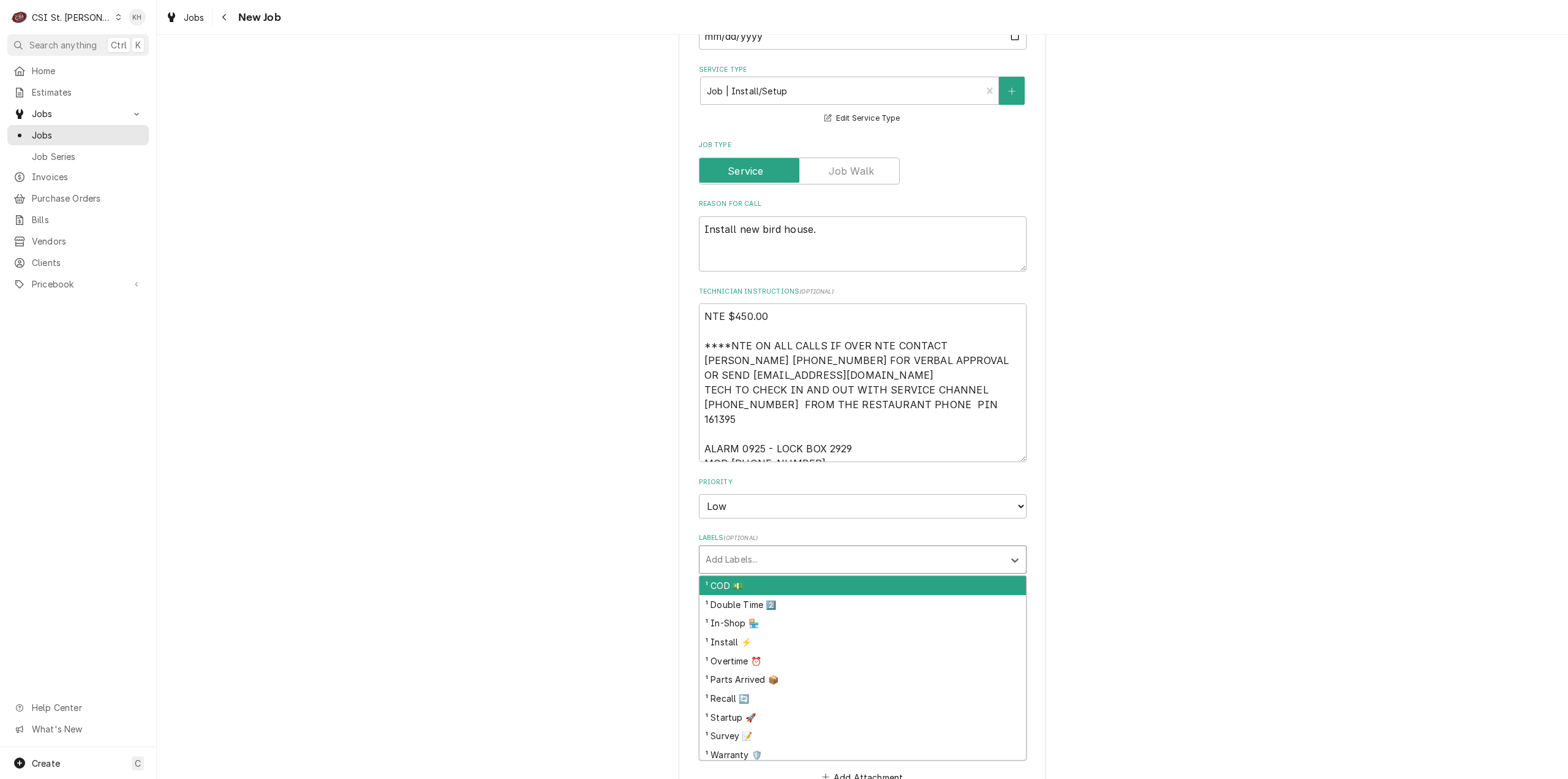
type textarea "x"
type input "install"
type textarea "x"
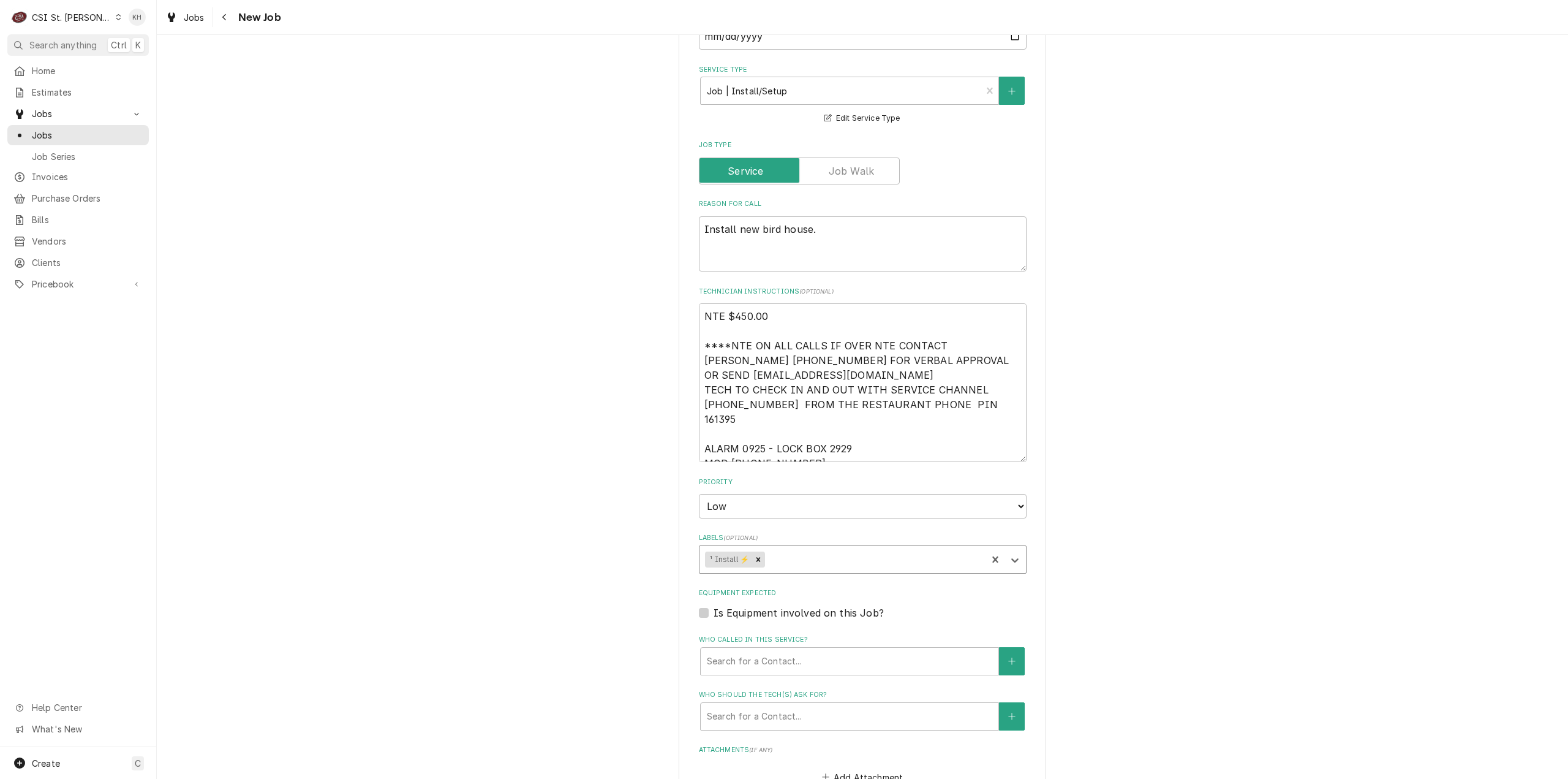
type textarea "x"
type input "hold"
type textarea "x"
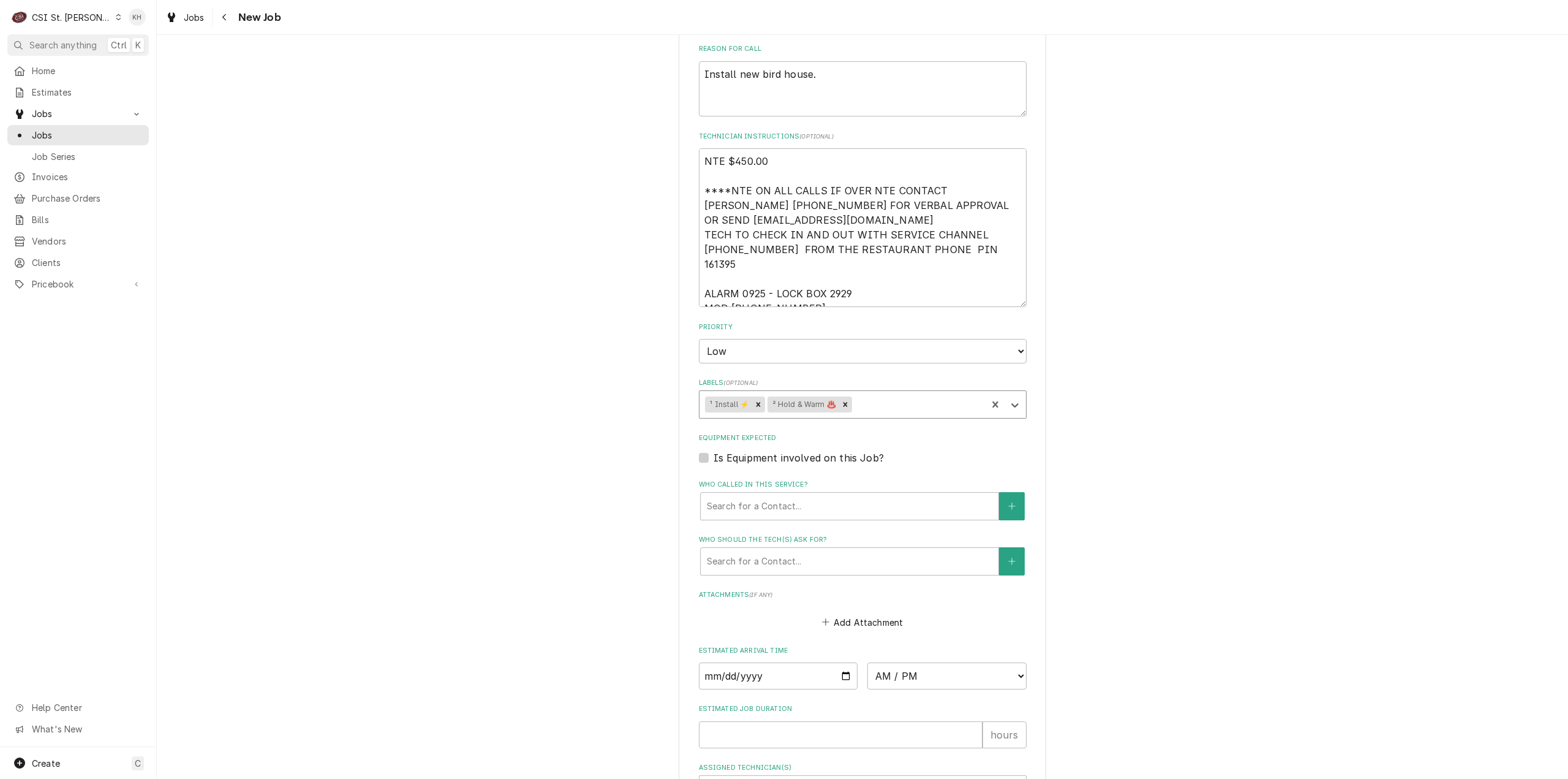
scroll to position [981, 0]
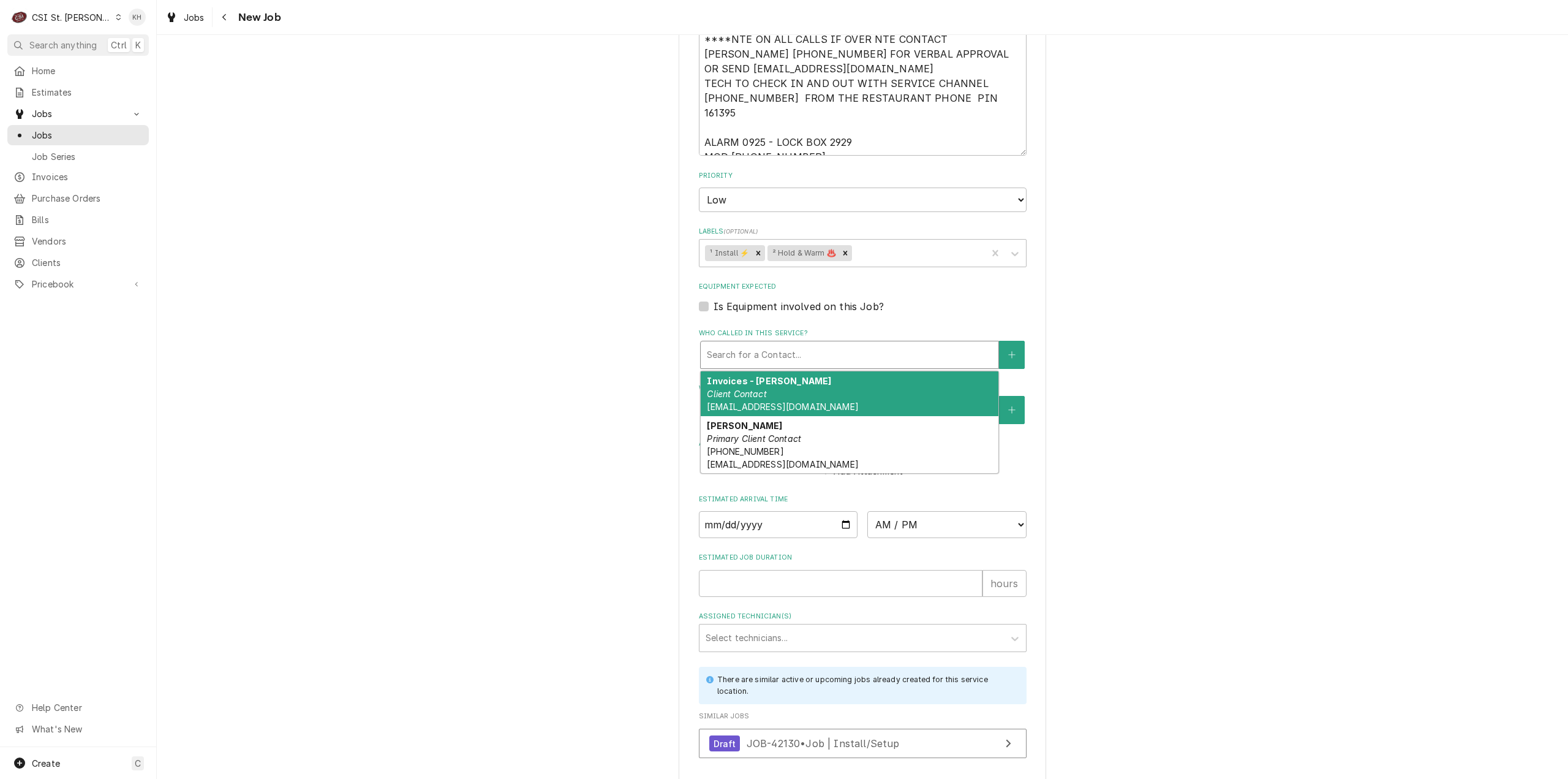
drag, startPoint x: 777, startPoint y: 342, endPoint x: 771, endPoint y: 364, distance: 22.8
click at [777, 344] on div "Who called in this service?" at bounding box center [849, 355] width 285 height 22
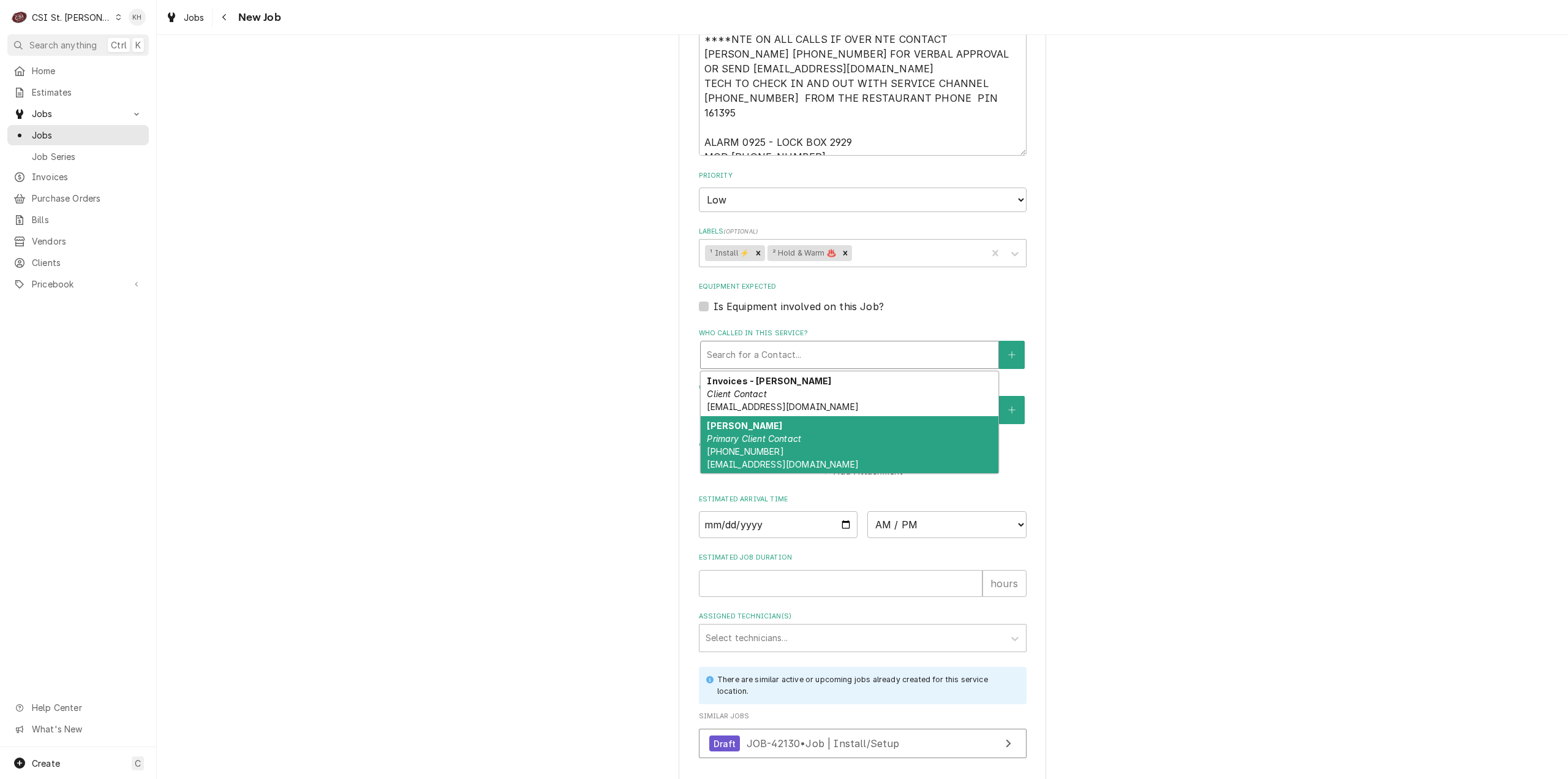
drag, startPoint x: 766, startPoint y: 423, endPoint x: 766, endPoint y: 460, distance: 37.0
click at [766, 434] on em "Primary Client Contact" at bounding box center [754, 439] width 94 height 10
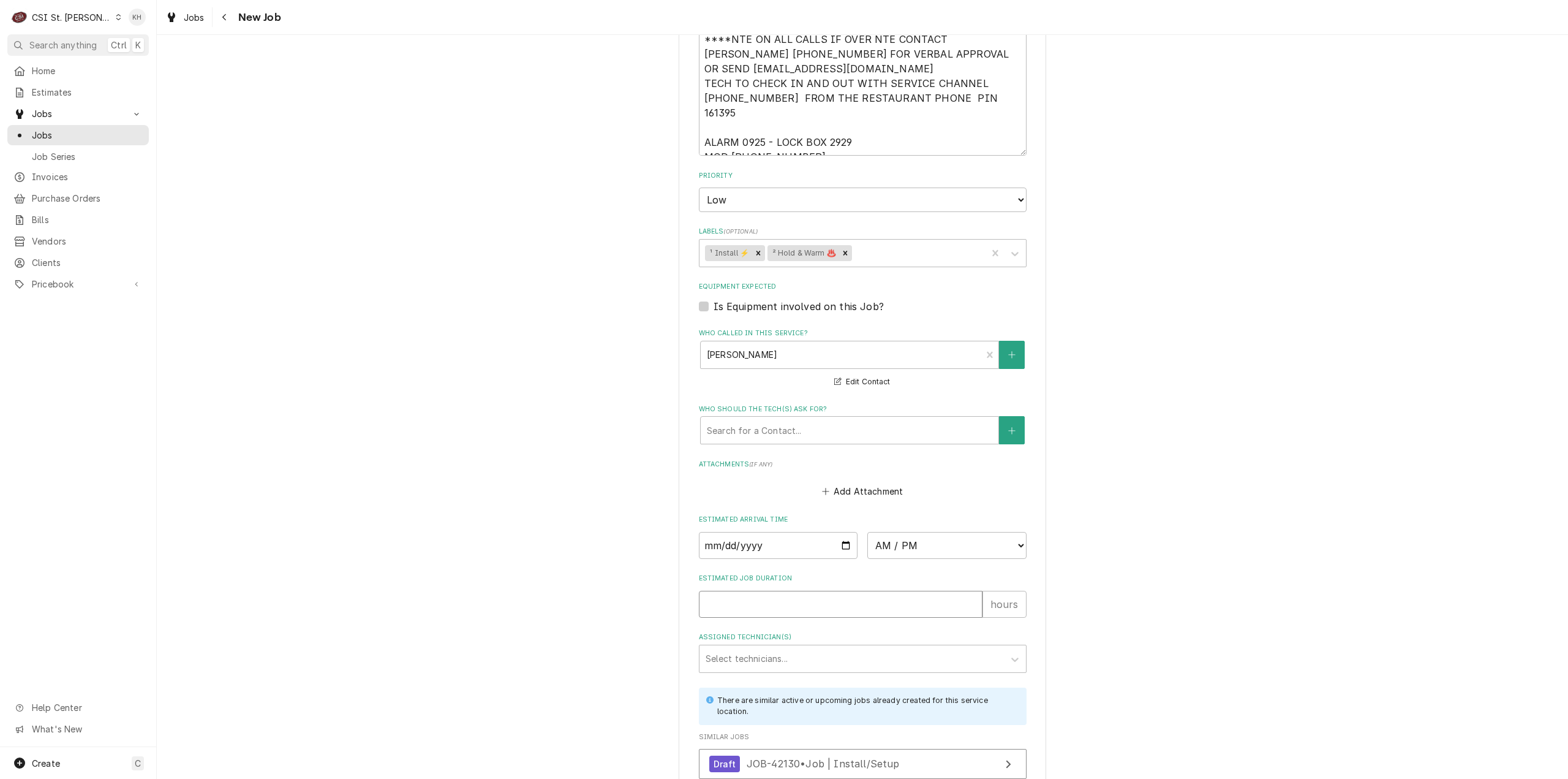
click at [757, 591] on input "Estimated Job Duration" at bounding box center [840, 604] width 283 height 27
type textarea "x"
type input "2"
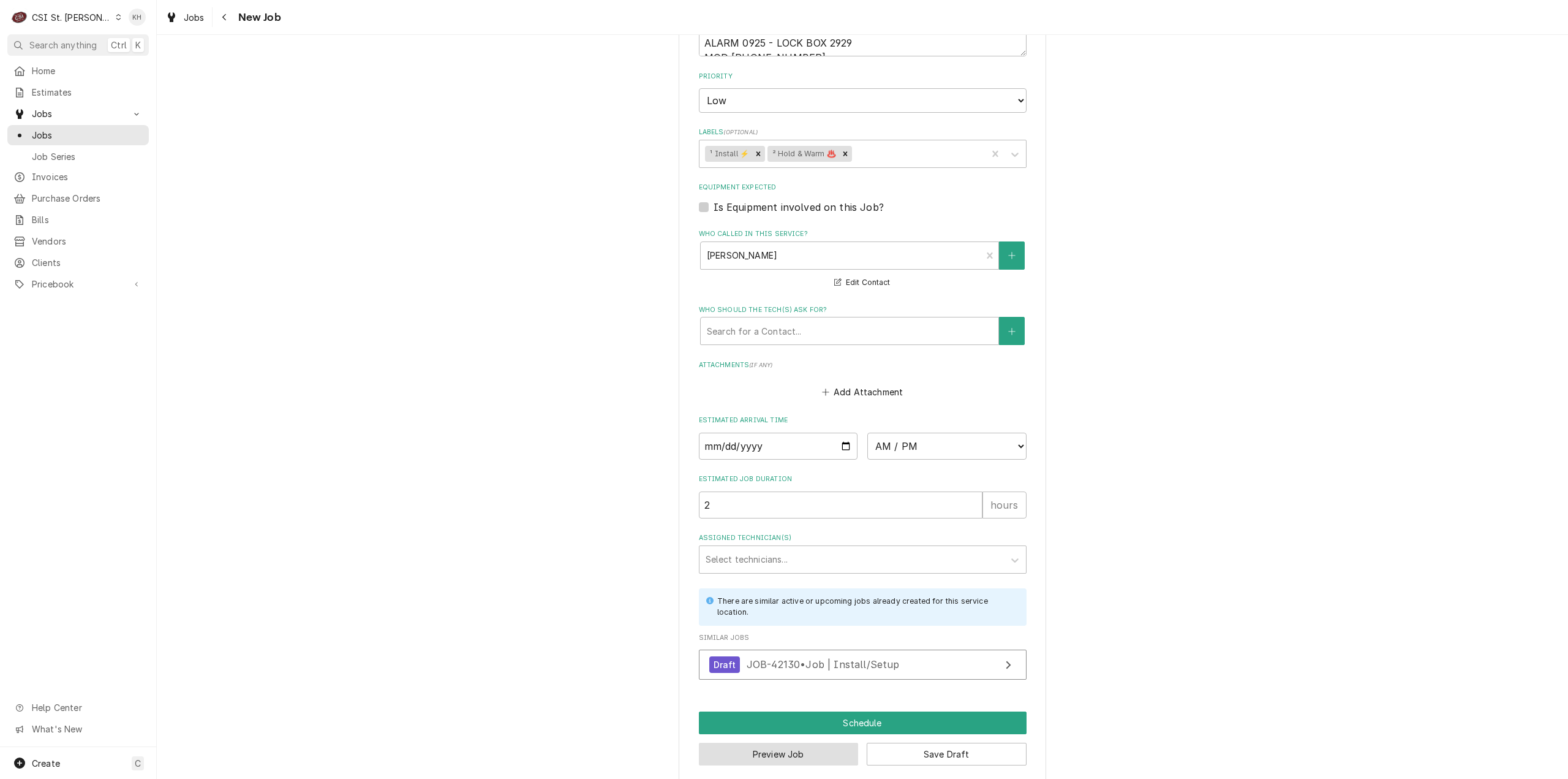
click at [780, 743] on button "Preview Job" at bounding box center [779, 754] width 160 height 23
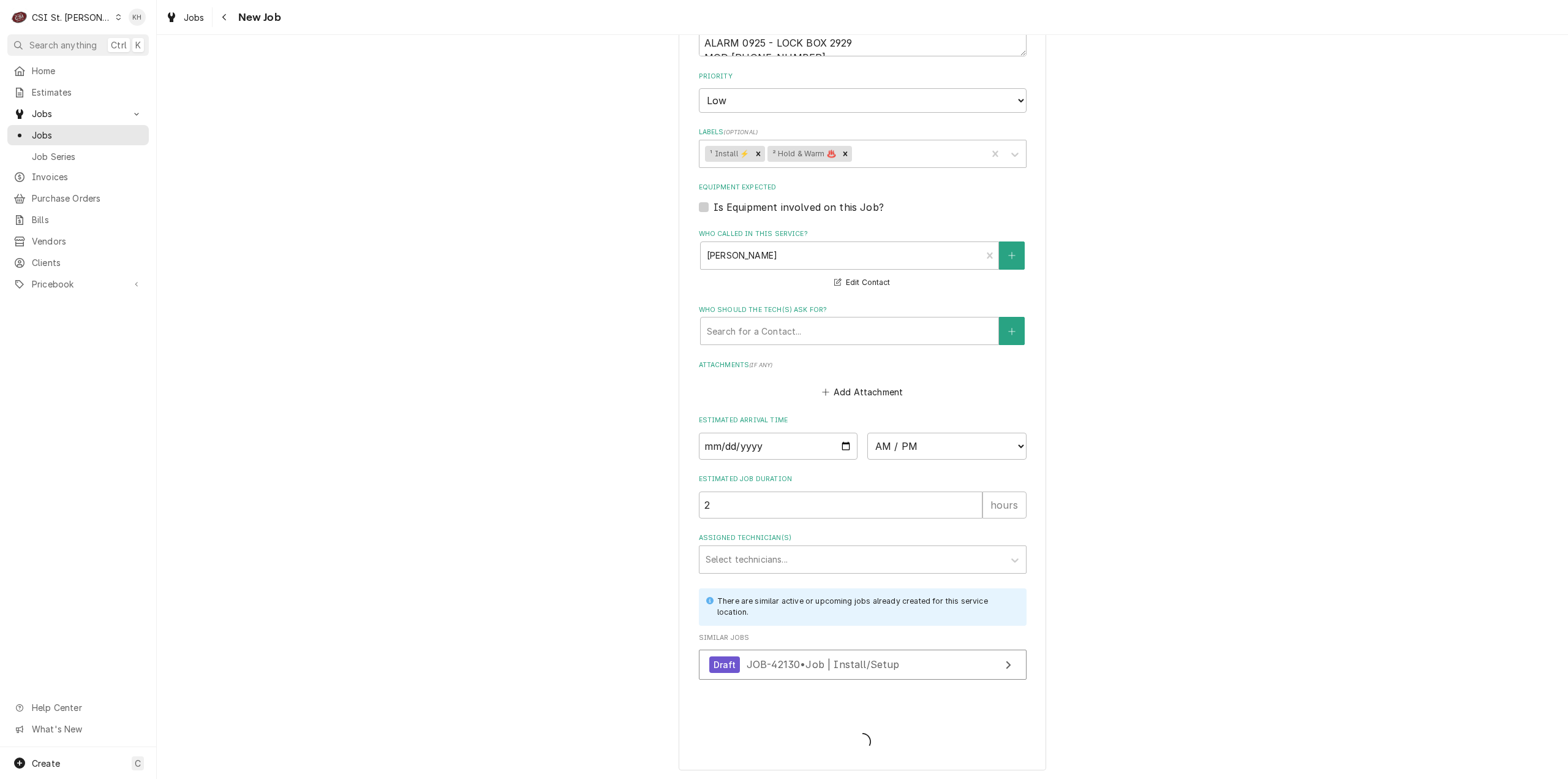
scroll to position [1069, 0]
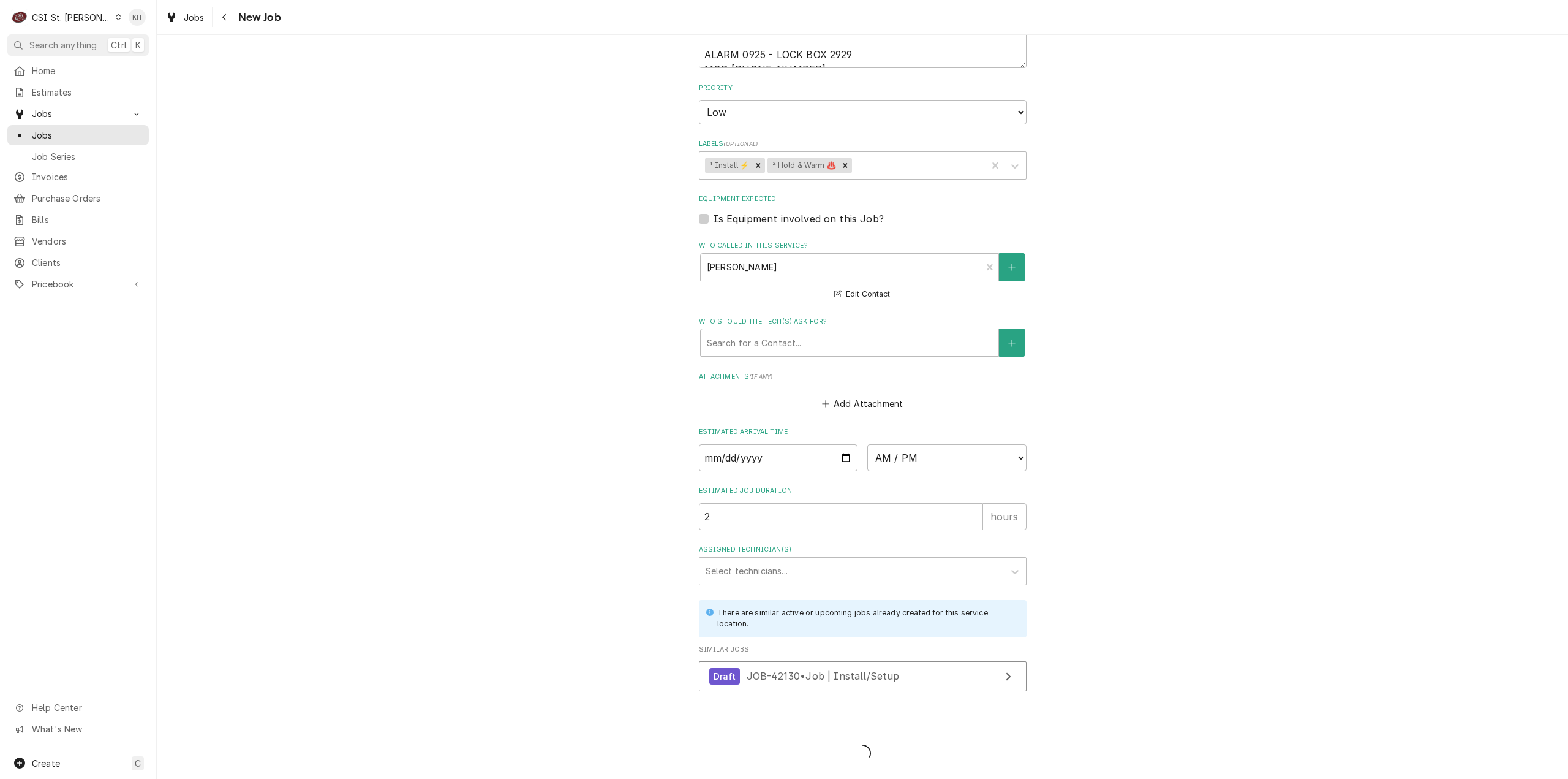
type textarea "x"
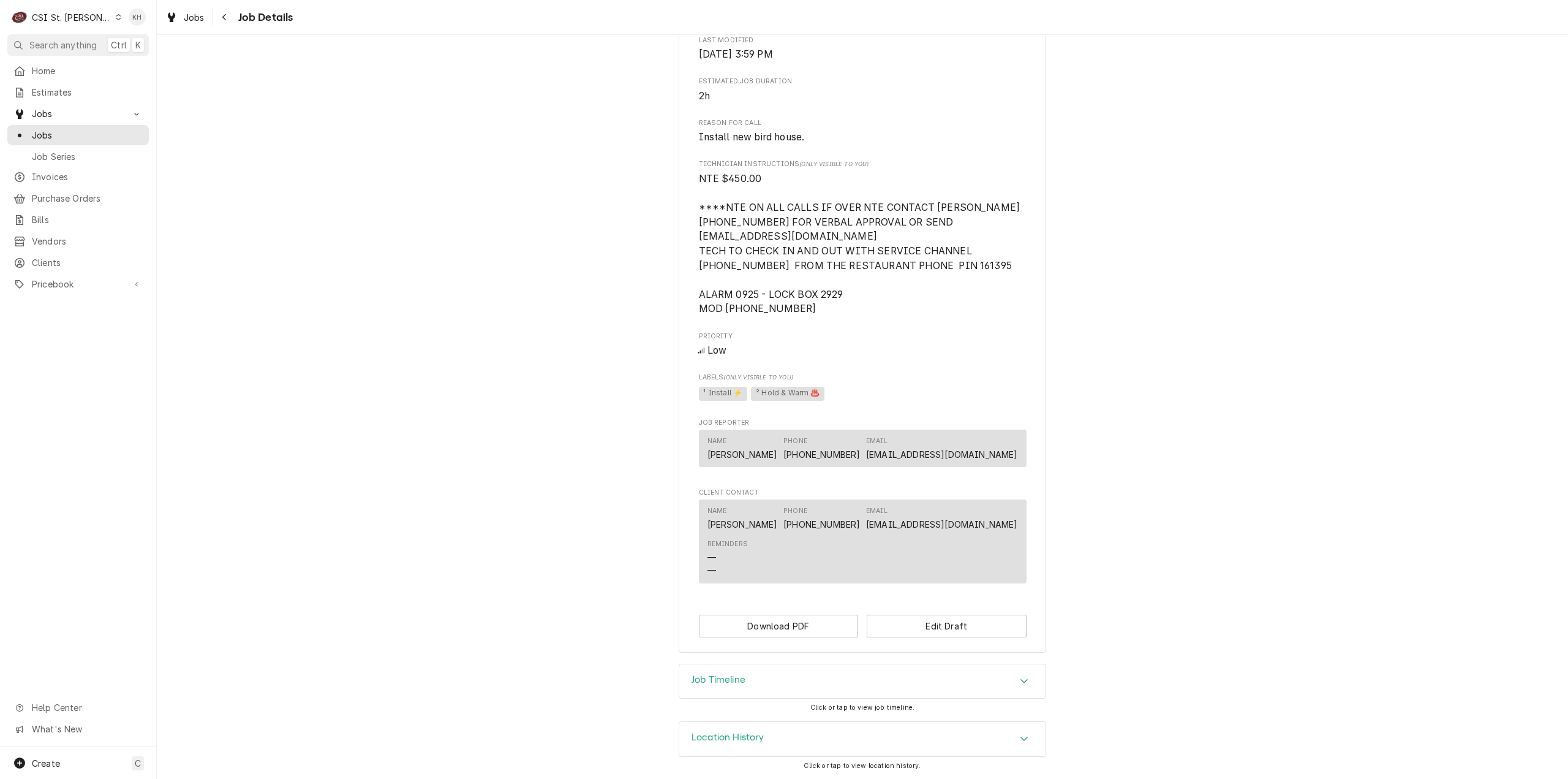
scroll to position [634, 0]
click at [69, 761] on div "Create C" at bounding box center [78, 763] width 156 height 32
click at [206, 664] on link "Job" at bounding box center [220, 658] width 110 height 20
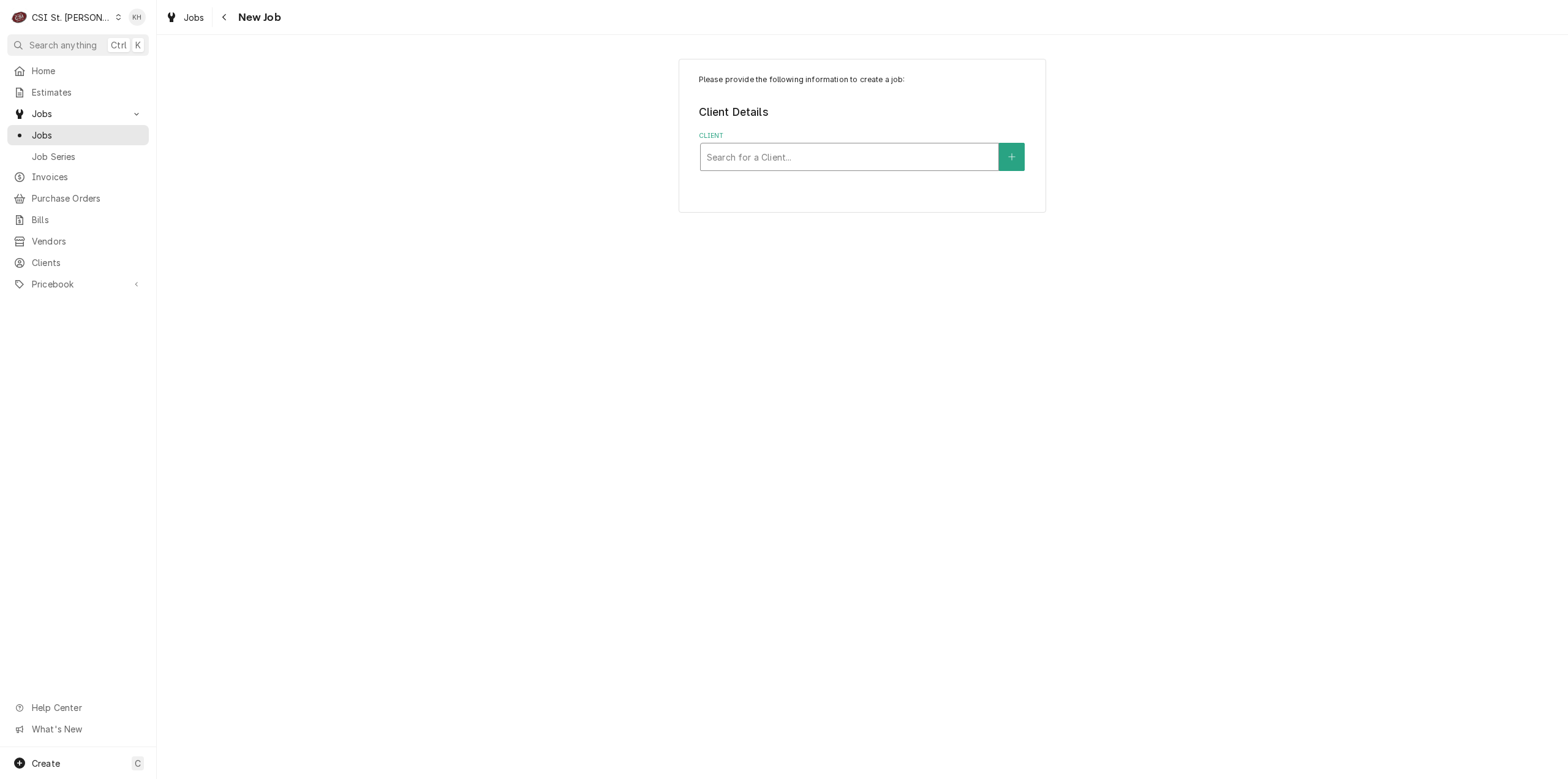
click at [753, 159] on div "Client" at bounding box center [849, 157] width 285 height 22
type input "3100 w white"
click at [866, 188] on div "Raising Canes - Billing Account ² VIP 🌟, ³ Special Rate 🏷️, ⁴ PM Agmt 🗓️" at bounding box center [849, 190] width 297 height 32
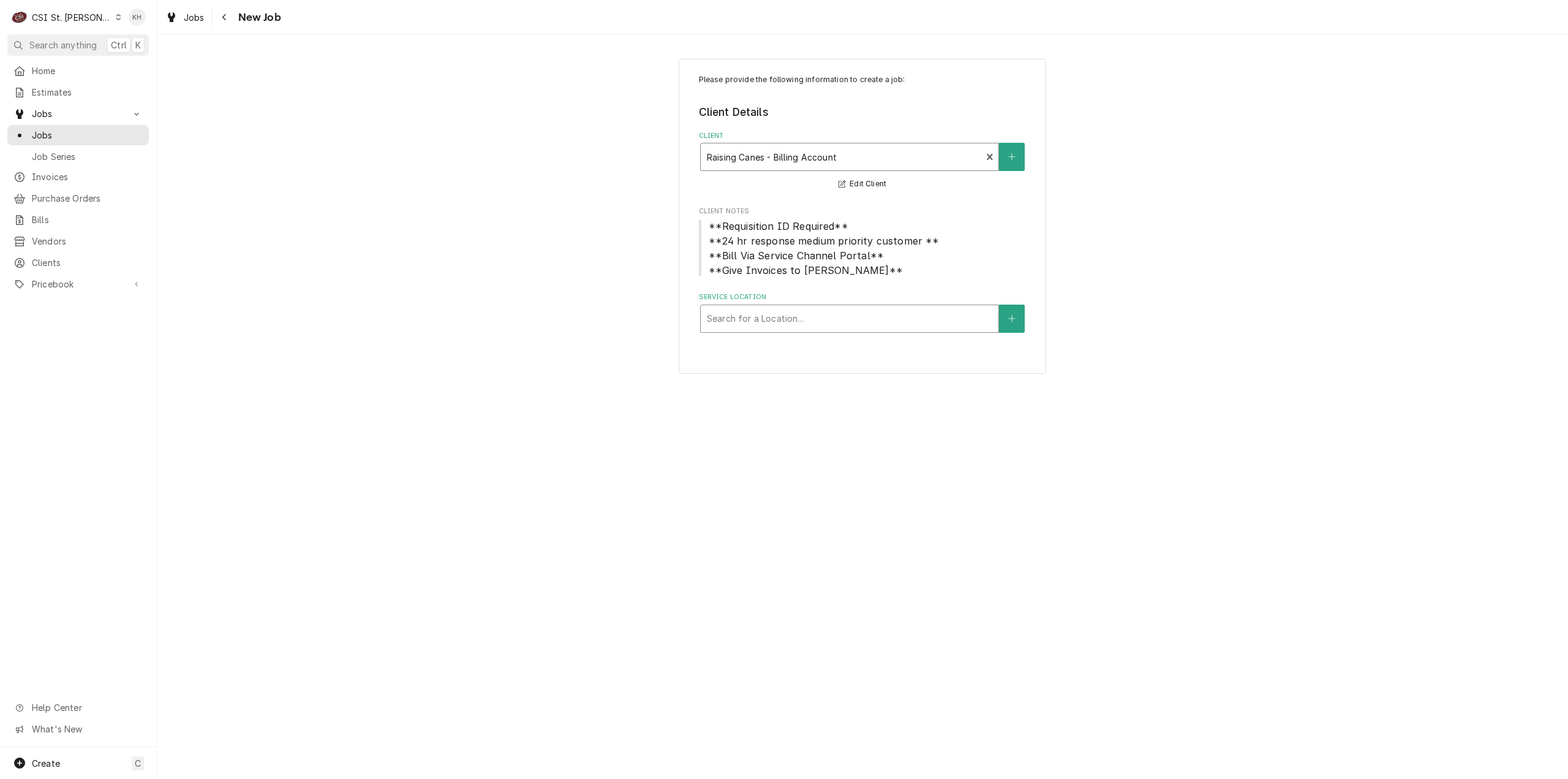
click at [780, 320] on div "Service Location" at bounding box center [849, 318] width 285 height 22
type input "3100"
click at [828, 354] on div "Raising Canes #876 [GEOGRAPHIC_DATA] / [STREET_ADDRESS]" at bounding box center [849, 344] width 297 height 19
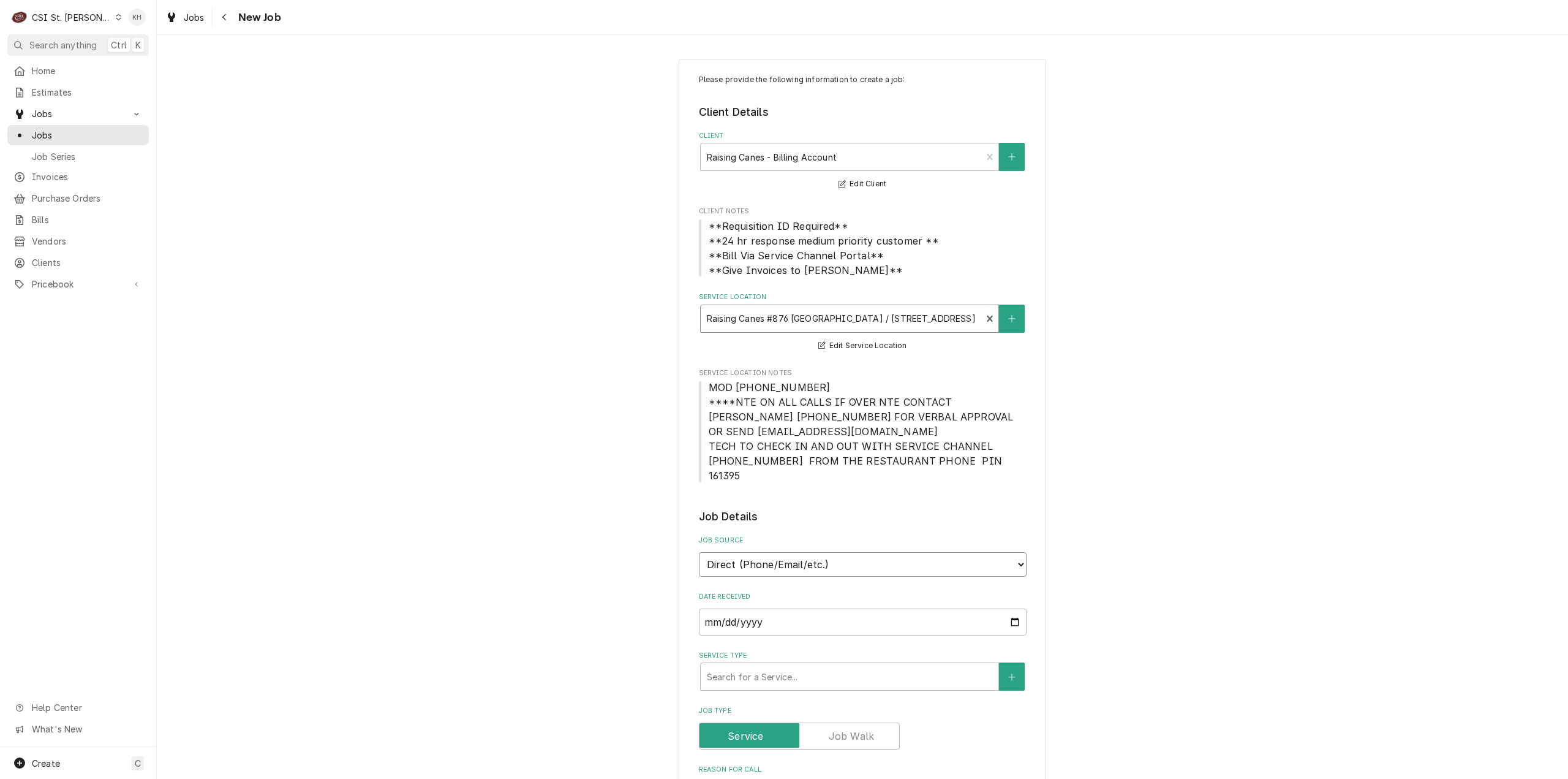
drag, startPoint x: 819, startPoint y: 540, endPoint x: 809, endPoint y: 559, distance: 21.5
click at [818, 552] on select "Direct (Phone/Email/etc.) Service Channel Corrigo Ecotrak Other" at bounding box center [863, 564] width 328 height 25
select select "1"
click at [808, 609] on input "Service Channel ID" at bounding box center [863, 622] width 328 height 27
paste input "327212809"
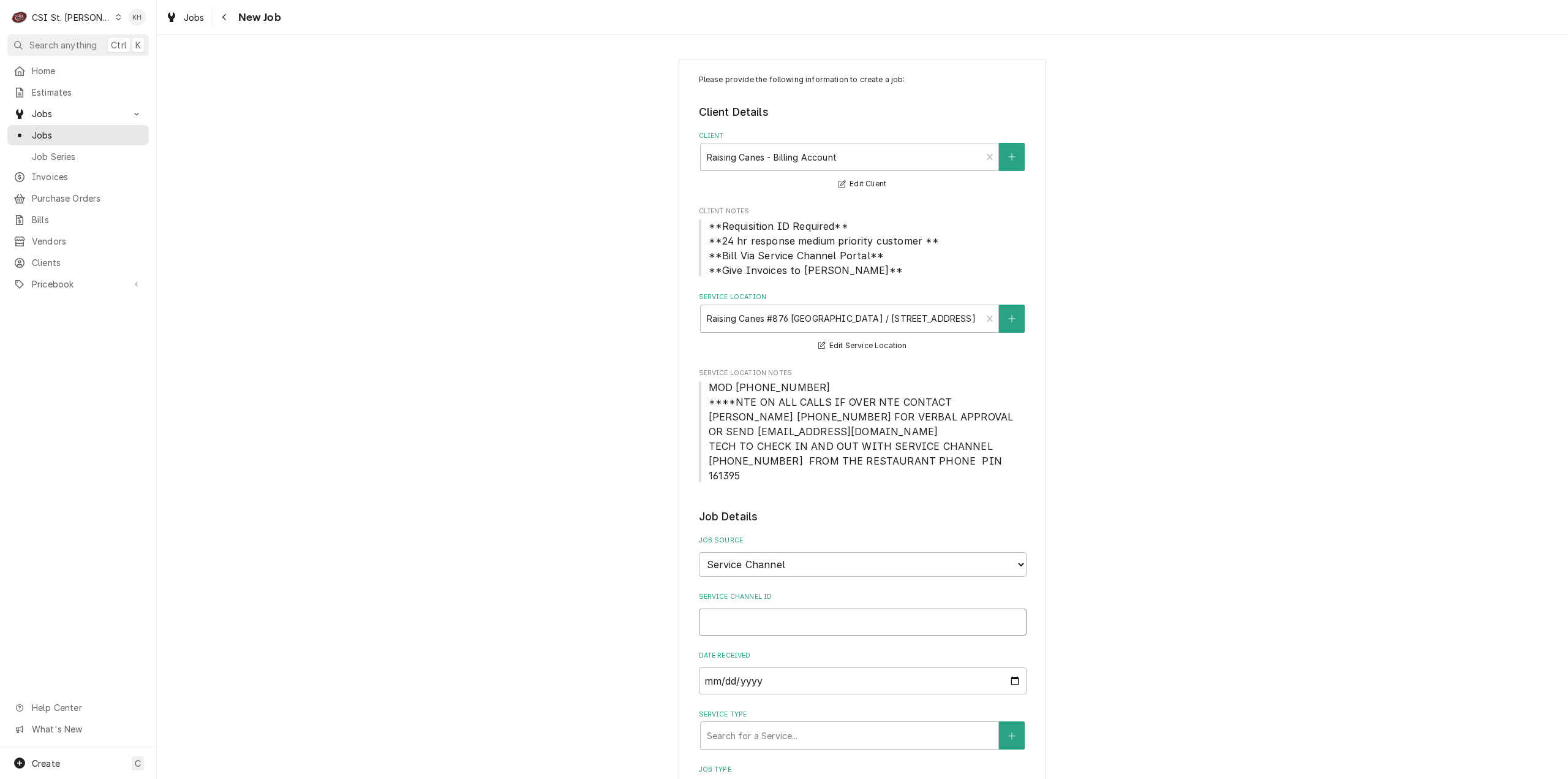
type textarea "x"
type input "327212809"
click at [788, 724] on div "Service Type" at bounding box center [849, 735] width 285 height 22
type textarea "x"
type input "s"
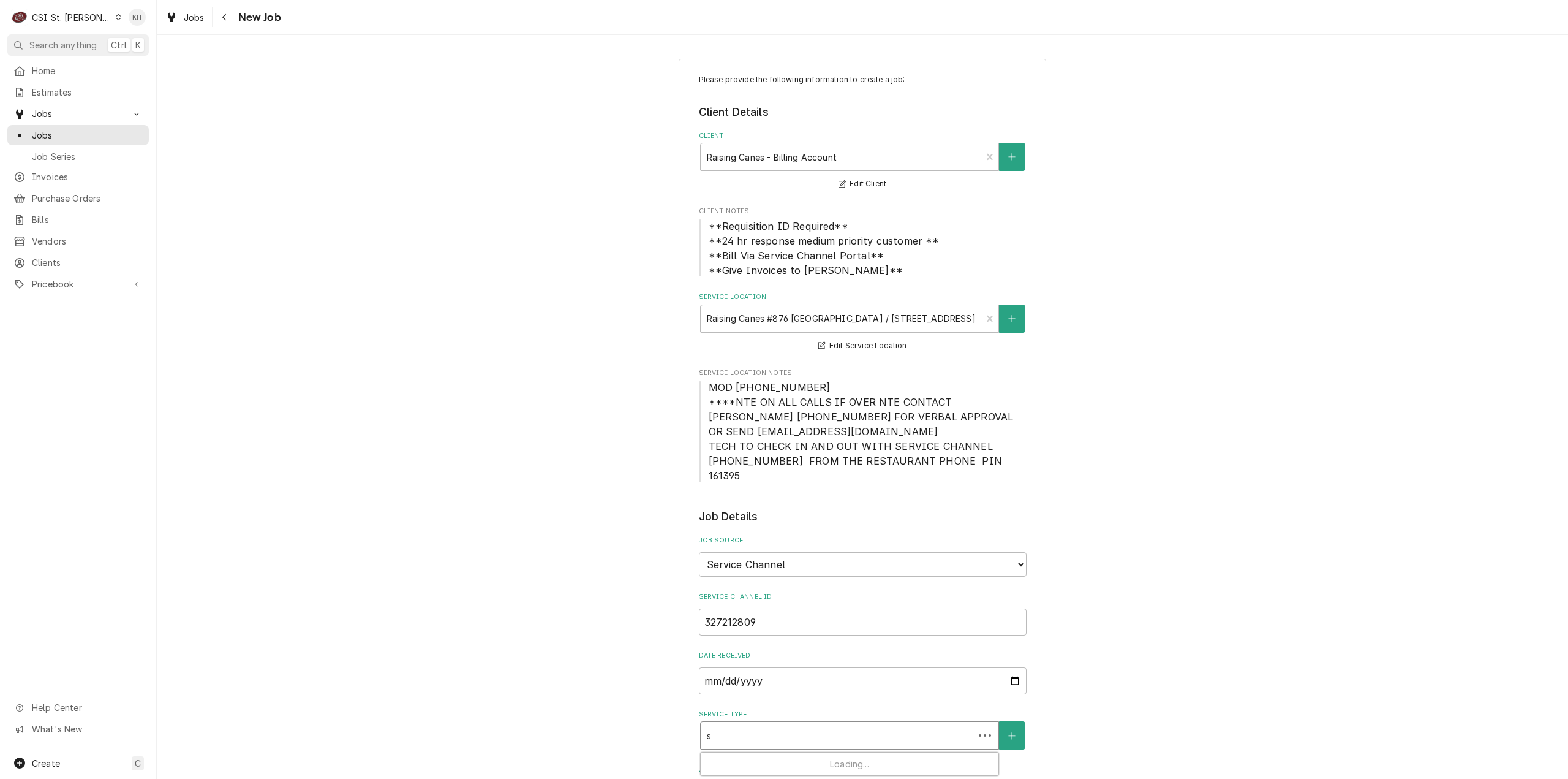
type textarea "x"
type input "se"
type textarea "x"
type input "ser"
type textarea "x"
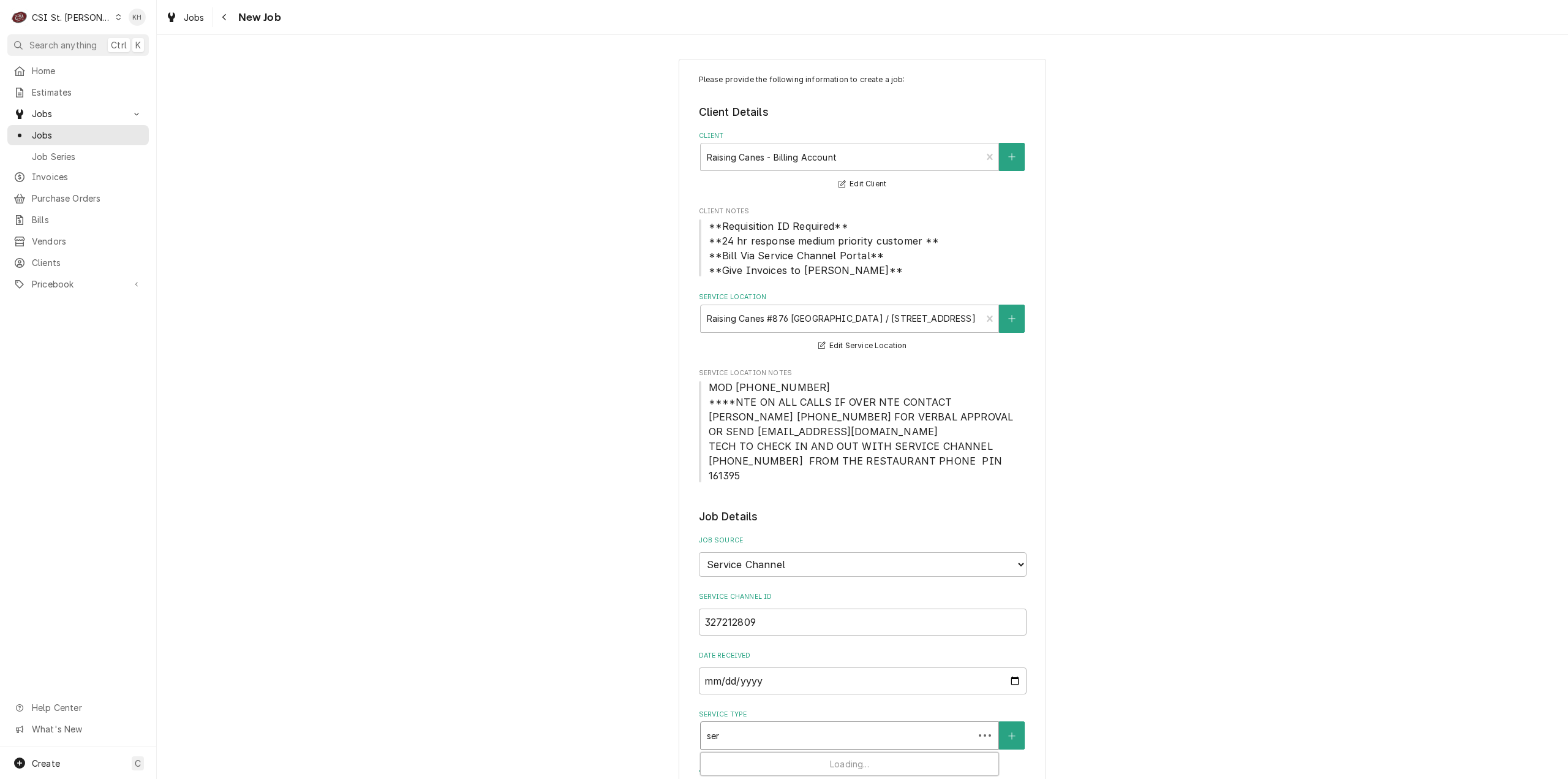
type input "se"
type textarea "x"
type input "s"
type textarea "x"
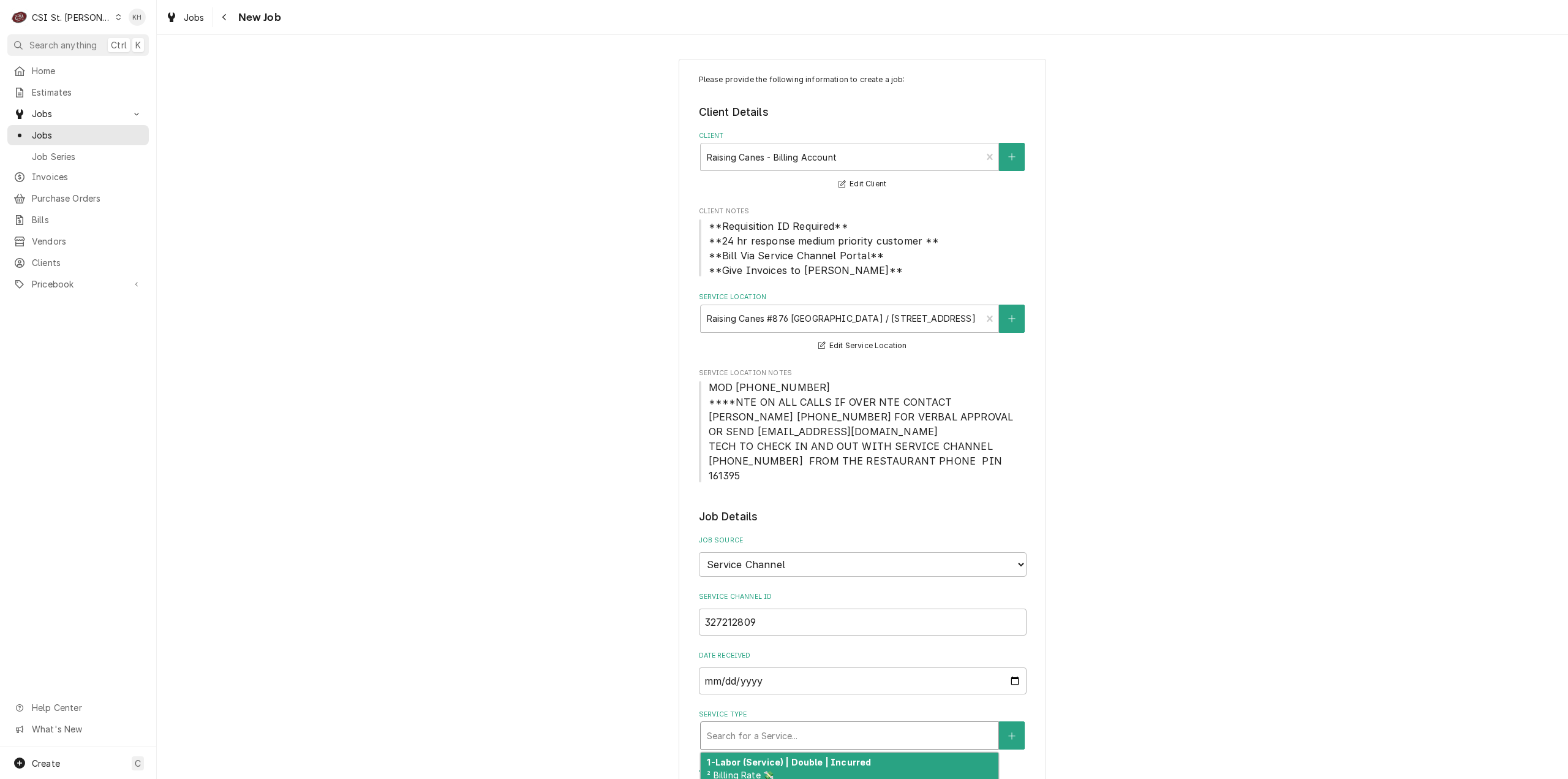
type input "i"
type textarea "x"
type input "in"
type textarea "x"
type input "ins"
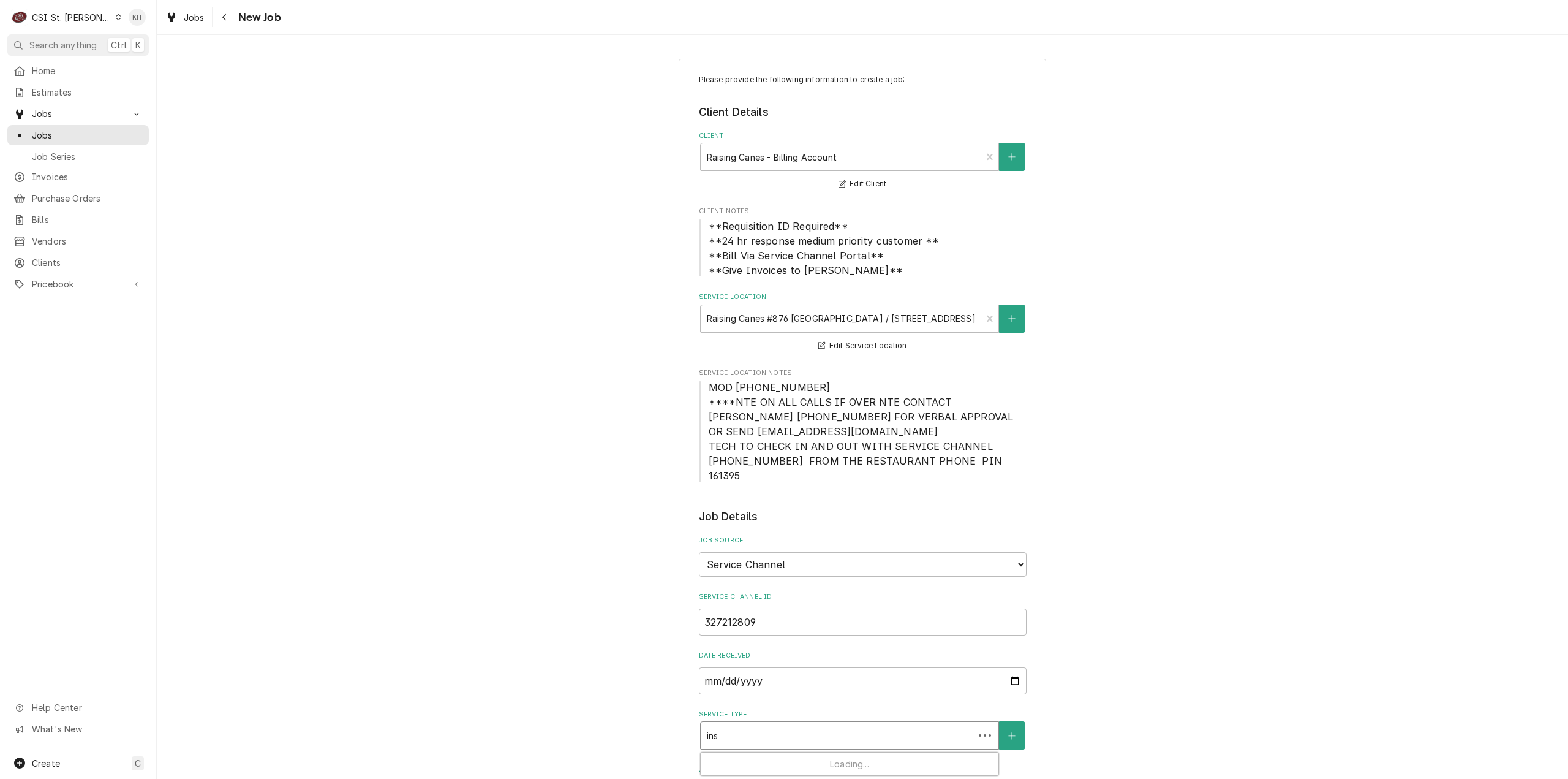
type textarea "x"
type input "inst"
type textarea "x"
type input "insta"
type textarea "x"
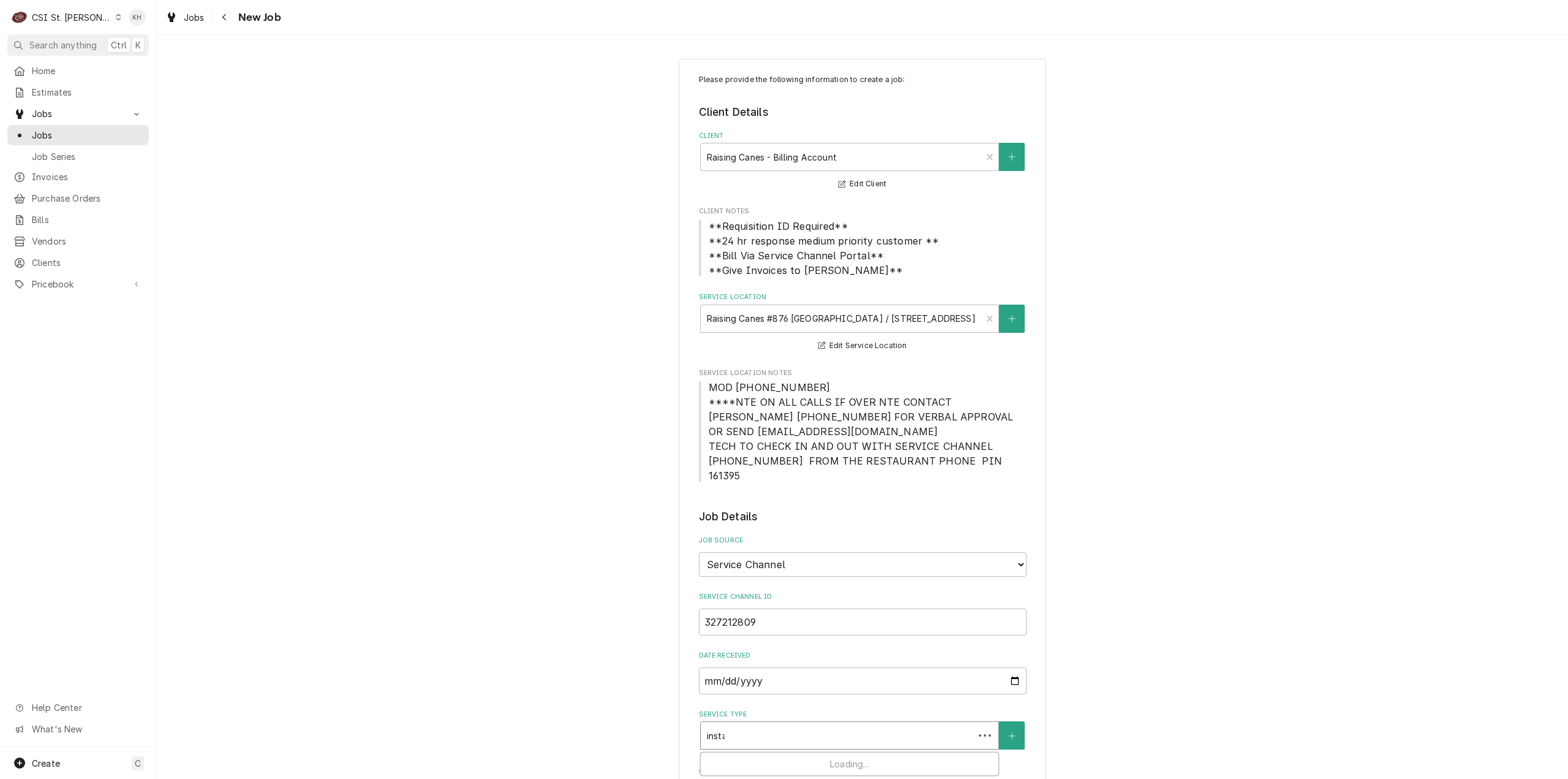
type input "instal"
type textarea "x"
type input "install"
click at [786, 753] on div "Job | Install/Setup ¹ Service Type 🛠️" at bounding box center [849, 769] width 297 height 32
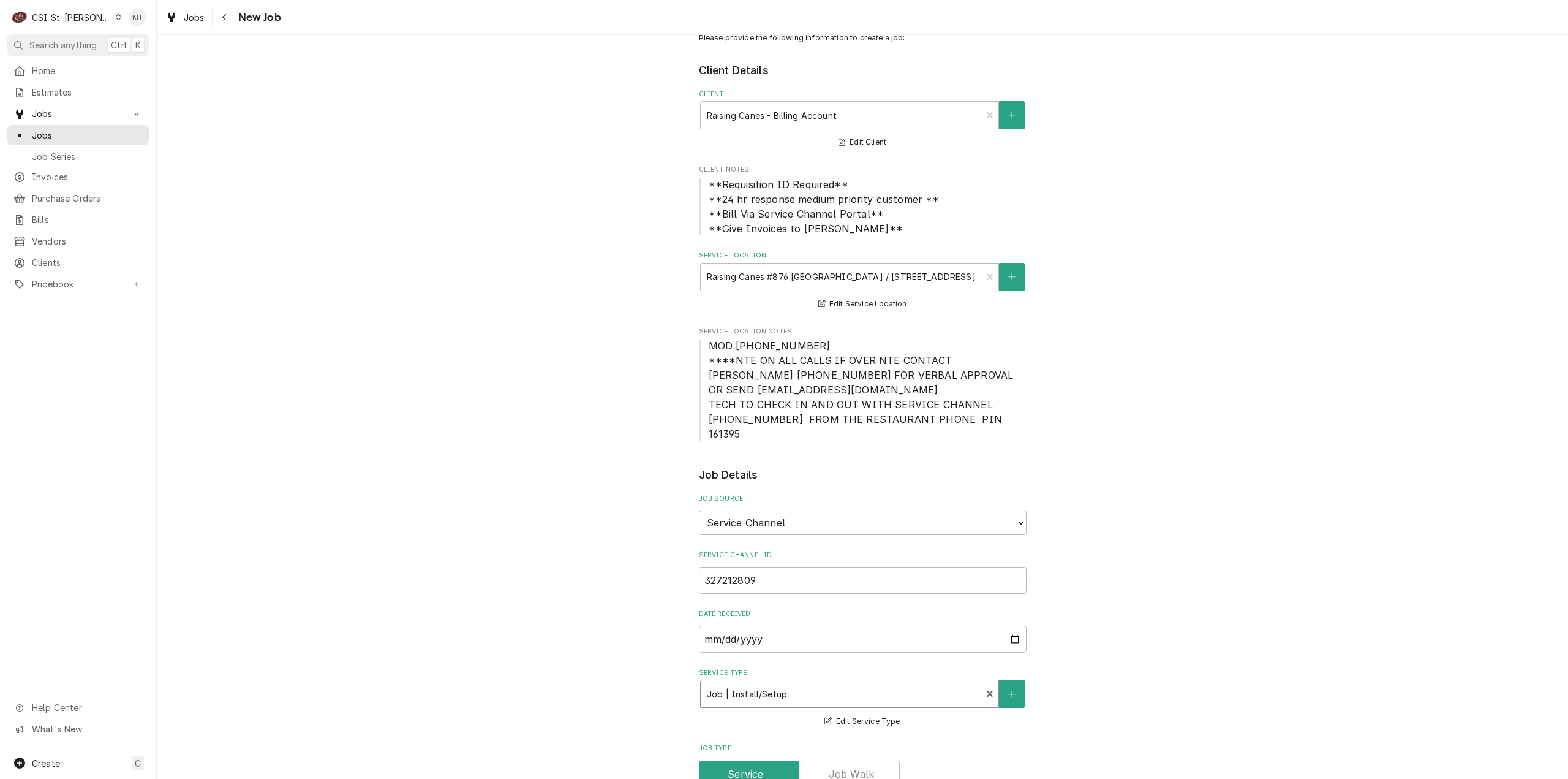
scroll to position [62, 0]
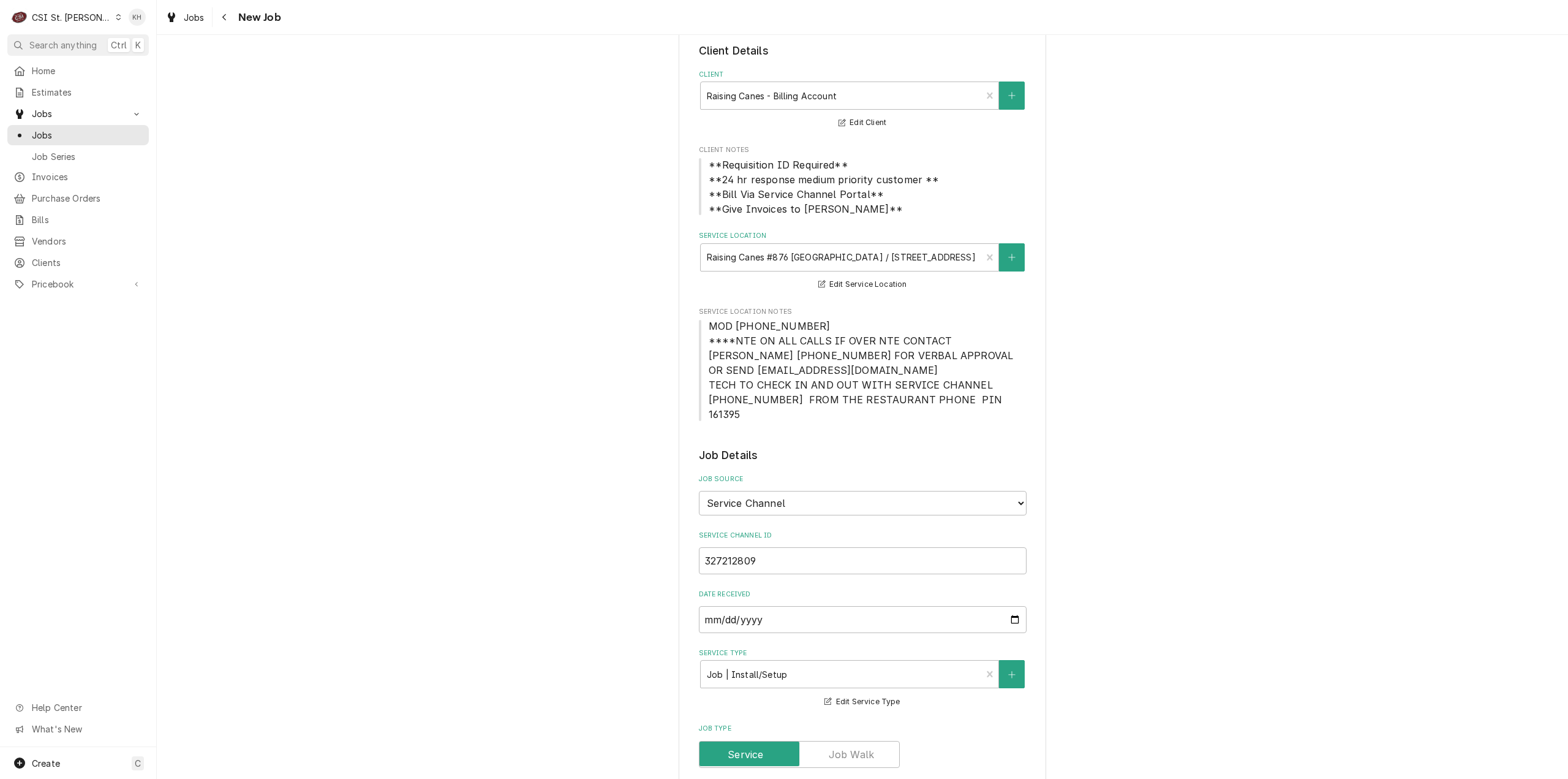
drag, startPoint x: 705, startPoint y: 341, endPoint x: 996, endPoint y: 405, distance: 298.0
click at [996, 405] on span "MOD [PHONE_NUMBER] ****NTE ON ALL CALLS IF OVER NTE CONTACT [PERSON_NAME] [PHON…" at bounding box center [863, 370] width 328 height 103
copy span "****NTE ON ALL CALLS IF OVER NTE CONTACT JEFF COSTA 636-399-1299 FOR VERBAL APP…"
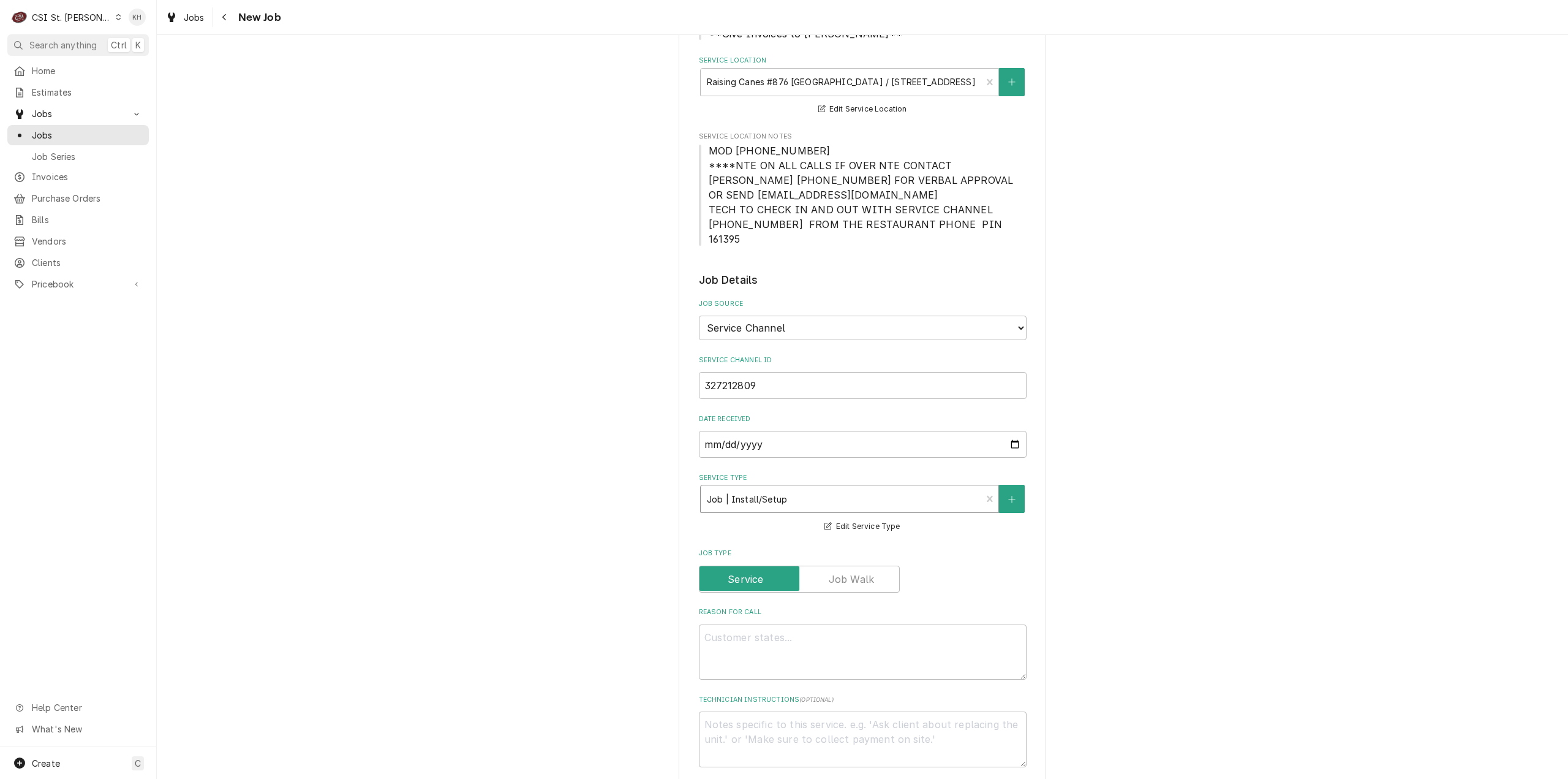
scroll to position [429, 0]
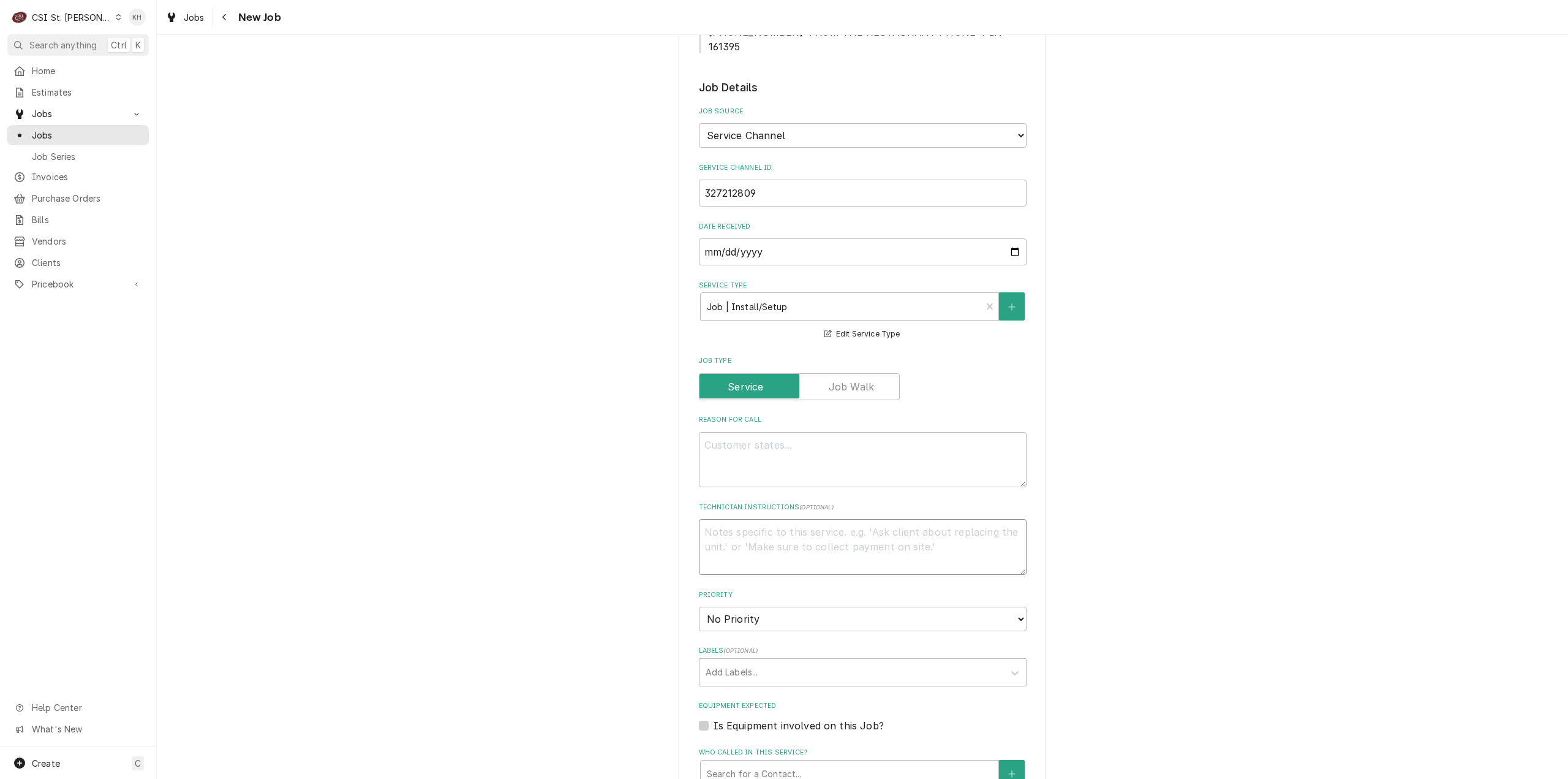
click at [743, 527] on textarea "Technician Instructions ( optional )" at bounding box center [863, 547] width 328 height 56
type textarea "x"
type textarea "N"
type textarea "x"
type textarea "NT"
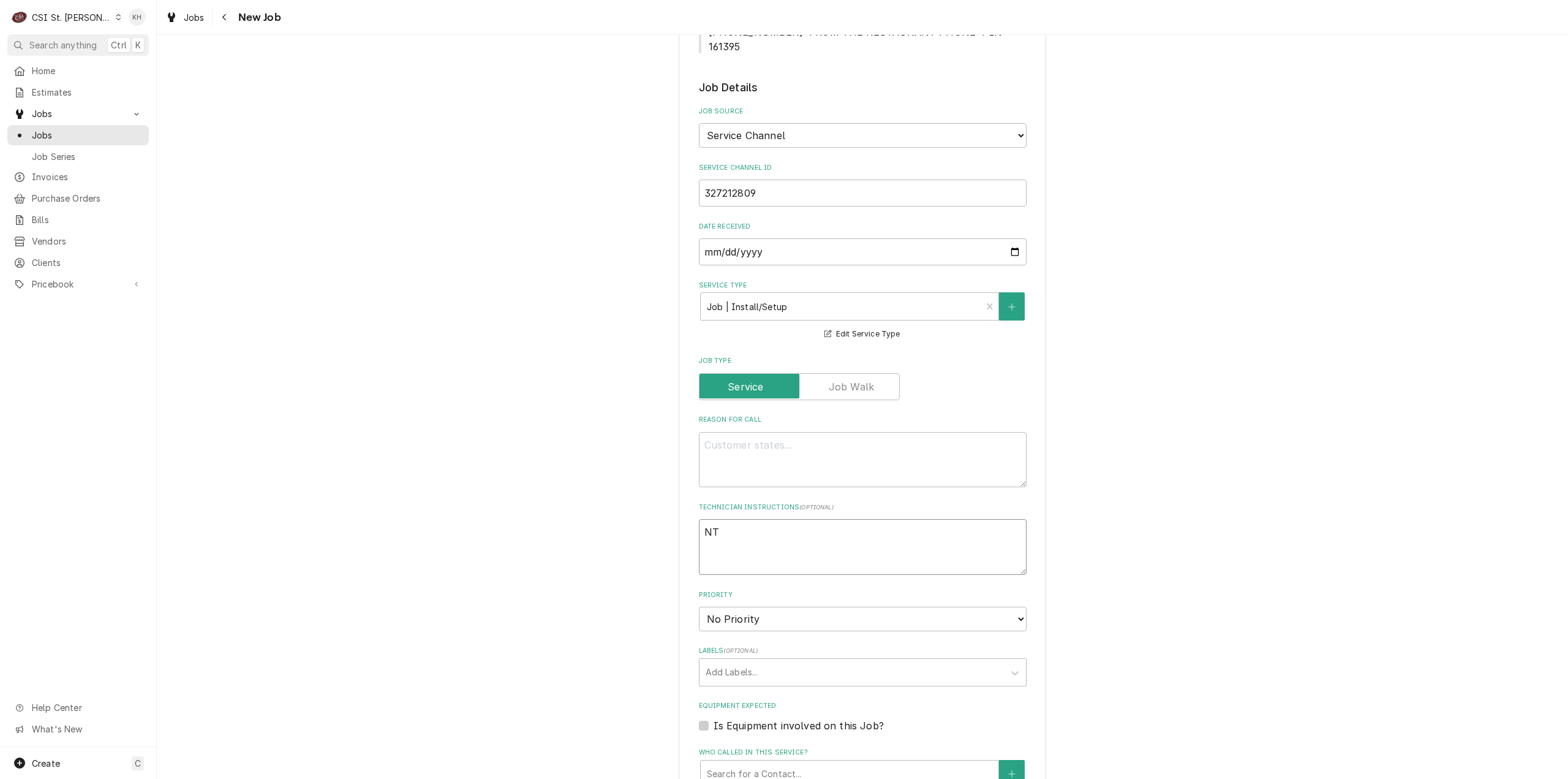
type textarea "x"
type textarea "NTE"
type textarea "x"
type textarea "NTE"
type textarea "x"
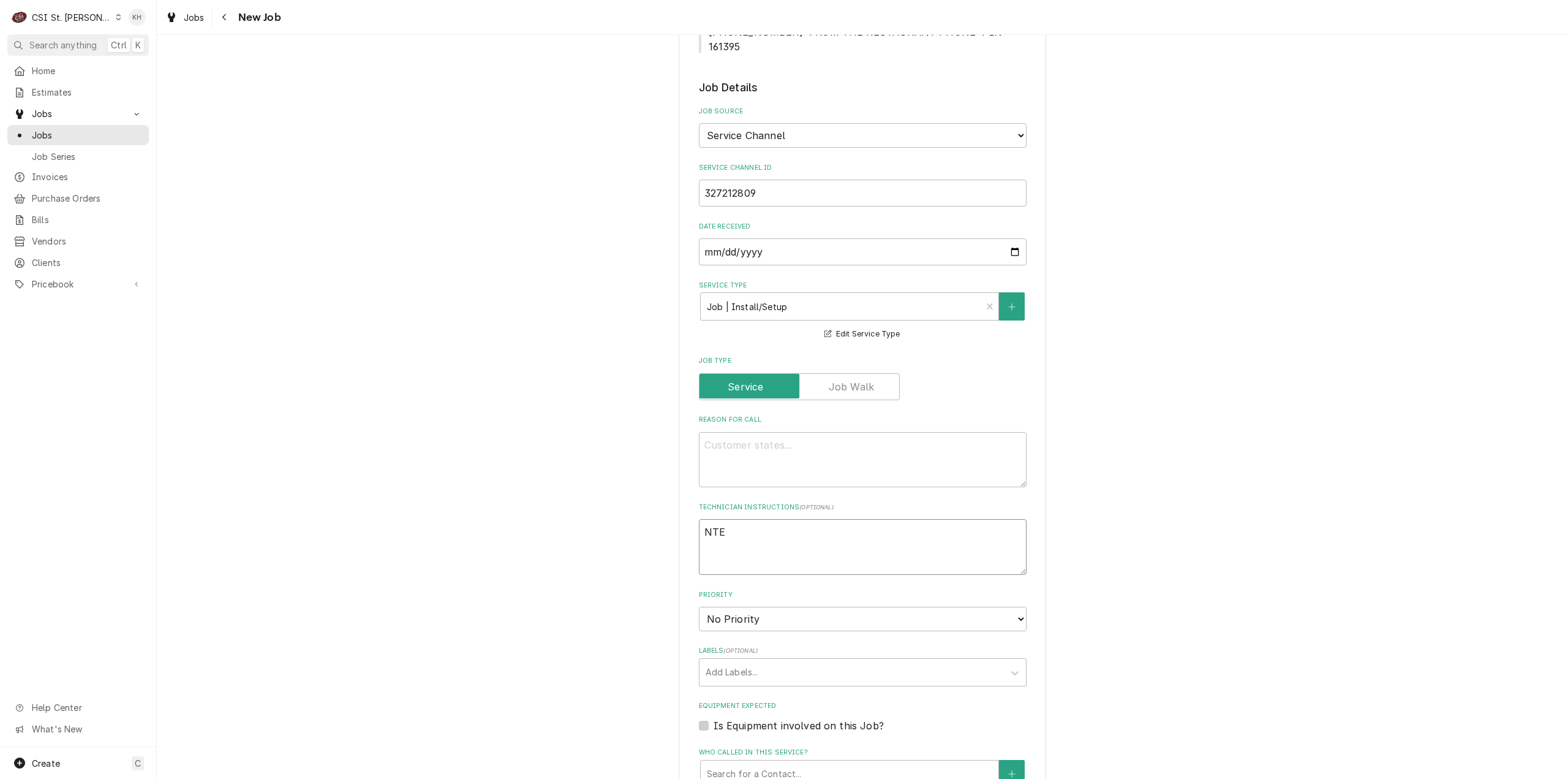
type textarea "NTE $"
type textarea "x"
type textarea "NTE $4"
type textarea "x"
type textarea "NTE $450"
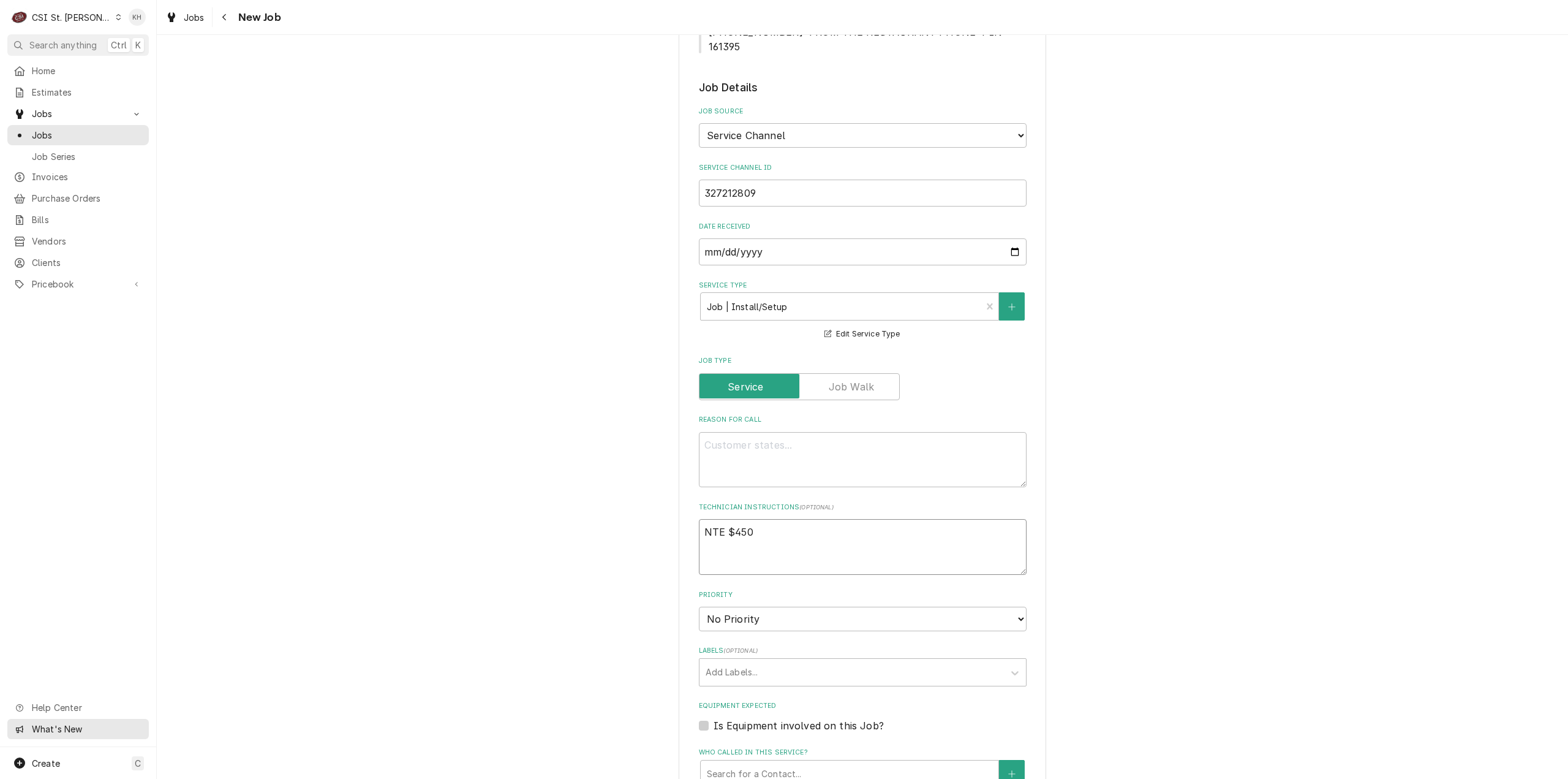
type textarea "x"
type textarea "NTE $450."
type textarea "x"
type textarea "NTE $450.0"
type textarea "x"
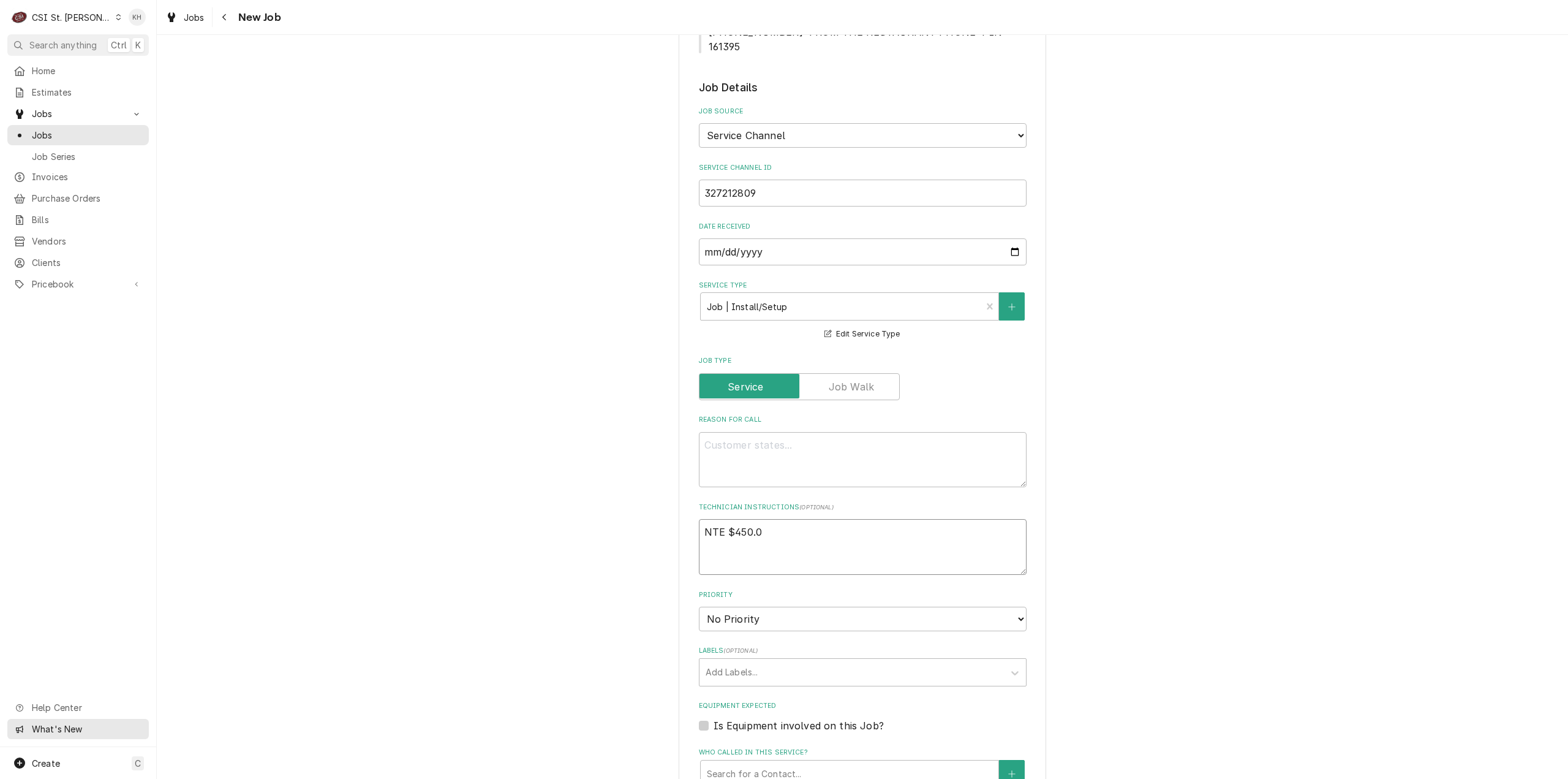
type textarea "NTE $450.00"
type textarea "x"
type textarea "NTE $450.00"
type textarea "x"
type textarea "NTE $450.00"
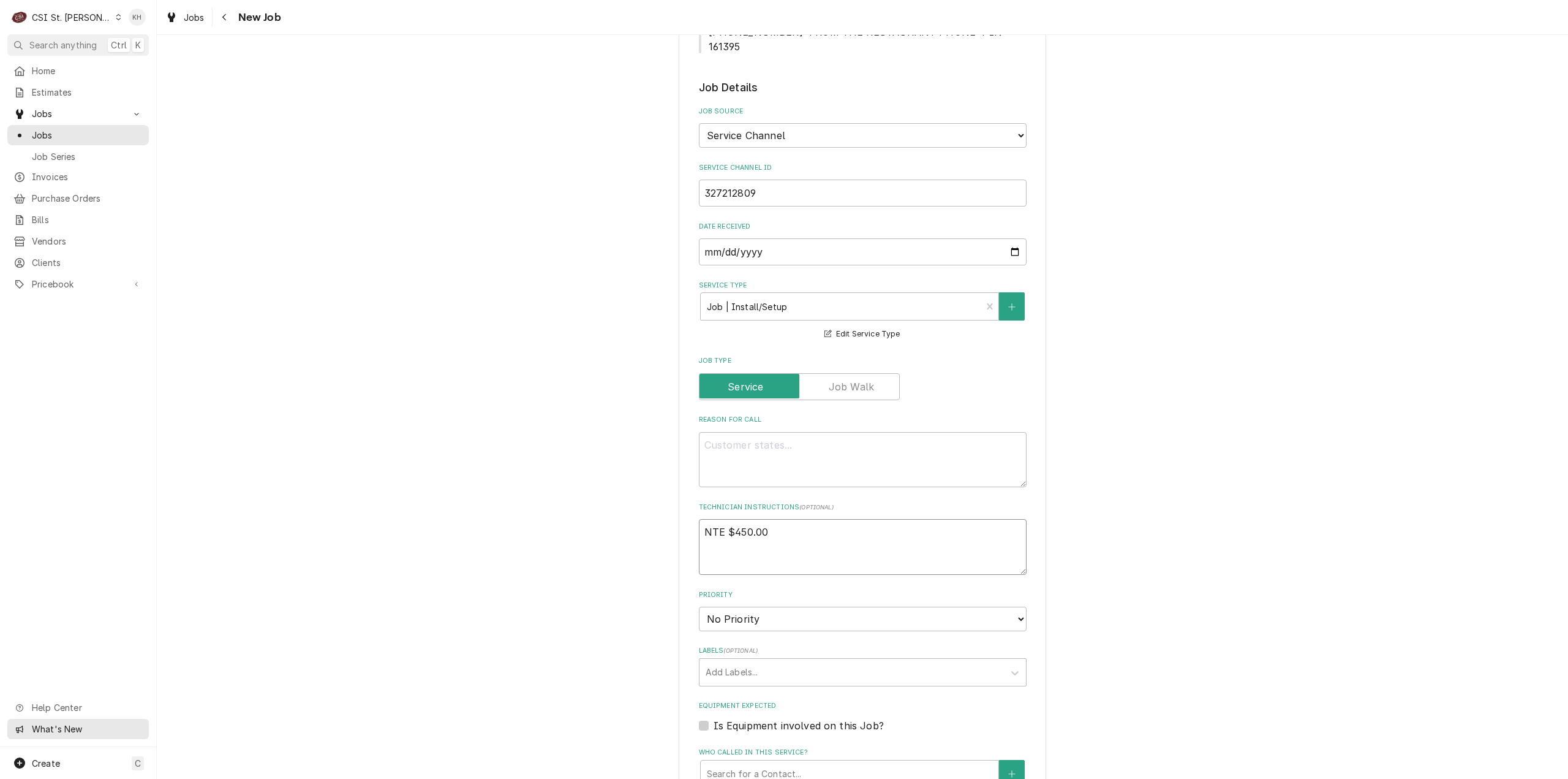
paste textarea "****NTE ON ALL CALLS IF OVER NTE CONTACT JEFF COSTA 636-399-1299 FOR VERBAL APP…"
type textarea "x"
type textarea "NTE $450.00 ****NTE ON ALL CALLS IF OVER NTE CONTACT JEFF COSTA 636-399-1299 FO…"
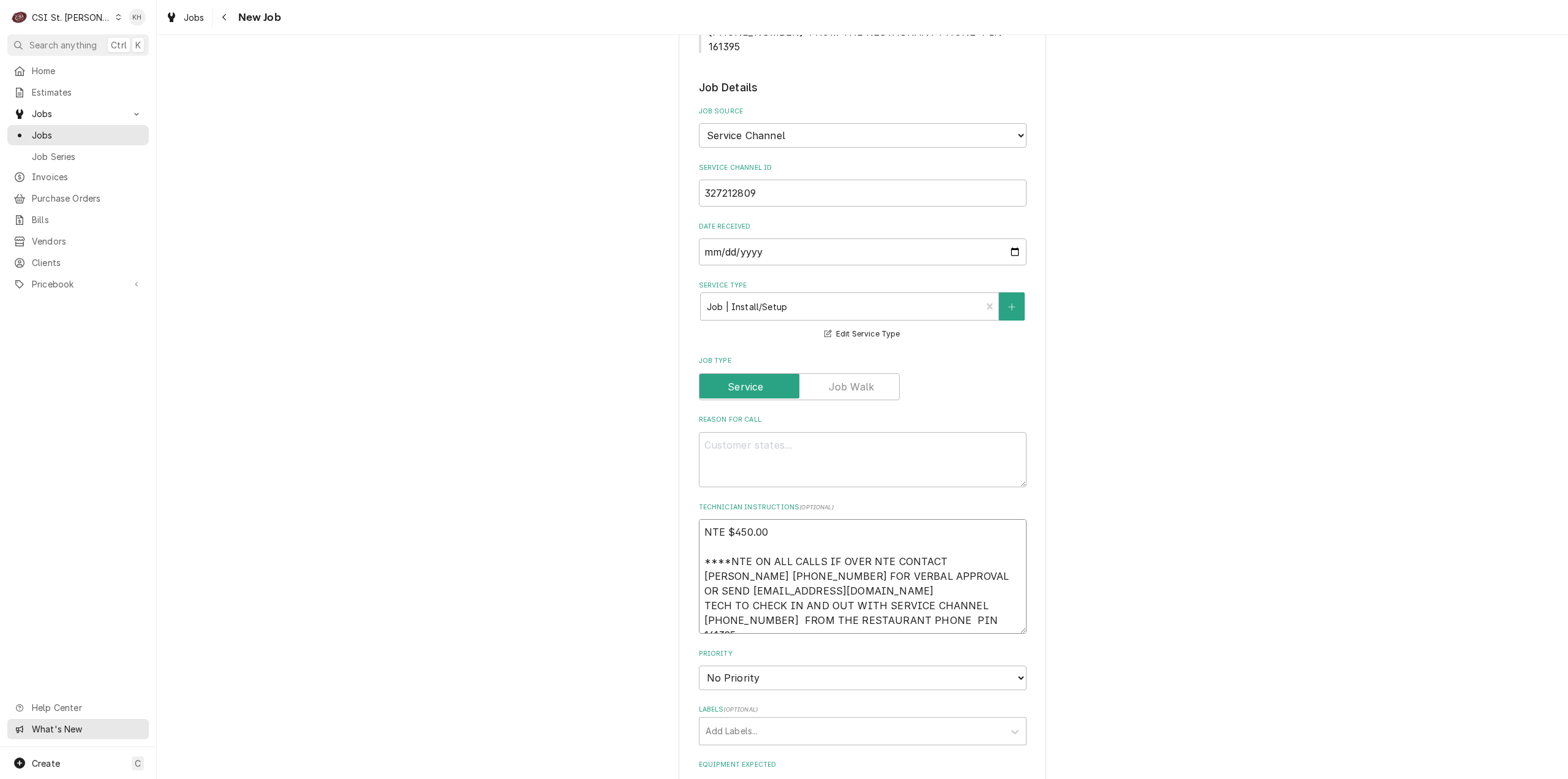
type textarea "x"
type textarea "NTE $450.00 ****NTE ON ALL CALLS IF OVER NTE CONTACT JEFF COSTA 636-399-1299 FO…"
type textarea "x"
type textarea "NTE $450.00 ****NTE ON ALL CALLS IF OVER NTE CONTACT JEFF COSTA 636-399-1299 FO…"
type textarea "x"
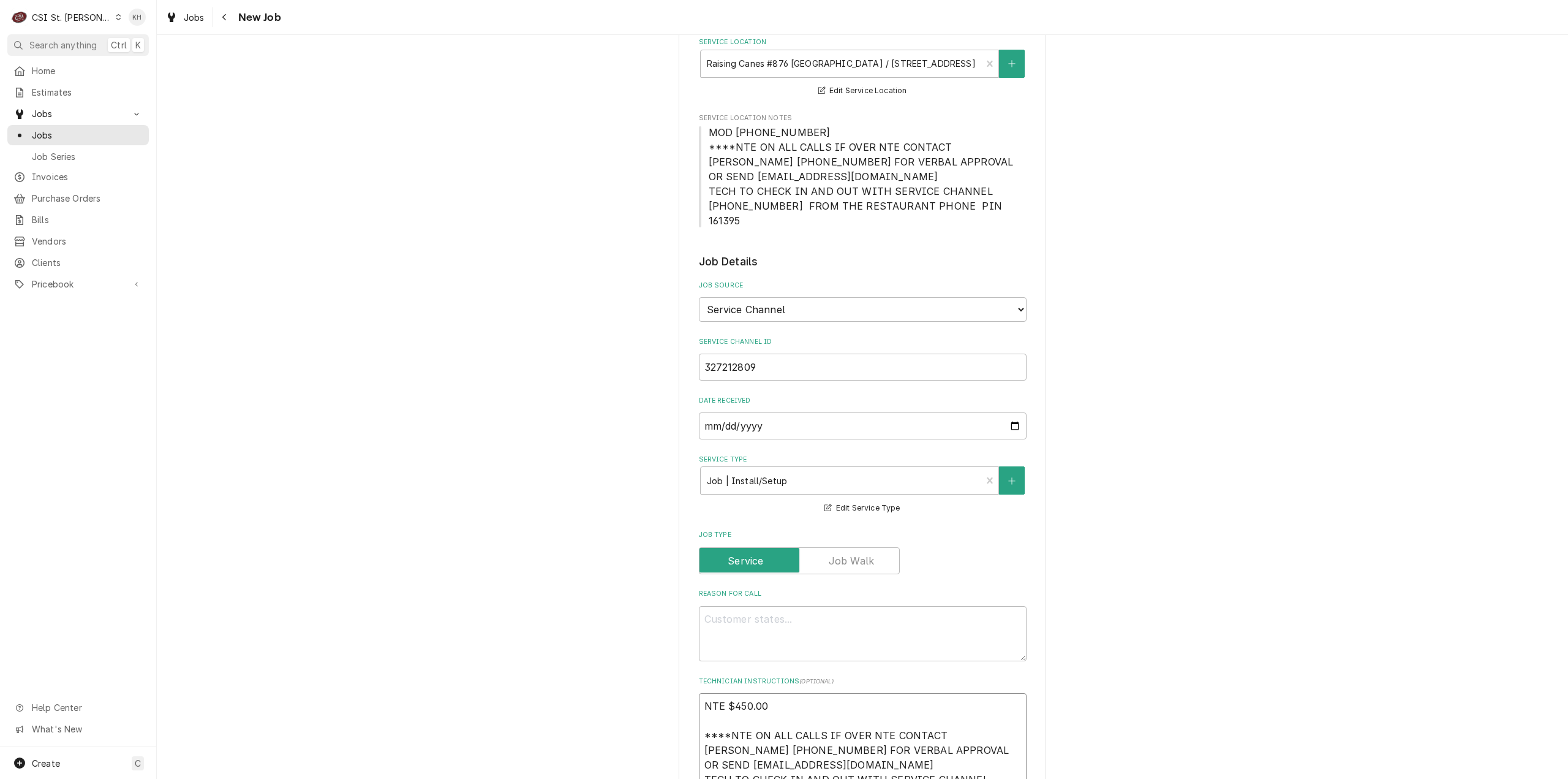
scroll to position [122, 0]
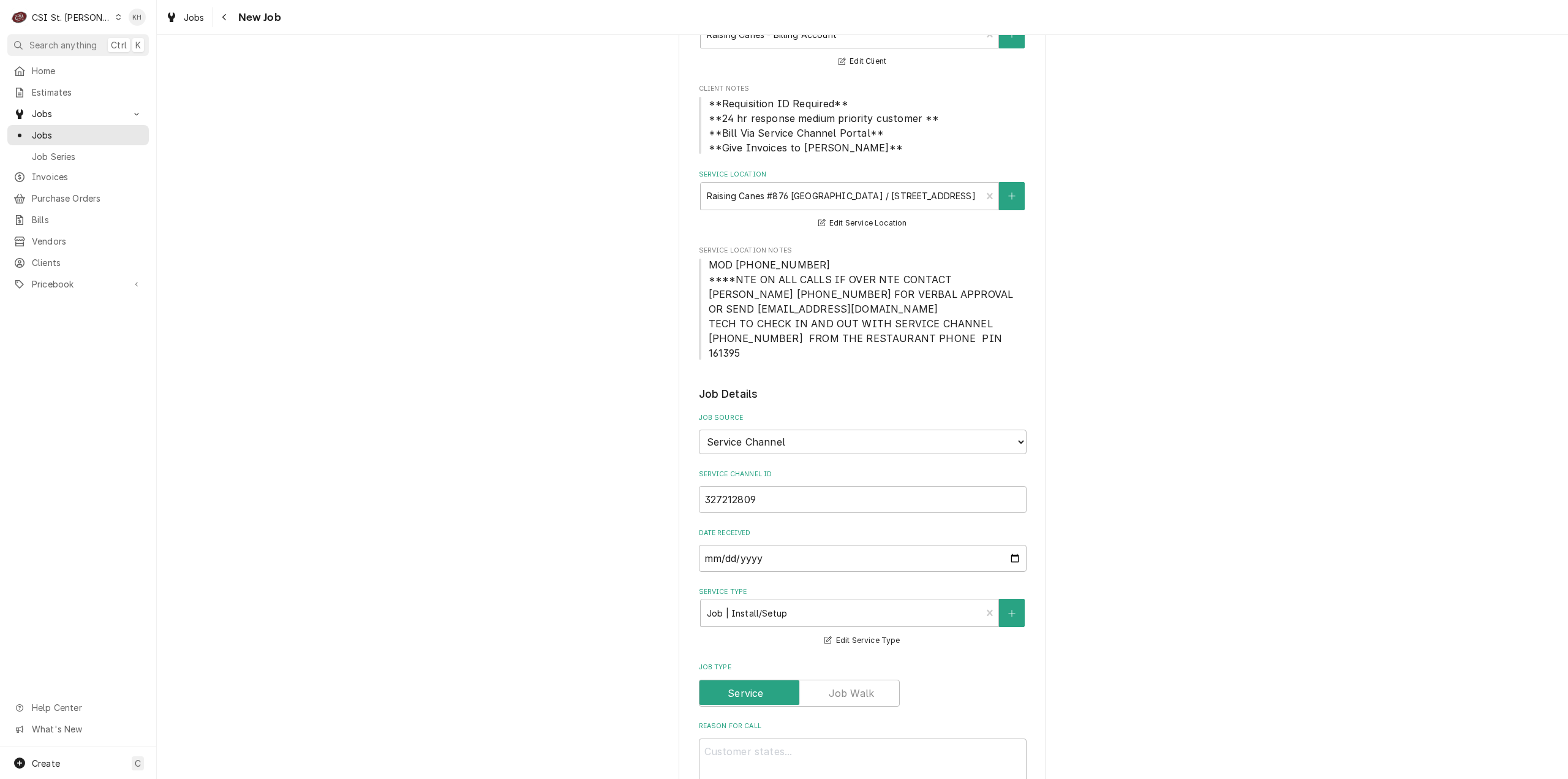
type textarea "NTE $450.00 ****NTE ON ALL CALLS IF OVER NTE CONTACT JEFF COSTA 636-399-1299 FO…"
drag, startPoint x: 807, startPoint y: 266, endPoint x: 703, endPoint y: 263, distance: 104.0
click at [703, 263] on span "MOD [PHONE_NUMBER] ****NTE ON ALL CALLS IF OVER NTE CONTACT [PERSON_NAME] [PHON…" at bounding box center [863, 309] width 328 height 103
copy span "MOD (217) 361-0988"
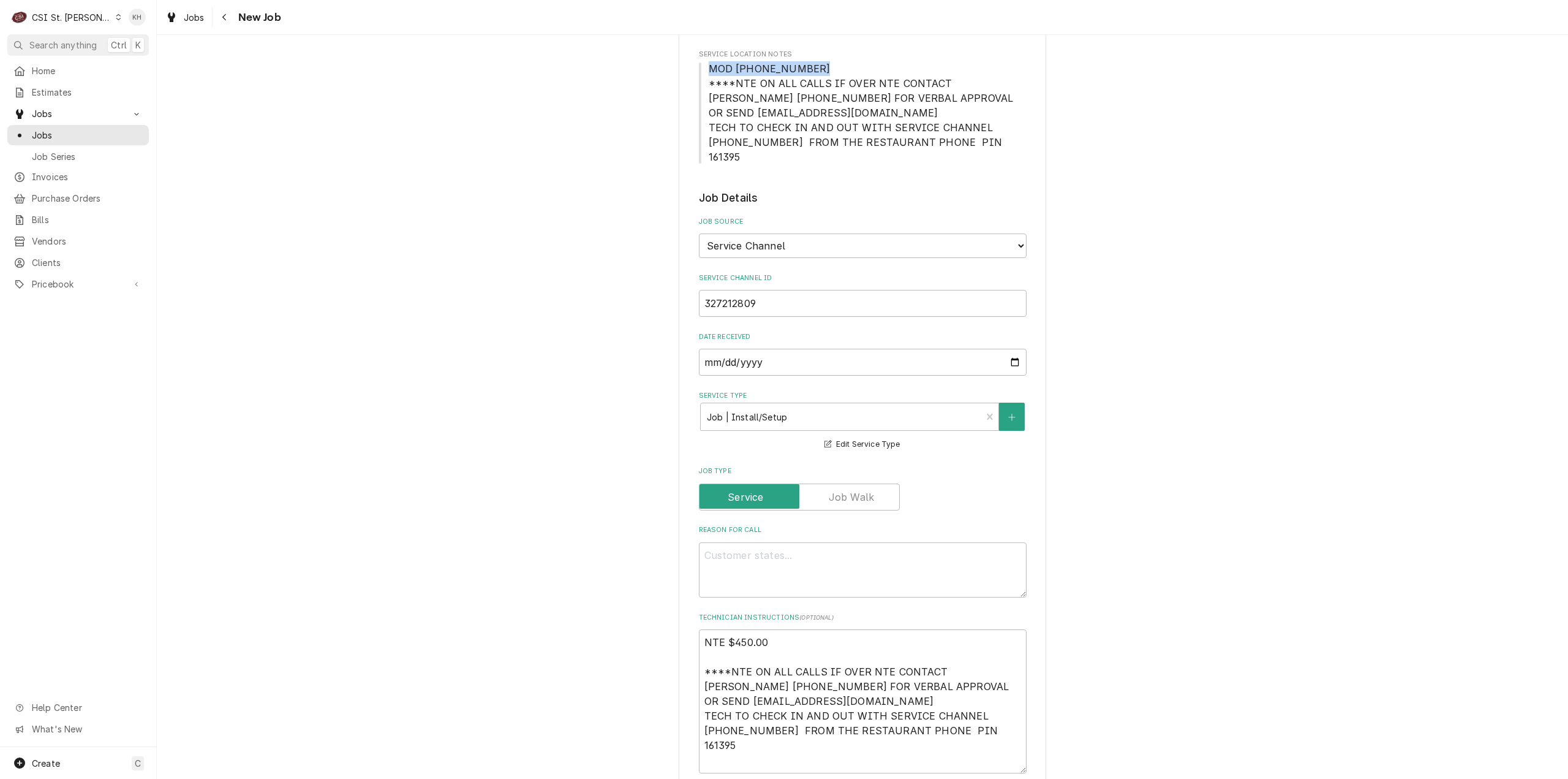
scroll to position [551, 0]
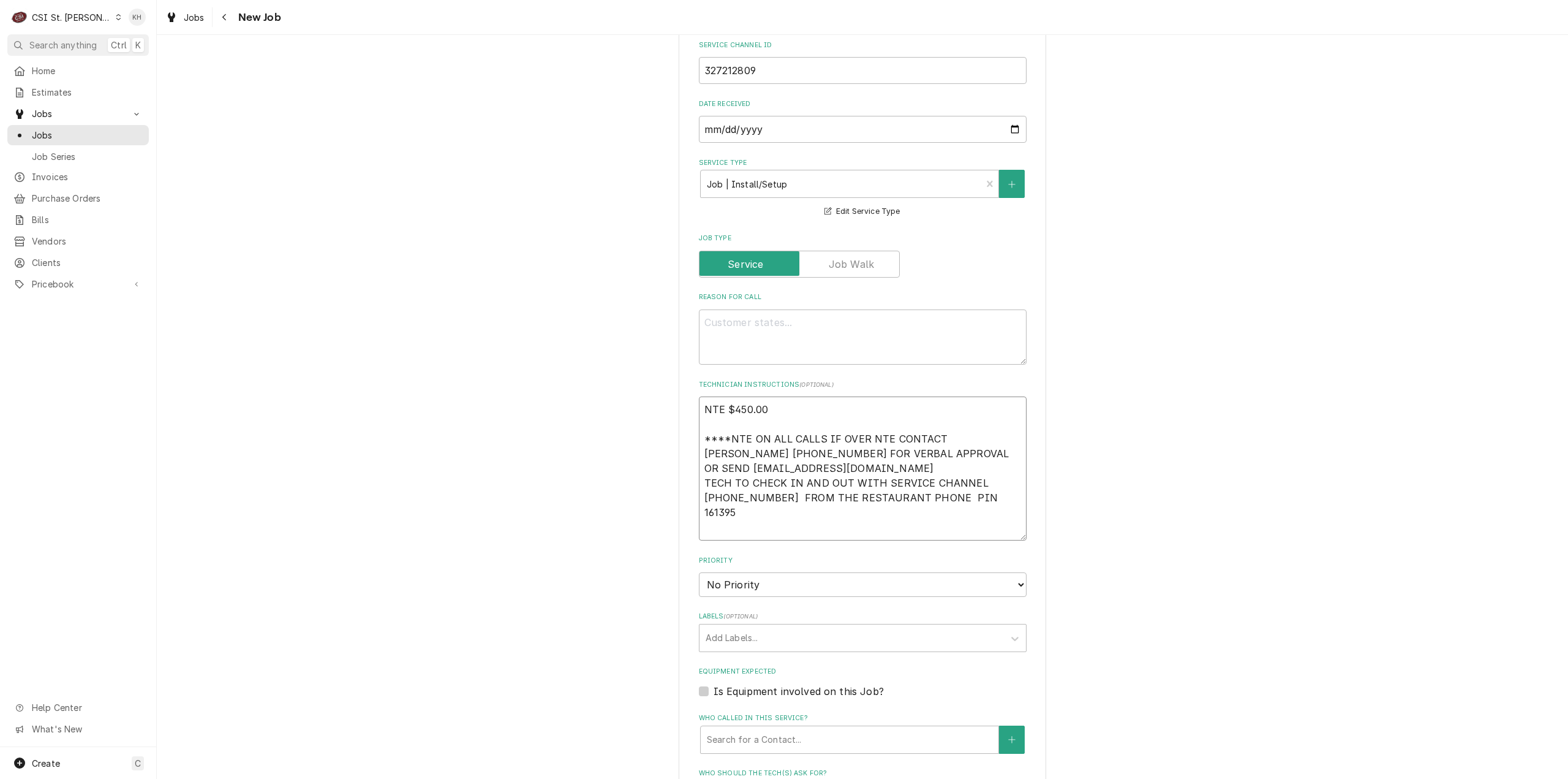
click at [731, 521] on textarea "NTE $450.00 ****NTE ON ALL CALLS IF OVER NTE CONTACT JEFF COSTA 636-399-1299 FO…" at bounding box center [863, 469] width 328 height 144
paste textarea "MOD (217) 361-0988"
type textarea "x"
type textarea "NTE $450.00 ****NTE ON ALL CALLS IF OVER NTE CONTACT [PERSON_NAME] [PHONE_NUMBE…"
click at [764, 312] on textarea "Reason For Call" at bounding box center [863, 337] width 328 height 56
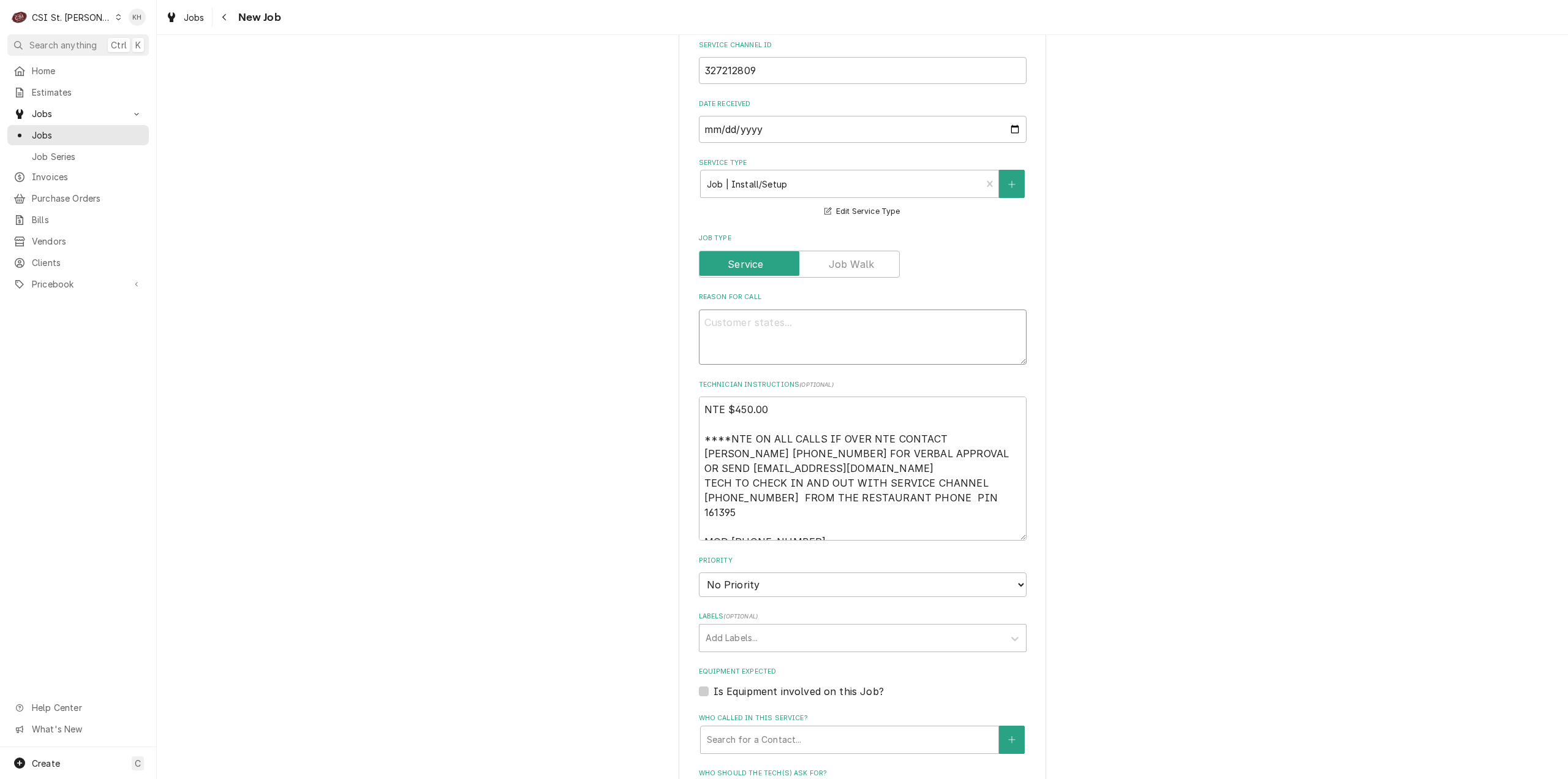
drag, startPoint x: 825, startPoint y: 329, endPoint x: 811, endPoint y: 337, distance: 16.1
click at [818, 325] on textarea "Reason For Call" at bounding box center [863, 337] width 328 height 56
paste textarea "Install new bird house"
type textarea "x"
type textarea "Install new bird house"
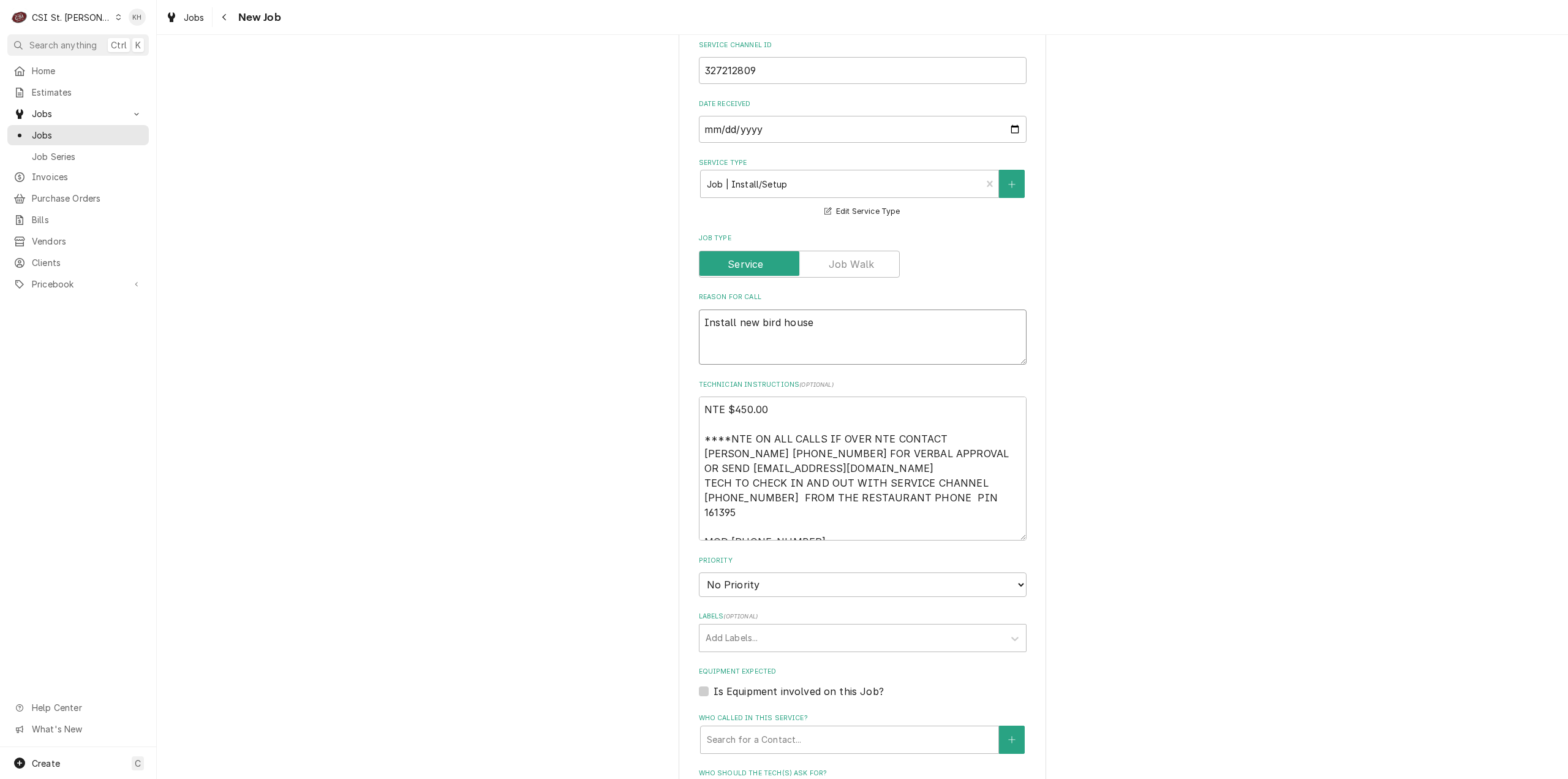
type textarea "x"
type textarea "Install new bird house"
drag, startPoint x: 775, startPoint y: 572, endPoint x: 771, endPoint y: 579, distance: 8.1
click at [771, 579] on select "No Priority Urgent High Medium Low" at bounding box center [863, 584] width 328 height 25
select select "4"
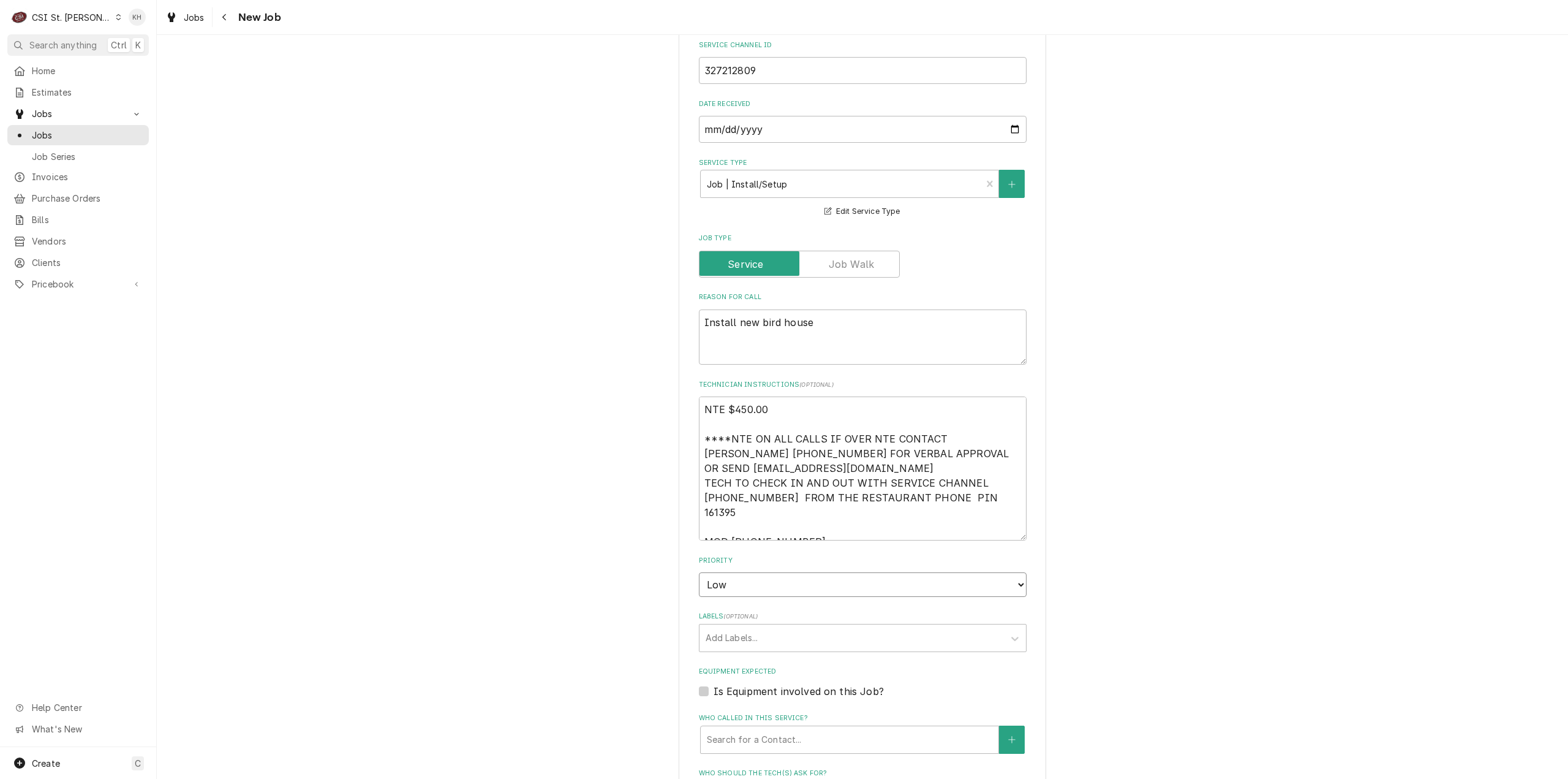
click at [699, 572] on select "No Priority Urgent High Medium Low" at bounding box center [863, 584] width 328 height 25
click at [735, 627] on div "Labels" at bounding box center [852, 638] width 292 height 22
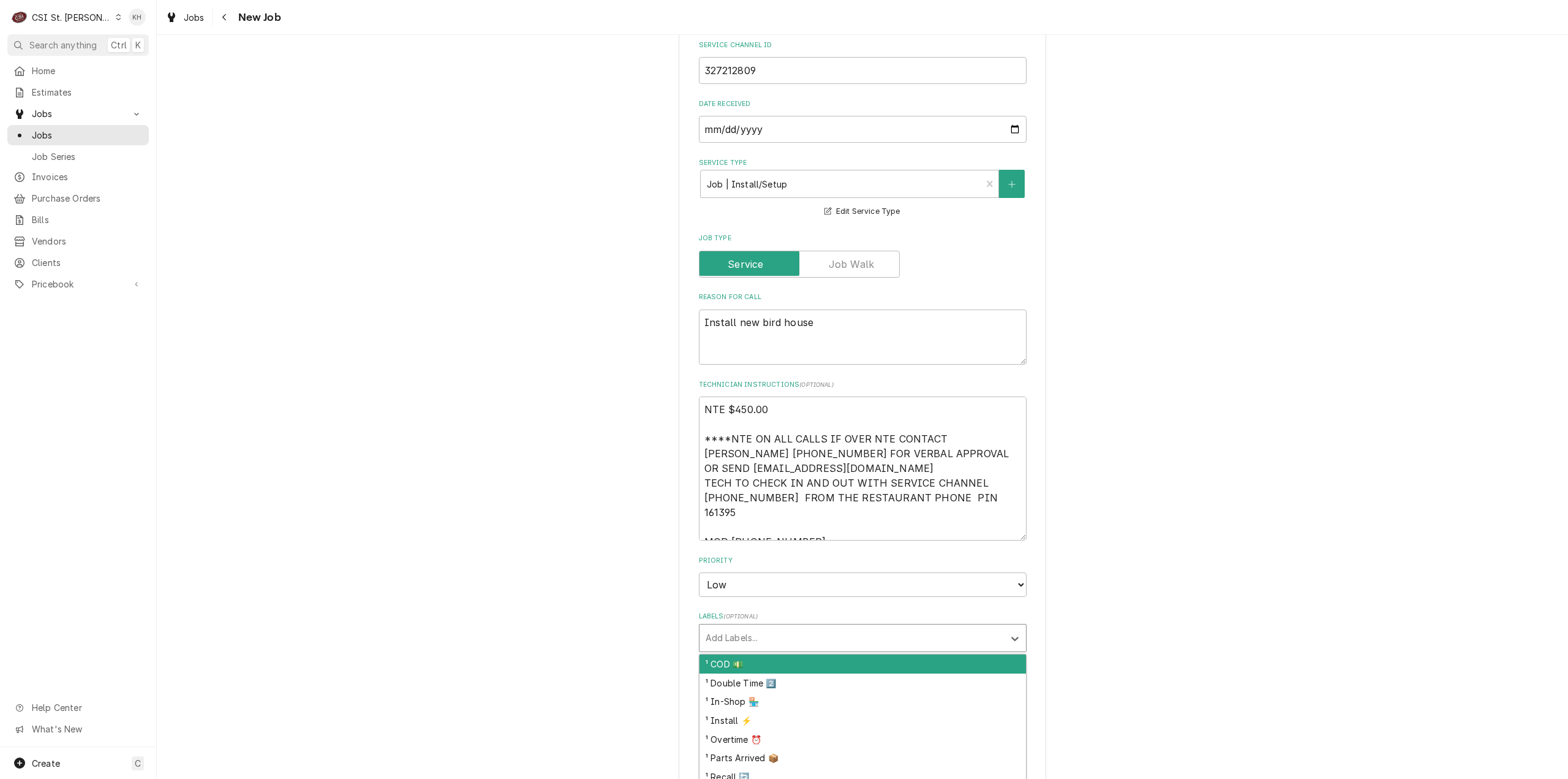
type textarea "x"
type input "install"
type textarea "x"
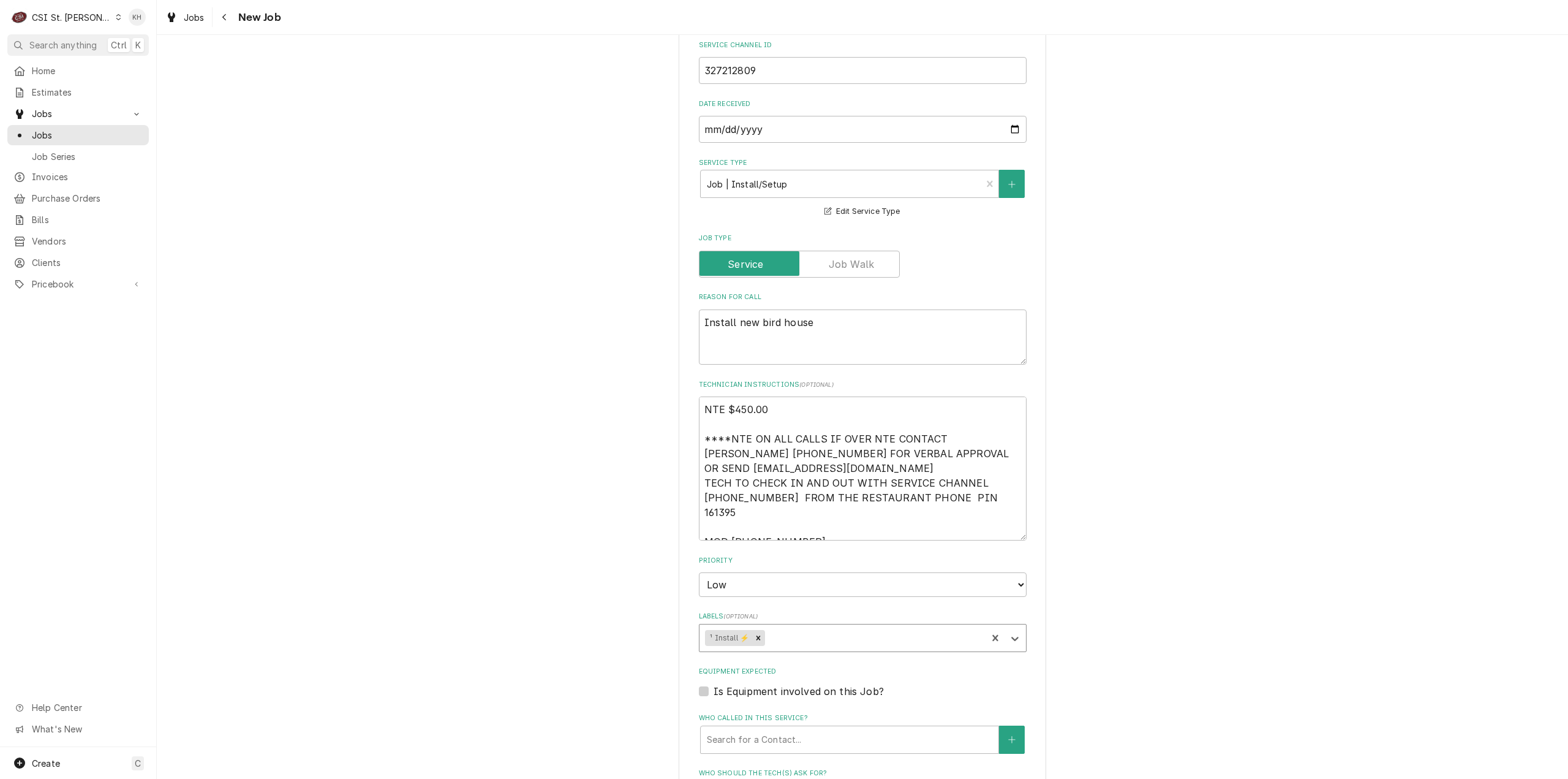
type textarea "x"
type input "hold"
click at [766, 655] on div "² Hold & Warm ♨️" at bounding box center [863, 664] width 326 height 19
type textarea "x"
click at [729, 726] on div "Search for a Contact..." at bounding box center [849, 739] width 297 height 27
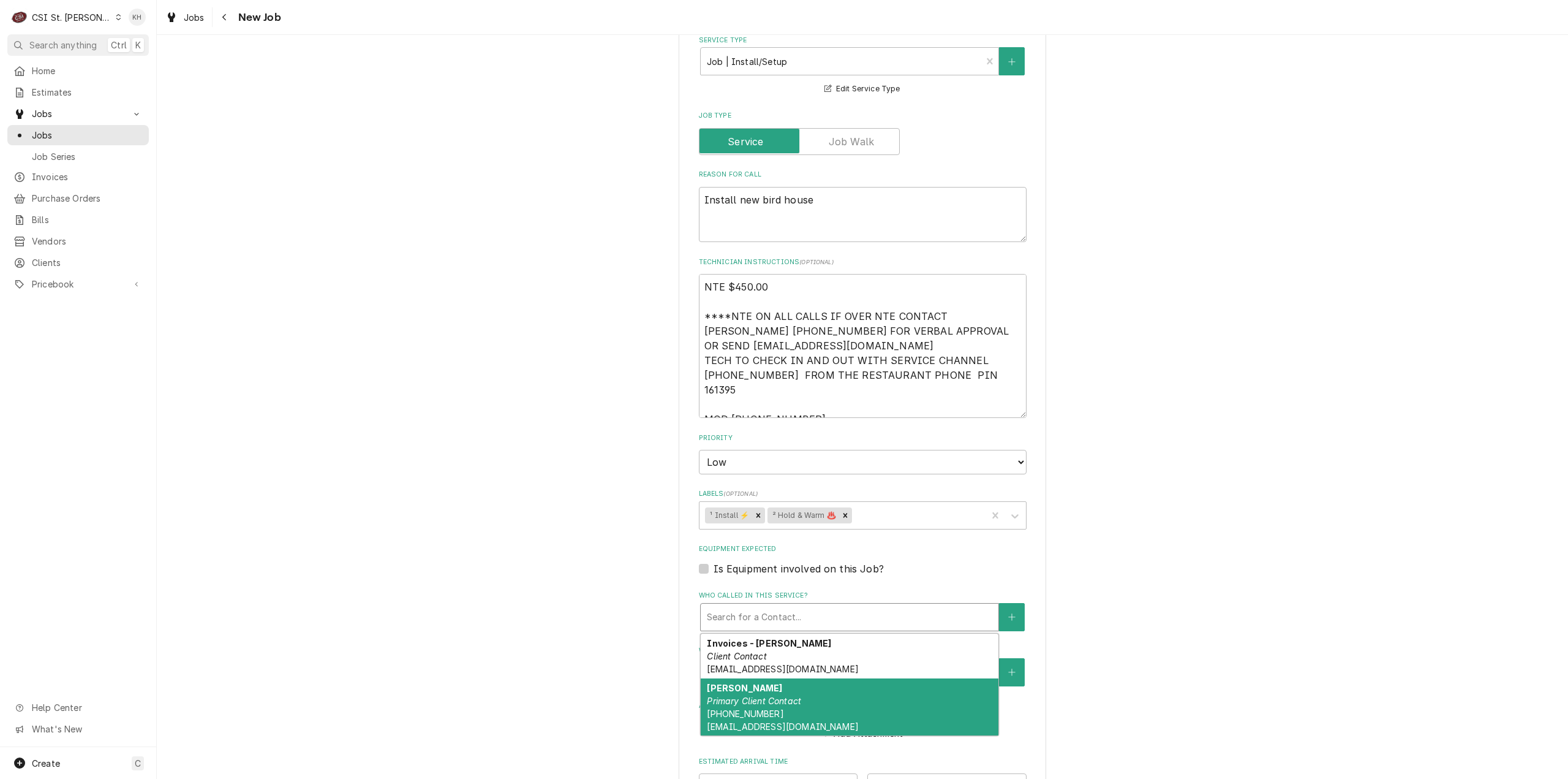
click at [777, 695] on em "Primary Client Contact" at bounding box center [754, 700] width 94 height 10
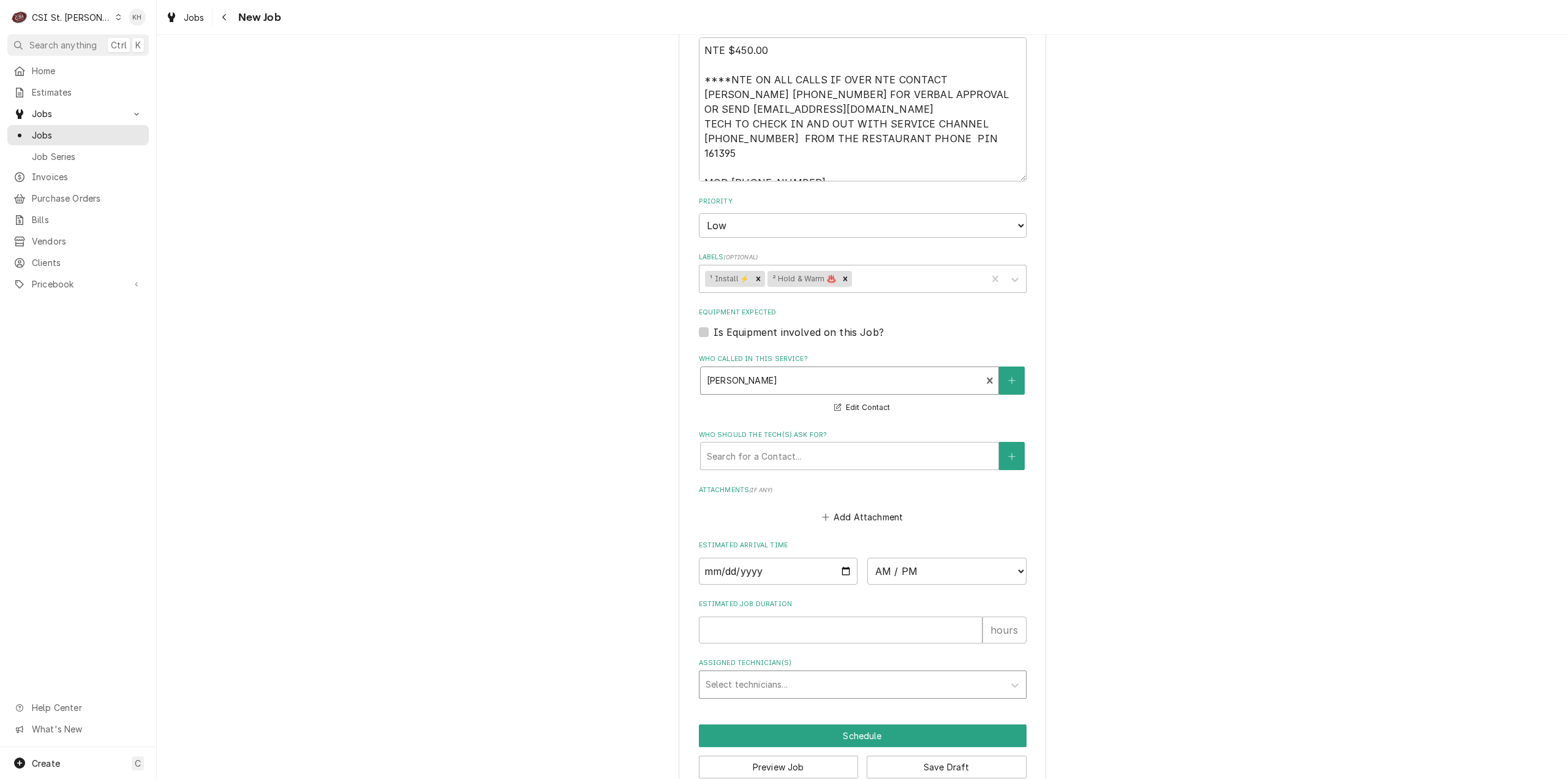
scroll to position [919, 0]
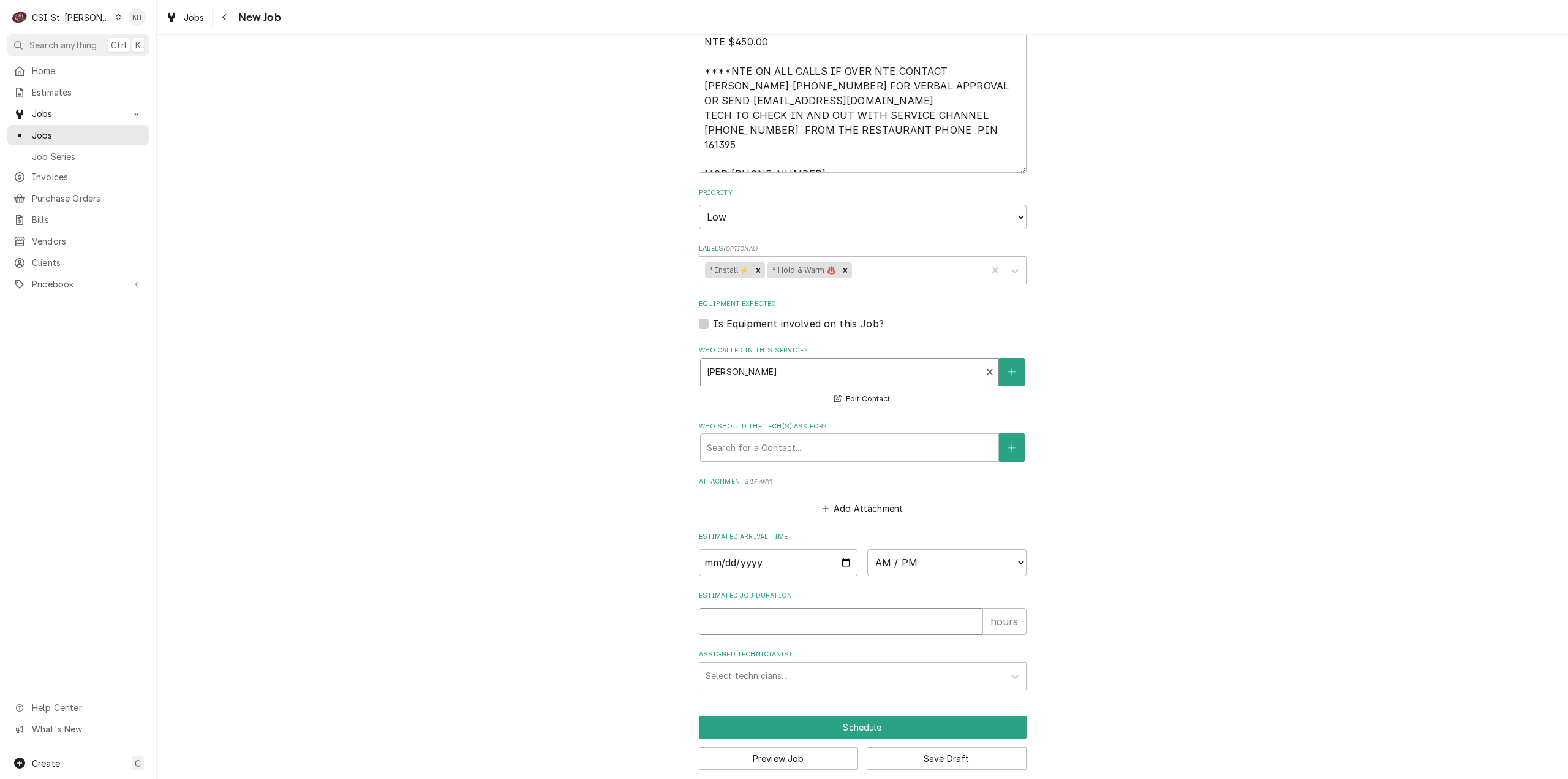
click at [766, 609] on input "Estimated Job Duration" at bounding box center [840, 621] width 283 height 27
type textarea "x"
type input "2"
type textarea "x"
type input "2"
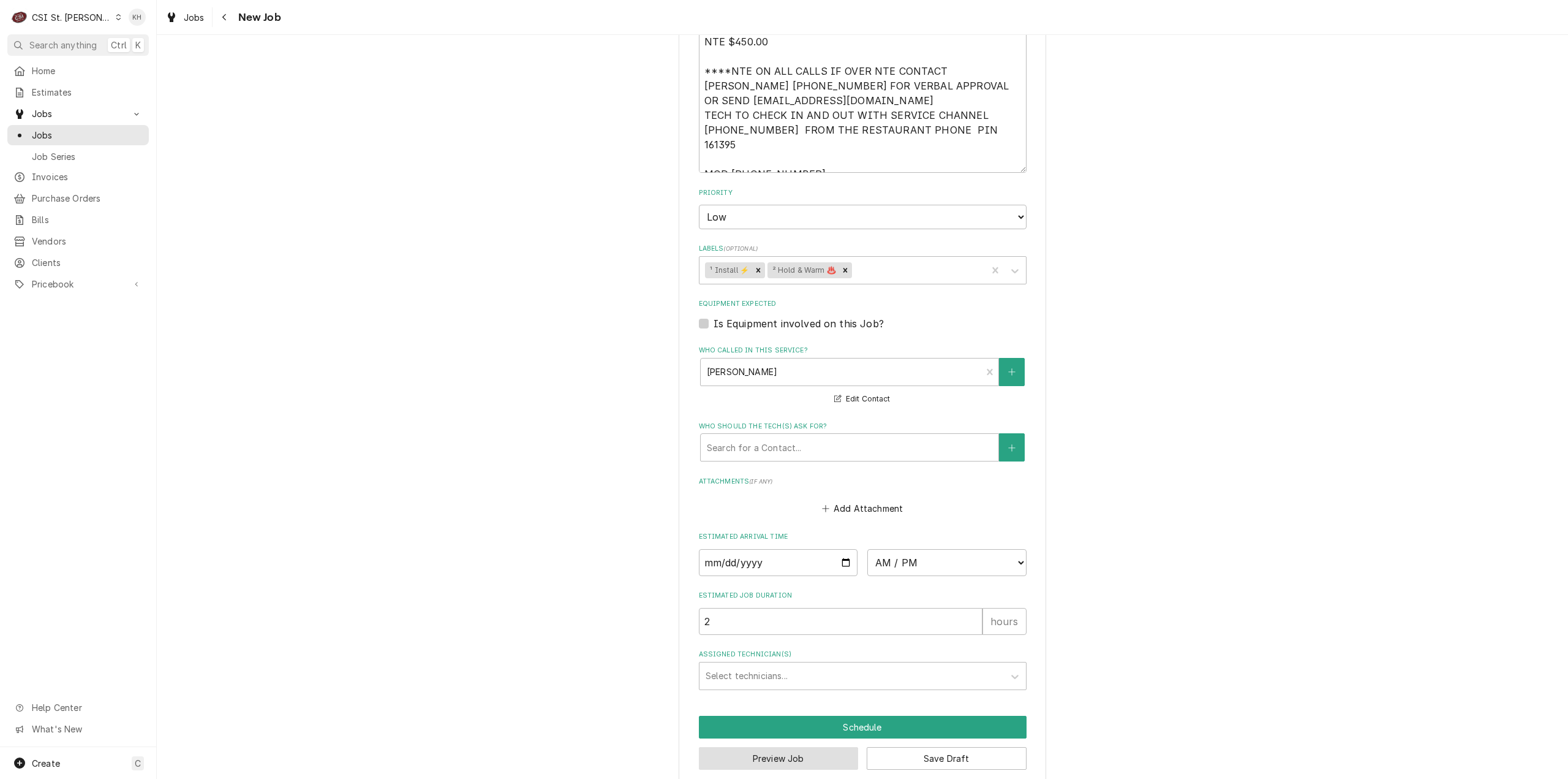
click at [765, 748] on button "Preview Job" at bounding box center [779, 758] width 160 height 23
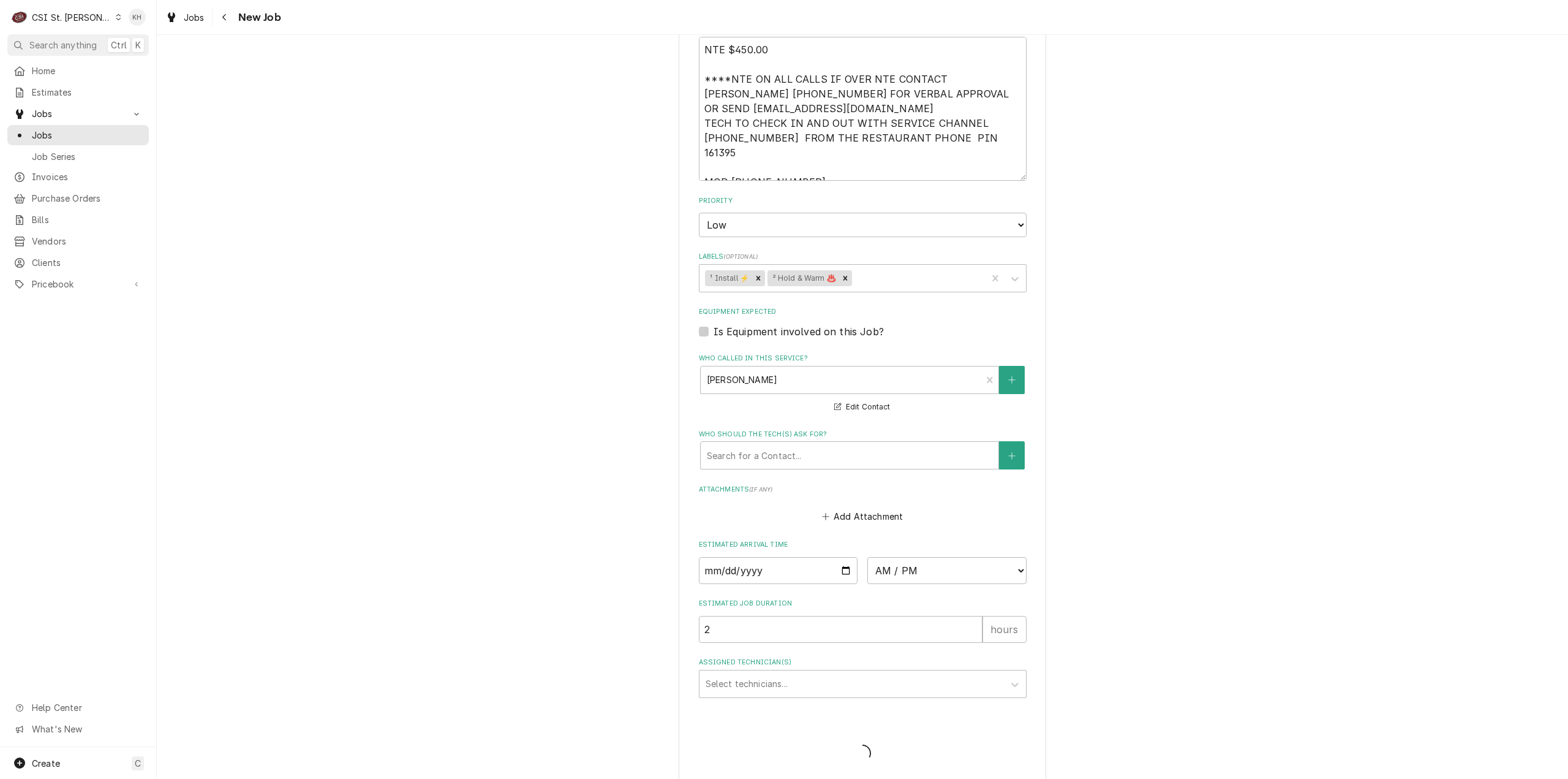
type textarea "x"
